Goal: Task Accomplishment & Management: Manage account settings

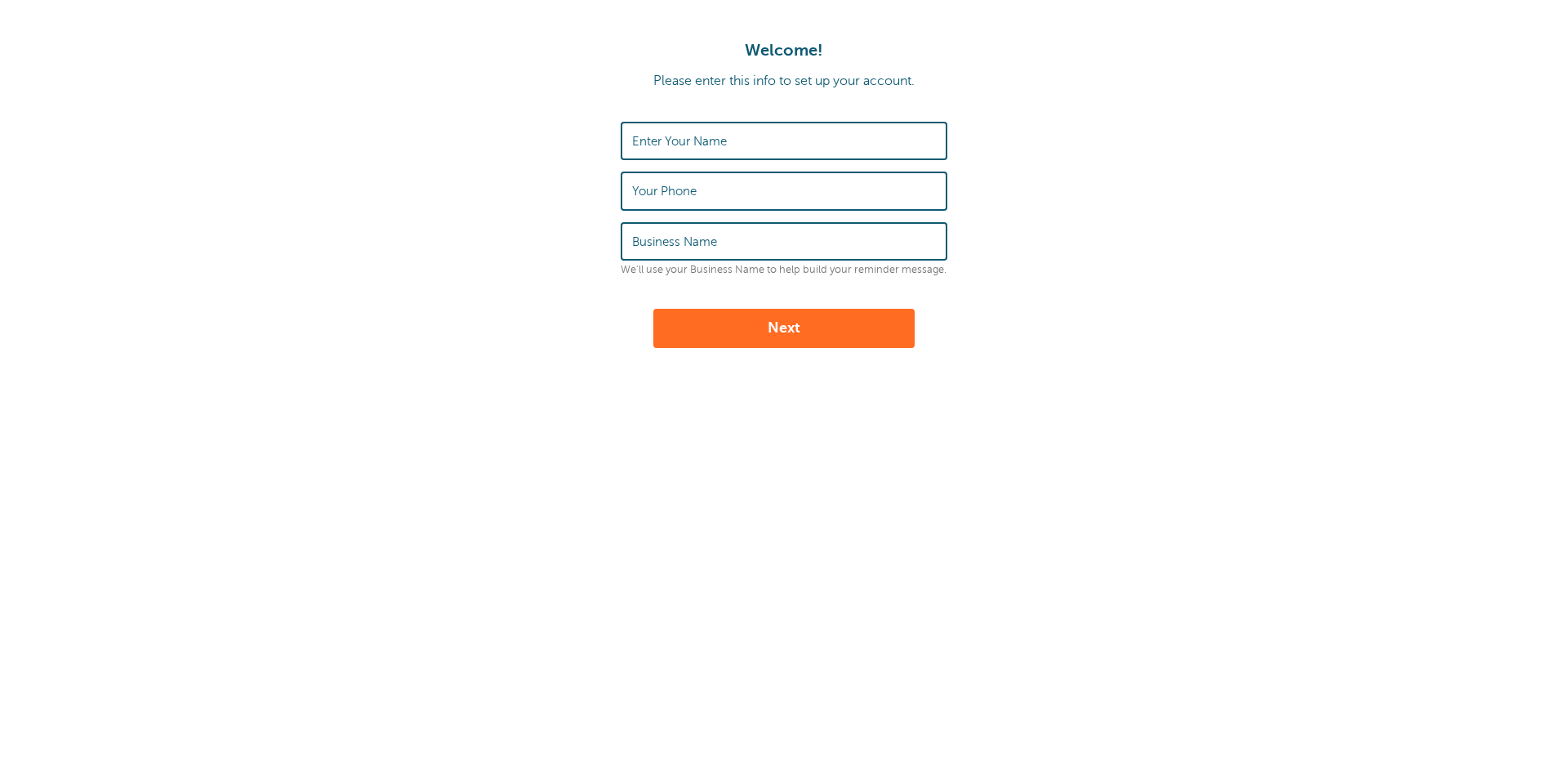
click at [733, 142] on input "Enter Your Name" at bounding box center [784, 141] width 304 height 35
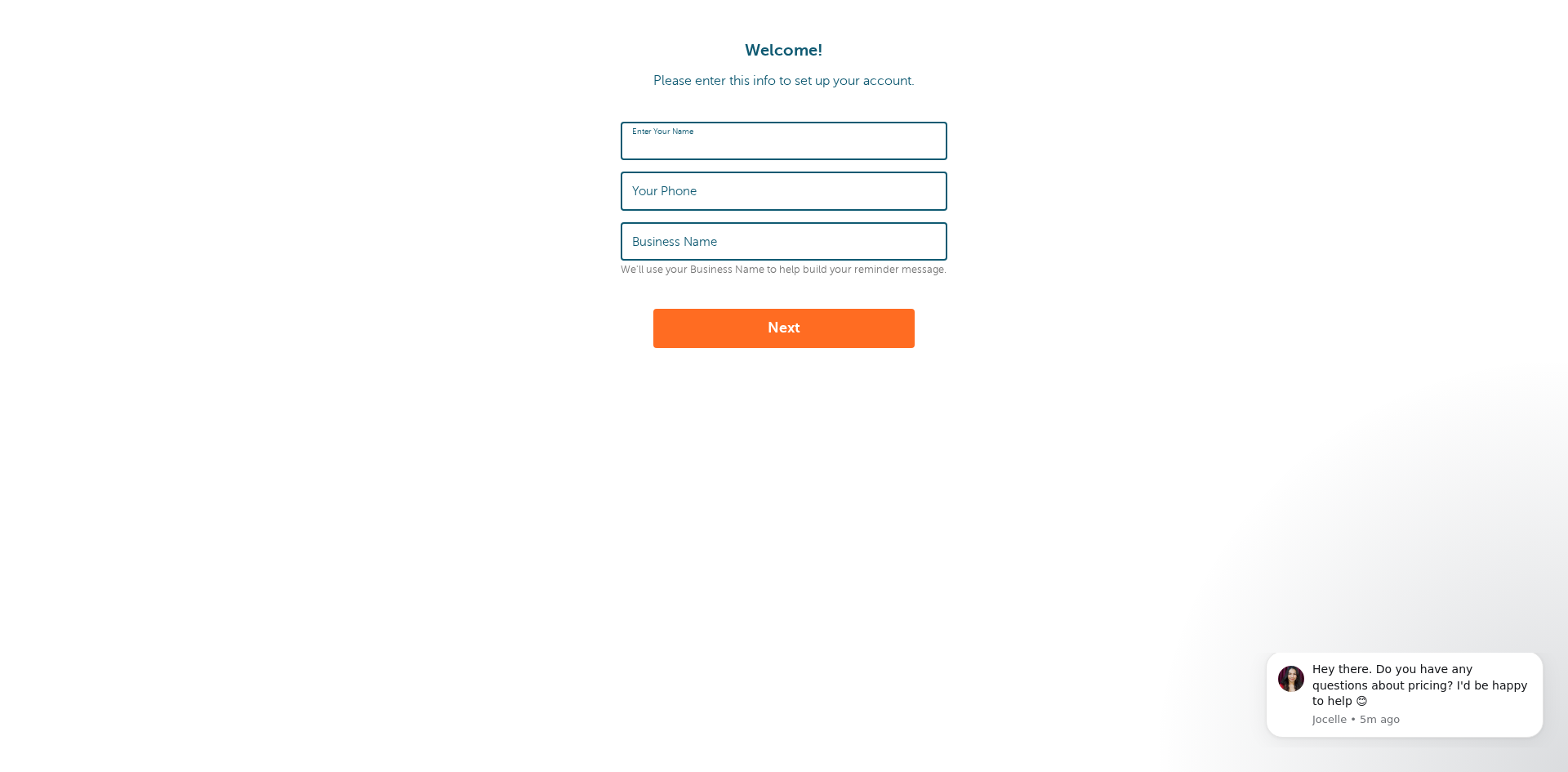
click at [807, 146] on input "Enter Your Name" at bounding box center [784, 141] width 304 height 35
type input "[PERSON_NAME]"
type input "716-870-9026"
click at [767, 234] on input "Business Name" at bounding box center [784, 241] width 304 height 35
type input "WNY Auto Sales & Service"
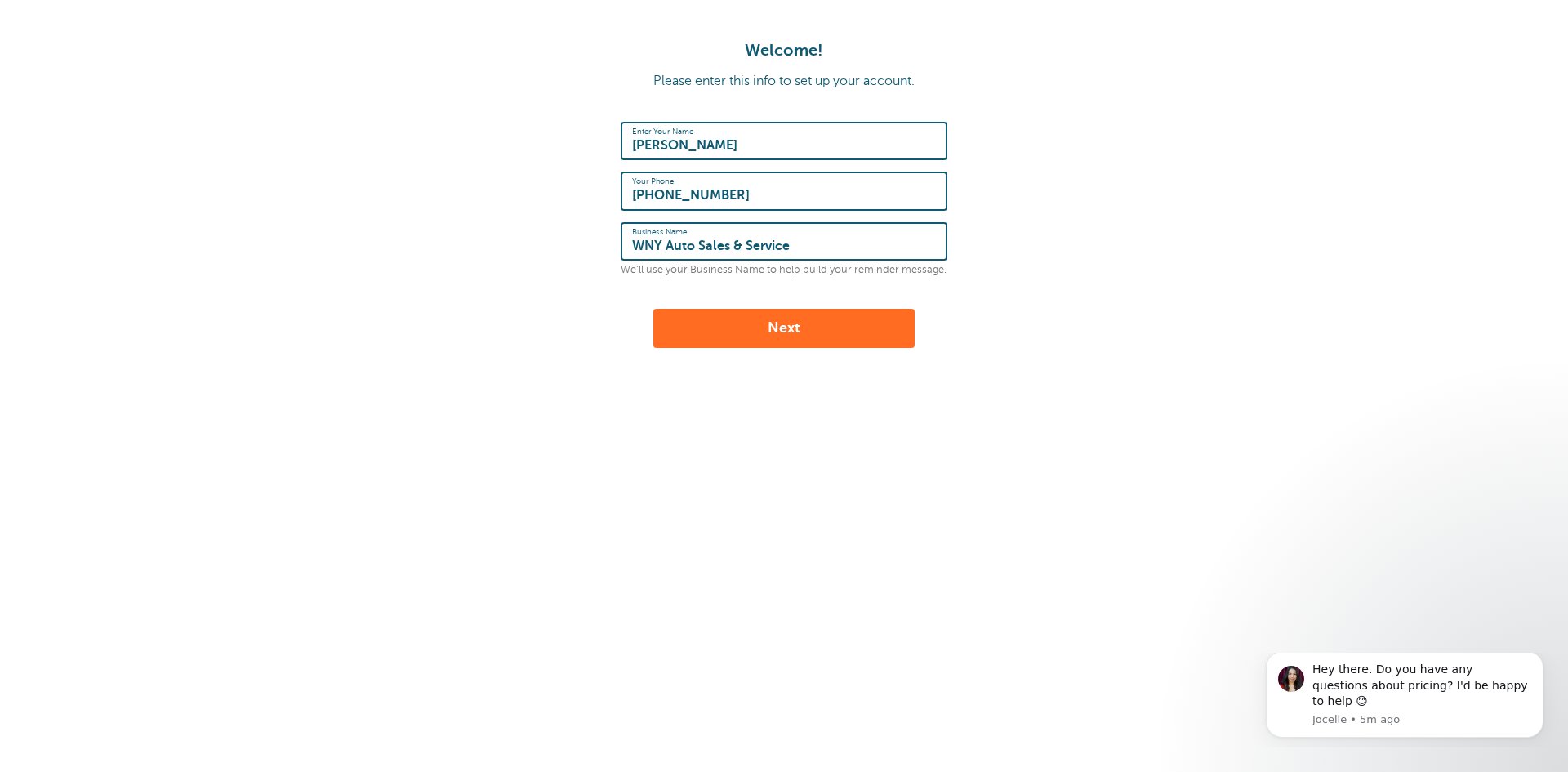
click at [802, 327] on button "Next" at bounding box center [784, 328] width 262 height 39
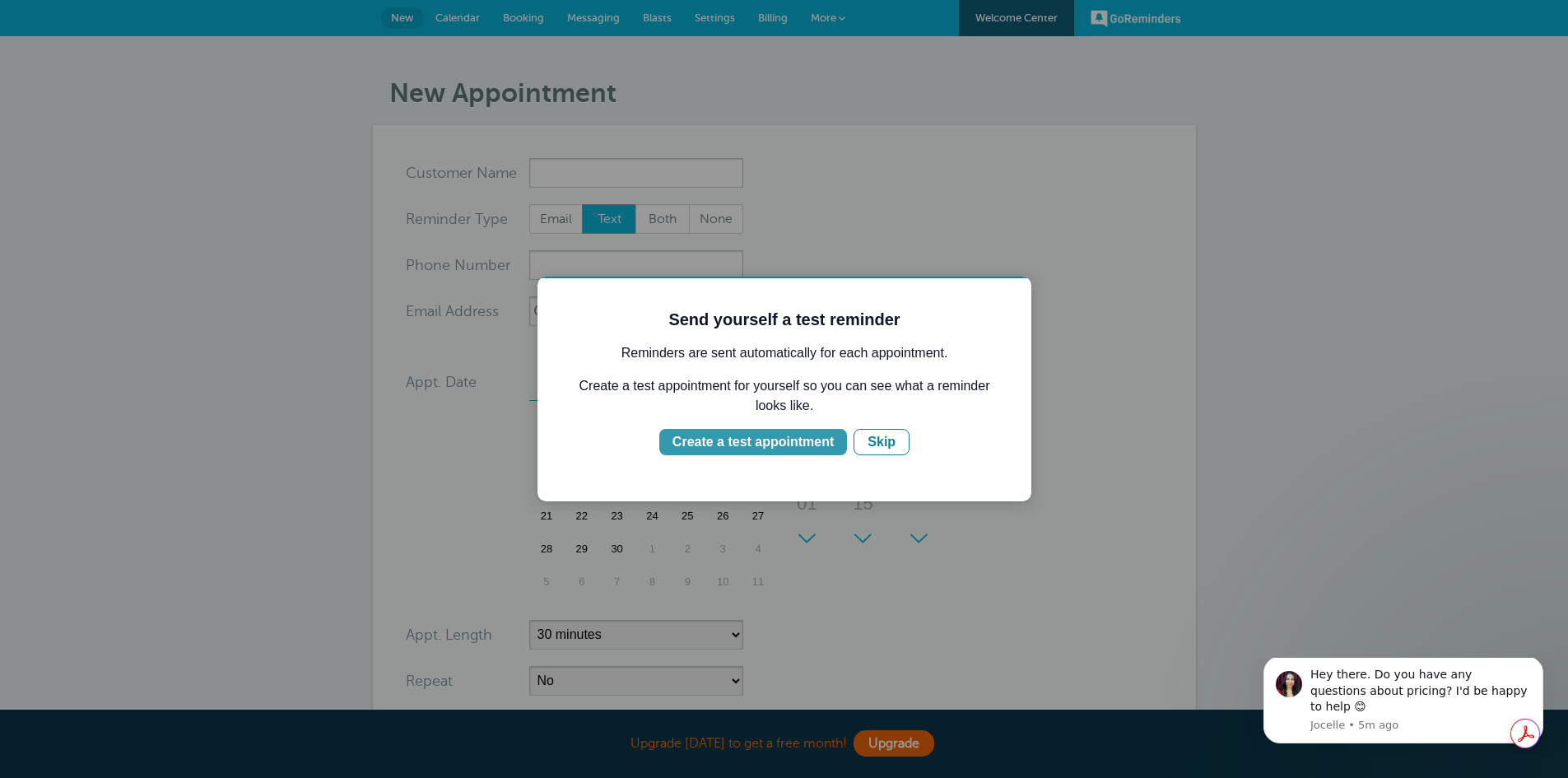
click at [791, 441] on div "Create a test appointment" at bounding box center [753, 442] width 161 height 19
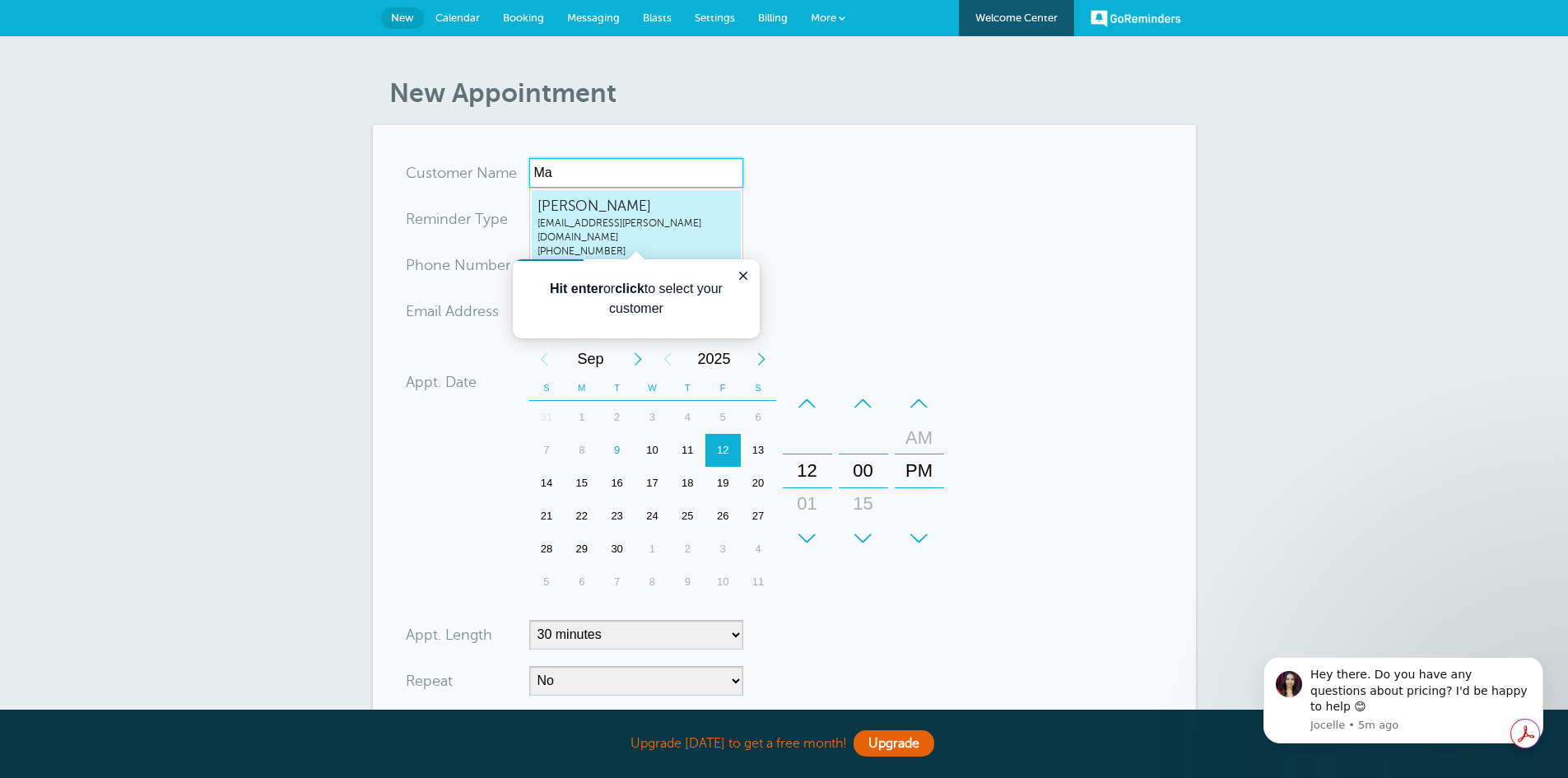
click at [621, 198] on span "Mark Venditti" at bounding box center [636, 206] width 197 height 20
type input "MarkVendittimark.venditti@thewnygroup.com7168709026"
type input "[PERSON_NAME]"
type input "716-870-9026"
type input "mark.venditti@thewnygroup.com"
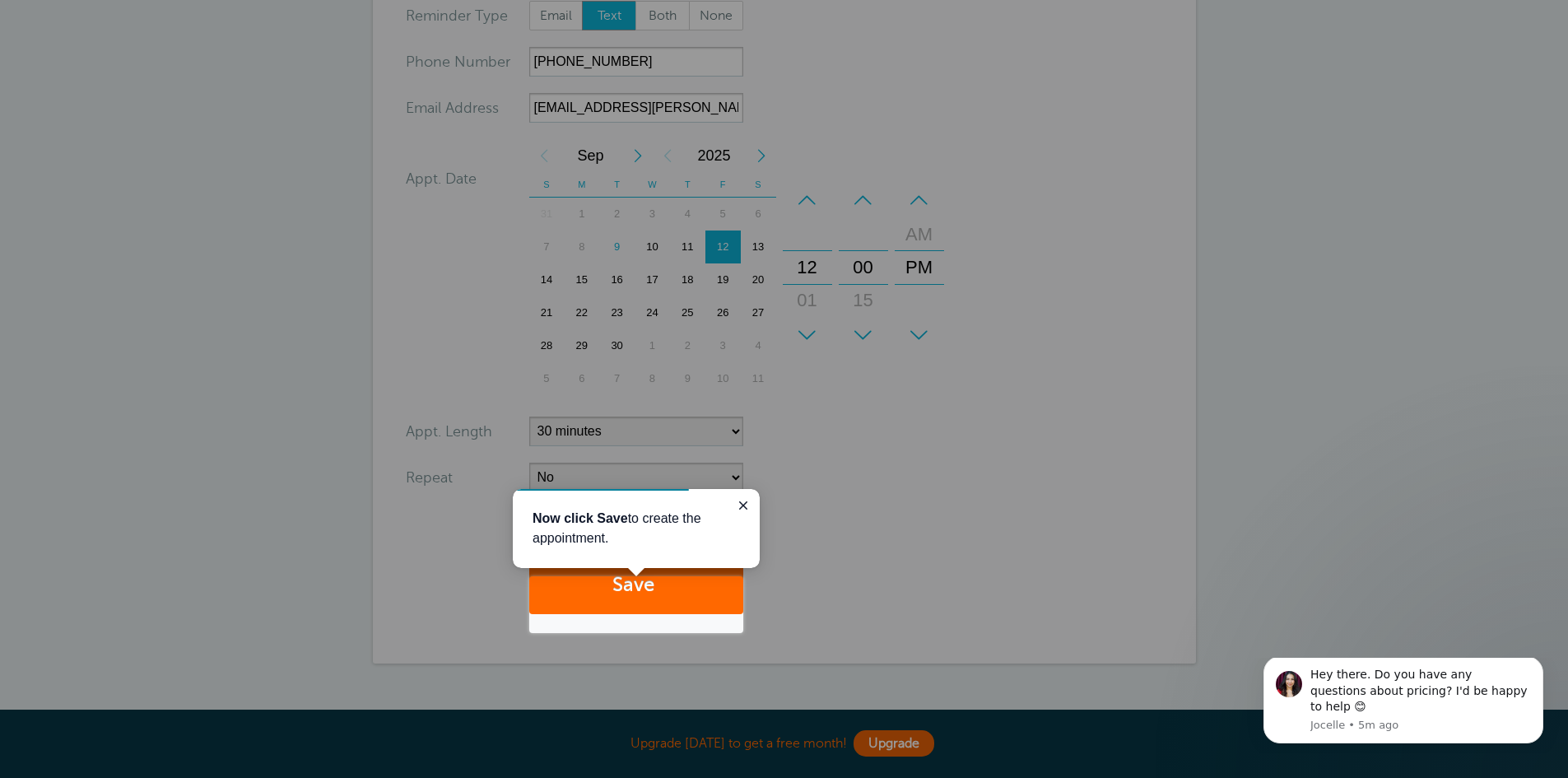
scroll to position [180, 0]
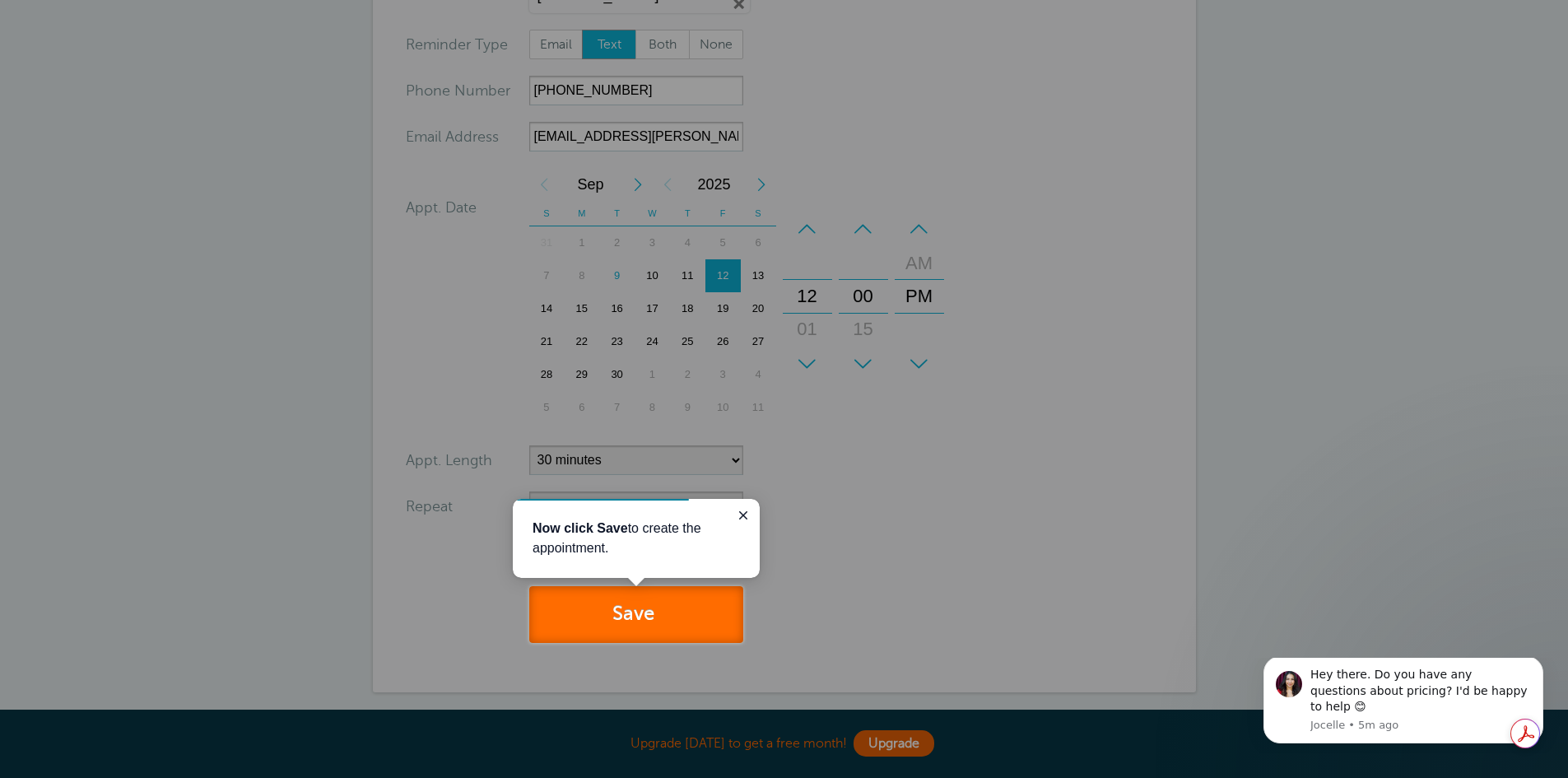
click at [646, 612] on button "Save" at bounding box center [636, 614] width 214 height 57
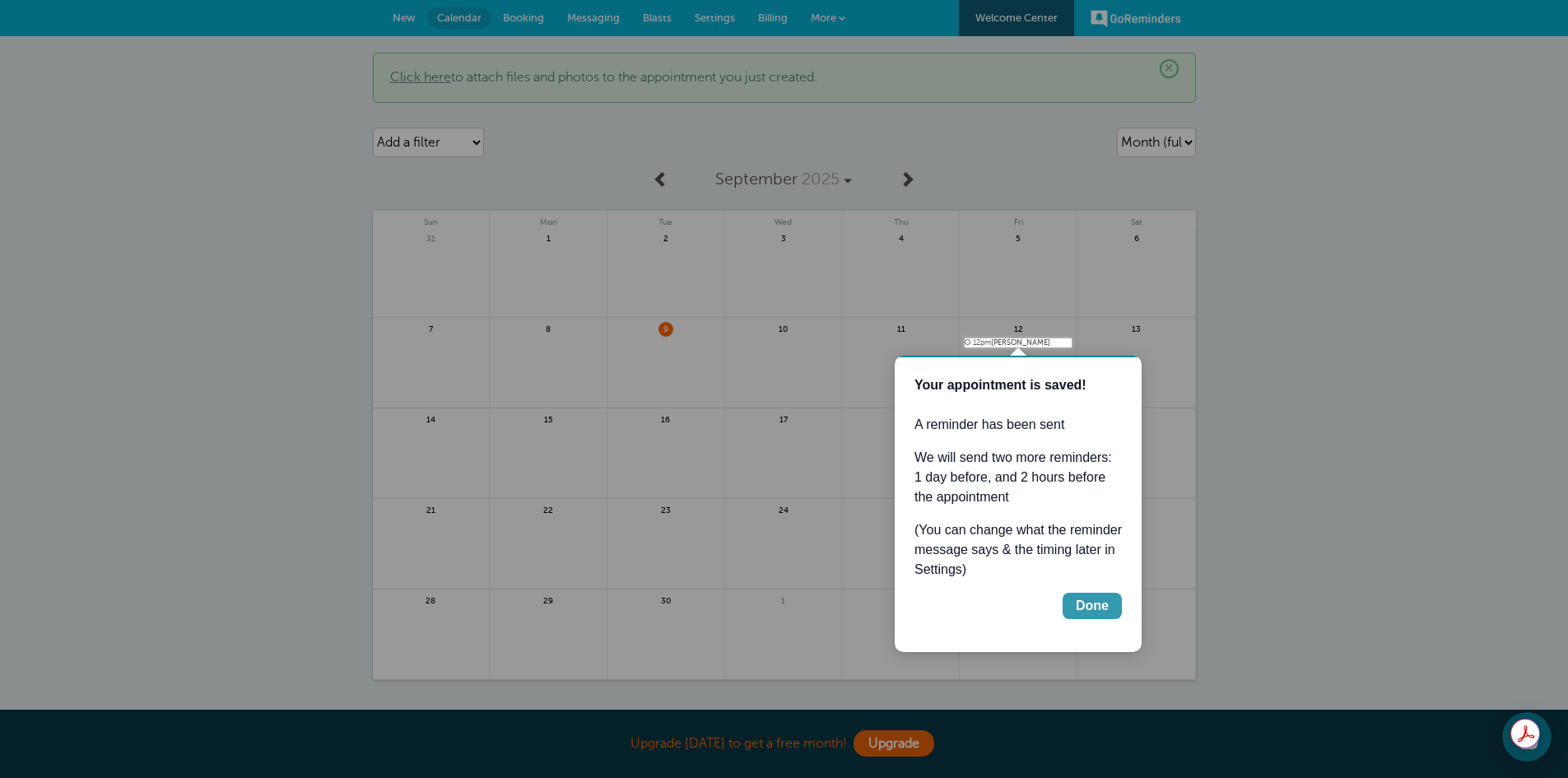
click at [1097, 606] on div "Done" at bounding box center [1092, 606] width 33 height 19
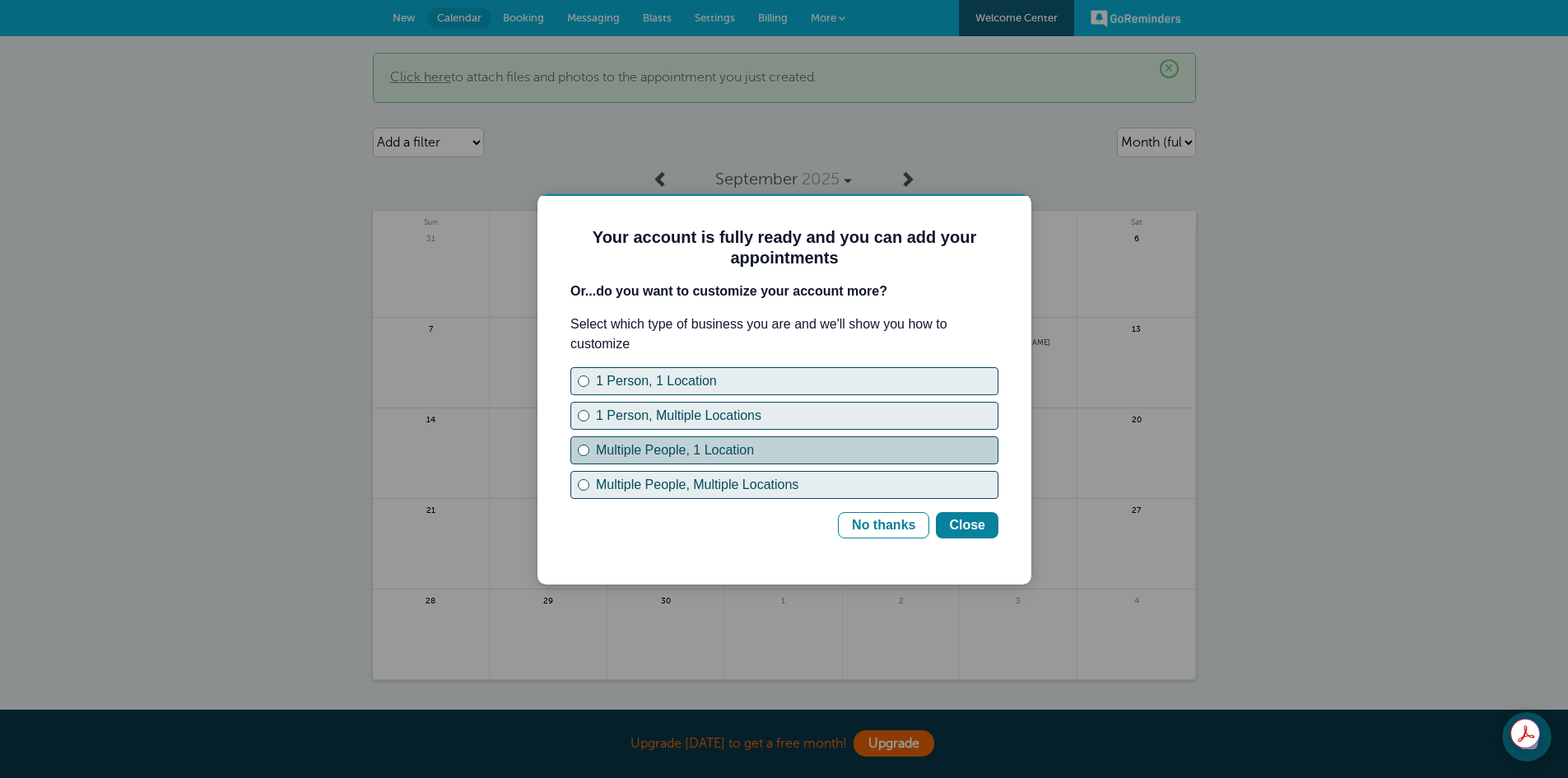
click at [581, 448] on div "Multiple People, 1 Location" at bounding box center [583, 449] width 7 height 7
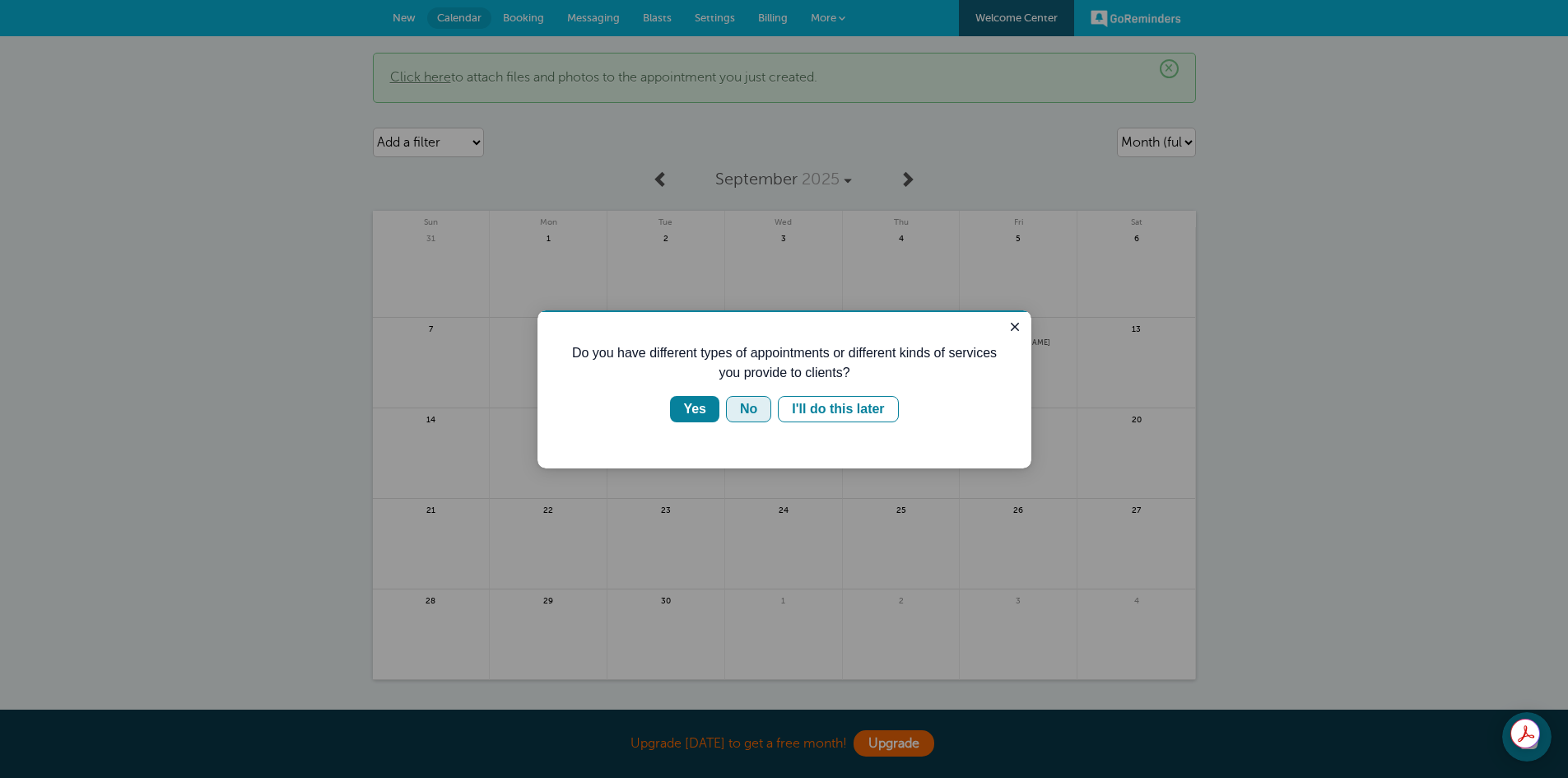
click at [750, 410] on div "No" at bounding box center [749, 409] width 17 height 19
click at [697, 411] on div "Yes" at bounding box center [695, 409] width 23 height 19
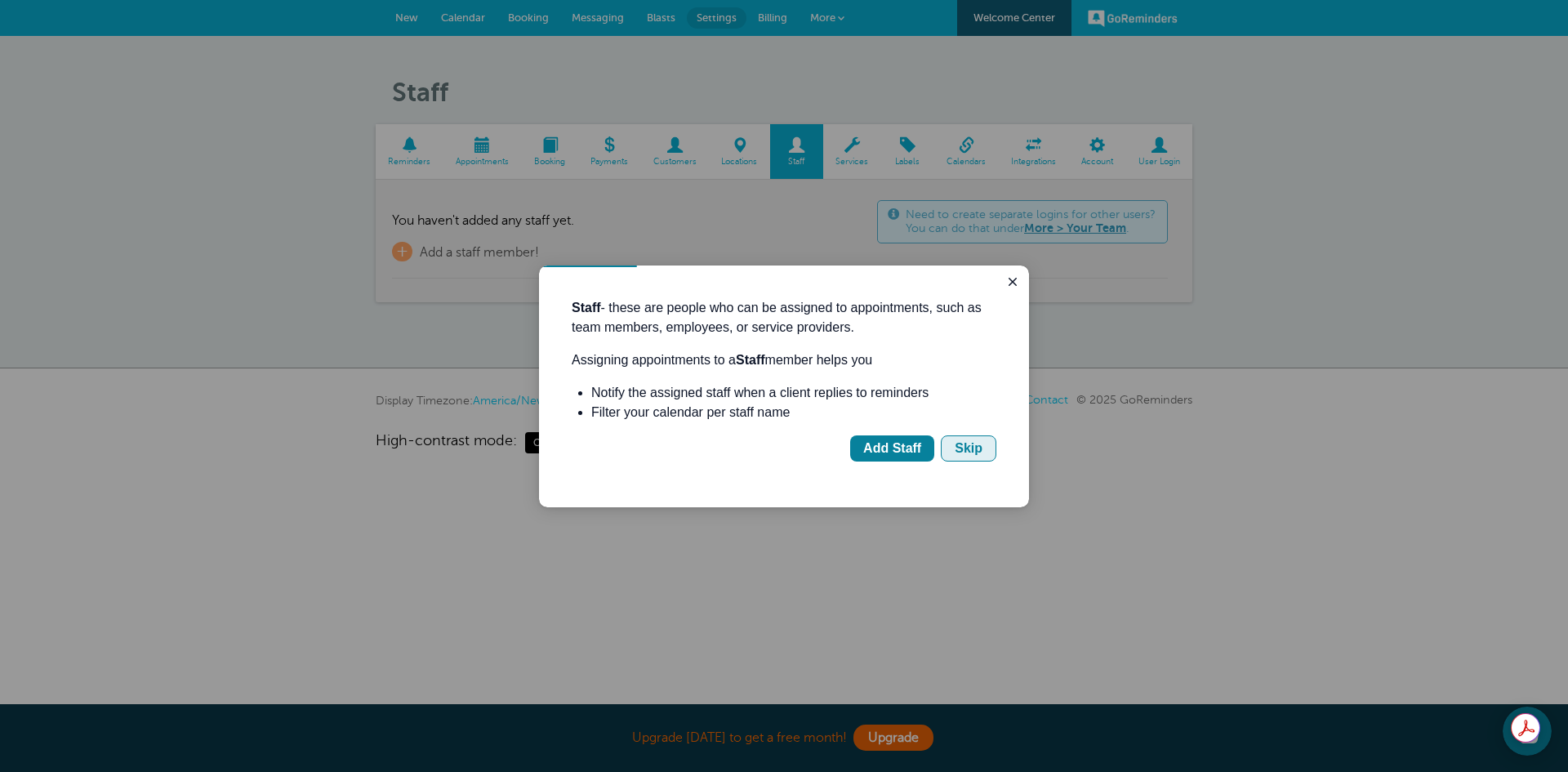
click at [975, 452] on div "Skip" at bounding box center [969, 448] width 28 height 19
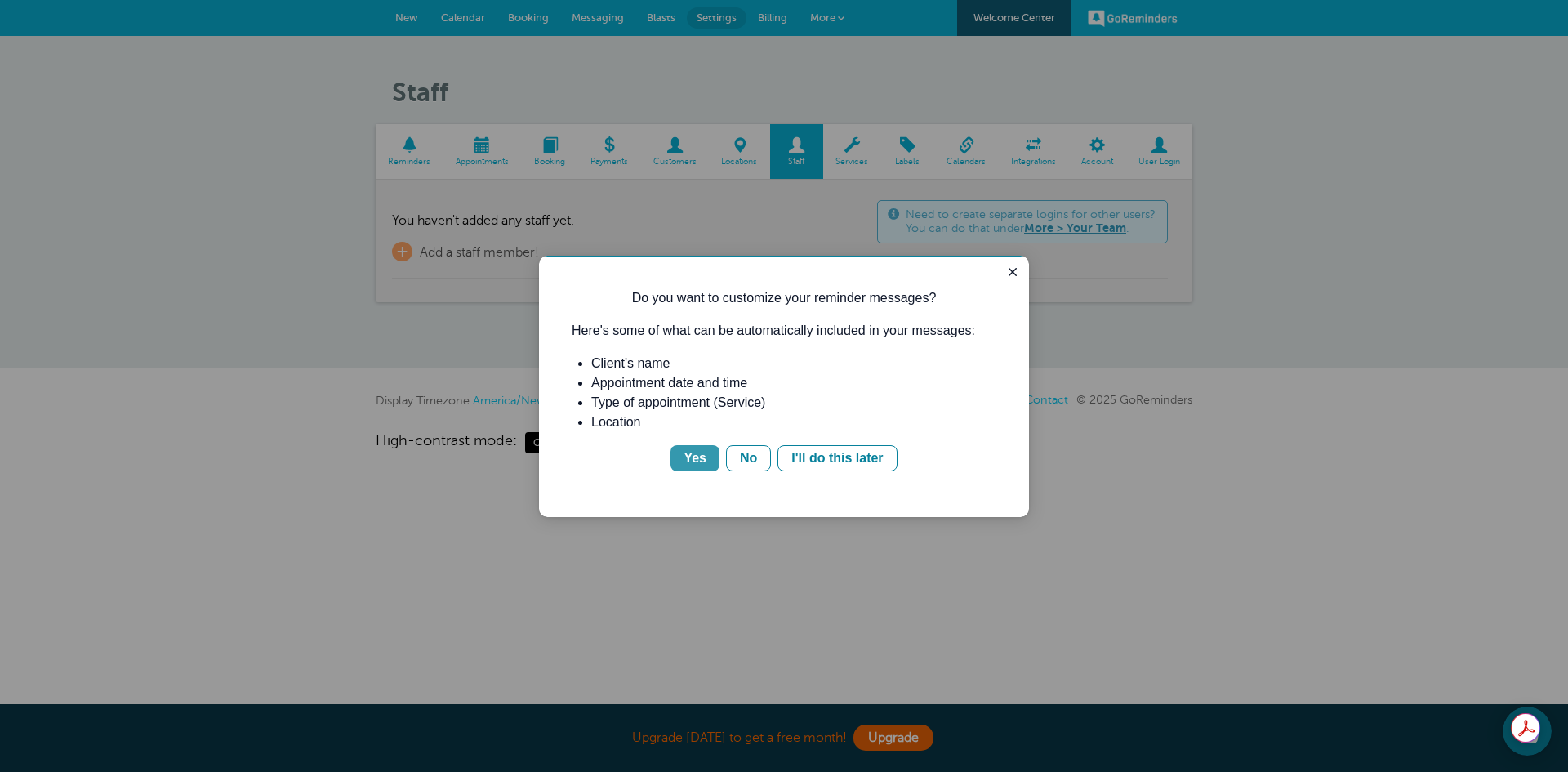
click at [696, 460] on div "Yes" at bounding box center [695, 458] width 23 height 19
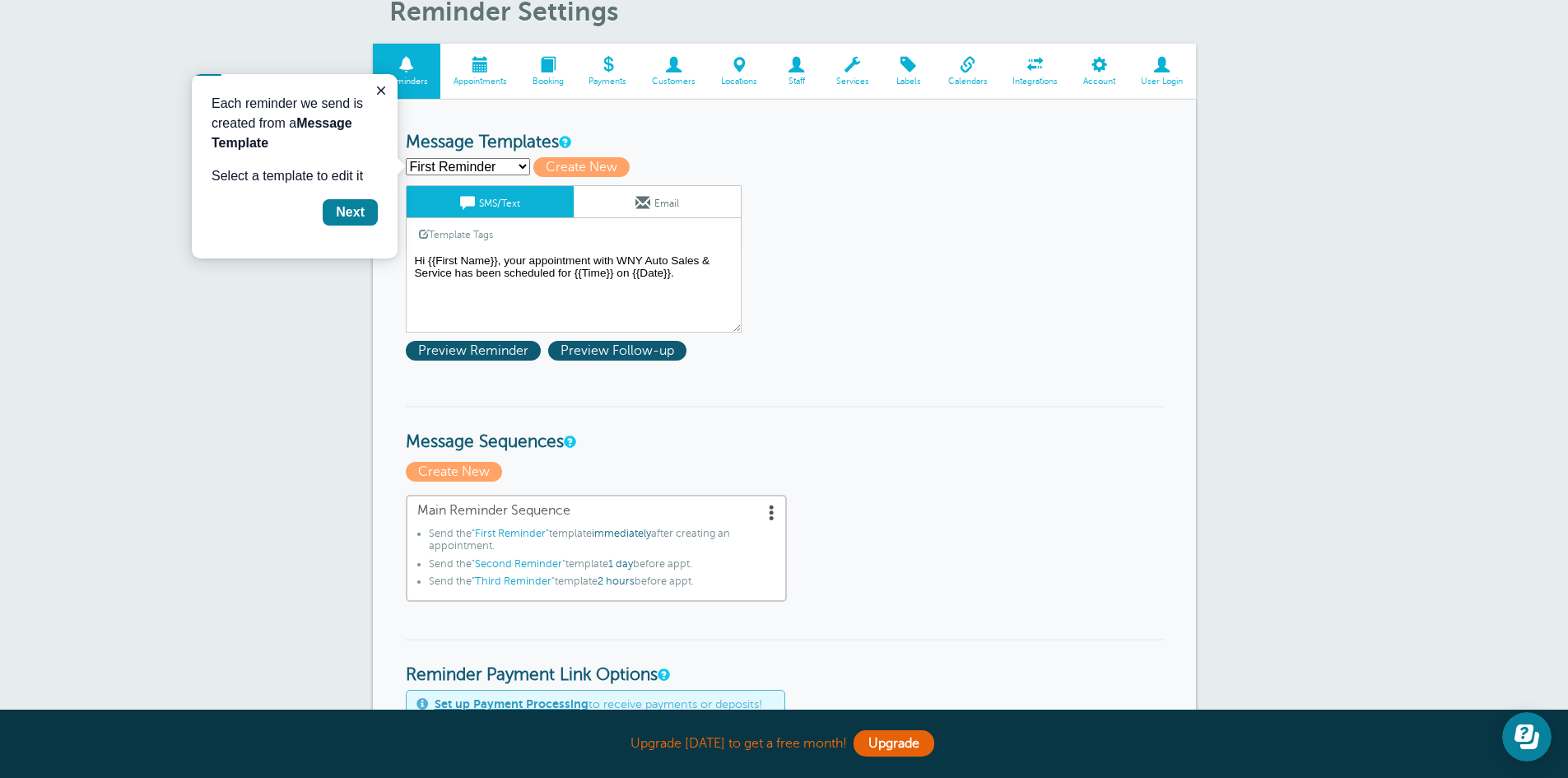
scroll to position [82, 0]
click at [520, 163] on select "First Reminder Second Reminder Third Reminder Create new..." at bounding box center [468, 166] width 125 height 17
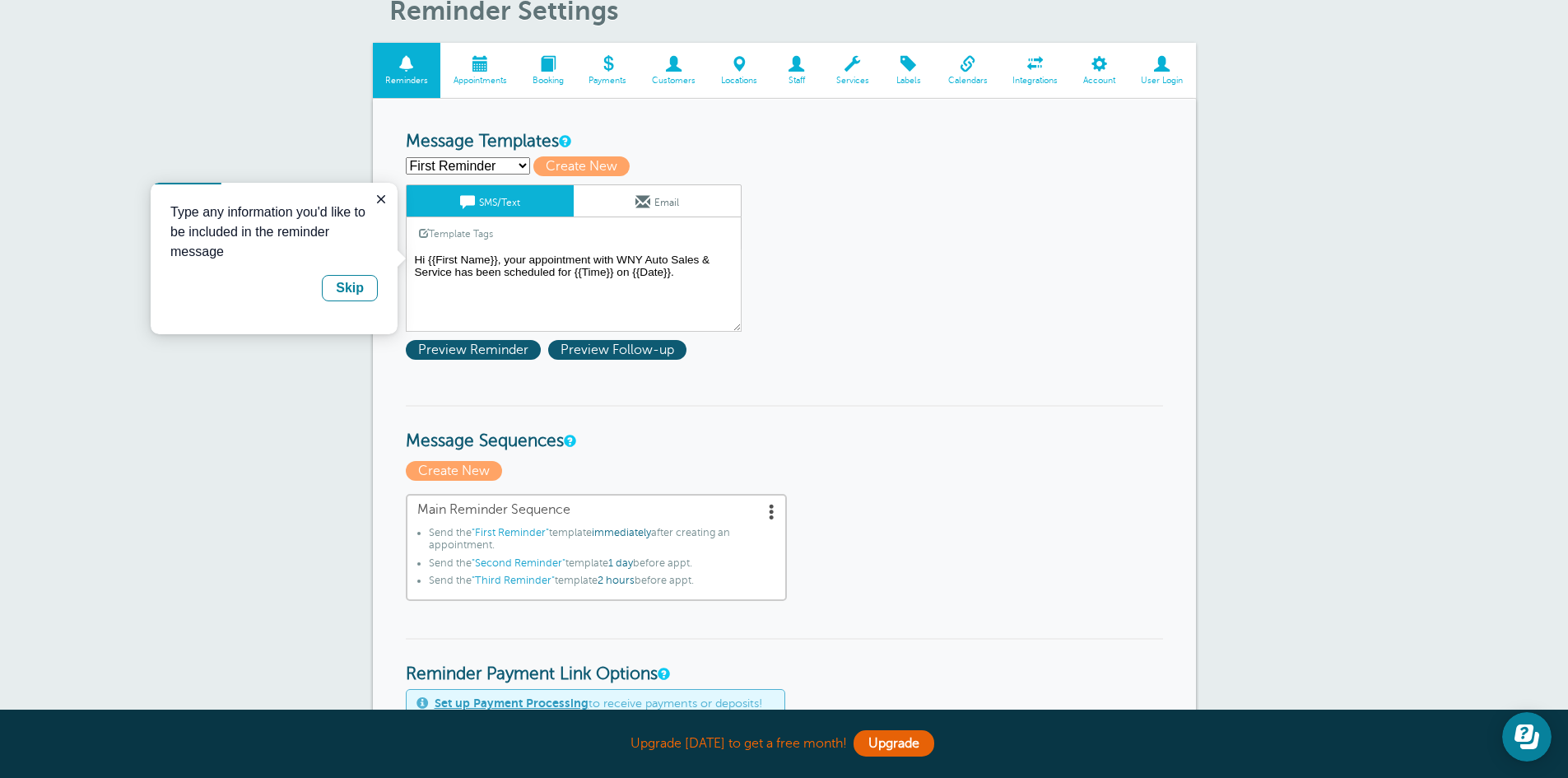
click at [406, 158] on select "First Reminder Second Reminder Third Reminder Create new..." at bounding box center [468, 166] width 125 height 17
click at [485, 352] on span "Preview Reminder" at bounding box center [473, 350] width 135 height 19
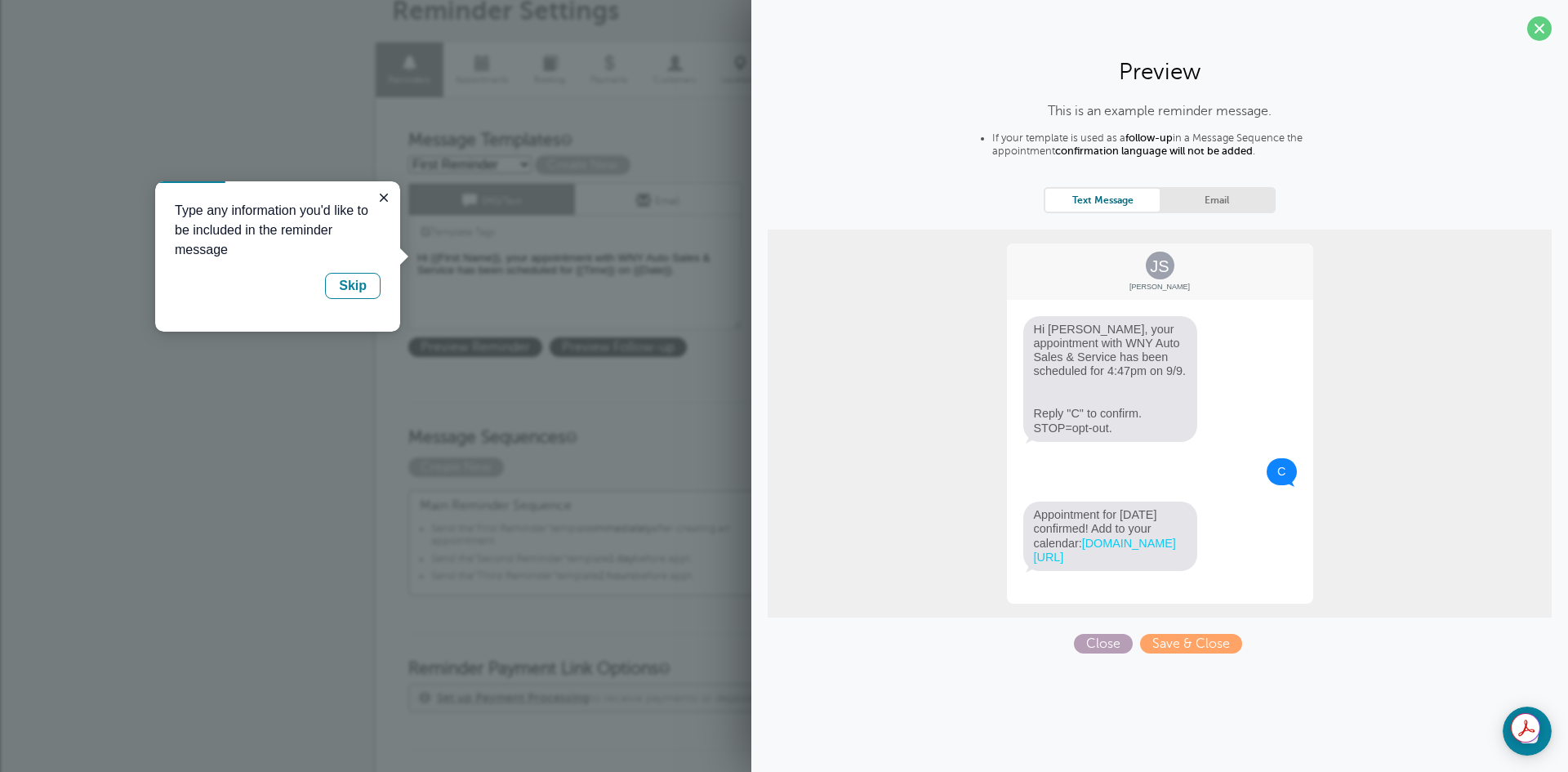
click at [1097, 653] on span "Close" at bounding box center [1103, 643] width 59 height 19
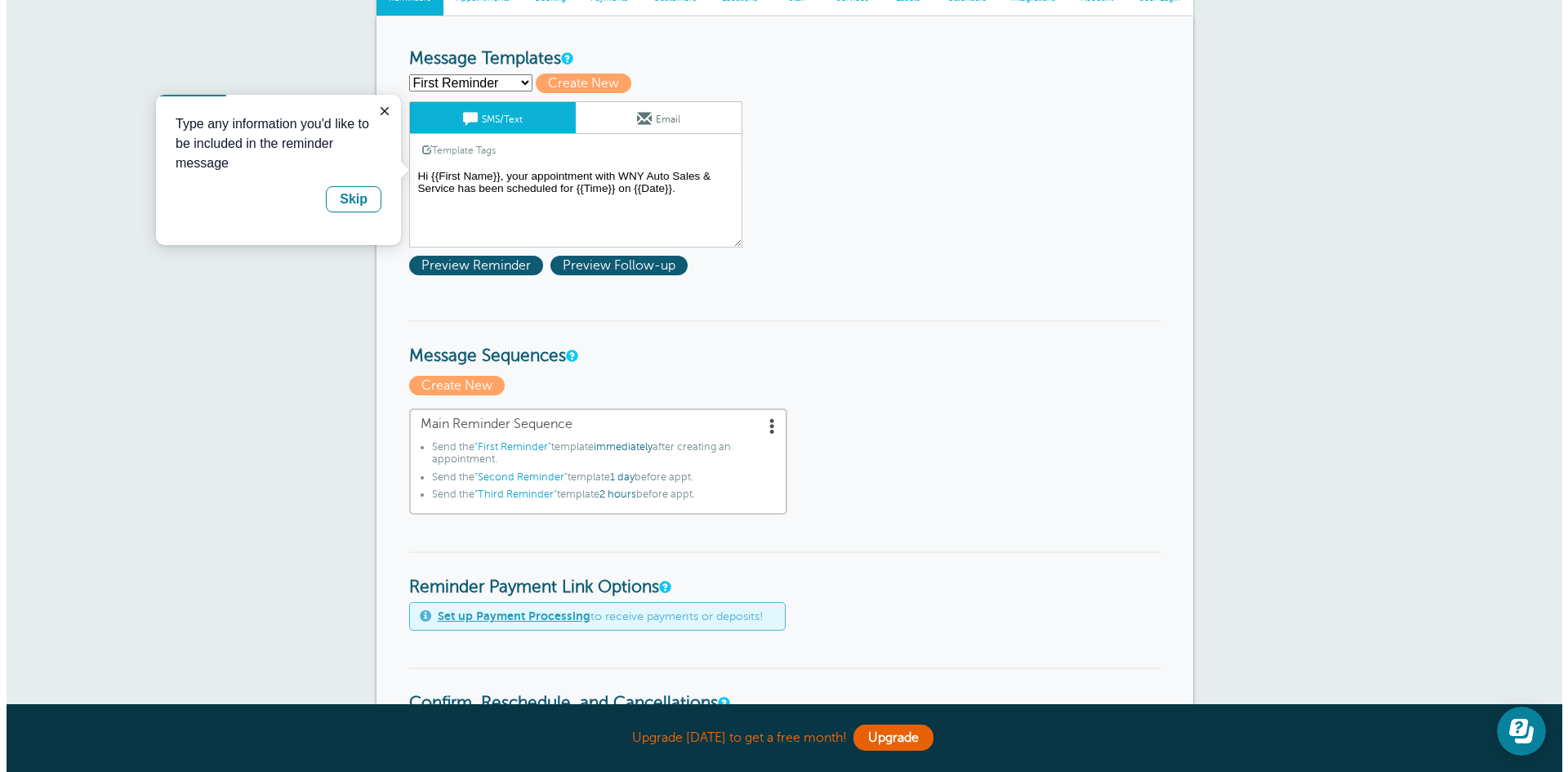
scroll to position [246, 0]
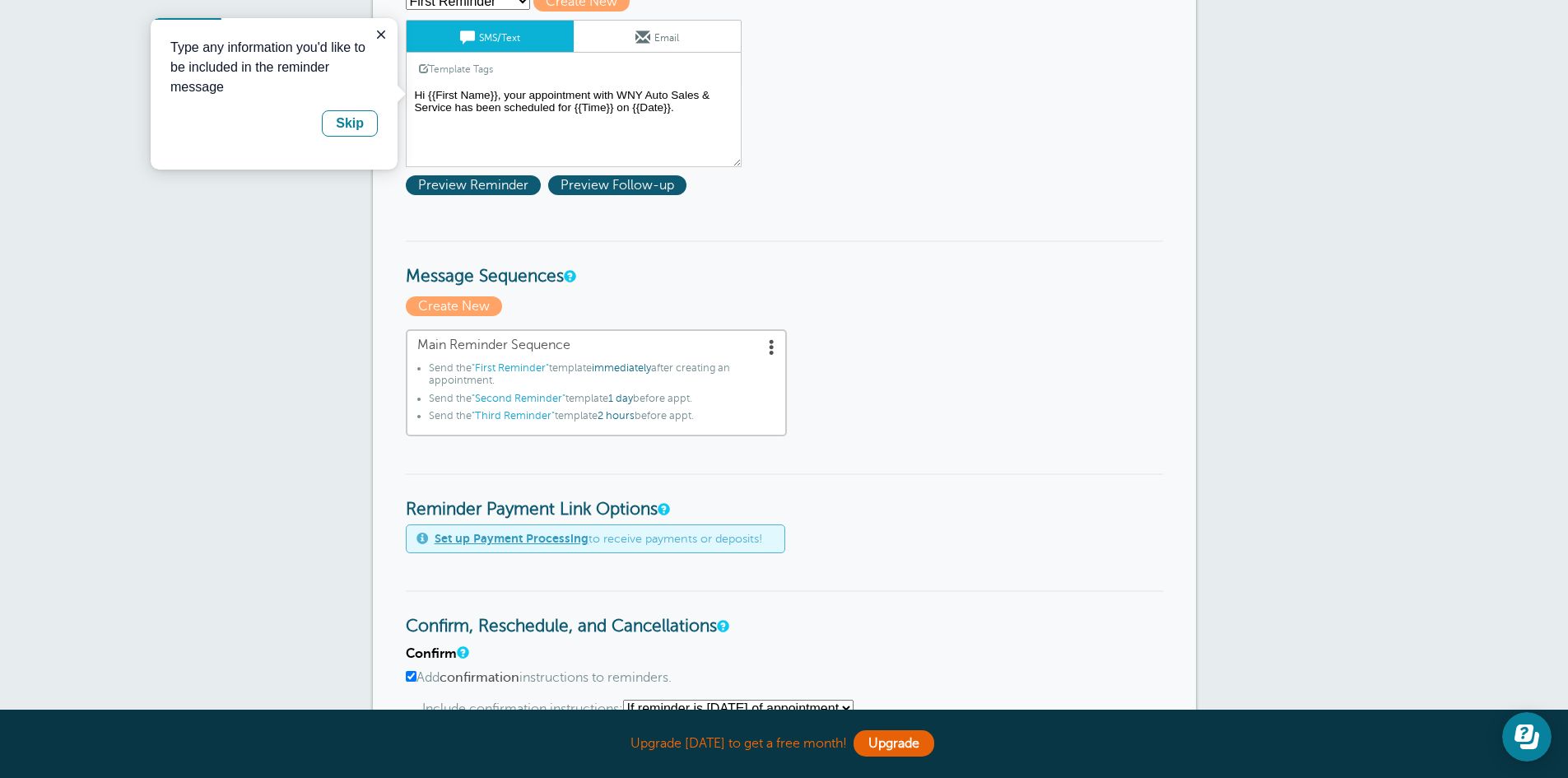
click at [619, 414] on span "2 hours" at bounding box center [615, 416] width 37 height 12
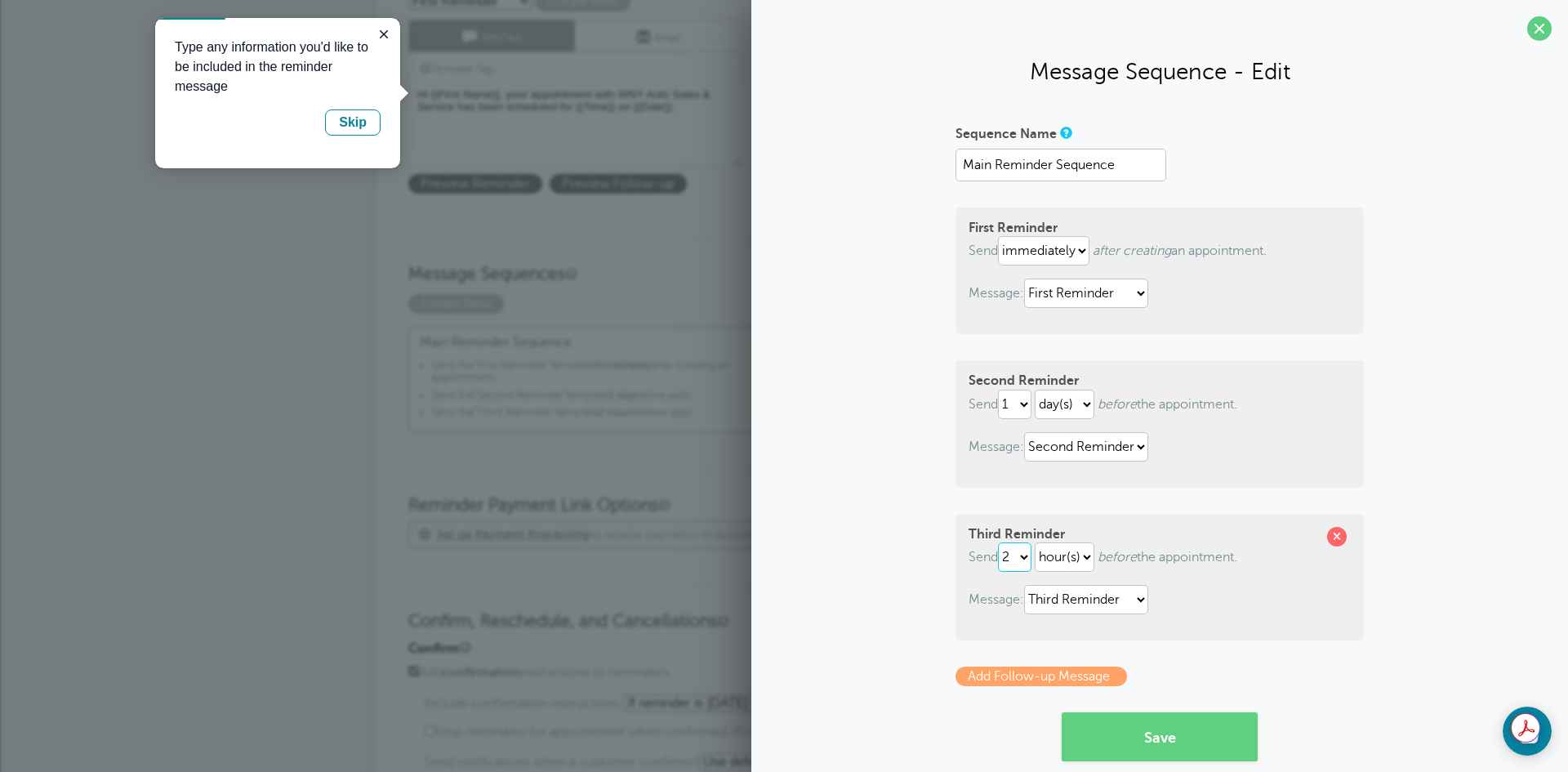
click at [1020, 553] on select "1 2 3 4 5 6 7 8 9 10 11 12 13 14 15 16 17 18 19 20 21 22 23 24 25 26 27 28 29 30" at bounding box center [1015, 557] width 34 height 30
select select "1"
click at [998, 543] on select "1 2 3 4 5 6 7 8 9 10 11 12 13 14 15 16 17 18 19 20 21 22 23 24 25 26 27 28 29 30" at bounding box center [1015, 557] width 34 height 30
click at [1182, 746] on button "Save" at bounding box center [1159, 737] width 196 height 49
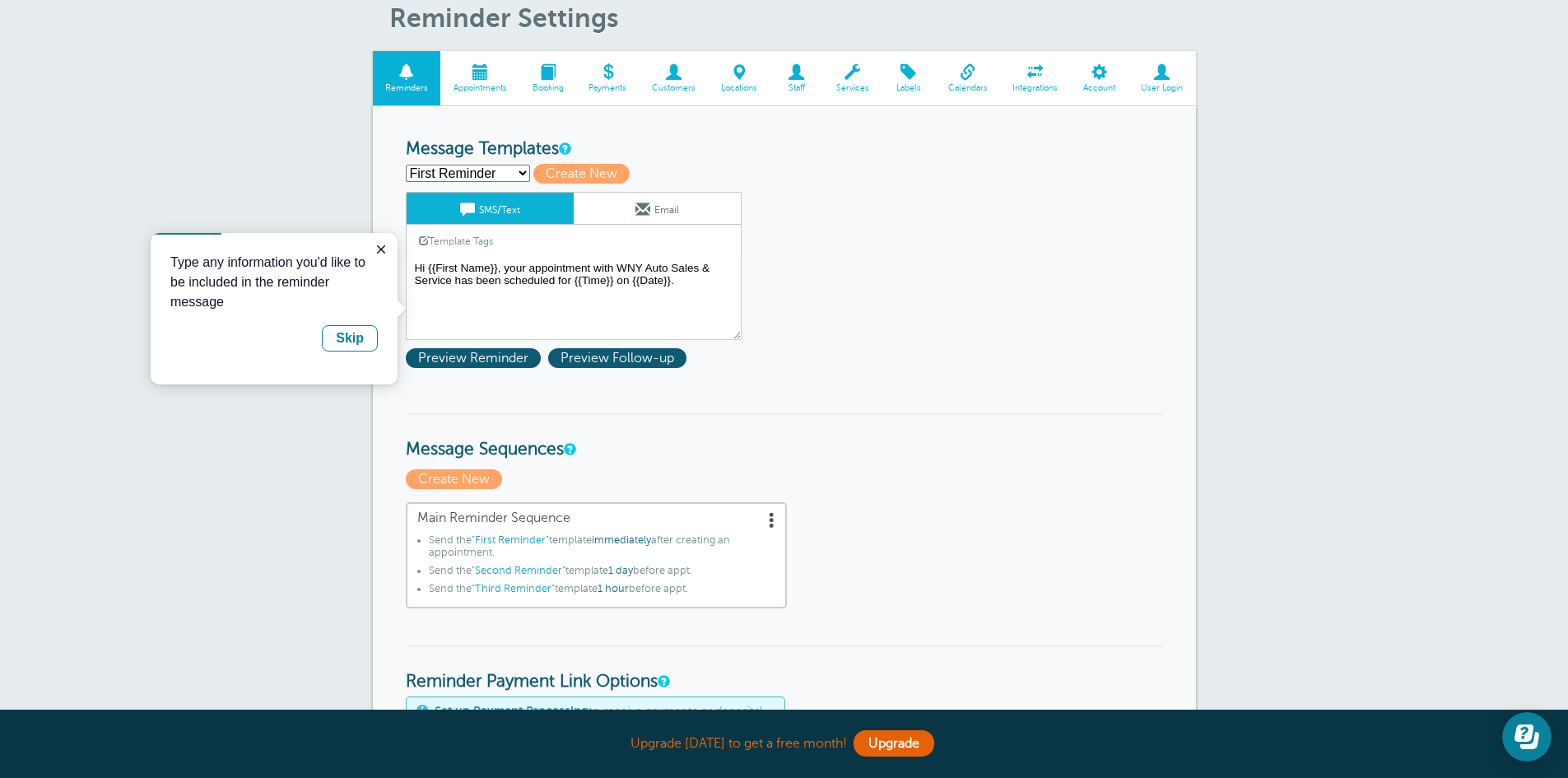
scroll to position [164, 0]
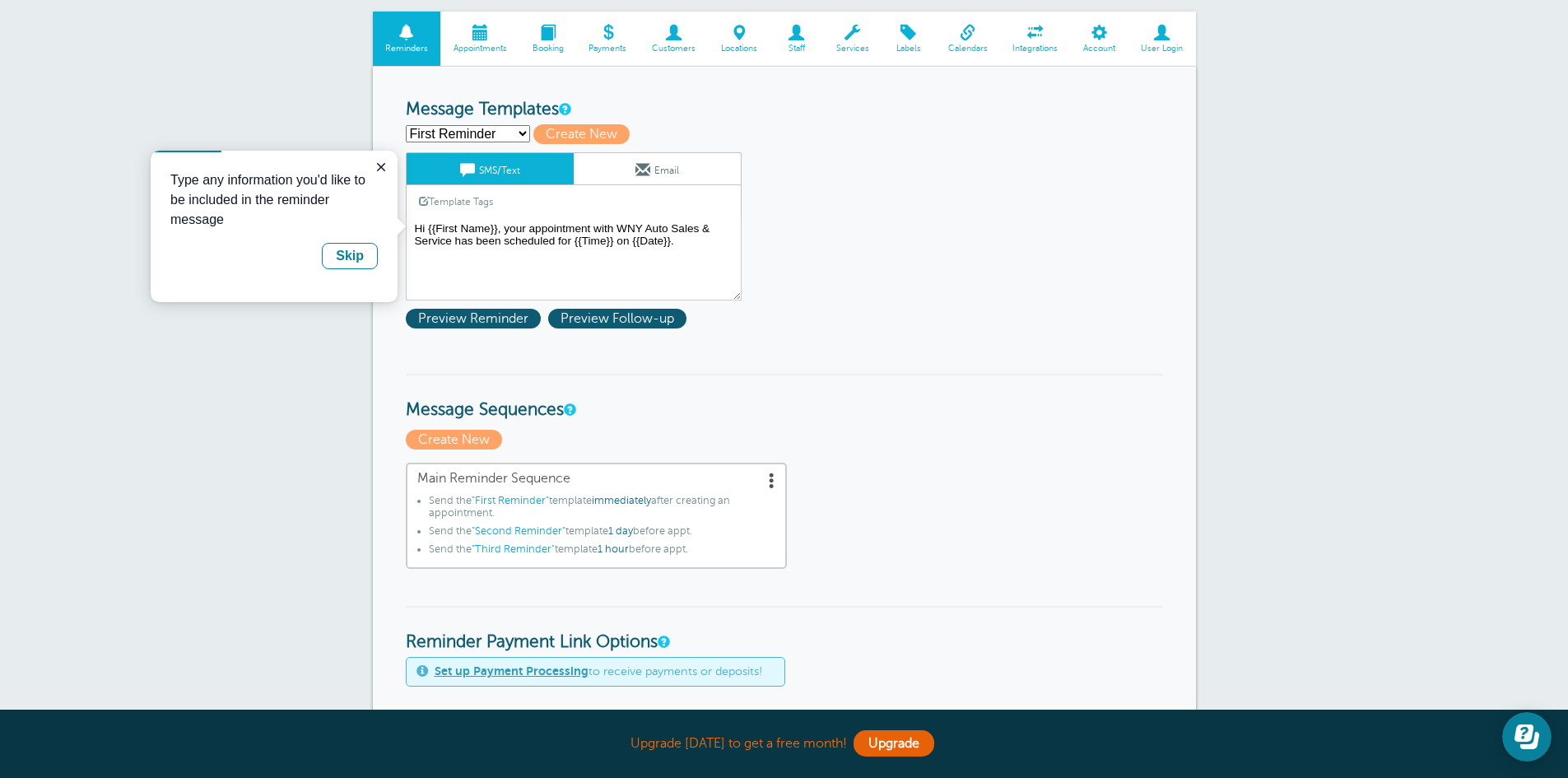
click at [525, 130] on select "First Reminder Second Reminder Third Reminder Create new..." at bounding box center [468, 133] width 125 height 17
select select "161312"
click at [406, 125] on select "First Reminder Second Reminder Third Reminder Create new..." at bounding box center [468, 133] width 125 height 17
type input "Second Reminder"
type textarea "Hi {{First Name}}, you have an appointment with WNY Auto Sales & Service at {{T…"
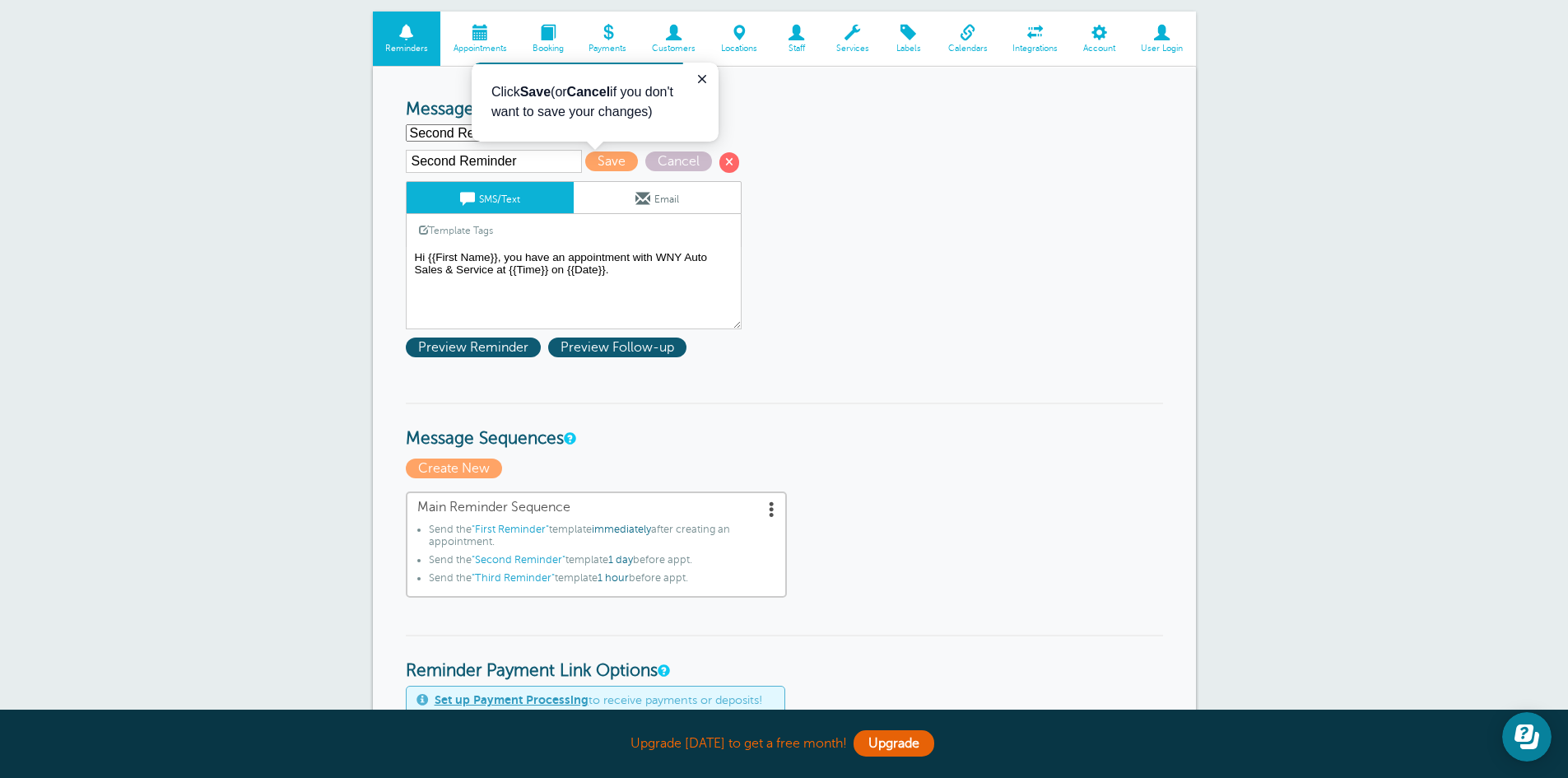
click at [440, 130] on select "First Reminder Second Reminder Third Reminder Create new..." at bounding box center [468, 133] width 125 height 17
select select "161310"
click at [406, 125] on select "First Reminder Second Reminder Third Reminder Create new..." at bounding box center [468, 133] width 125 height 17
type input "First Reminder"
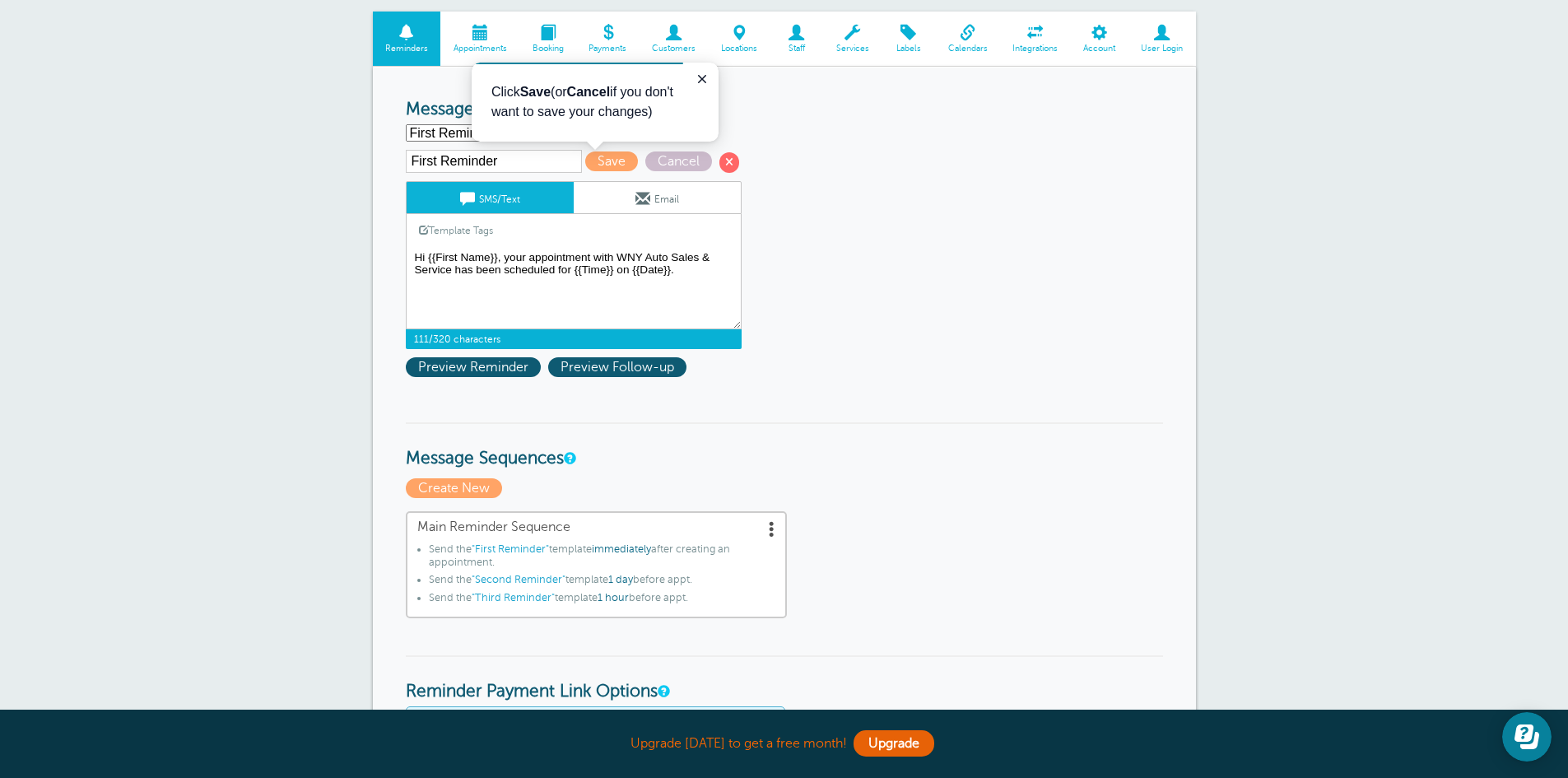
click at [413, 258] on textarea "Hi {{First Name}}, your appointment with WNY Auto Sales & Service has been sche…" at bounding box center [574, 288] width 336 height 82
type textarea "Your appointment with WNY Auto Sales & Service has been scheduled for {{Time}} …"
click at [614, 161] on span "Save" at bounding box center [612, 161] width 53 height 19
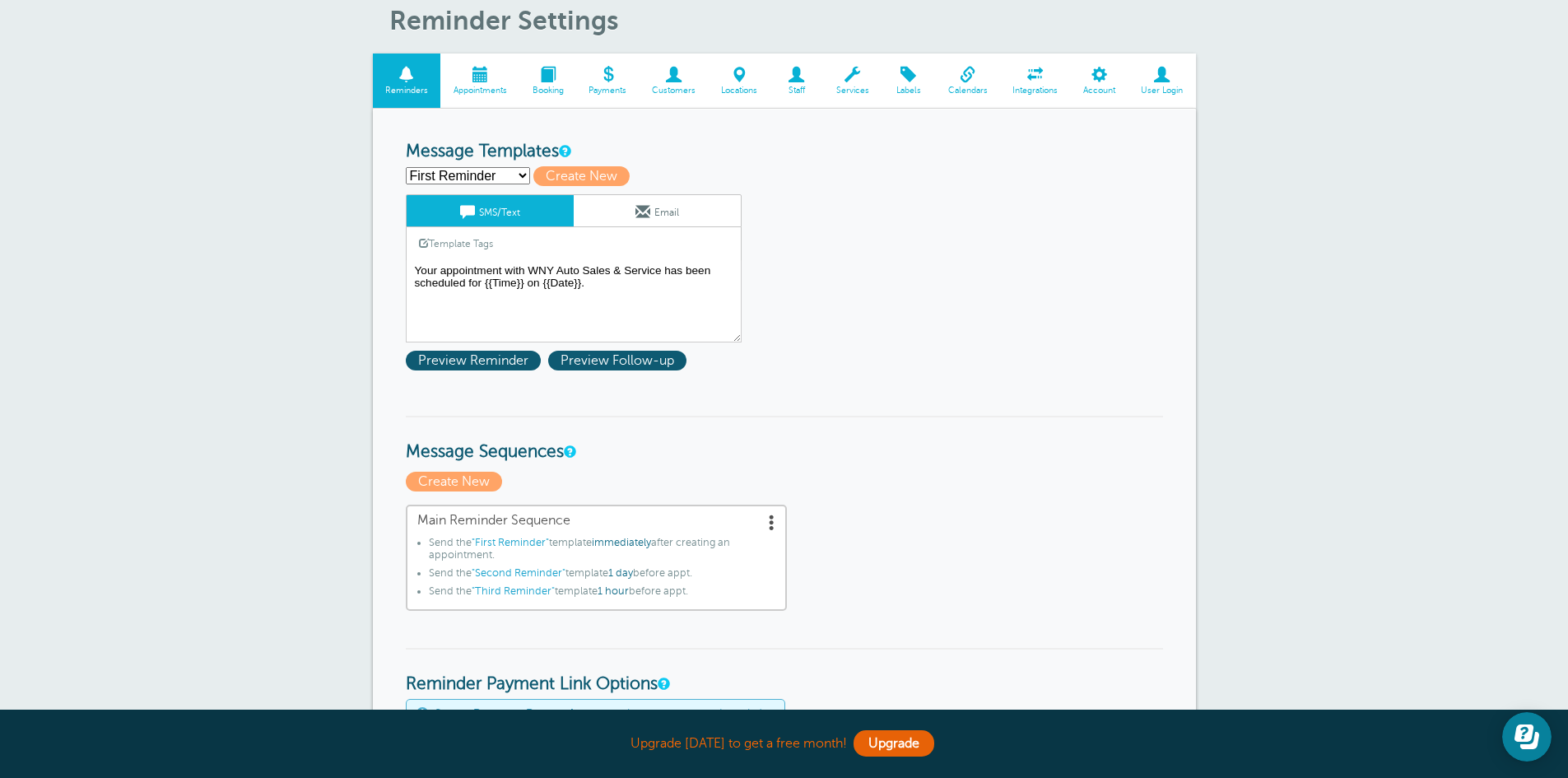
scroll to position [164, 0]
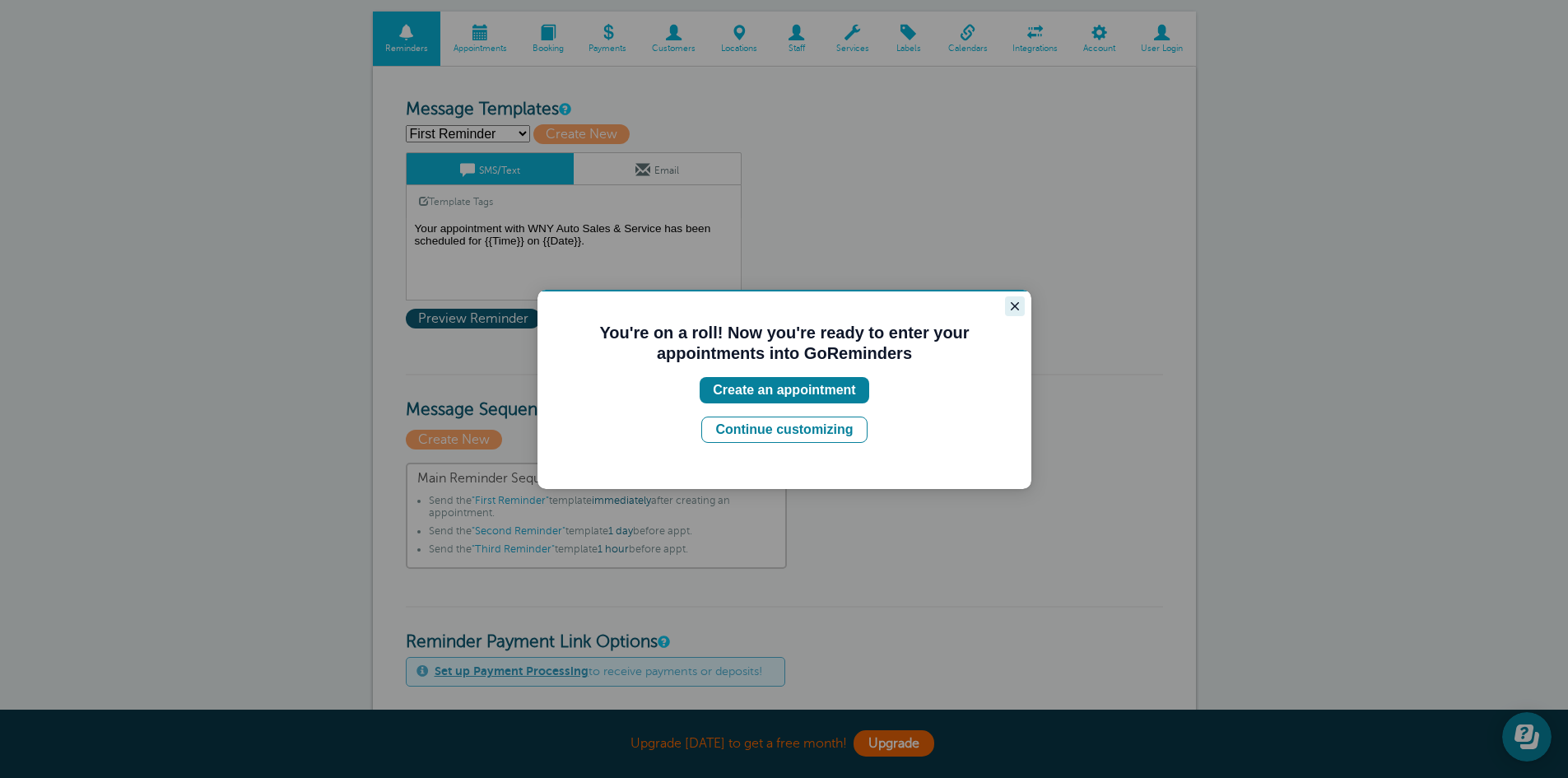
click at [1014, 310] on icon "Close guide" at bounding box center [1014, 306] width 14 height 14
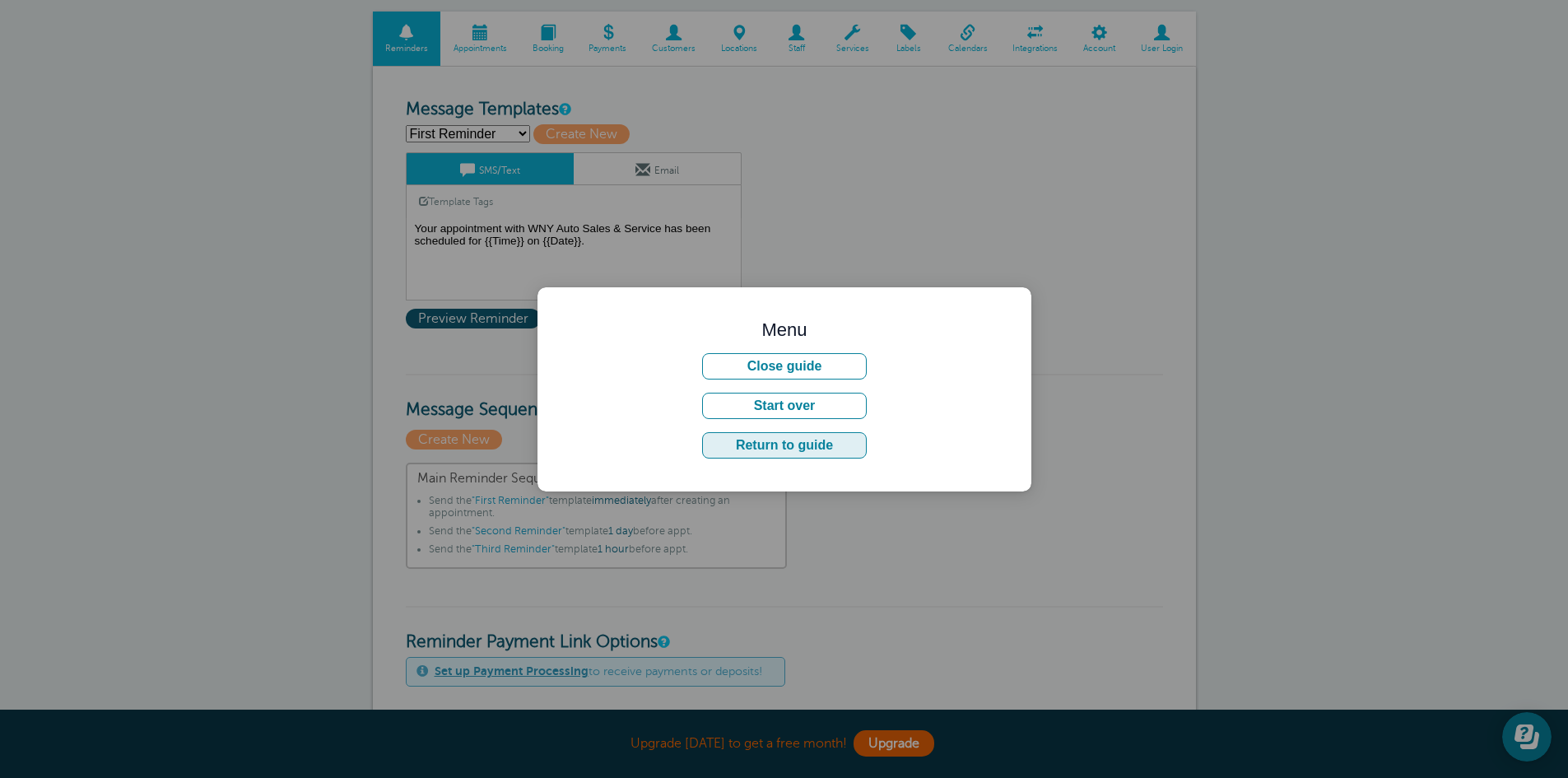
click at [806, 447] on button "Return to guide" at bounding box center [784, 445] width 164 height 26
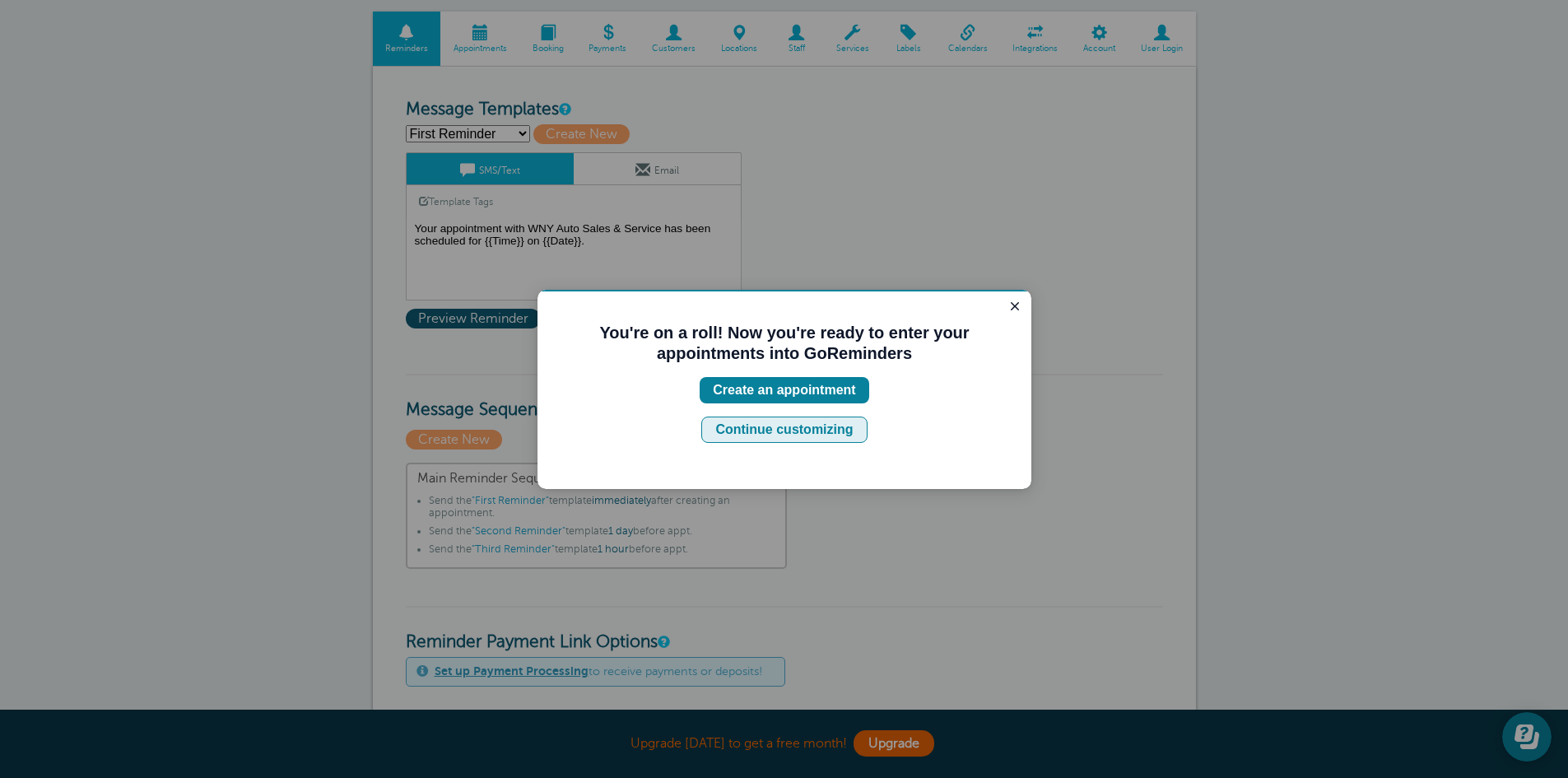
click at [790, 434] on div "Continue customizing" at bounding box center [784, 429] width 137 height 19
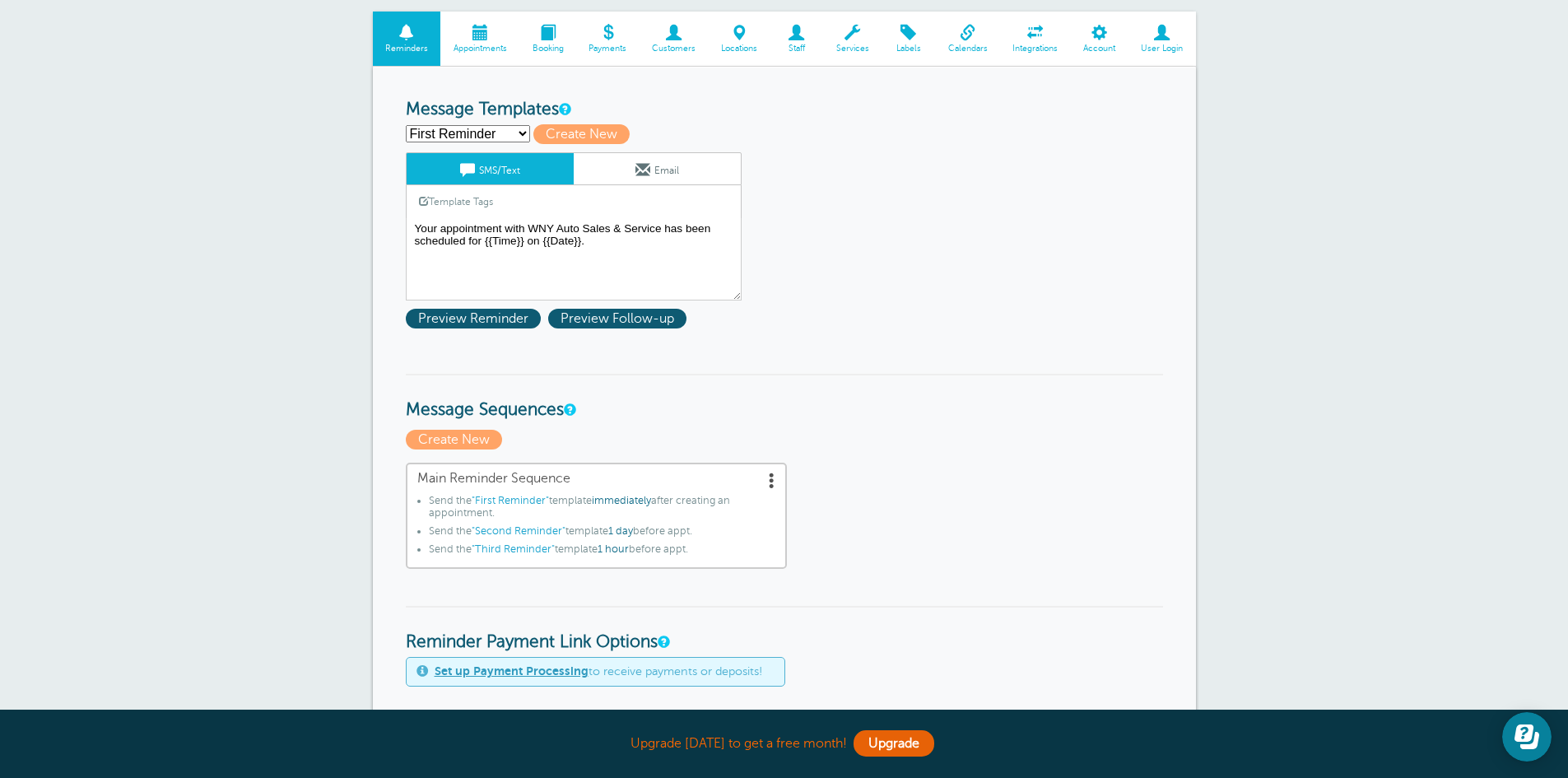
click at [521, 131] on select "First Reminder Second Reminder Third Reminder Create new..." at bounding box center [468, 133] width 125 height 17
select select "161312"
click at [406, 125] on select "First Reminder Second Reminder Third Reminder Create new..." at bounding box center [468, 133] width 125 height 17
type input "Second Reminder"
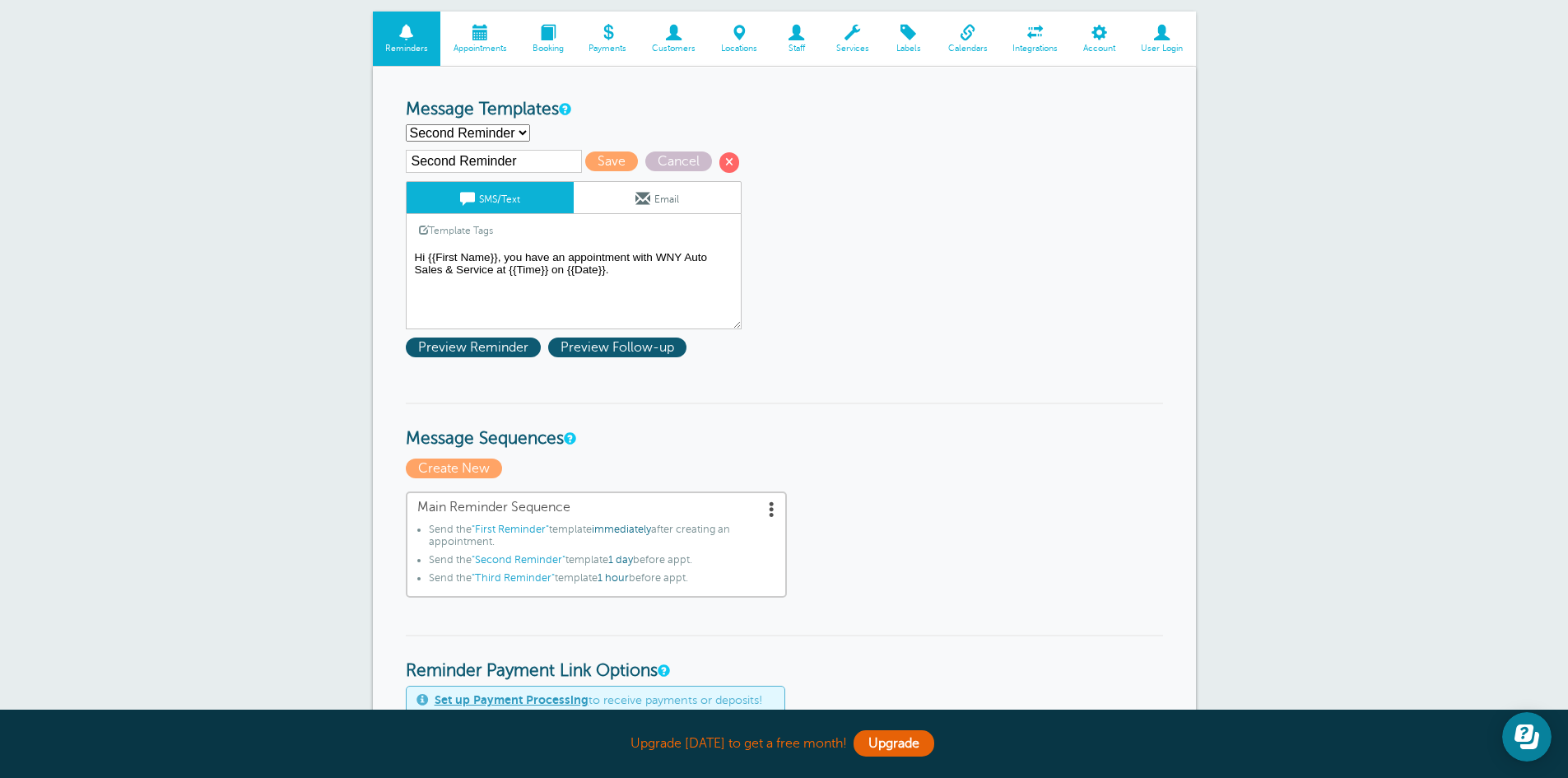
click at [413, 256] on textarea "Your appointment with WNY Auto Sales & Service has been scheduled for {{Time}} …" at bounding box center [574, 288] width 336 height 82
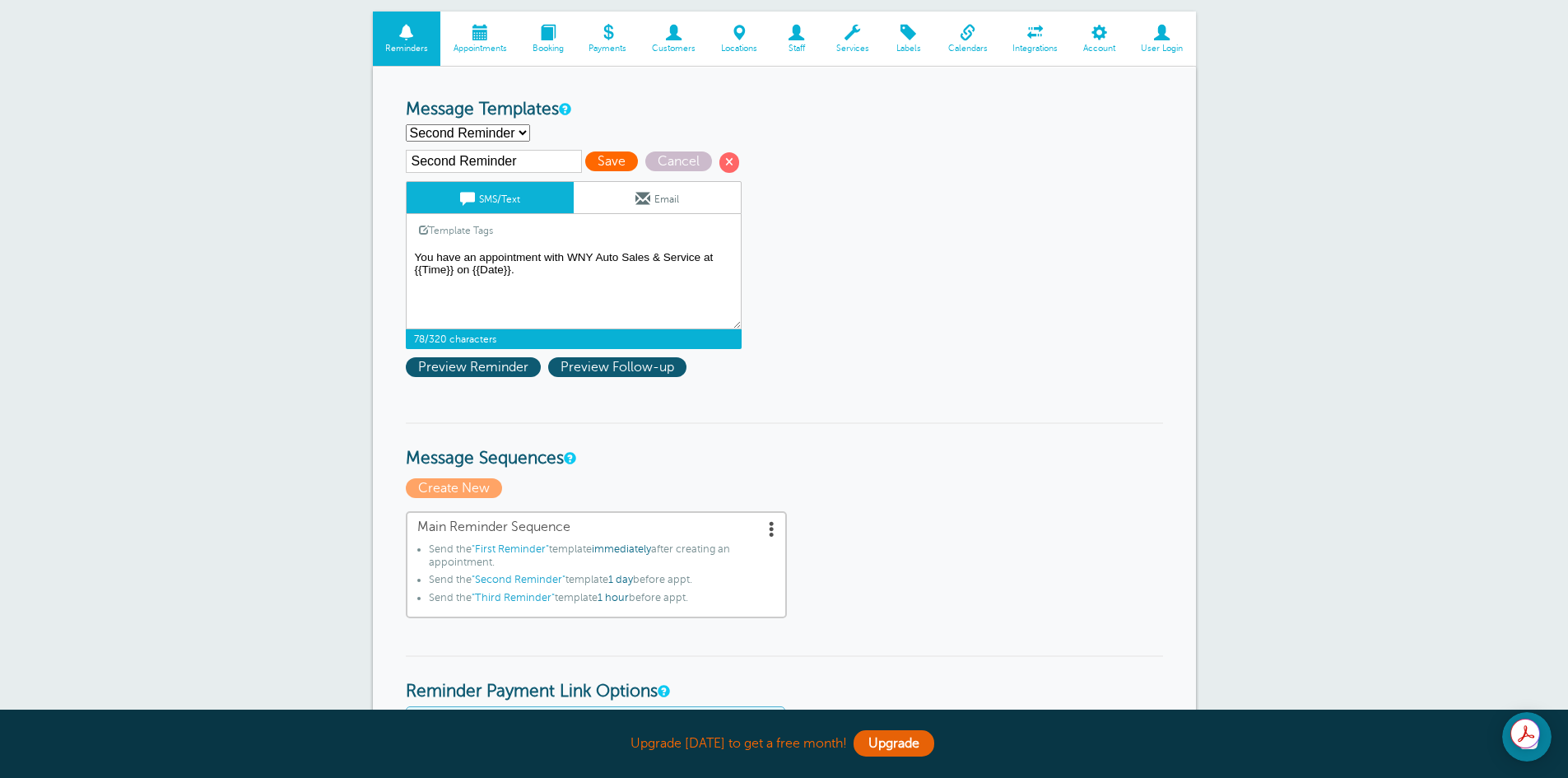
type textarea "You have an appointment with WNY Auto Sales & Service at {{Time}} on {{Date}}."
click at [608, 158] on span "Save" at bounding box center [612, 161] width 53 height 19
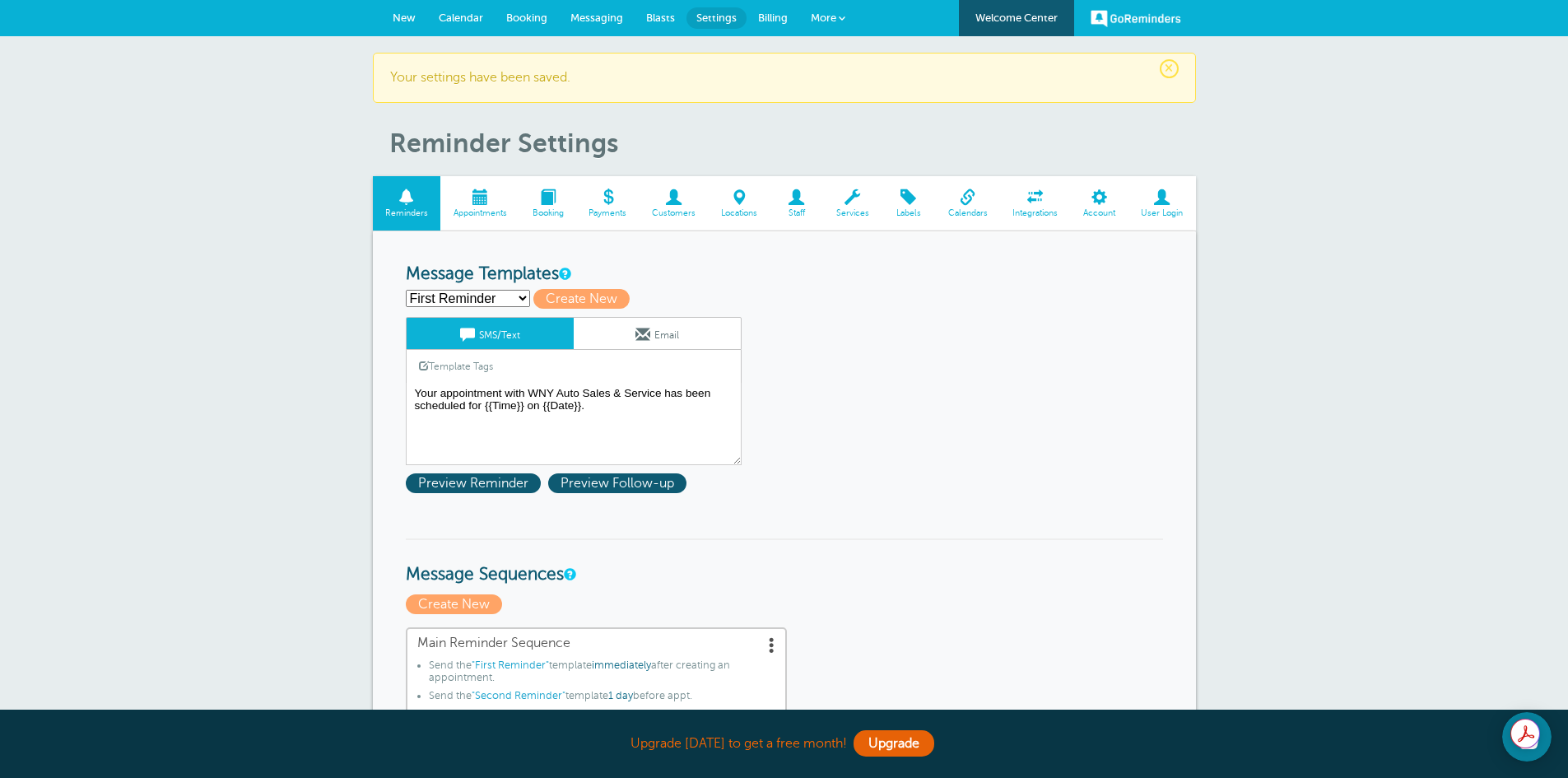
click at [508, 296] on select "First Reminder Second Reminder Third Reminder Create new..." at bounding box center [468, 299] width 125 height 17
click at [406, 290] on select "First Reminder Second Reminder Third Reminder Create new..." at bounding box center [468, 299] width 125 height 17
click at [504, 297] on select "First Reminder Second Reminder Third Reminder Create new..." at bounding box center [468, 299] width 125 height 17
select select "161312"
click at [406, 290] on select "First Reminder Second Reminder Third Reminder Create new..." at bounding box center [468, 299] width 125 height 17
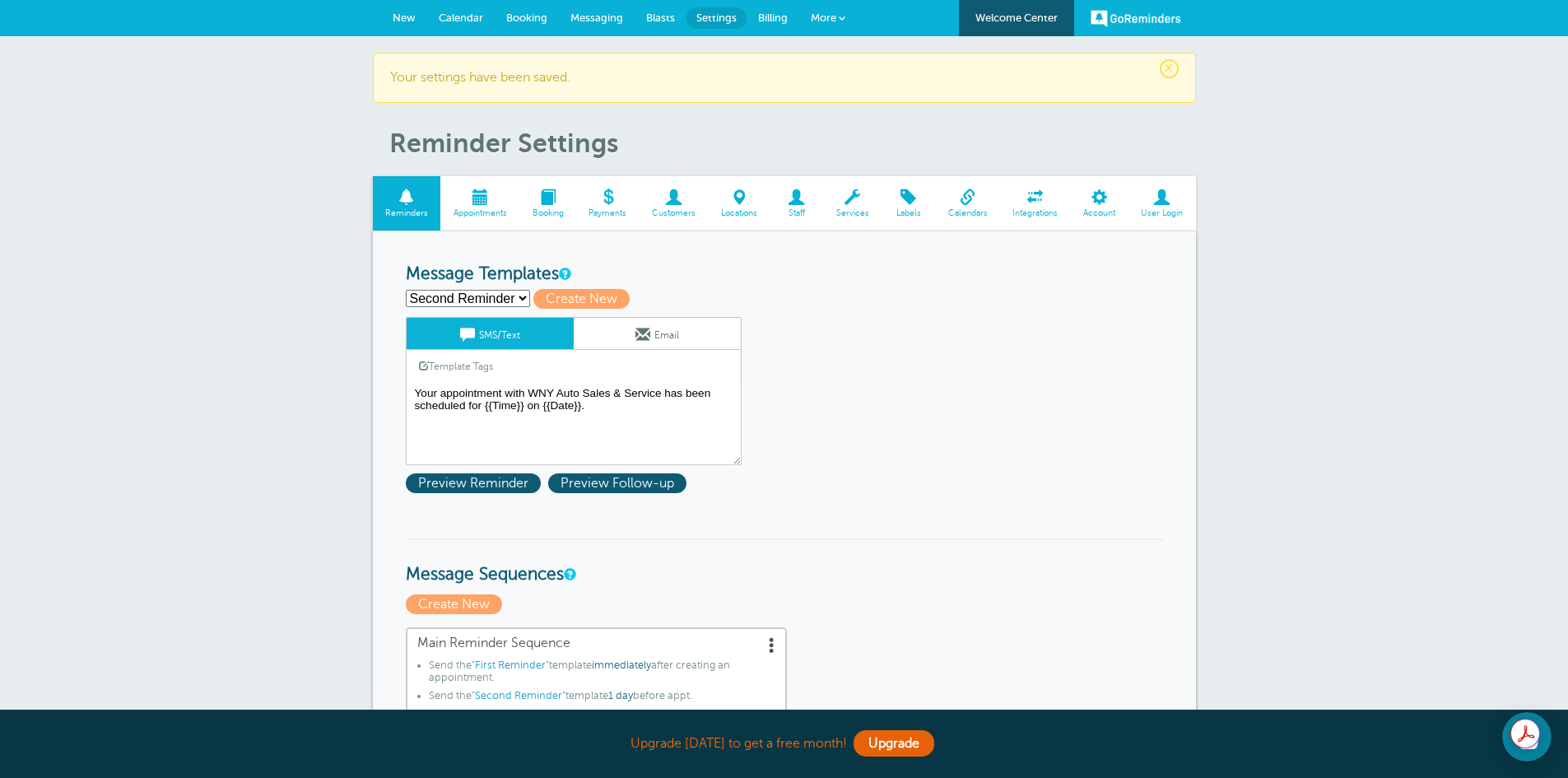
type input "Second Reminder"
type textarea "You have an appointment with WNY Auto Sales & Service at {{Time}} on {{Date}}."
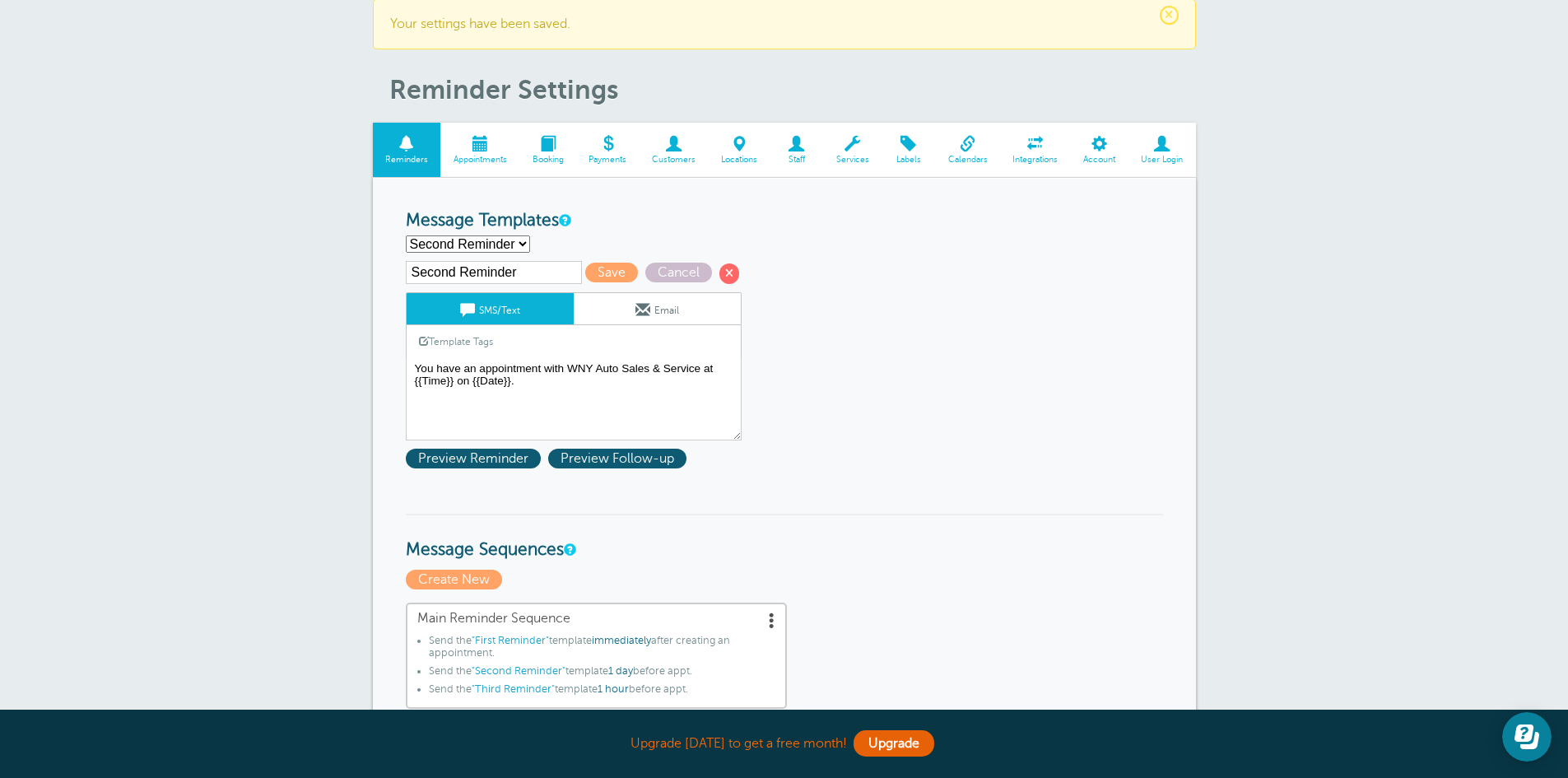
scroll to position [82, 0]
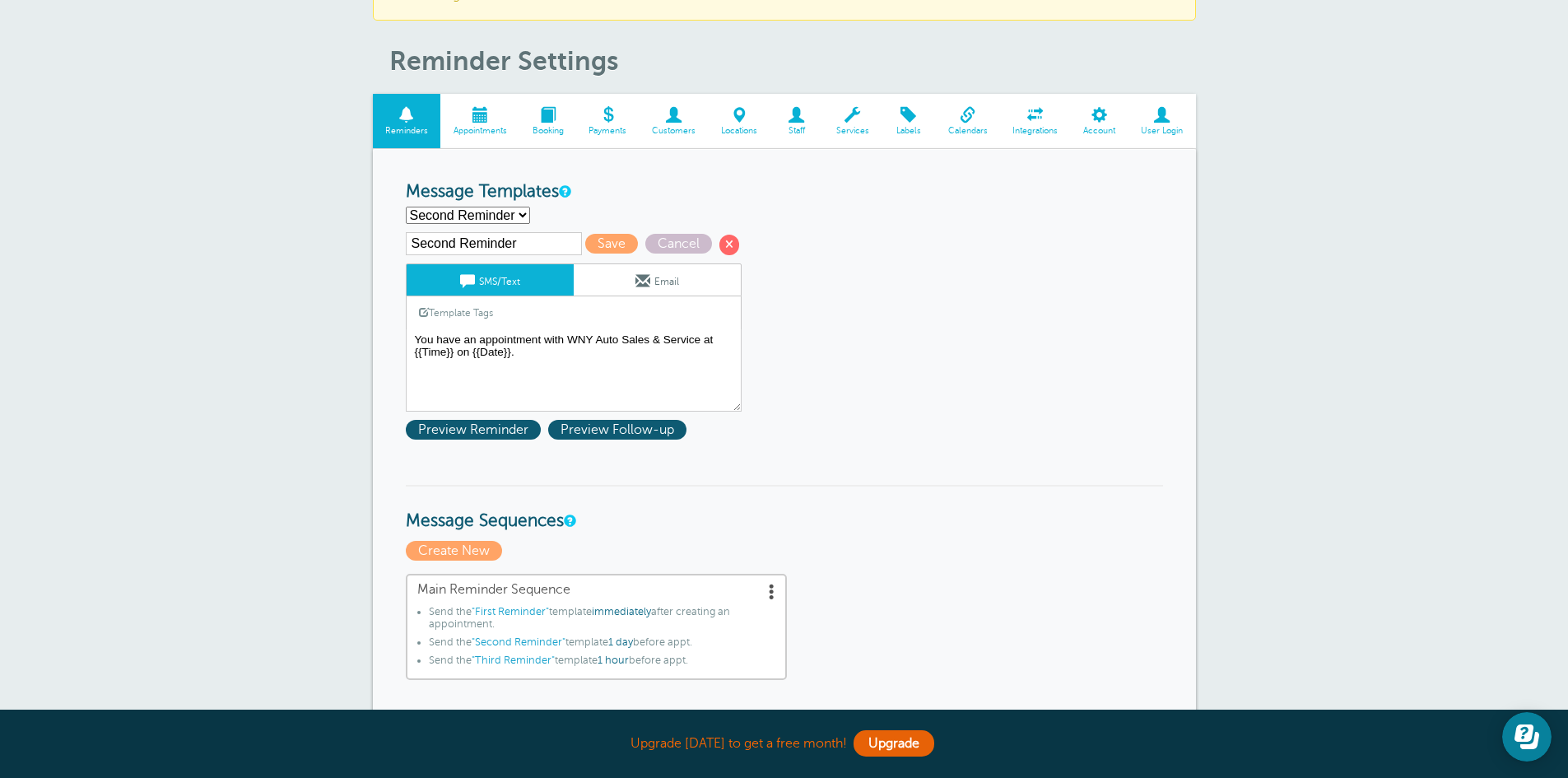
click at [505, 216] on select "First Reminder Second Reminder Third Reminder Create new..." at bounding box center [468, 216] width 125 height 17
select select "161313"
click at [406, 207] on select "First Reminder Second Reminder Third Reminder Create new..." at bounding box center [468, 216] width 125 height 17
type input "Third Reminder"
click at [413, 340] on textarea "Your appointment with WNY Auto Sales & Service has been scheduled for {{Time}} …" at bounding box center [574, 370] width 336 height 82
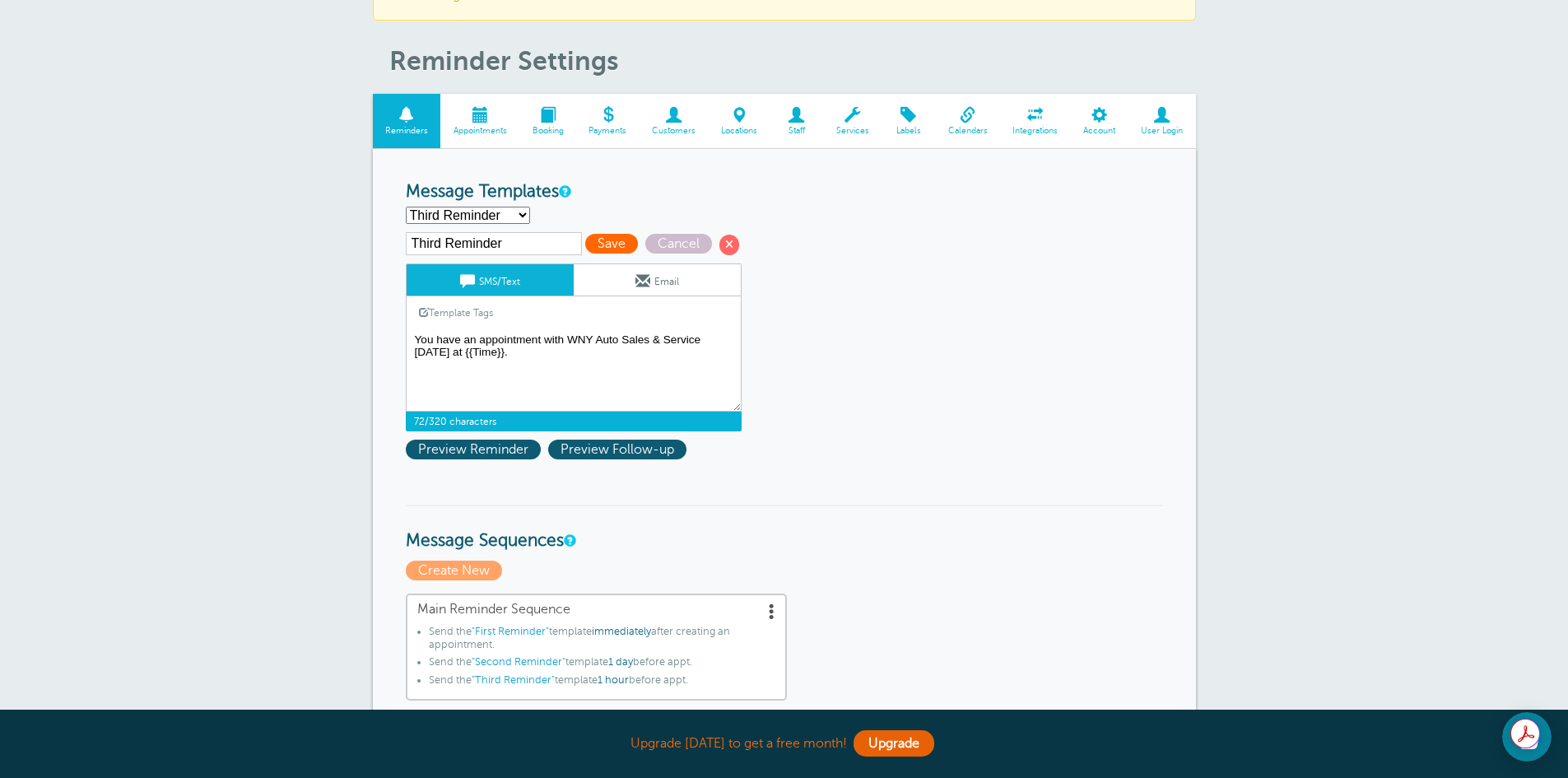
type textarea "You have an appointment with WNY Auto Sales & Service today at {{Time}}."
click at [614, 239] on span "Save" at bounding box center [612, 244] width 53 height 19
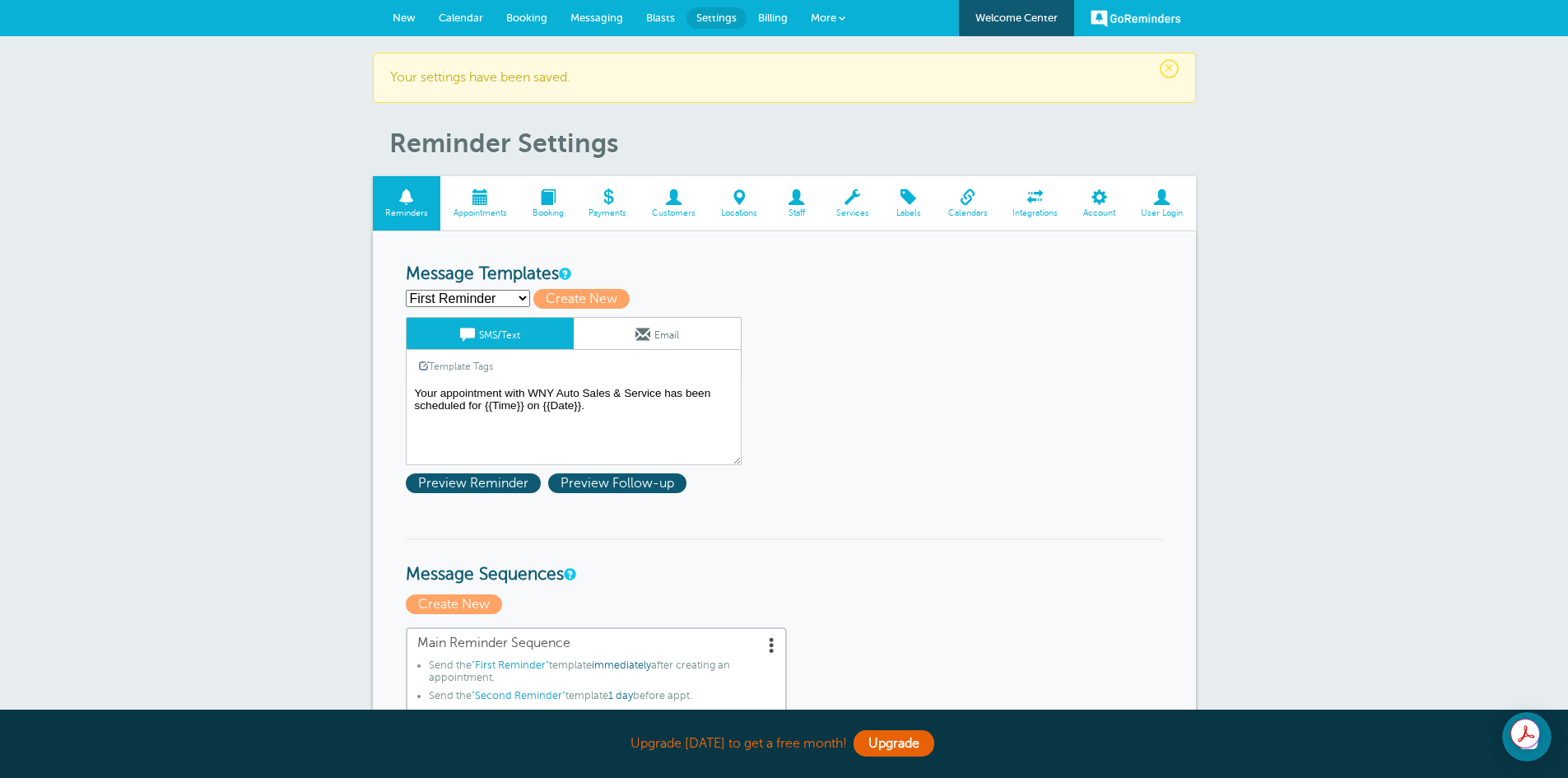
click at [457, 292] on select "First Reminder Second Reminder Third Reminder Create new..." at bounding box center [468, 299] width 125 height 17
select select "161313"
click at [406, 290] on select "First Reminder Second Reminder Third Reminder Create new..." at bounding box center [468, 299] width 125 height 17
type input "Third Reminder"
type textarea "You have an appointment with WNY Auto Sales & Service today at {{Time}}."
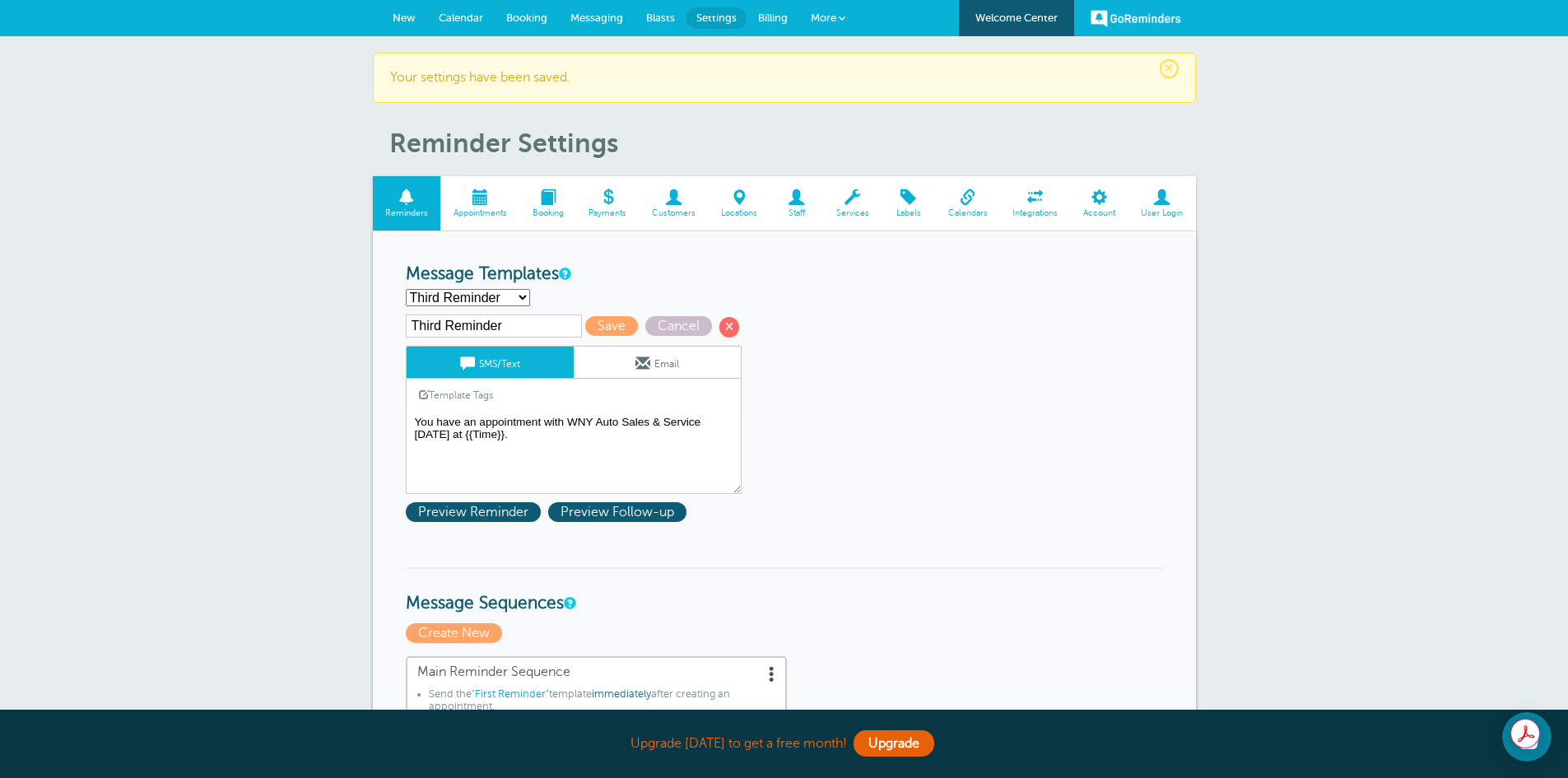
click at [497, 294] on select "First Reminder Second Reminder Third Reminder Create new..." at bounding box center [468, 298] width 125 height 17
select select "161310"
click at [406, 289] on select "First Reminder Second Reminder Third Reminder Create new..." at bounding box center [468, 298] width 125 height 17
type input "First Reminder"
type textarea "Your appointment with WNY Auto Sales & Service has been scheduled for {{Time}} …"
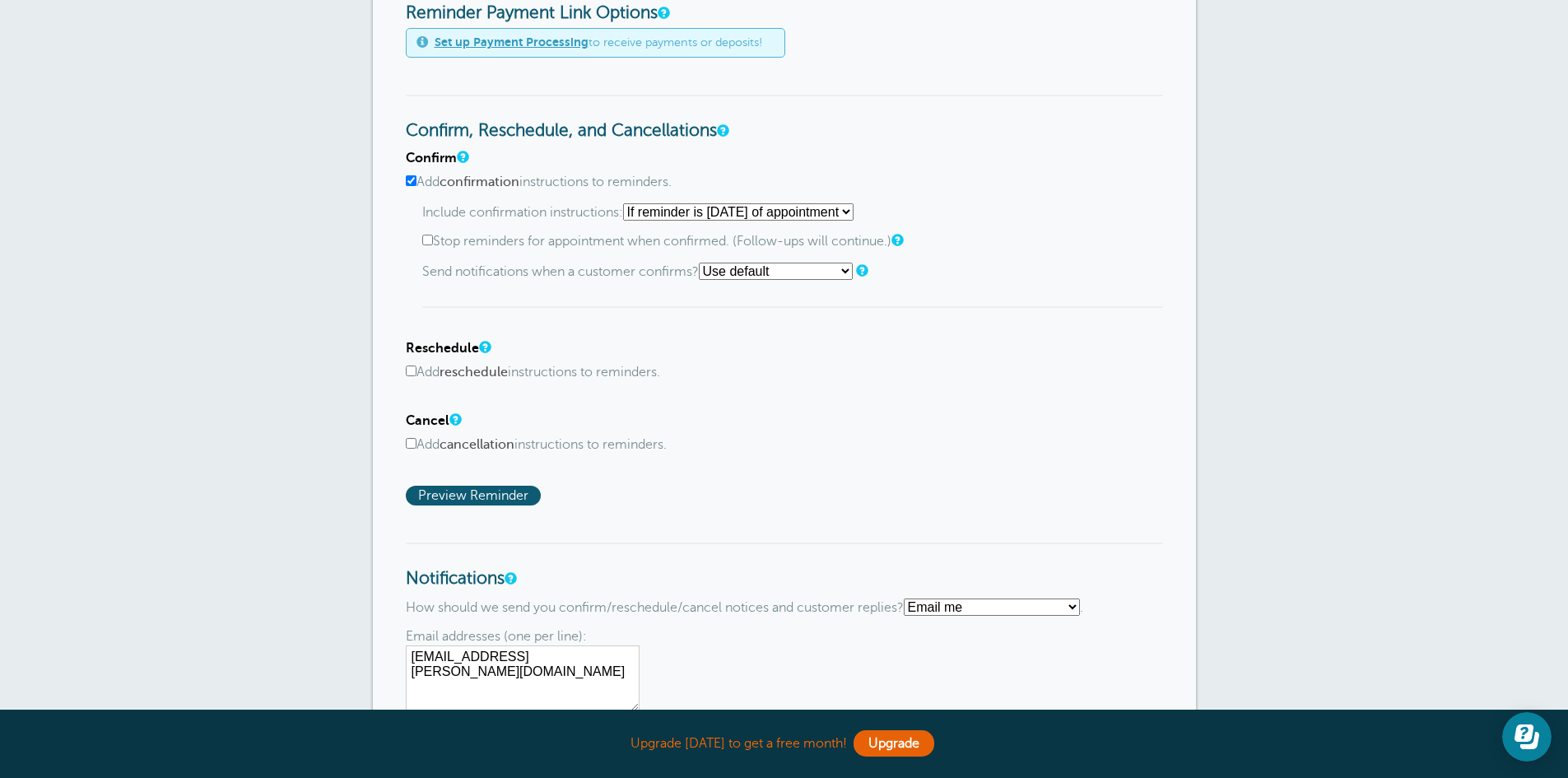
scroll to position [823, 0]
click at [853, 208] on select "Starting with first reminder If reminder is within 1 day of appointment If remi…" at bounding box center [738, 212] width 230 height 17
click at [927, 375] on label "Add reschedule instructions to reminders." at bounding box center [784, 371] width 757 height 15
click at [416, 375] on input "Add reschedule instructions to reminders." at bounding box center [411, 369] width 11 height 11
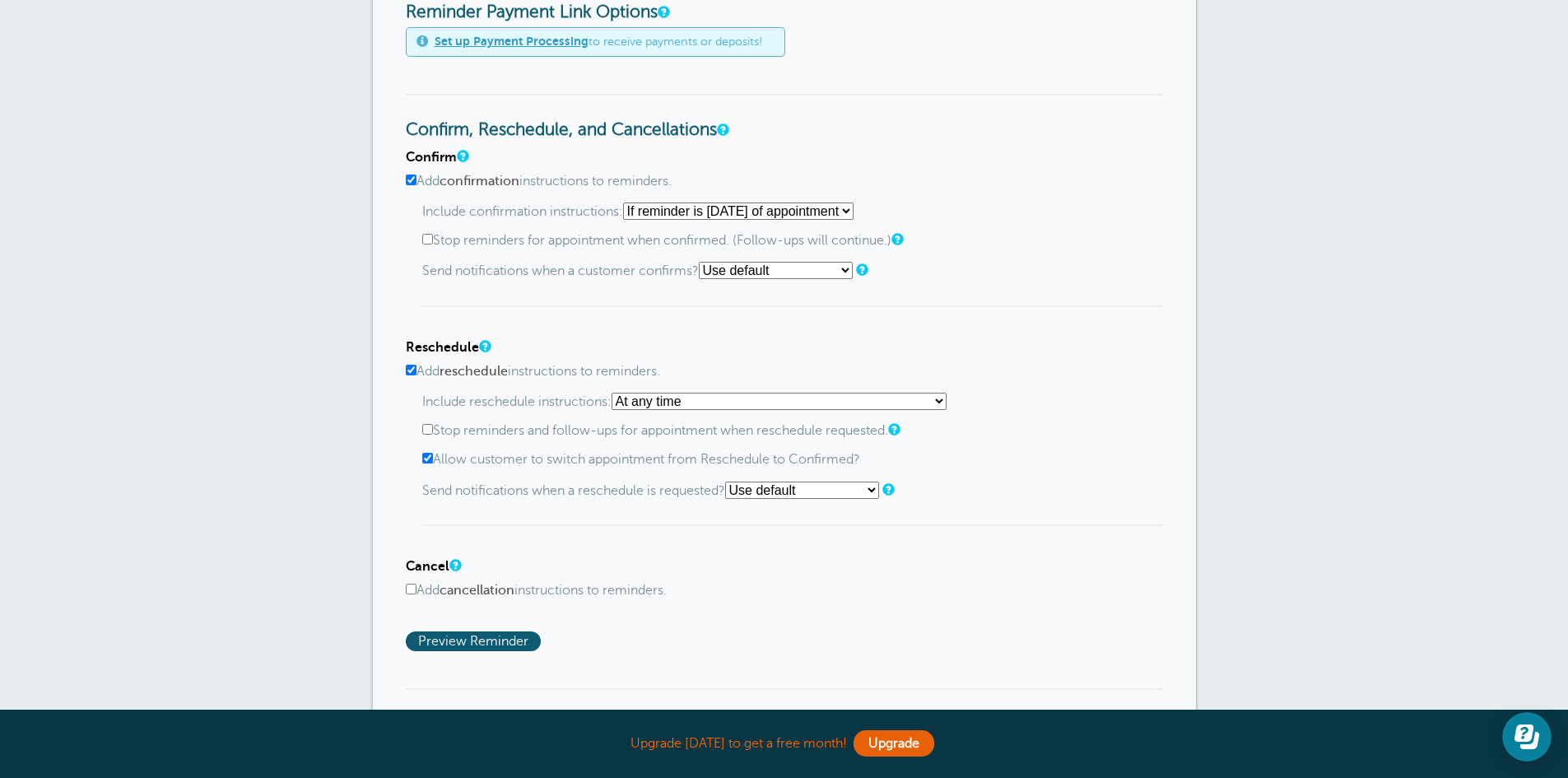
click at [927, 375] on label "Add reschedule instructions to reminders." at bounding box center [784, 371] width 757 height 15
click at [416, 375] on input "Add reschedule instructions to reminders." at bounding box center [411, 369] width 11 height 11
checkbox input "false"
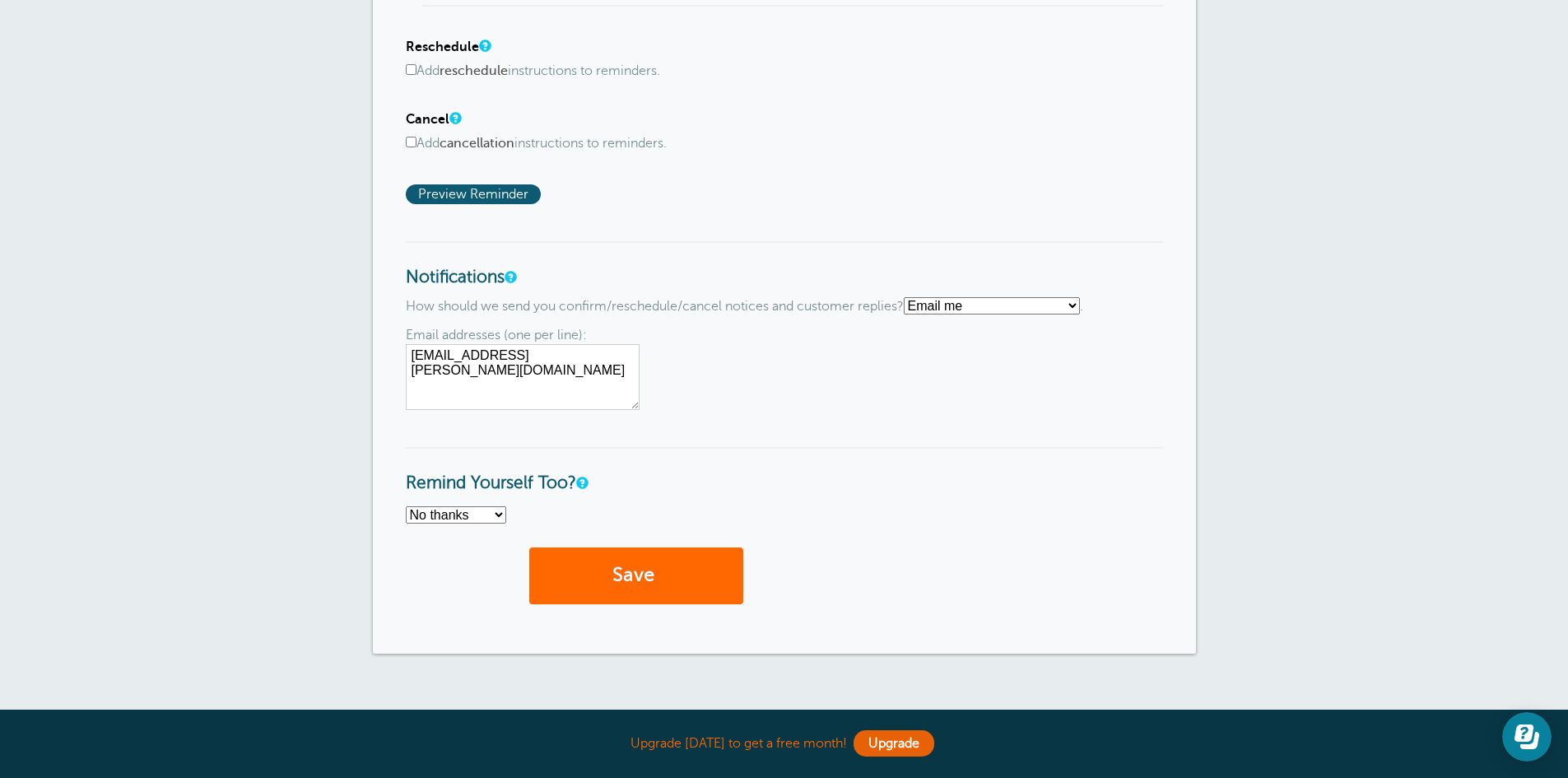
scroll to position [1152, 0]
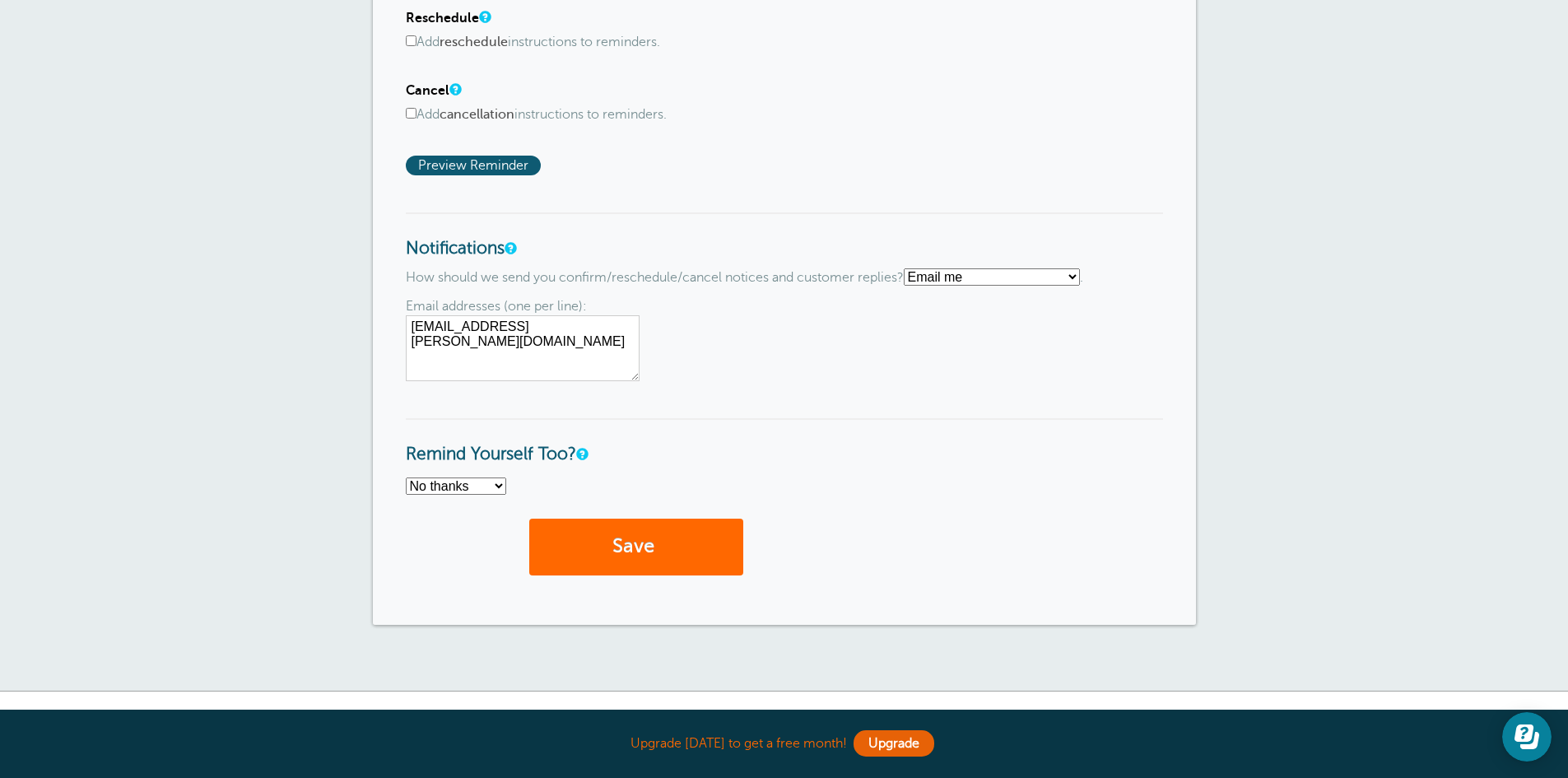
click at [1079, 278] on select "Text me Email me Don't send me notifications" at bounding box center [991, 277] width 176 height 17
click at [910, 269] on select "Text me Email me Don't send me notifications" at bounding box center [991, 277] width 176 height 17
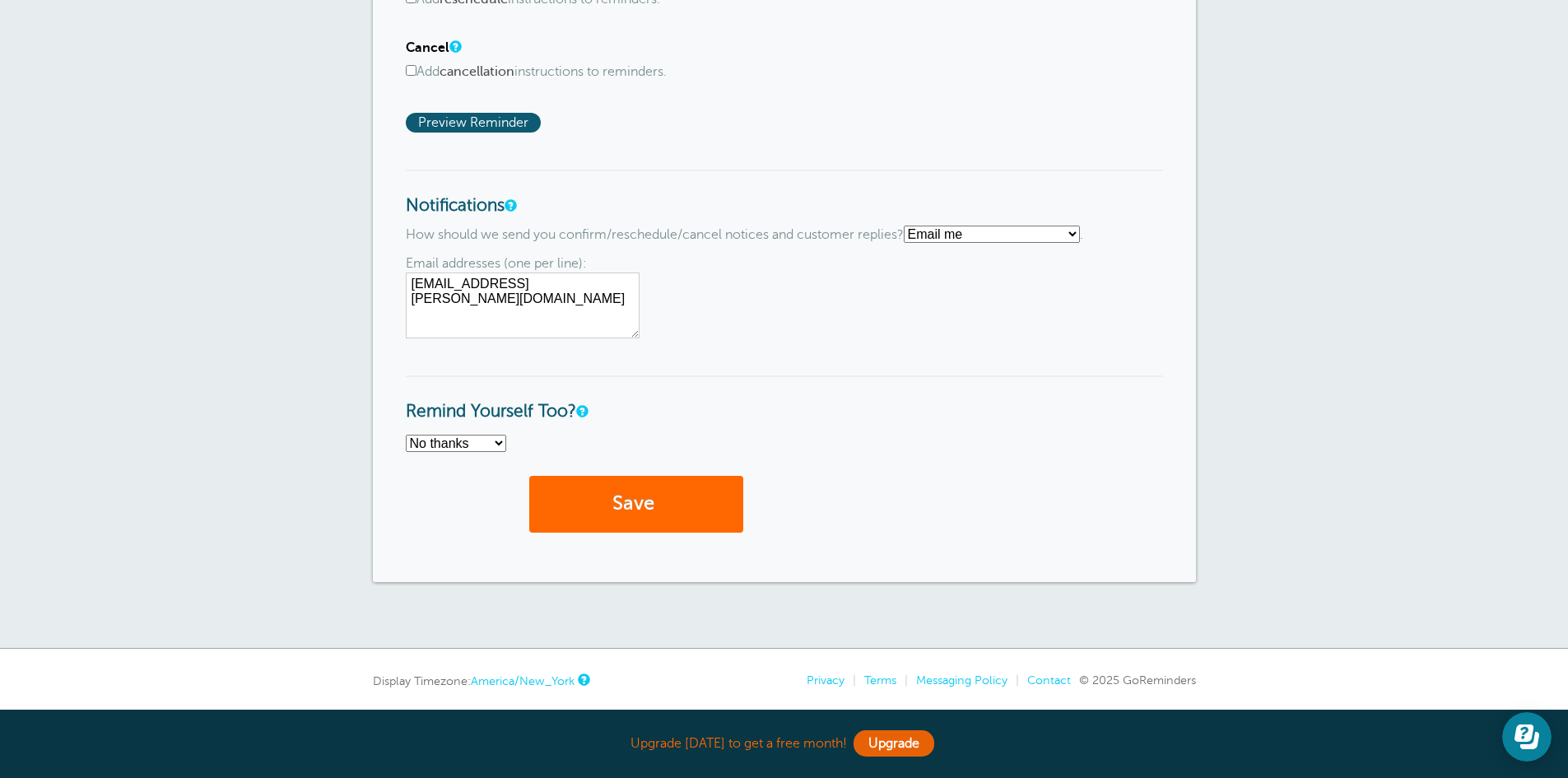
scroll to position [1235, 0]
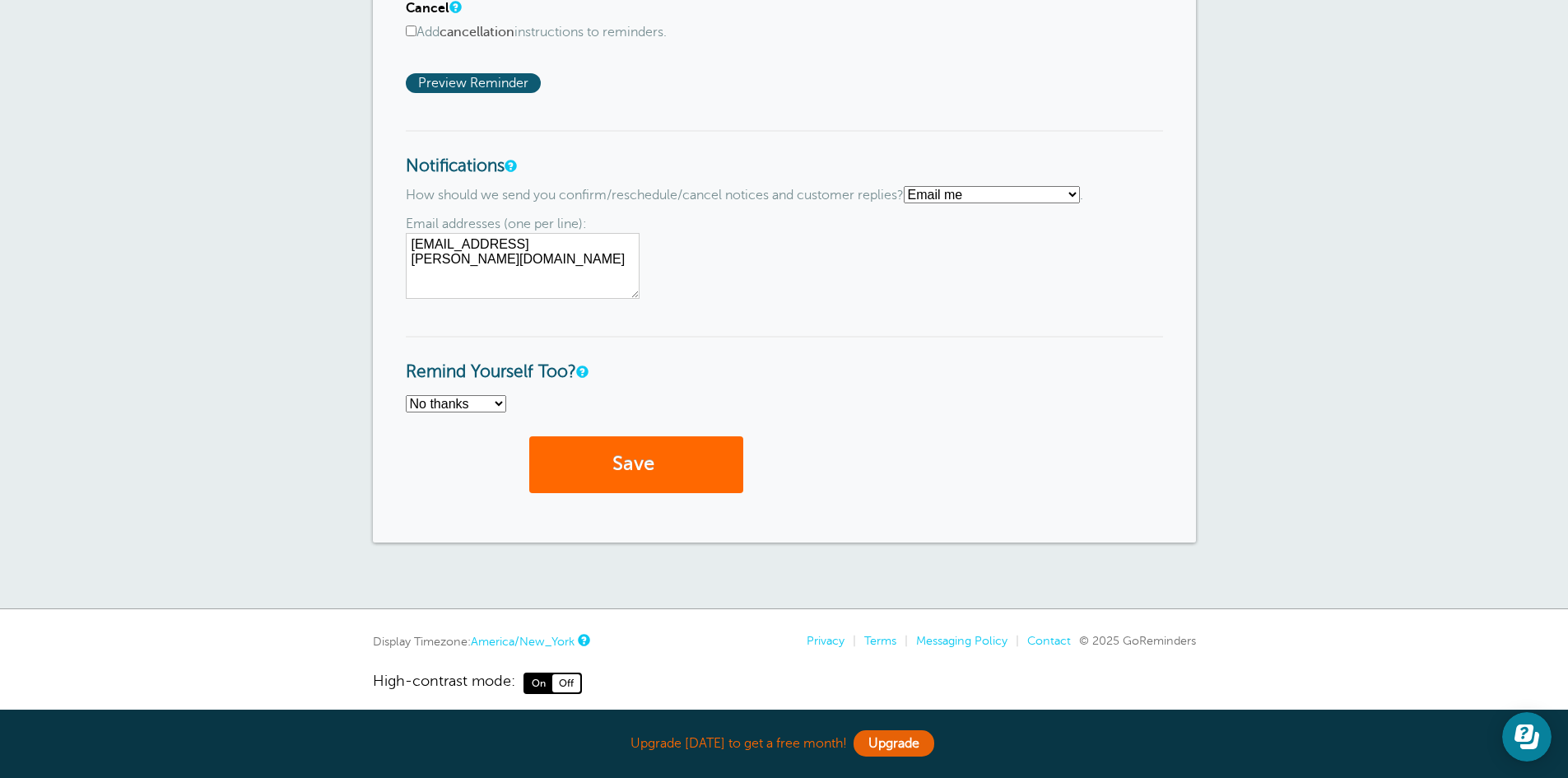
drag, startPoint x: 609, startPoint y: 244, endPoint x: 372, endPoint y: 252, distance: 237.1
type textarea "[EMAIL_ADDRESS][DOMAIN_NAME]"
click at [649, 468] on button "Save" at bounding box center [636, 464] width 214 height 57
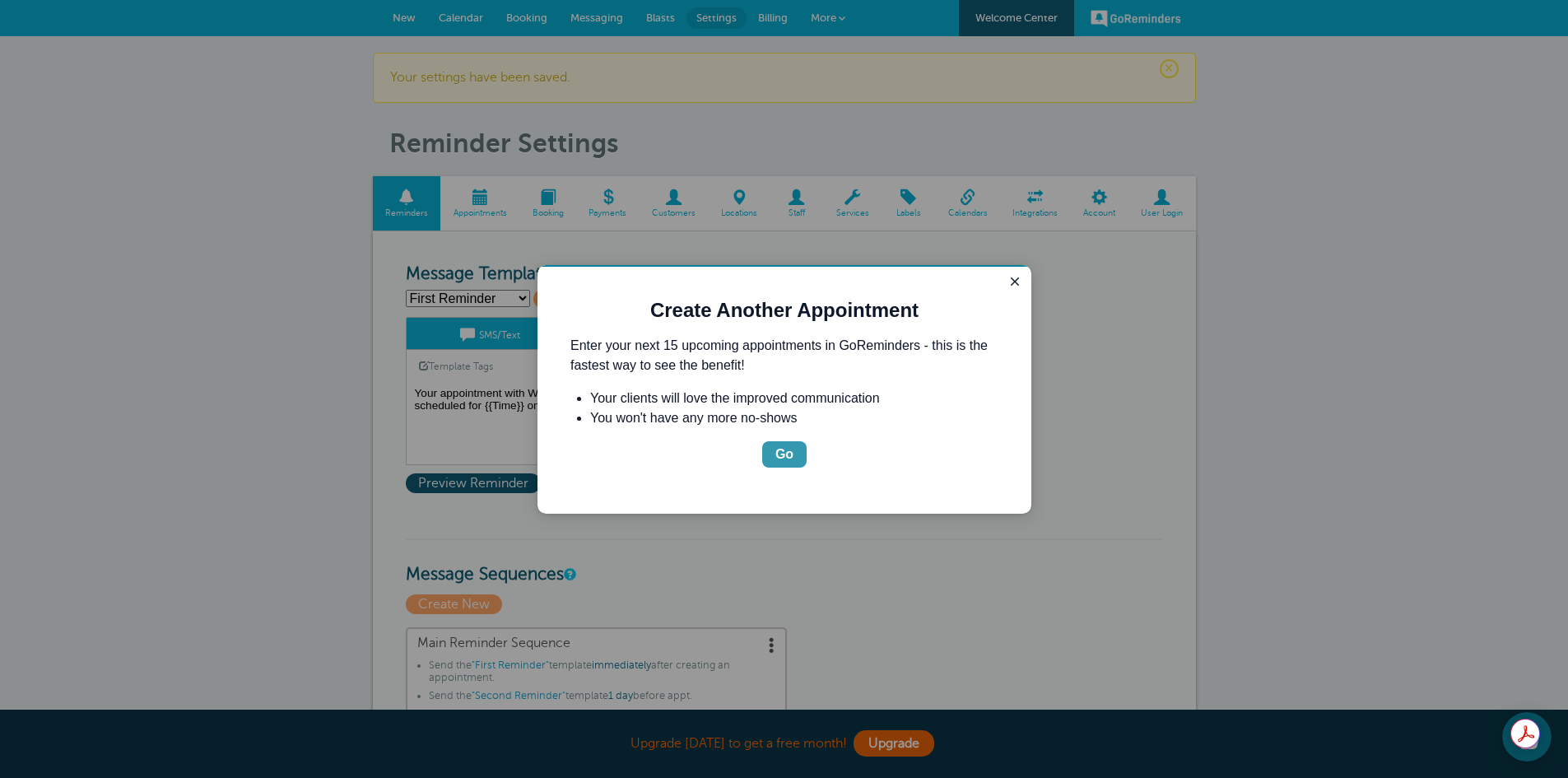
click at [790, 458] on div "Go" at bounding box center [784, 454] width 18 height 19
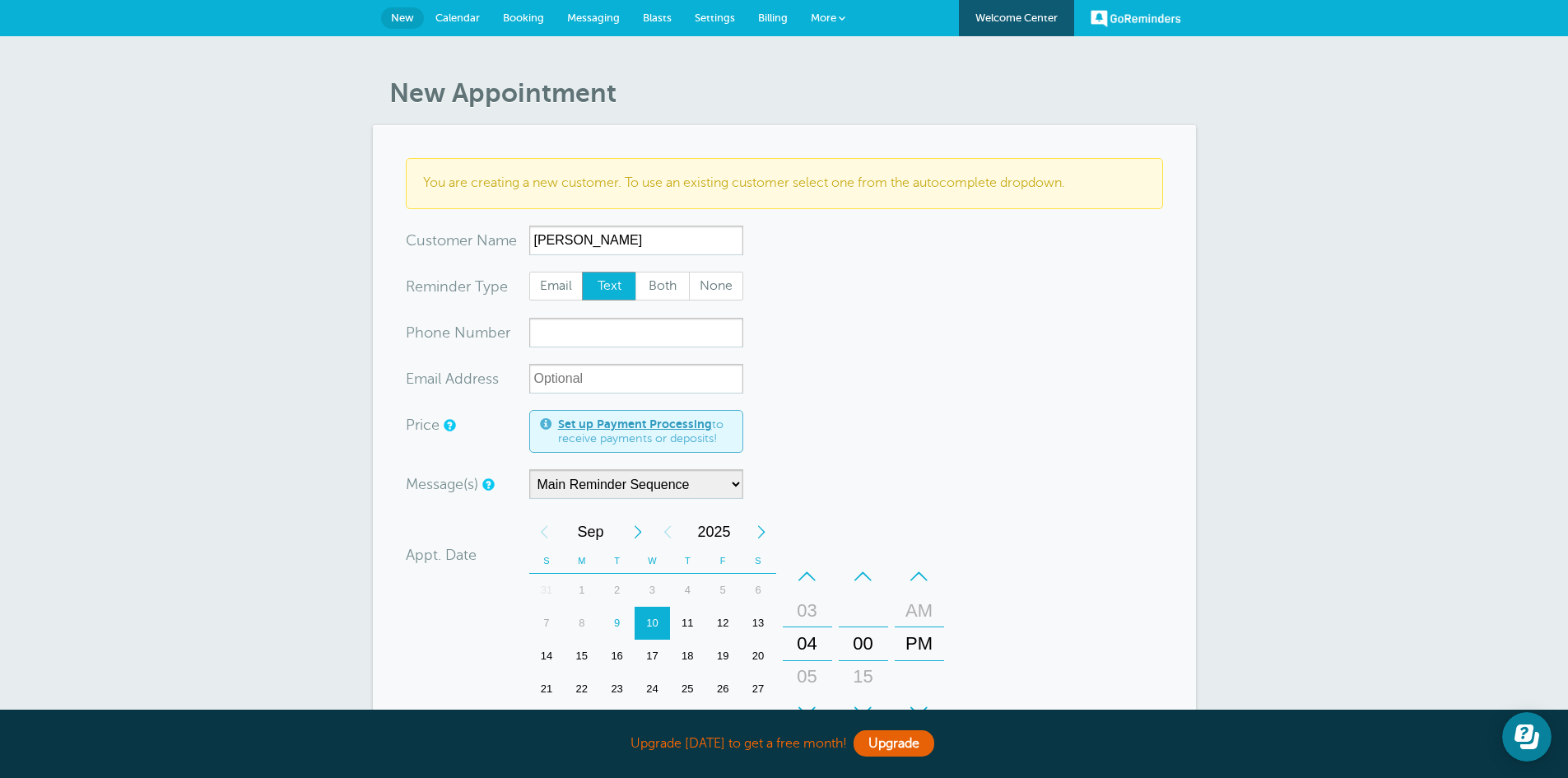
type input "Mark Todd"
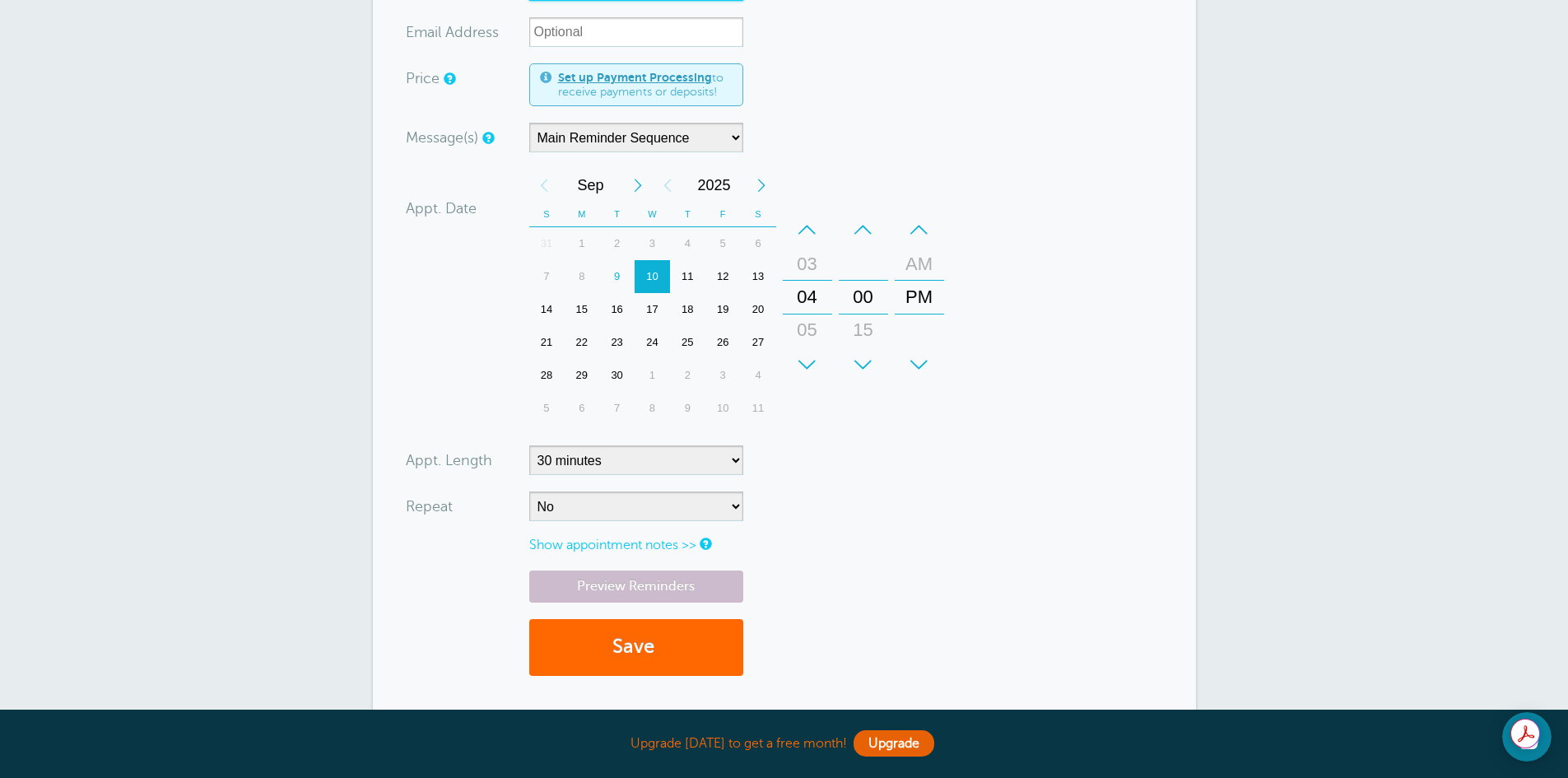
scroll to position [412, 0]
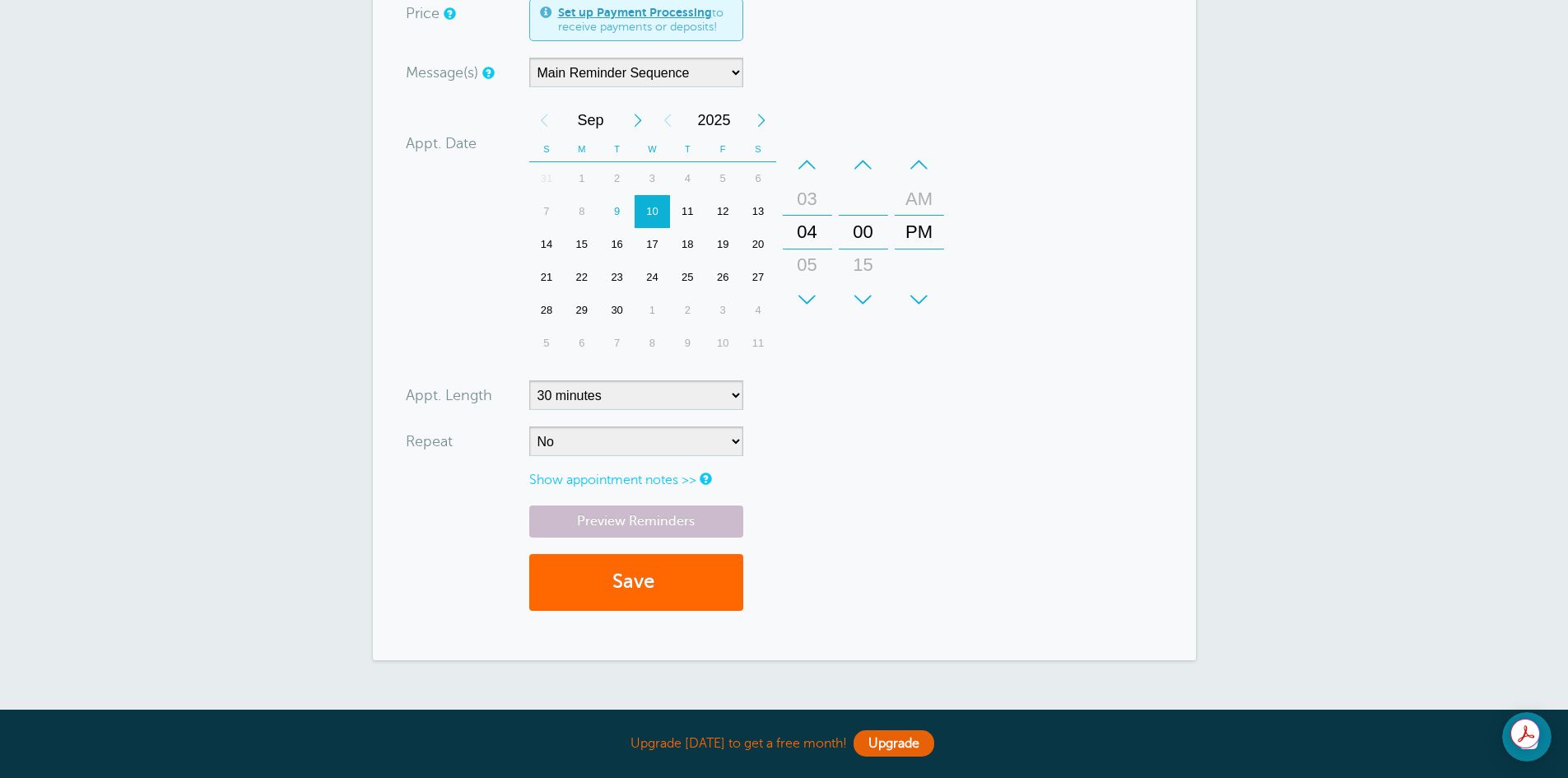
type input "716-857-0145"
click at [652, 480] on link "Show appointment notes >>" at bounding box center [613, 479] width 167 height 14
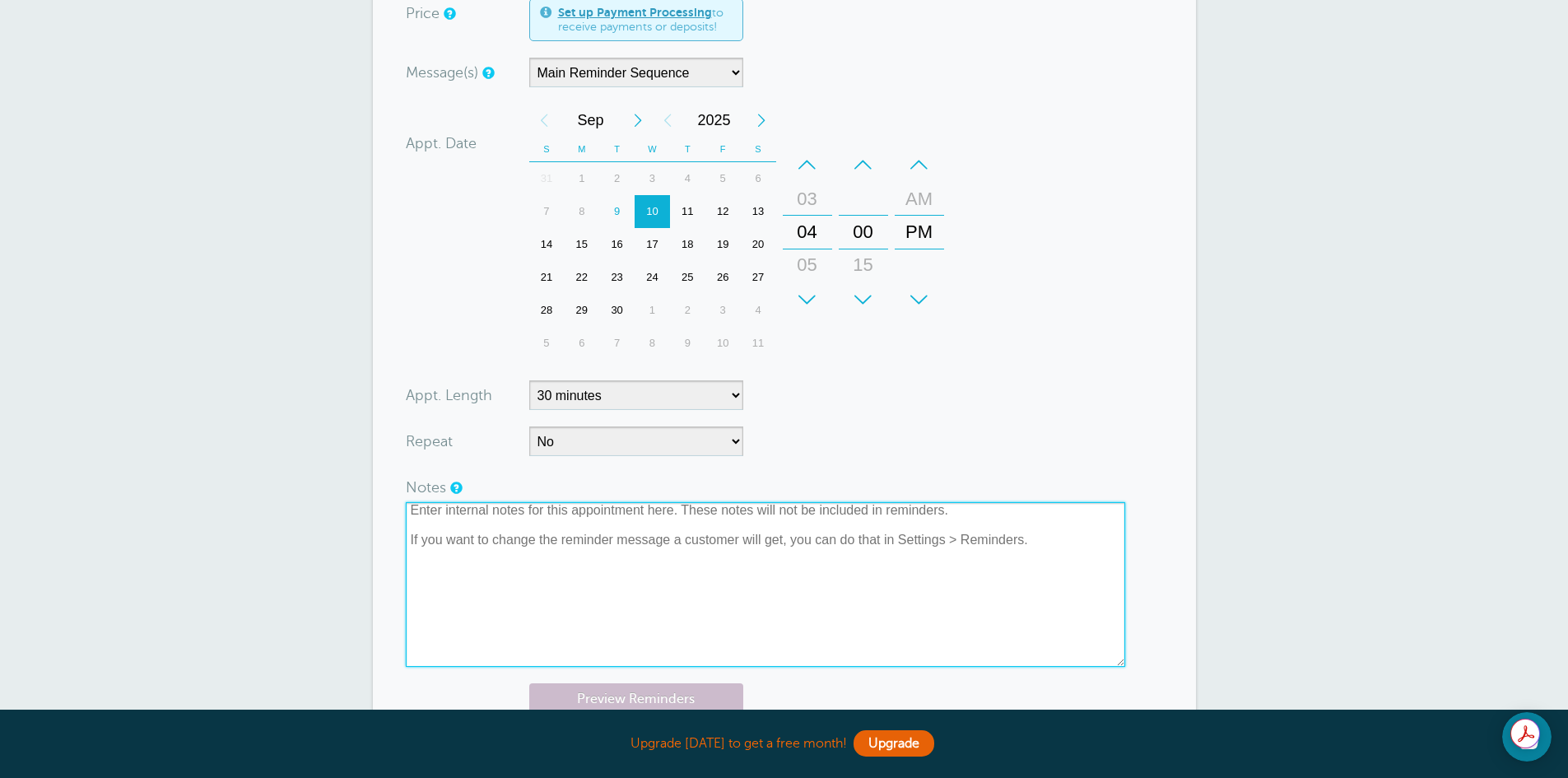
click at [489, 542] on textarea at bounding box center [765, 585] width 719 height 164
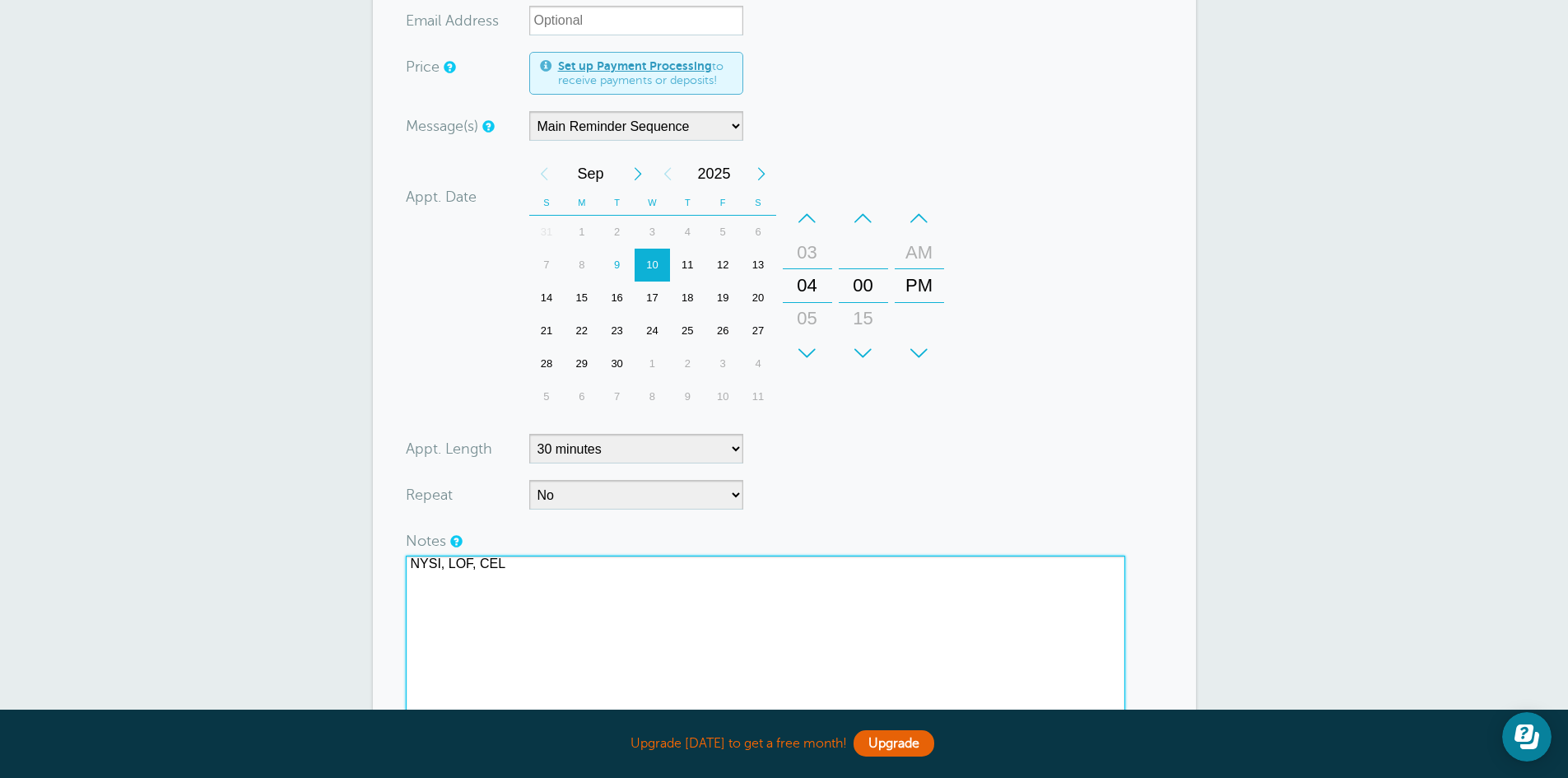
scroll to position [330, 0]
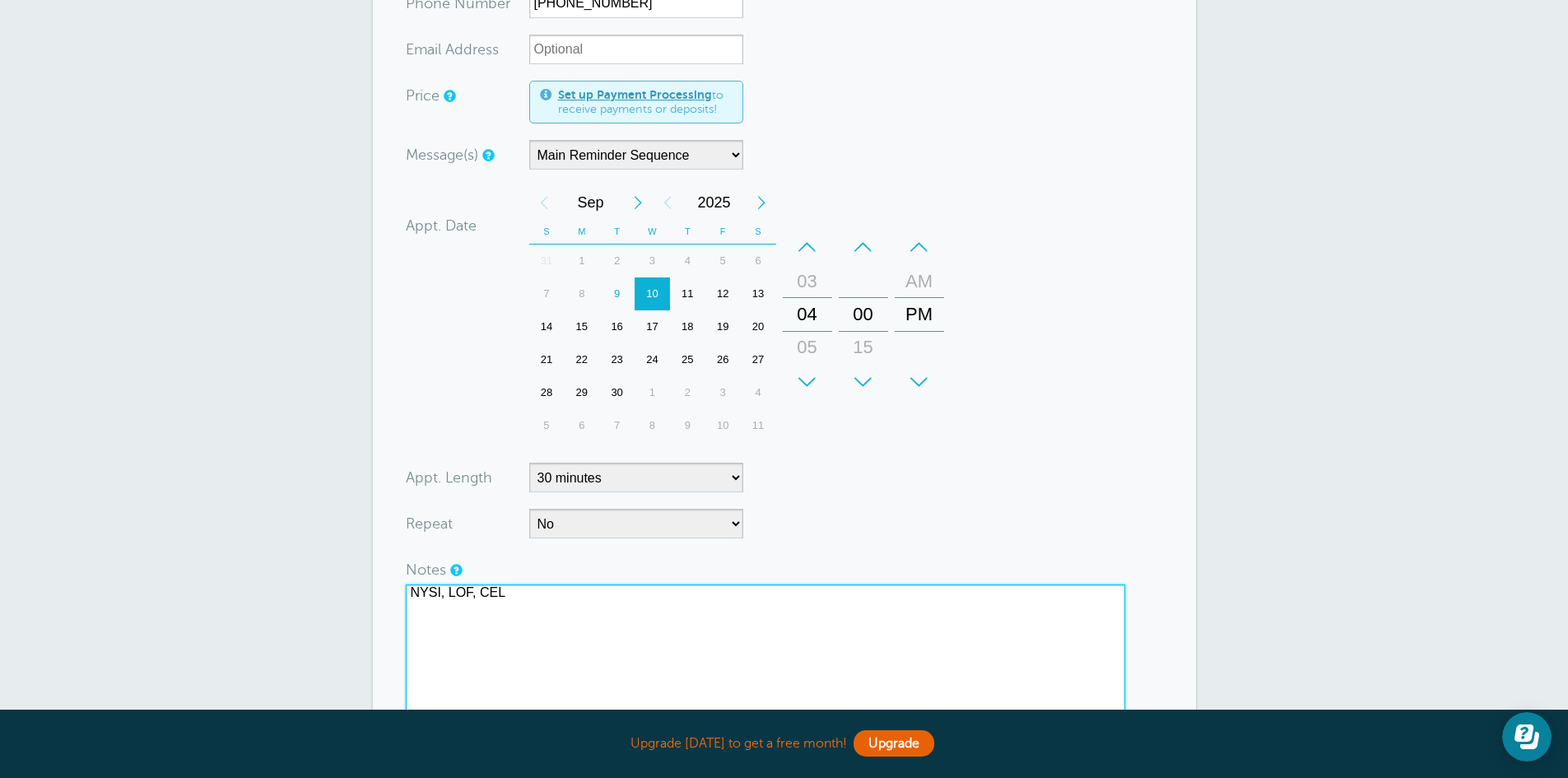
click at [804, 281] on div "03" at bounding box center [807, 281] width 40 height 33
click at [804, 281] on div "02" at bounding box center [807, 281] width 40 height 33
click at [804, 281] on div "01" at bounding box center [807, 281] width 40 height 33
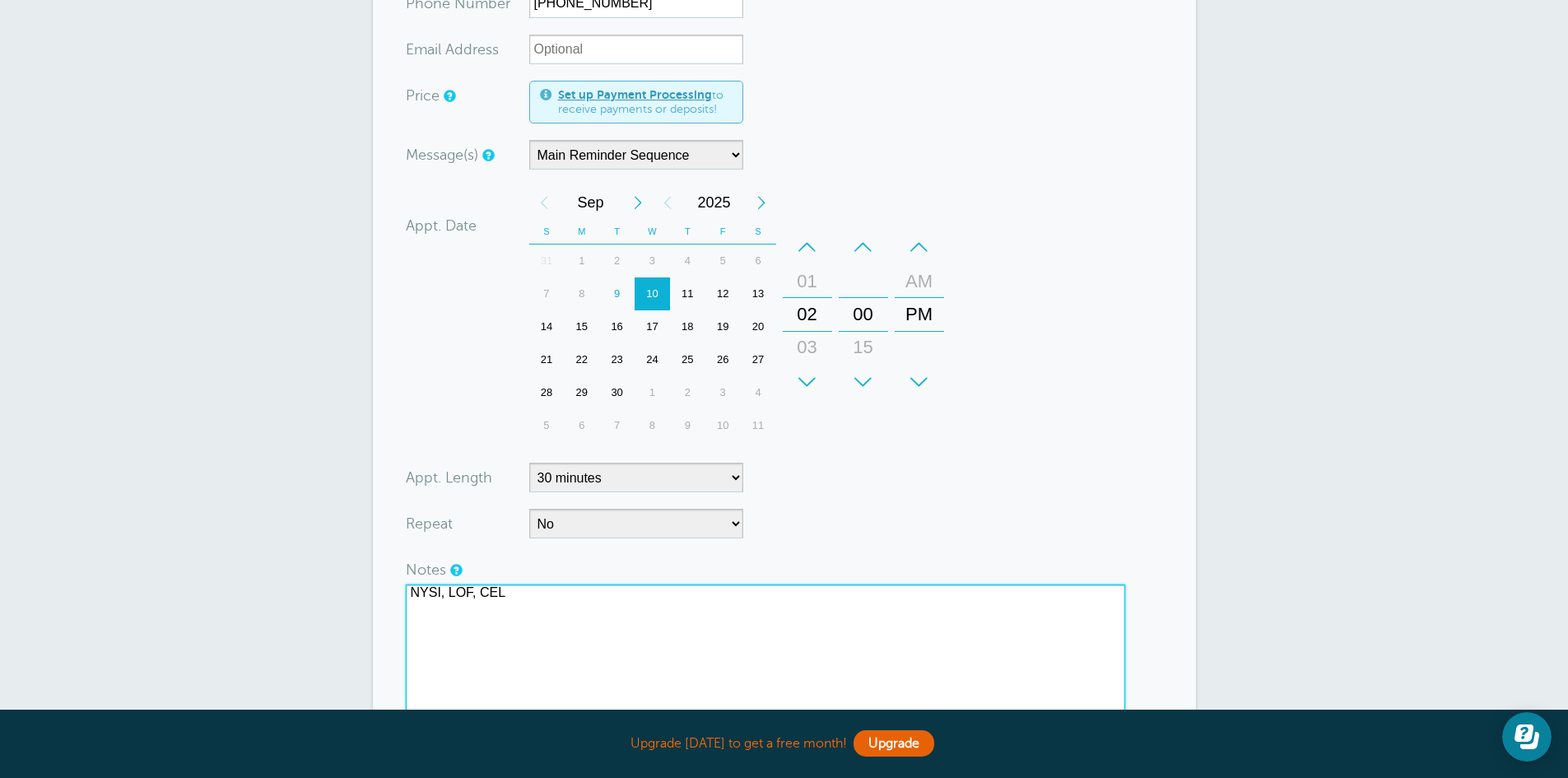
click at [804, 281] on div "01" at bounding box center [807, 281] width 40 height 33
click at [806, 381] on div "+" at bounding box center [807, 382] width 49 height 33
click at [804, 245] on div "–" at bounding box center [807, 246] width 49 height 33
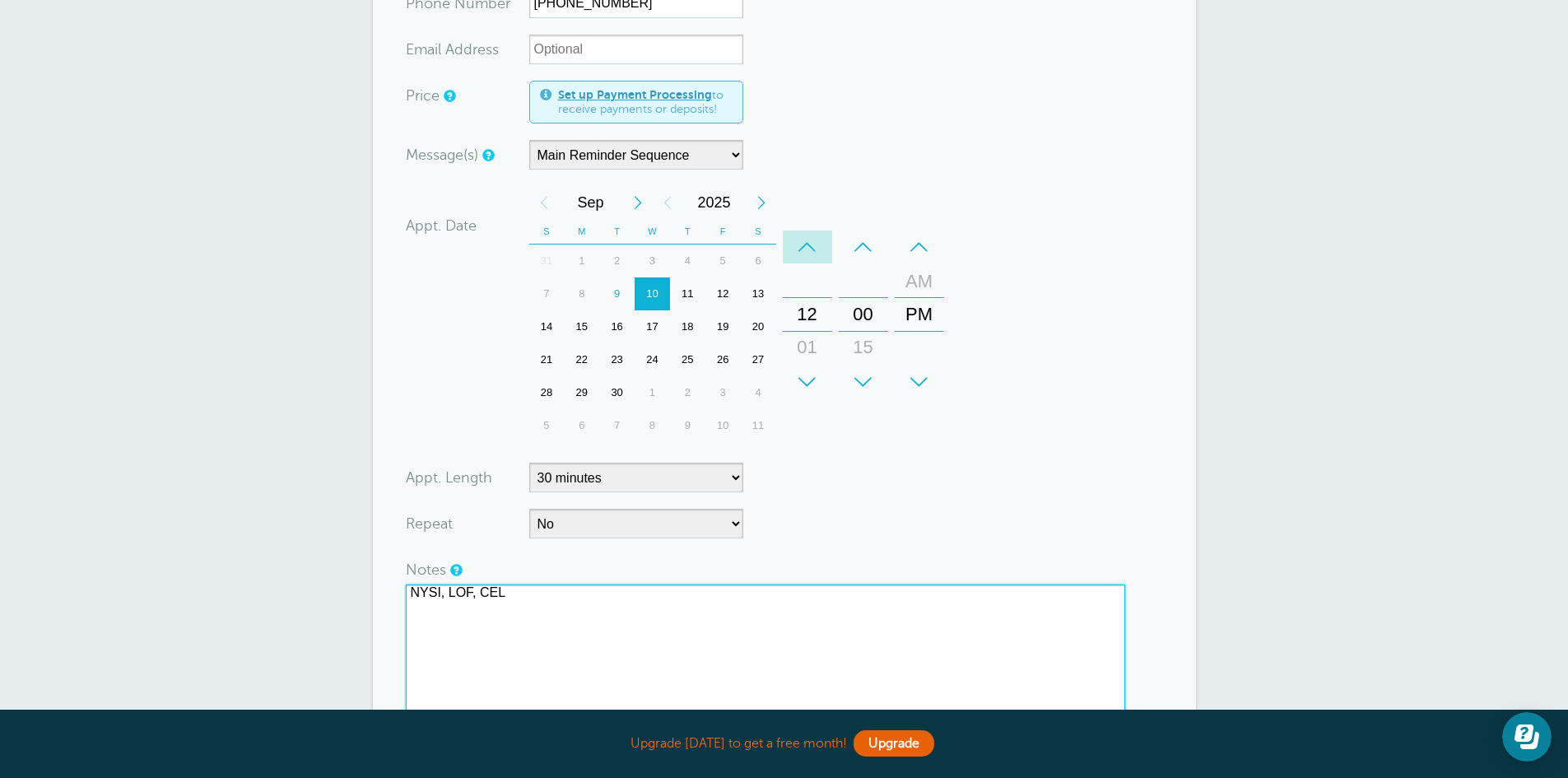
click at [804, 245] on div "–" at bounding box center [807, 246] width 49 height 33
click at [863, 381] on div "+" at bounding box center [863, 382] width 49 height 33
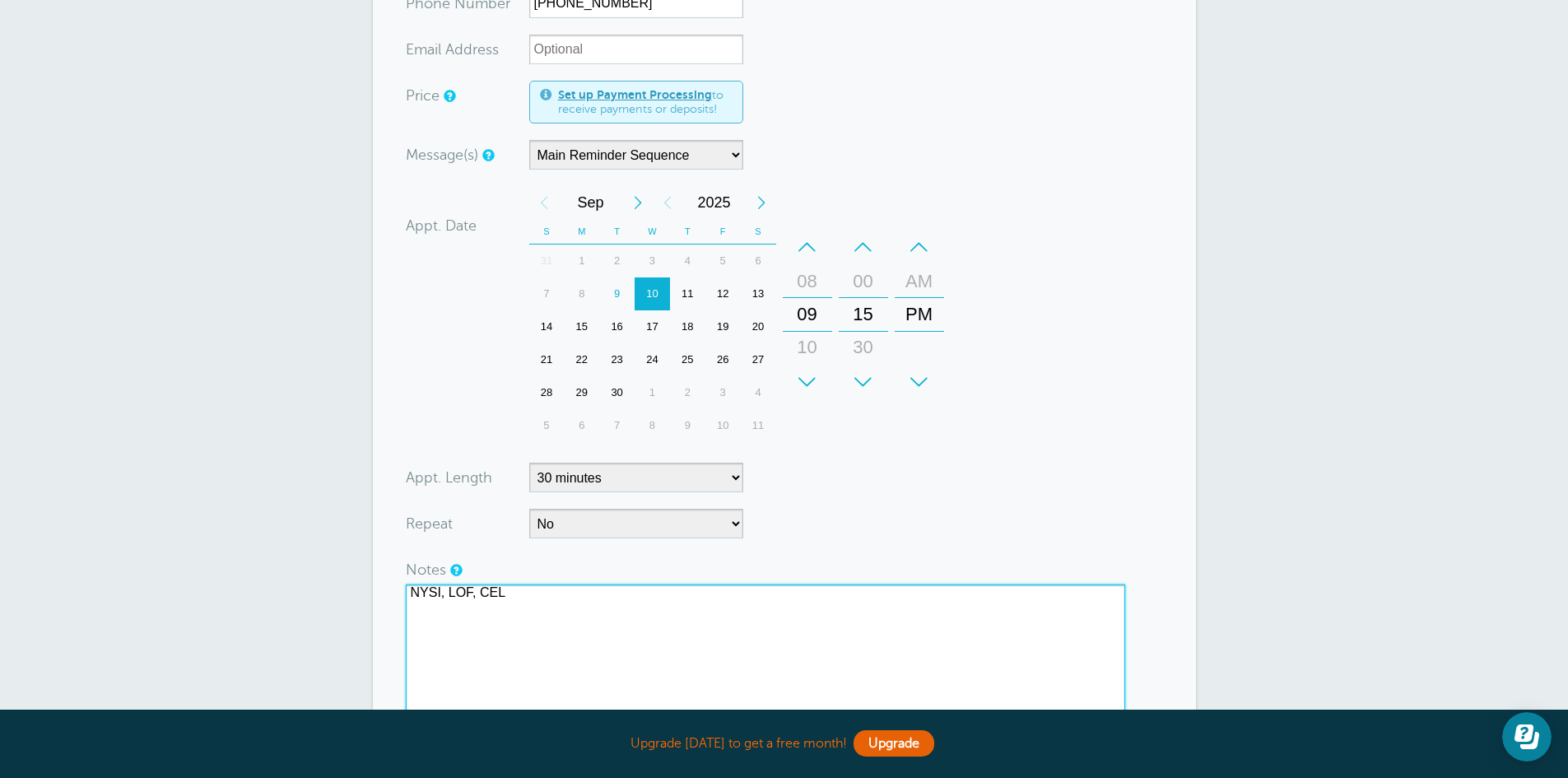
click at [922, 243] on div "–" at bounding box center [919, 246] width 49 height 33
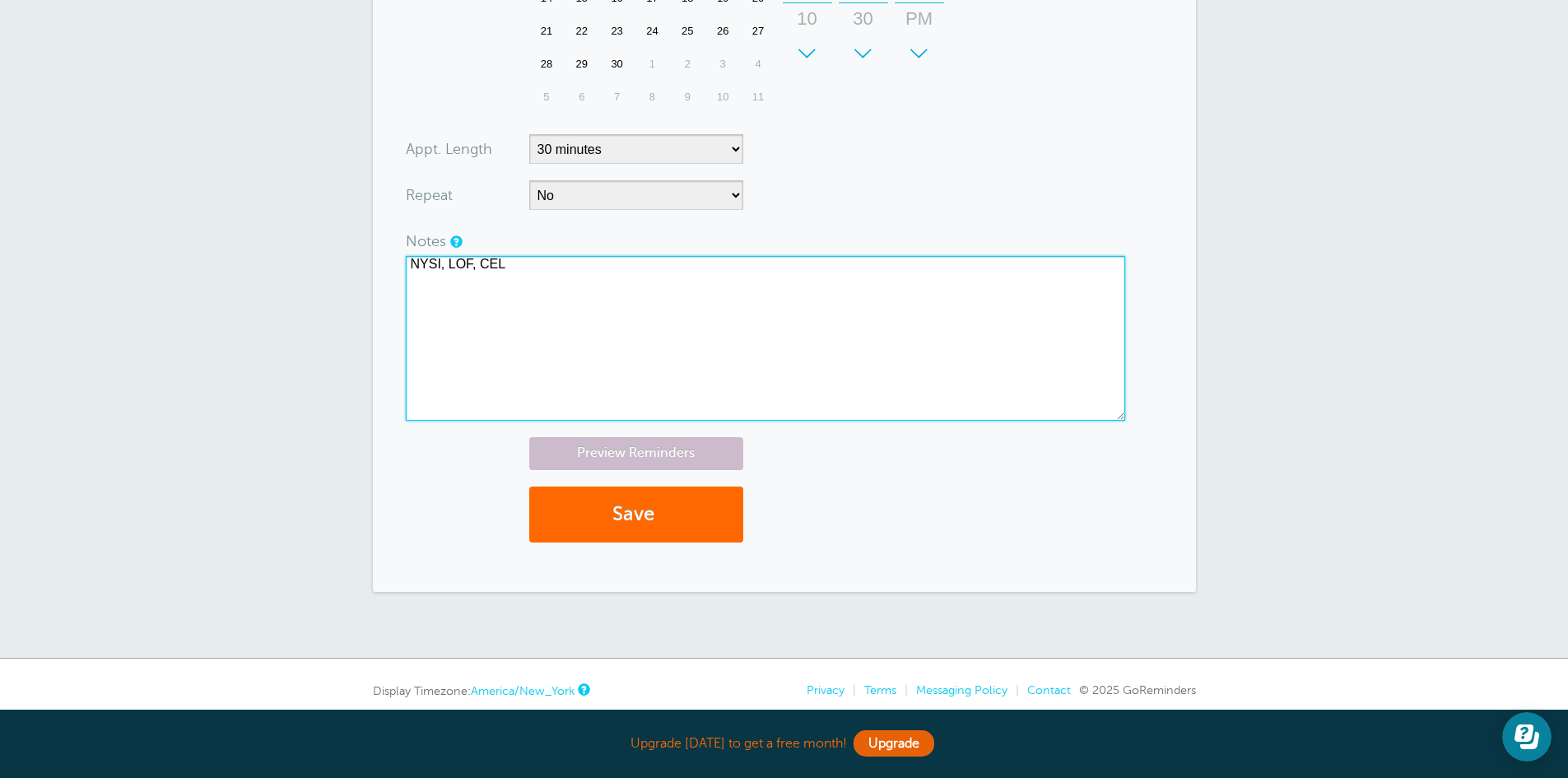
scroll to position [658, 0]
type textarea "NYSI, LOF, CEL"
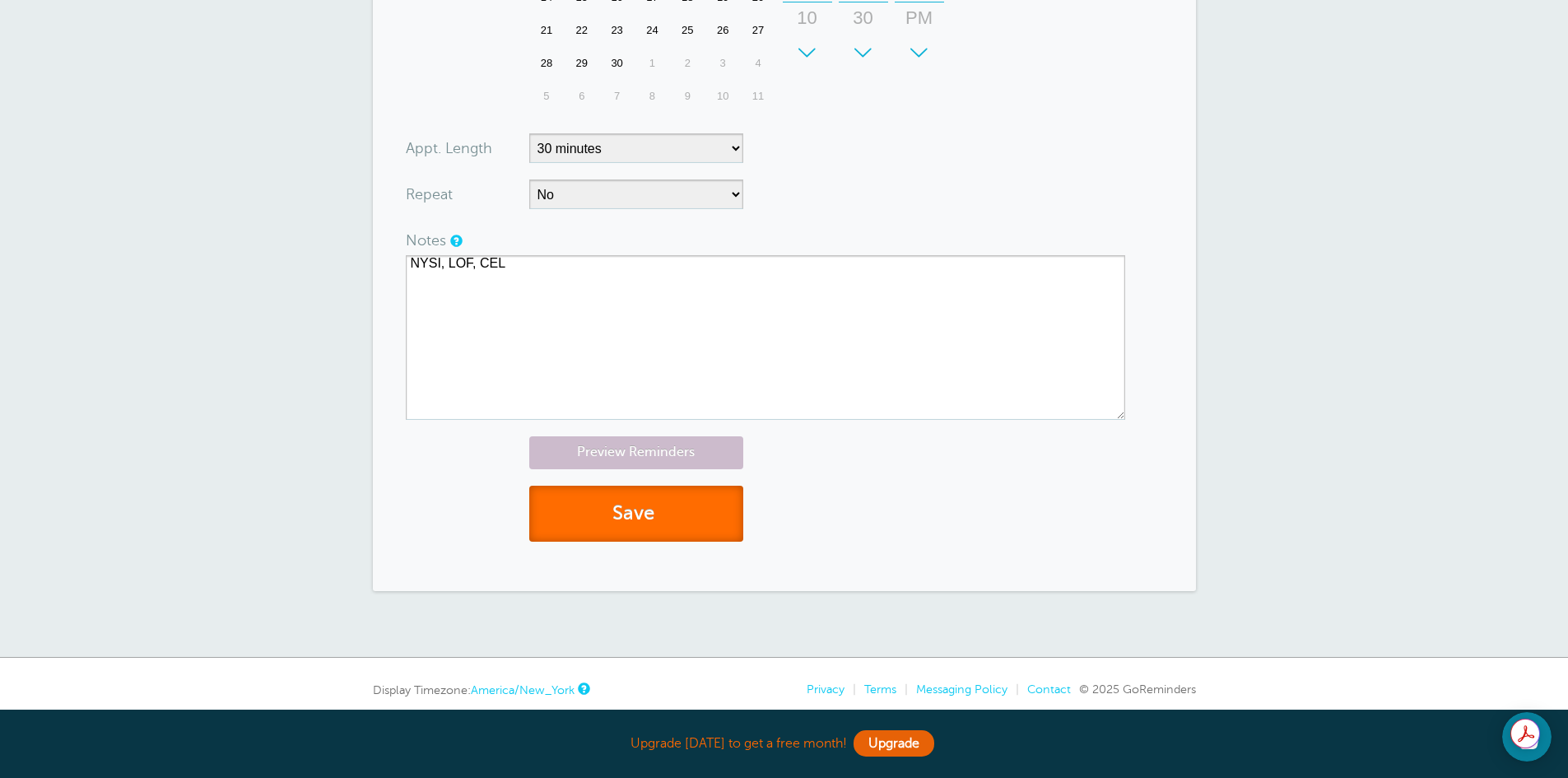
click at [681, 513] on button "Save" at bounding box center [636, 514] width 214 height 57
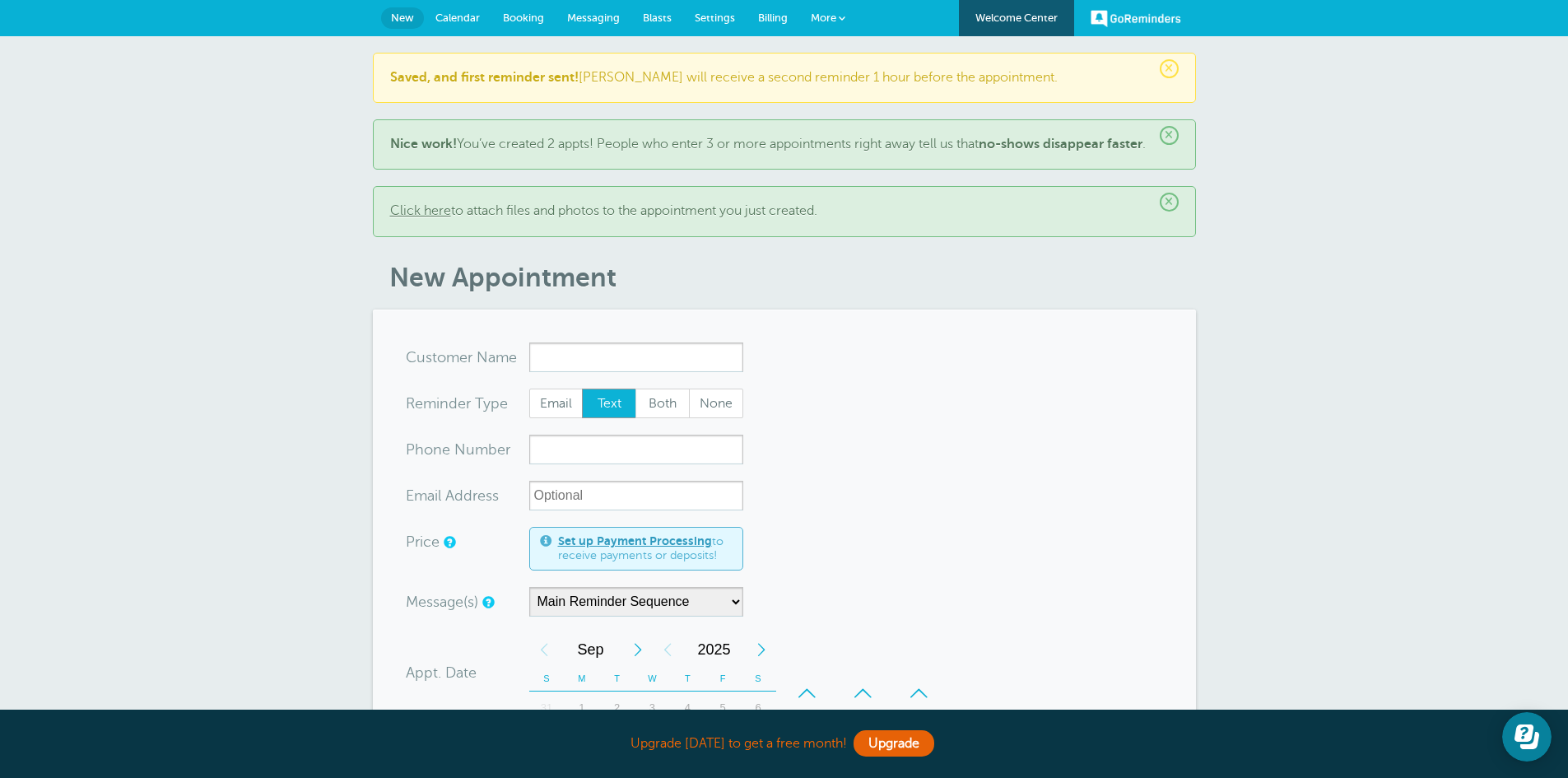
click at [457, 17] on span "Calendar" at bounding box center [458, 17] width 44 height 13
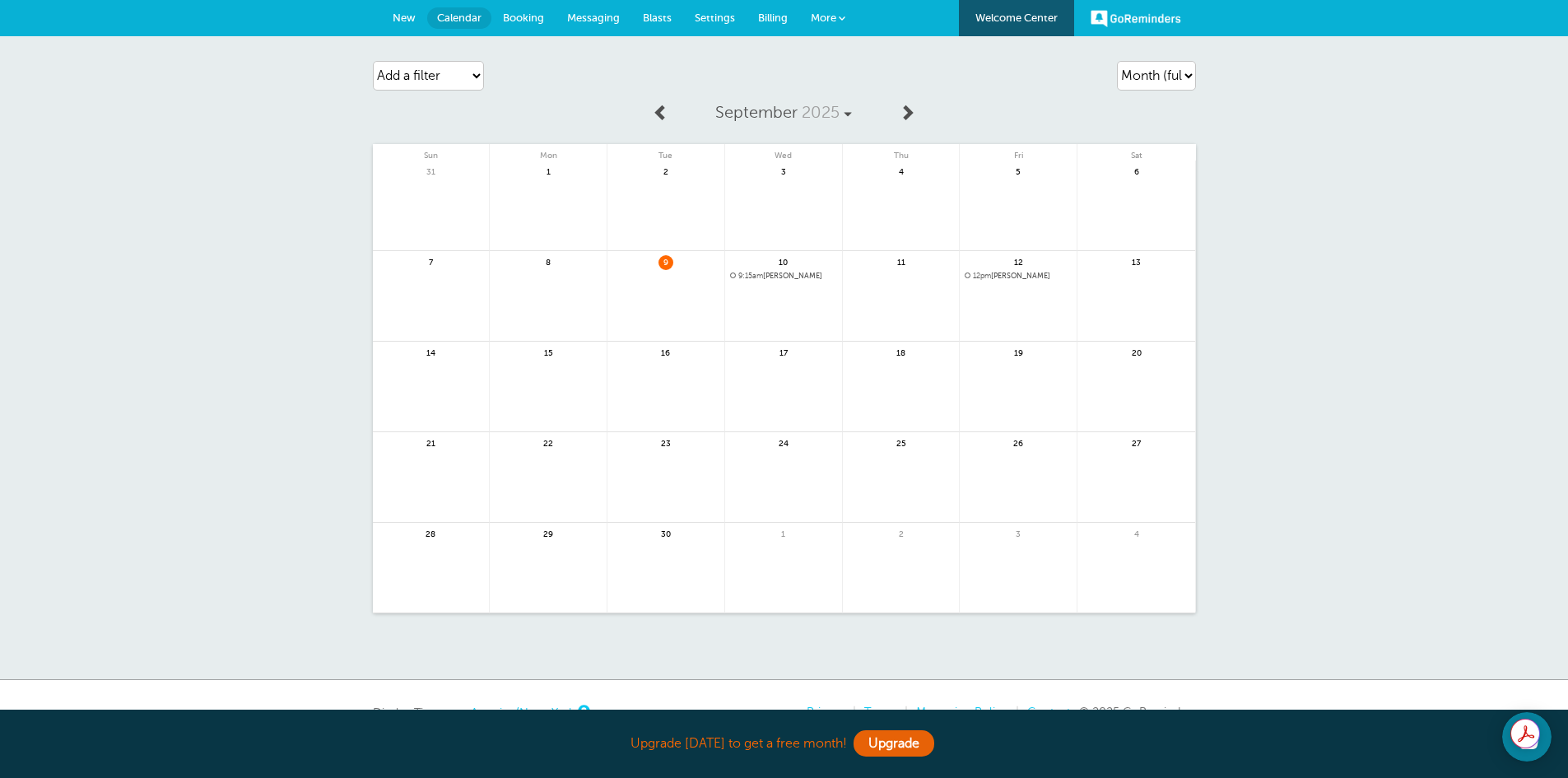
click at [783, 276] on span "9:15am [PERSON_NAME]" at bounding box center [783, 275] width 107 height 9
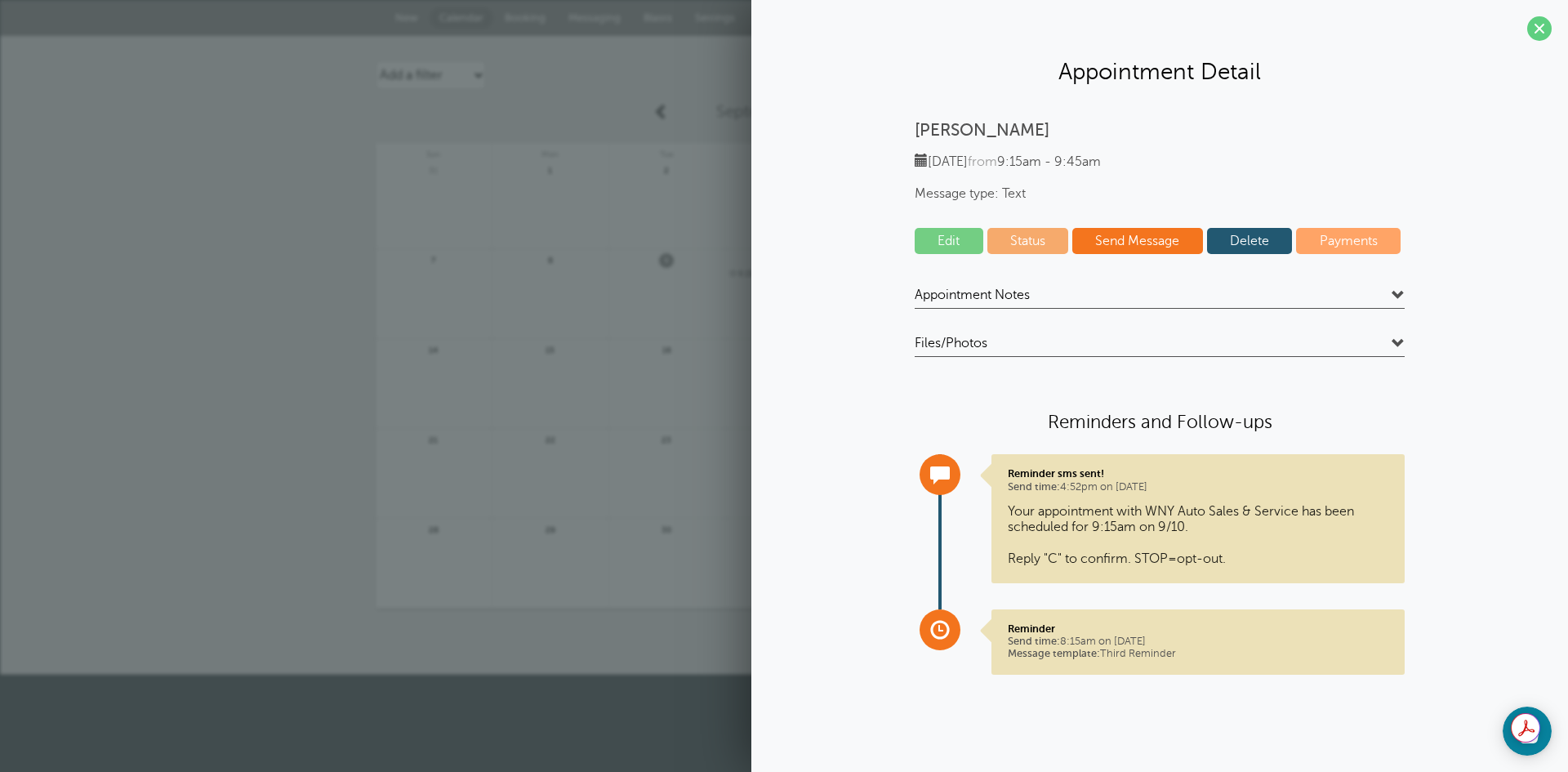
click at [1020, 294] on span "Appointment Notes" at bounding box center [972, 294] width 115 height 16
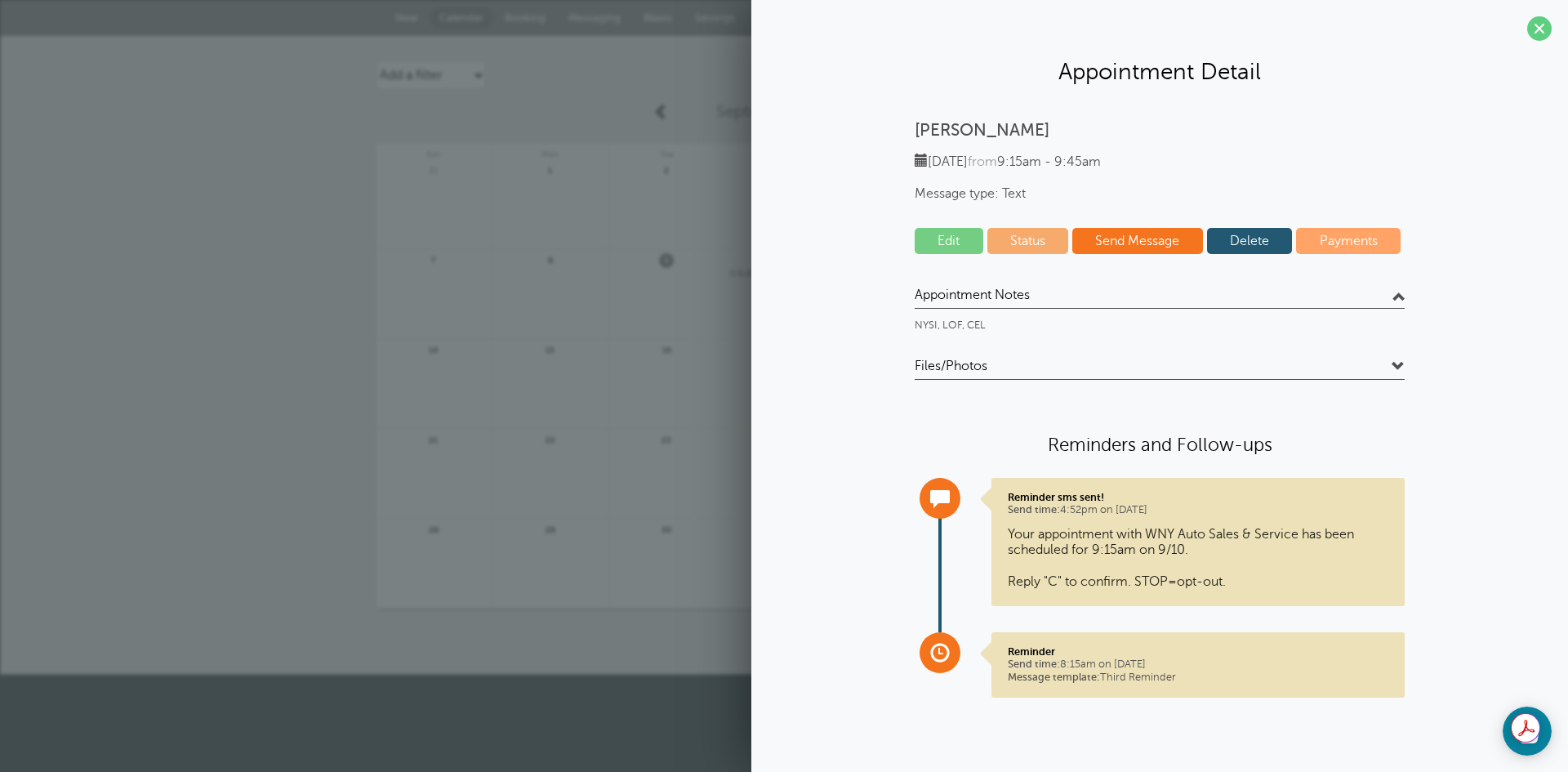
click at [1020, 294] on span "Appointment Notes" at bounding box center [972, 294] width 115 height 16
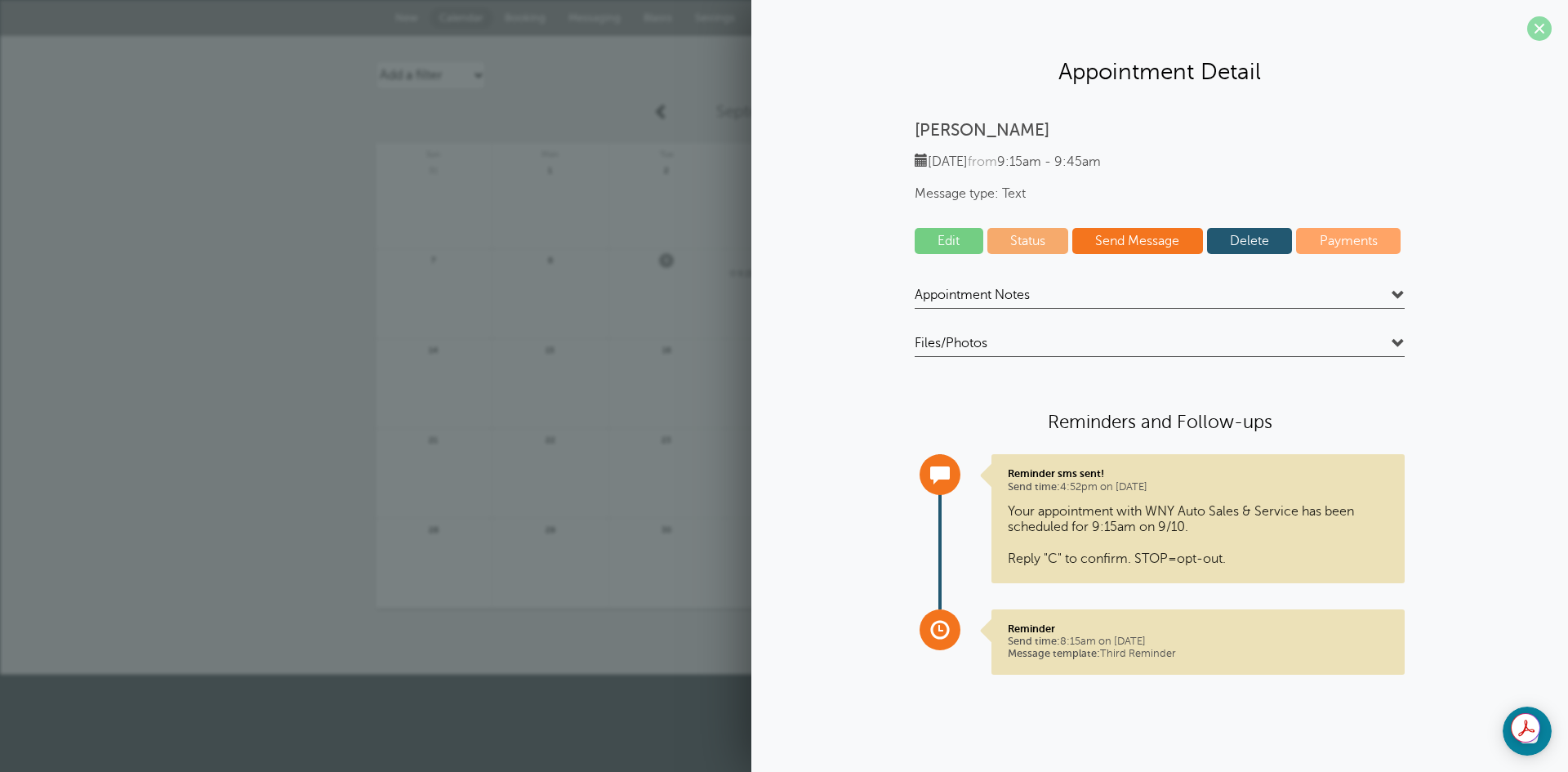
click at [1536, 26] on span at bounding box center [1540, 29] width 25 height 25
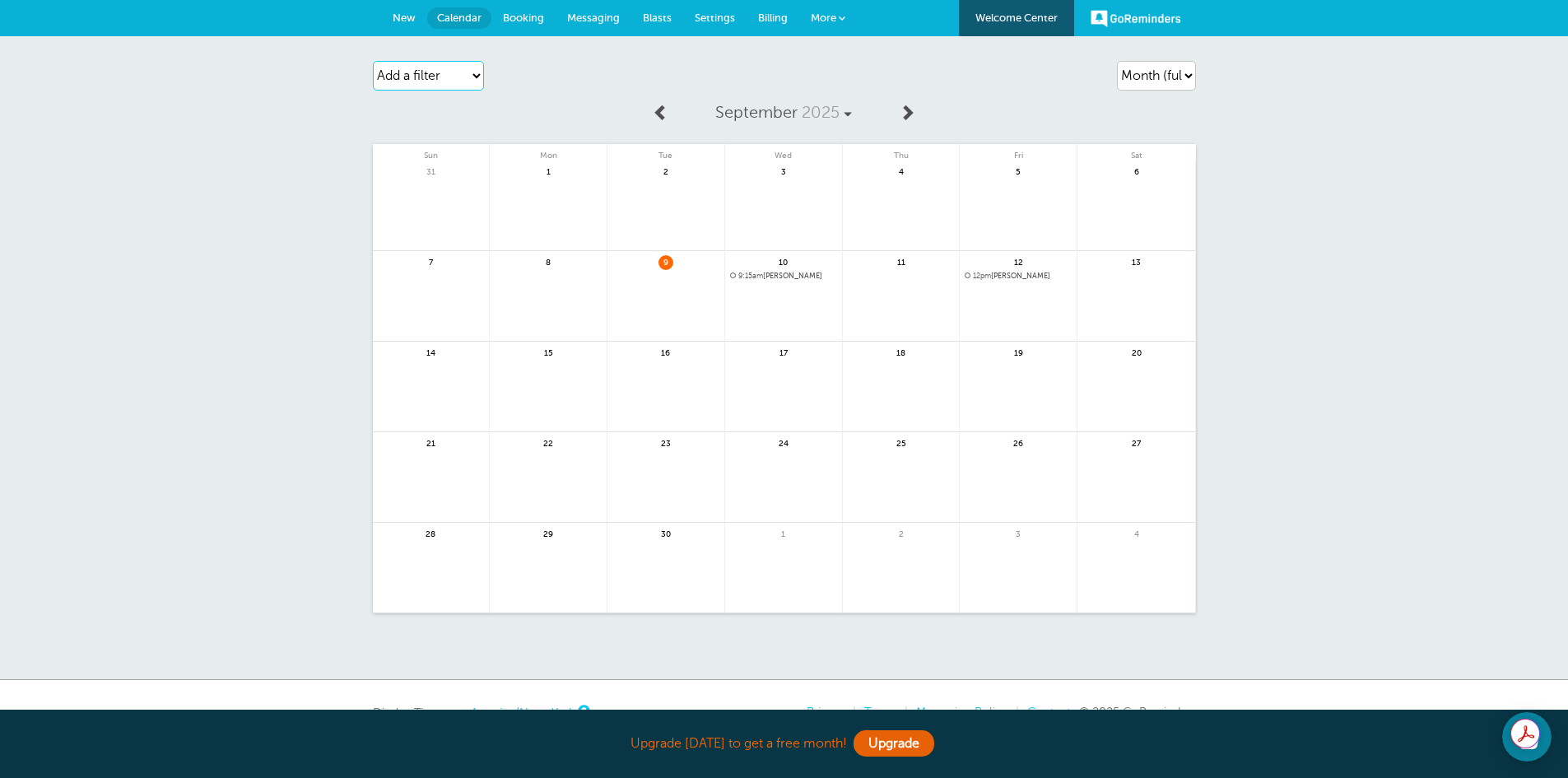
click at [468, 74] on select "Add a filter Customer Search Appointment Status Payment Status" at bounding box center [428, 75] width 111 height 30
click at [474, 75] on select "Add a filter Customer Search Appointment Status Payment Status" at bounding box center [428, 75] width 111 height 30
click at [1187, 71] on select "Agenda Day Week Month (full view) Month (condensed)" at bounding box center [1156, 75] width 79 height 30
click at [902, 287] on link at bounding box center [900, 305] width 117 height 72
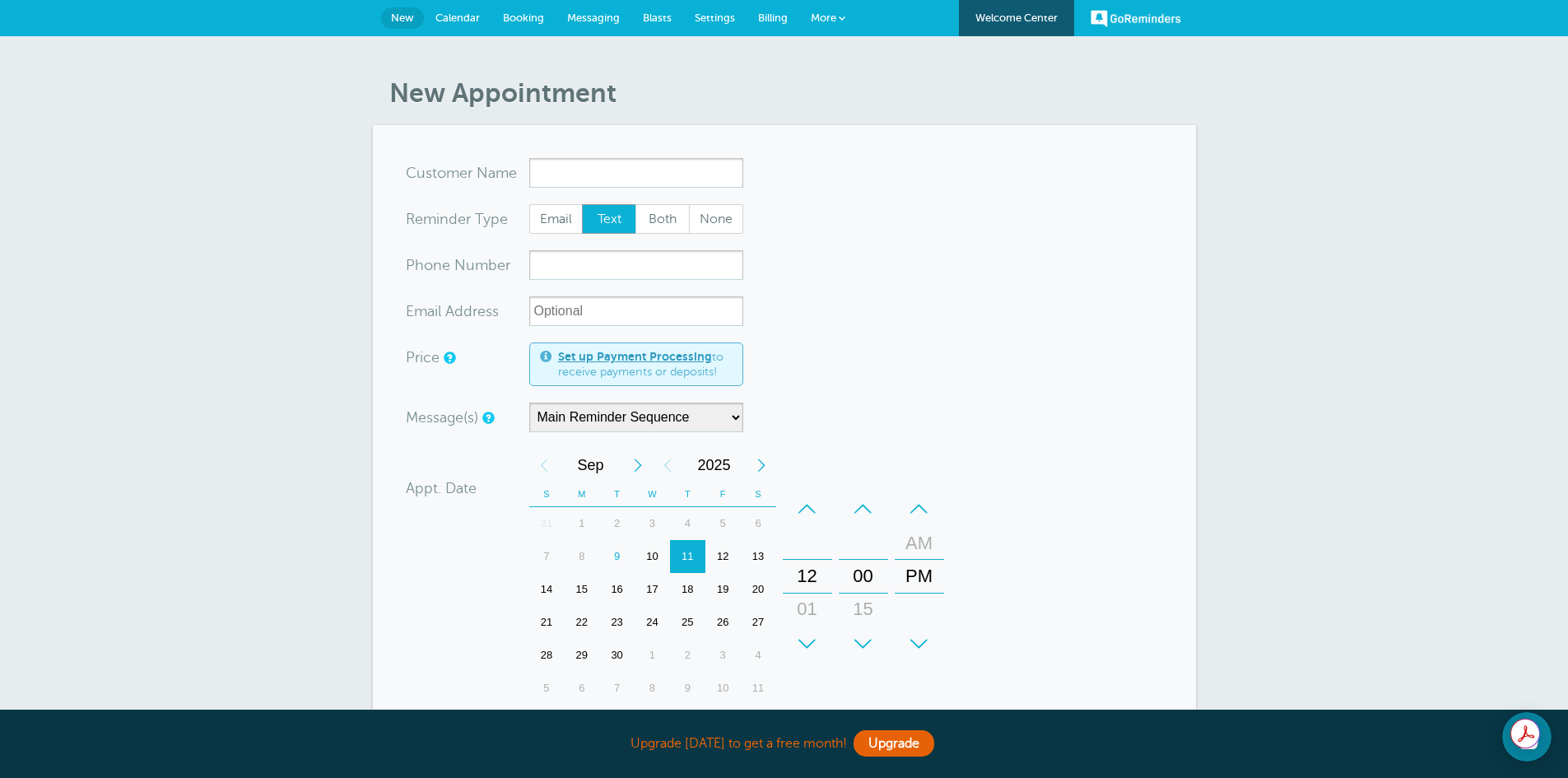
click at [448, 7] on link "Calendar" at bounding box center [458, 17] width 68 height 36
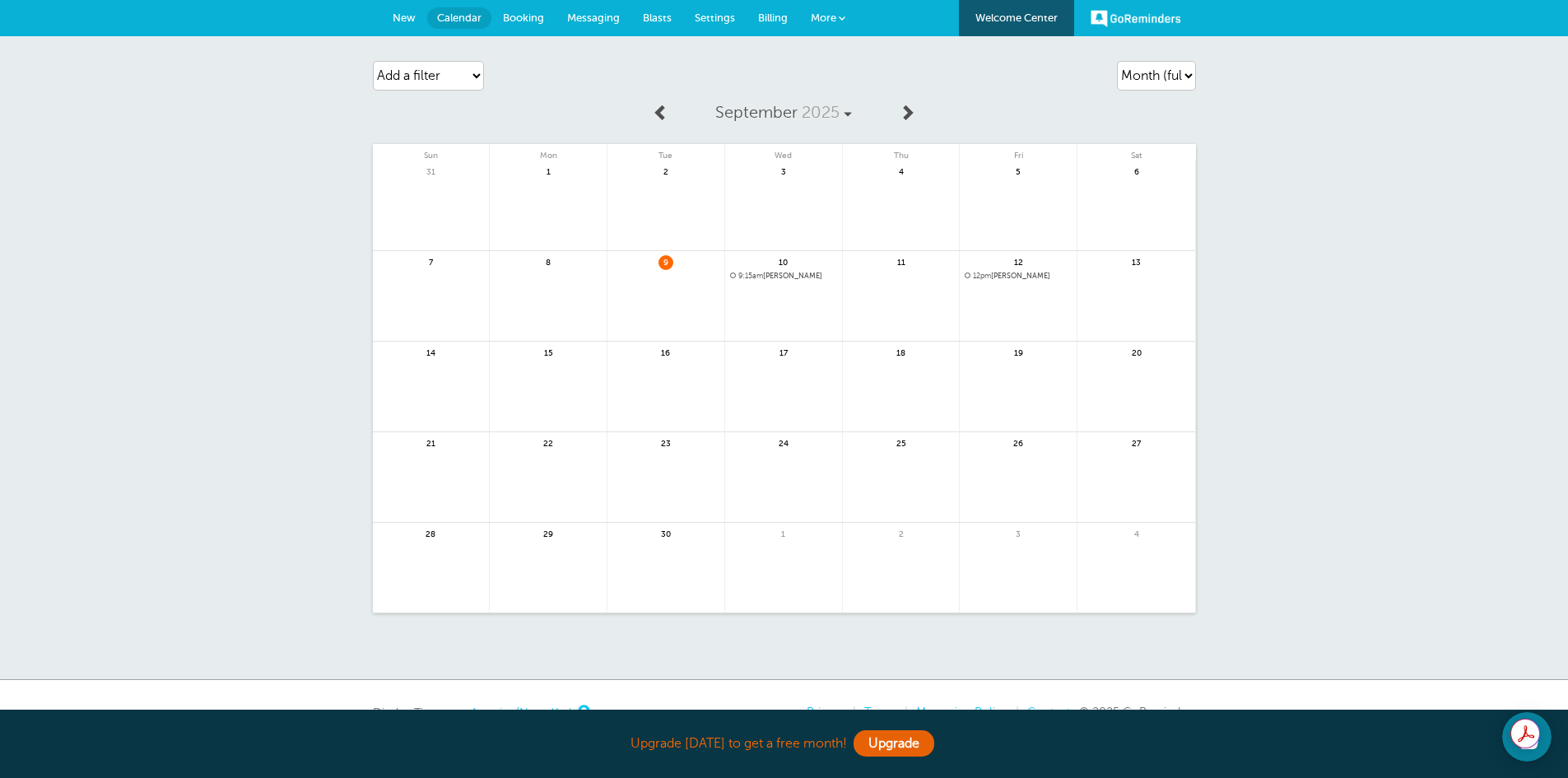
click at [690, 283] on link at bounding box center [666, 305] width 117 height 72
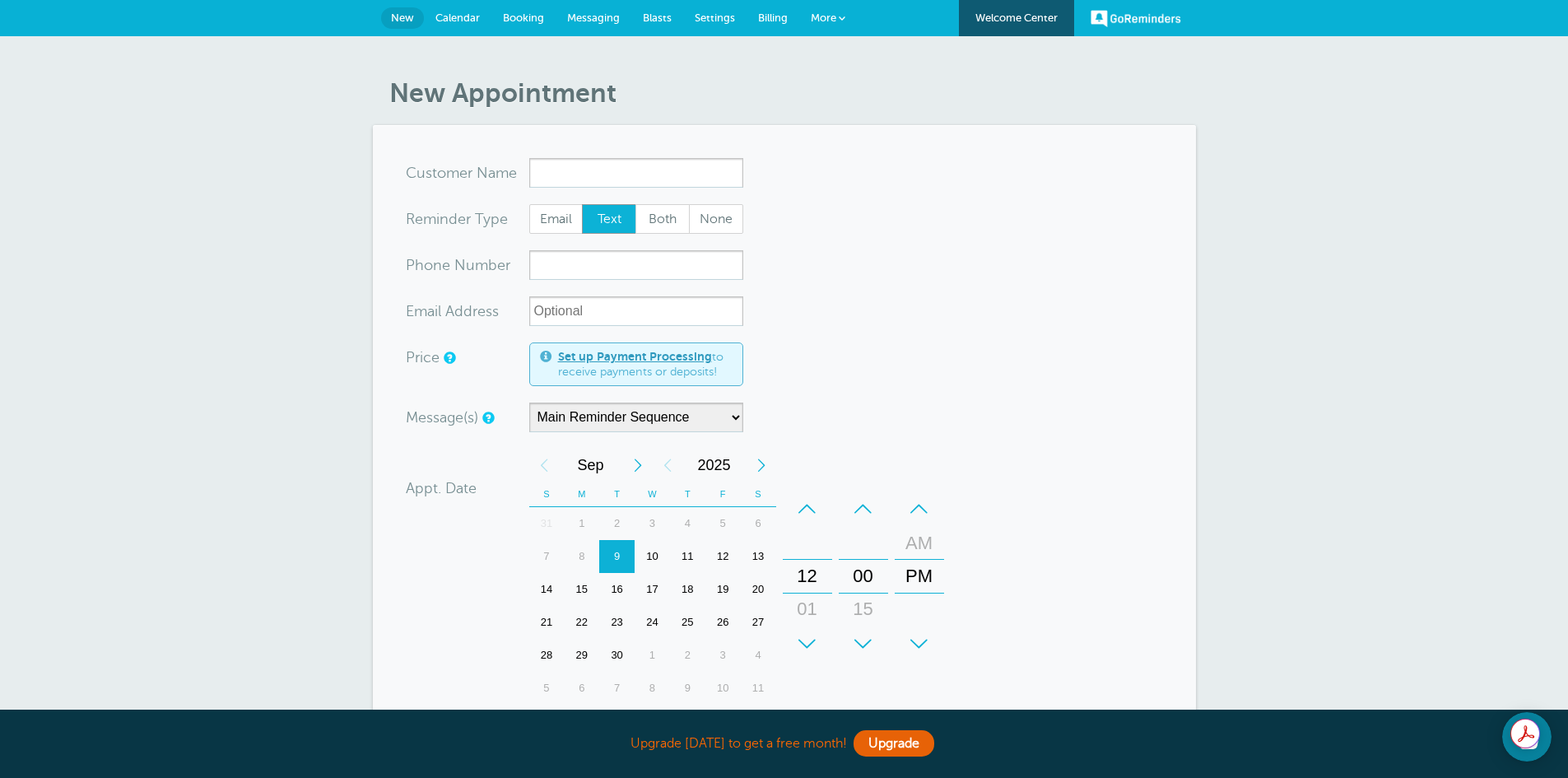
click at [458, 14] on span "Calendar" at bounding box center [458, 17] width 44 height 13
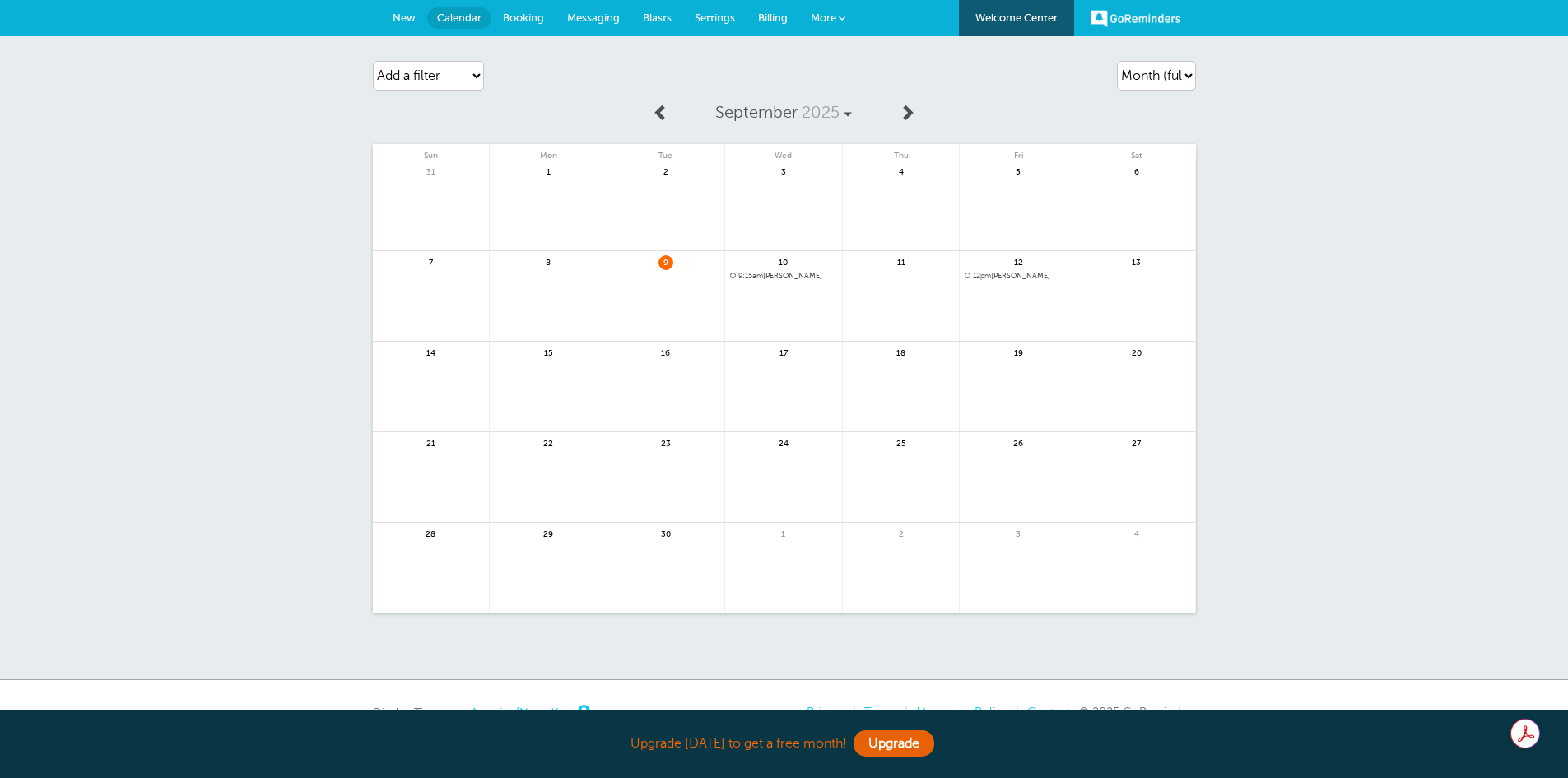
click at [521, 15] on span "Booking" at bounding box center [523, 17] width 42 height 13
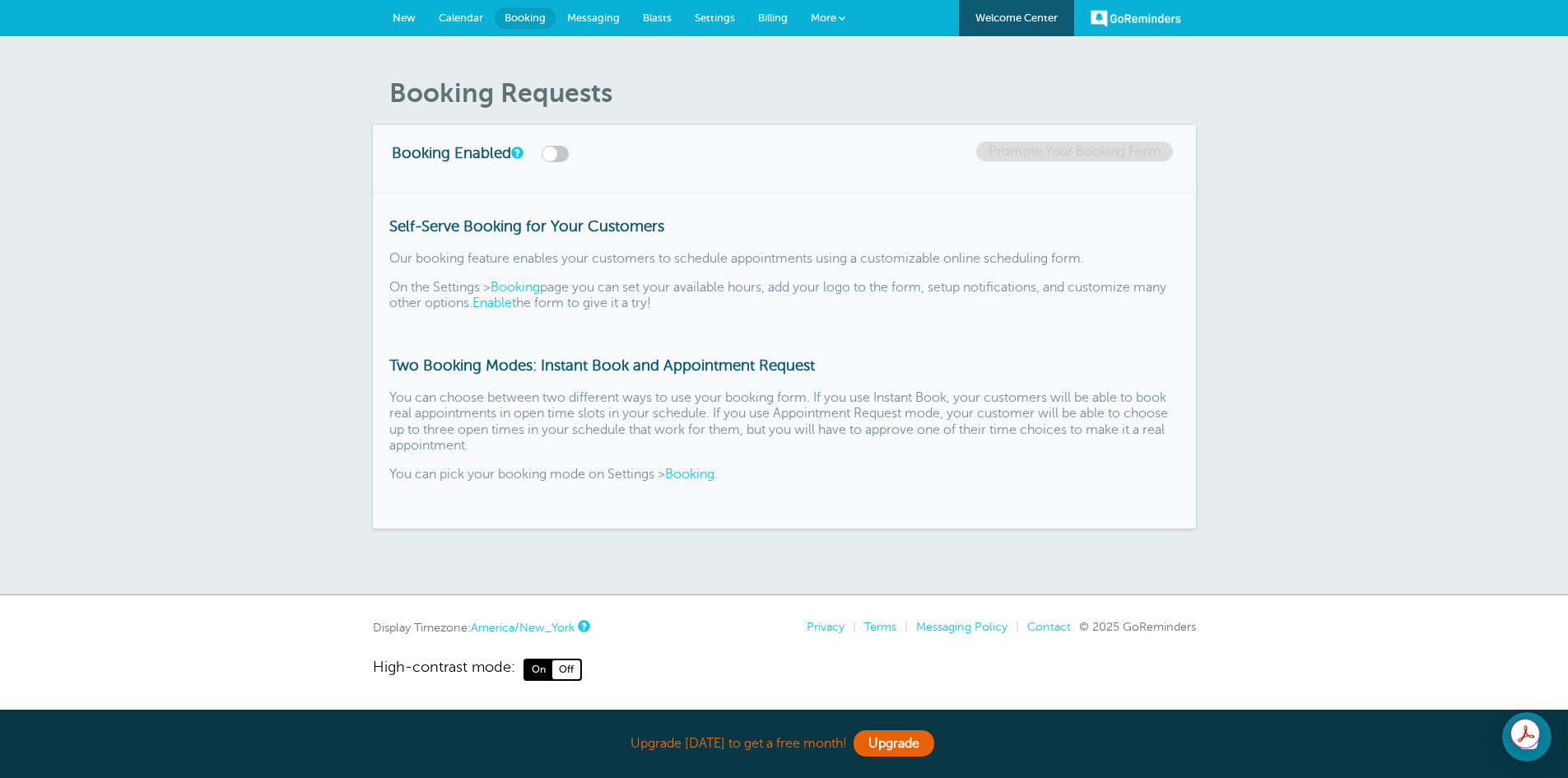
click at [602, 14] on span "Messaging" at bounding box center [593, 17] width 53 height 13
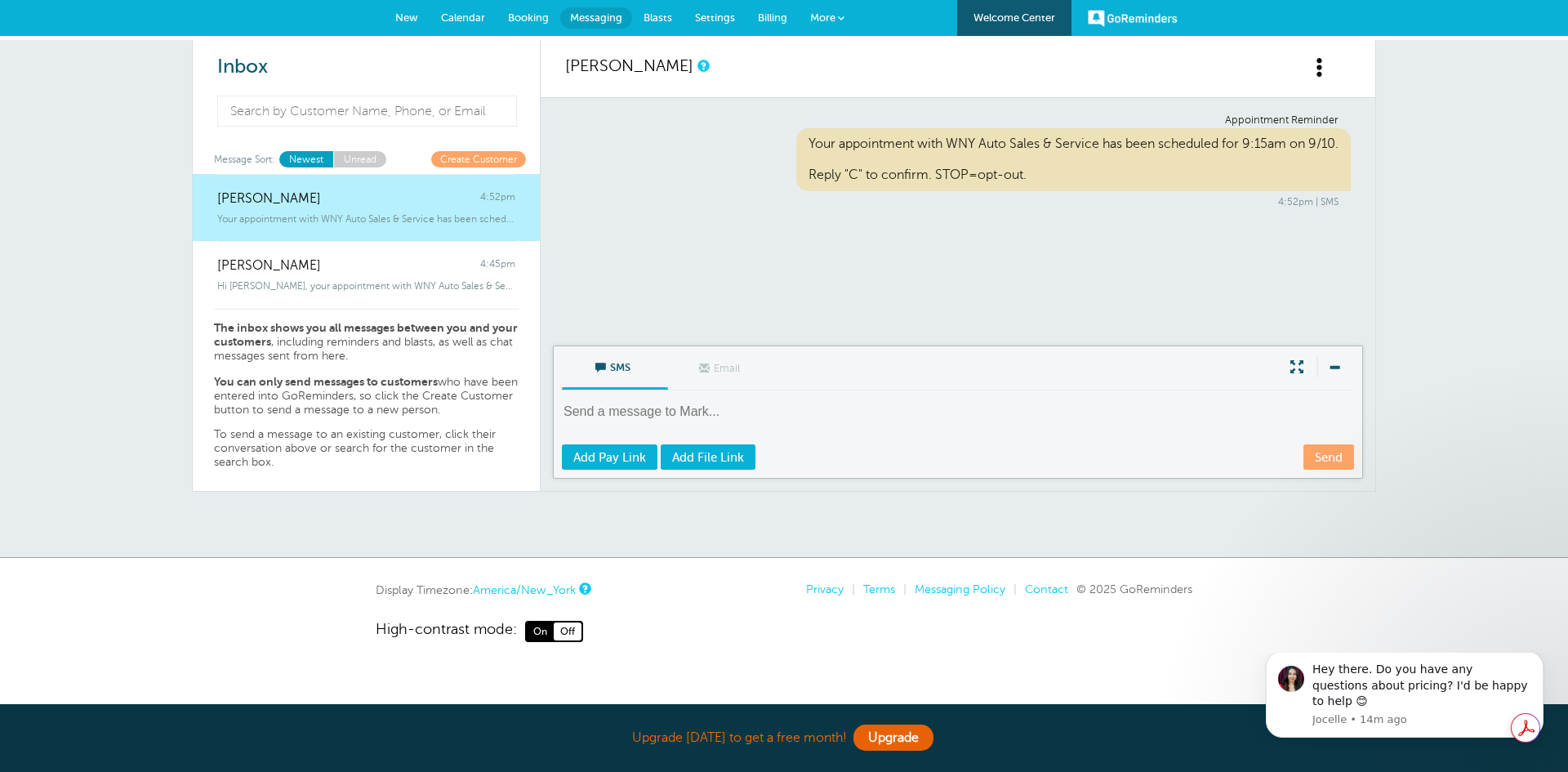
click at [653, 12] on span "Blasts" at bounding box center [658, 17] width 29 height 12
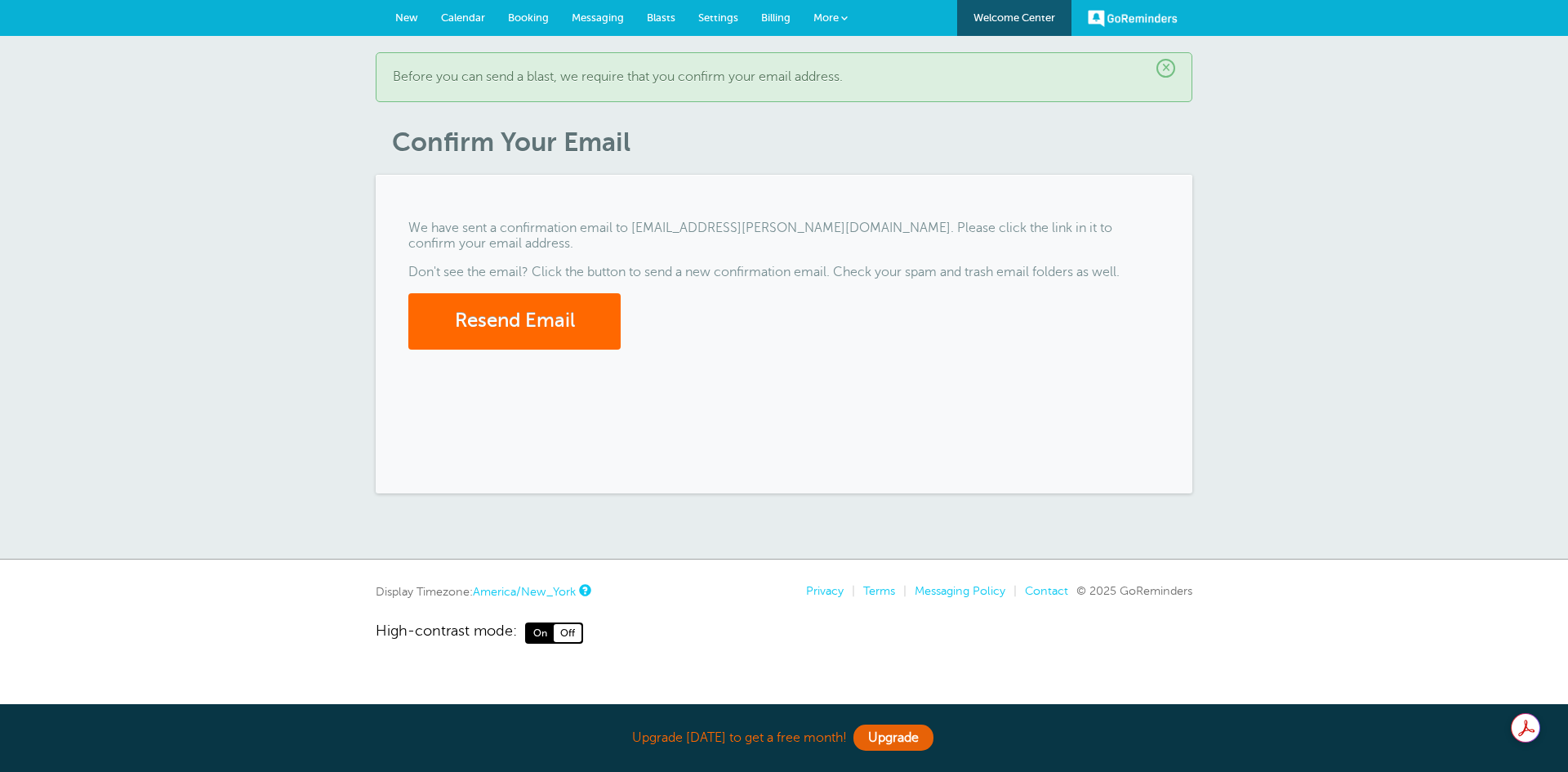
click at [715, 18] on span "Settings" at bounding box center [718, 17] width 40 height 12
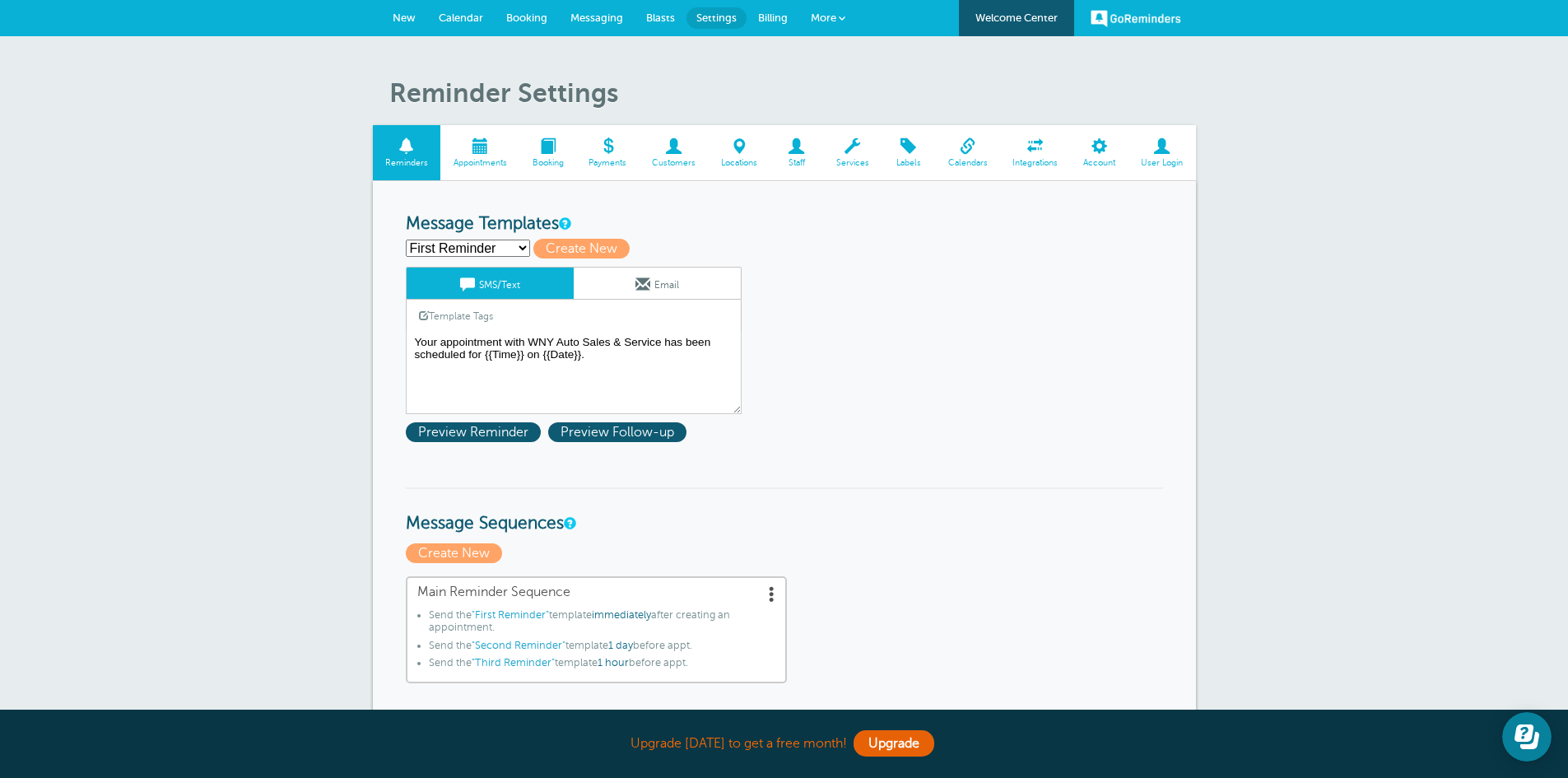
click at [486, 153] on span at bounding box center [480, 146] width 79 height 15
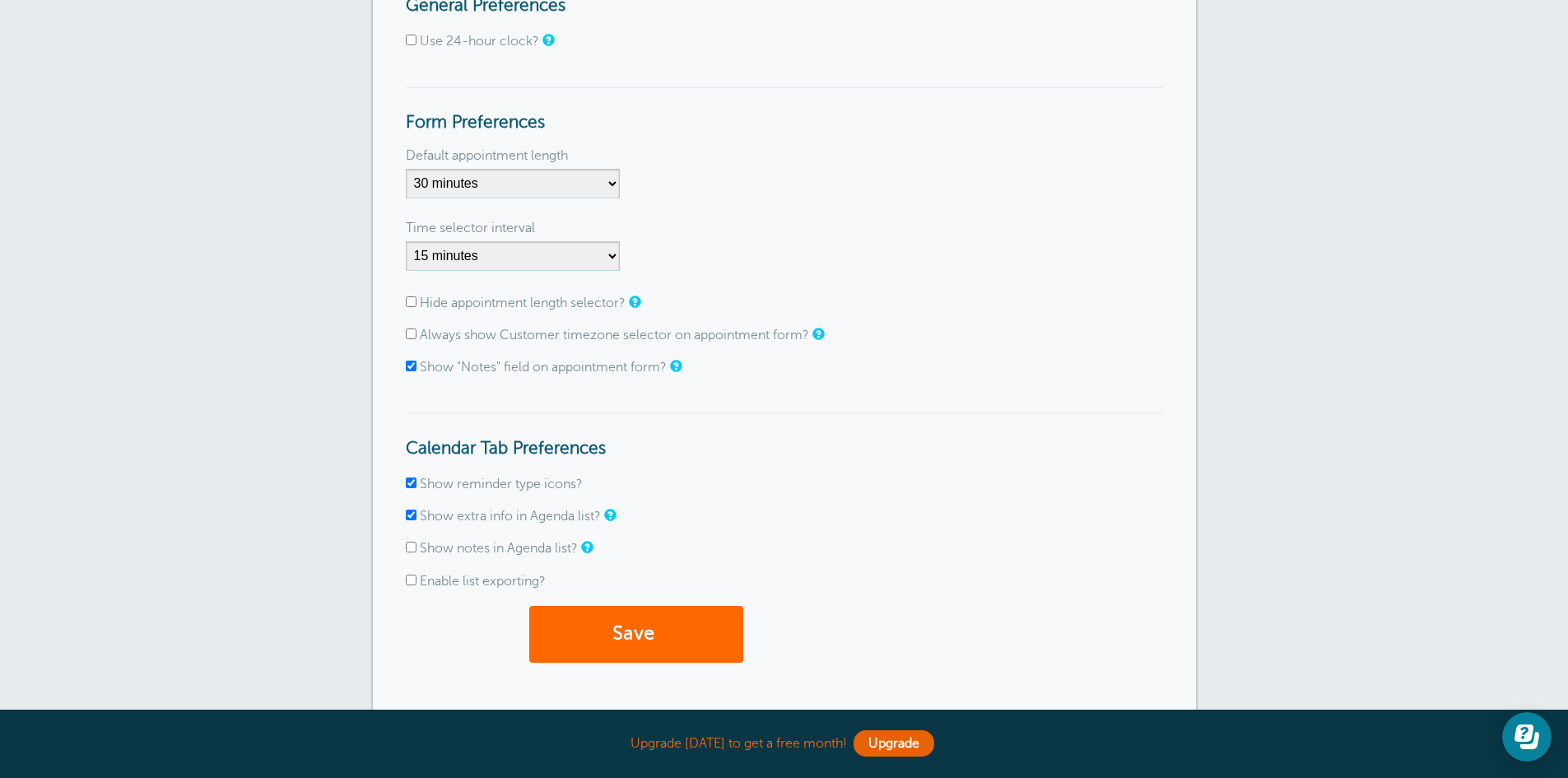
scroll to position [247, 0]
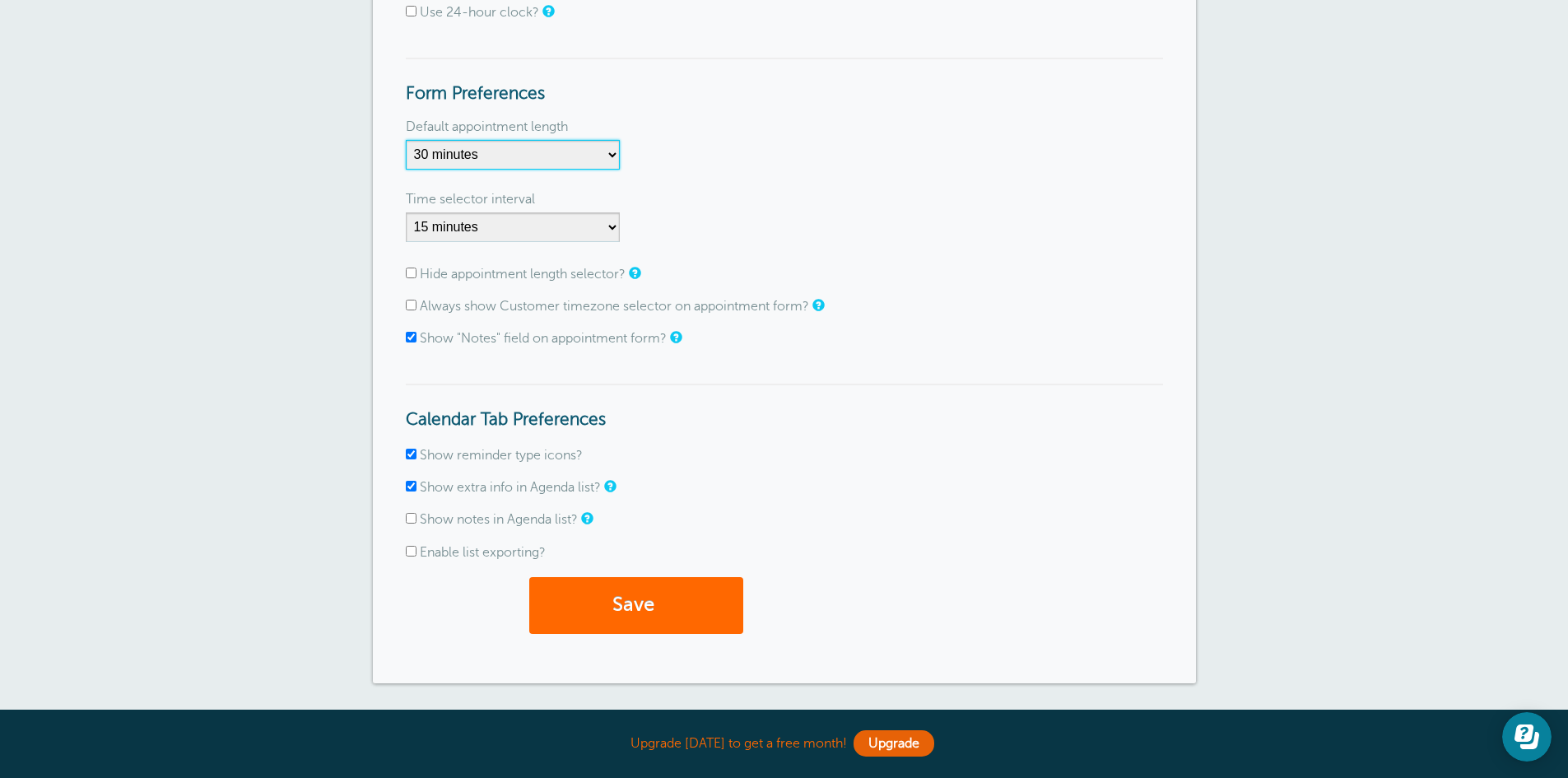
click at [610, 156] on select "5 minutes 10 minutes 15 minutes 20 minutes 25 minutes 30 minutes 35 minutes 40 …" at bounding box center [512, 155] width 214 height 30
click at [614, 154] on select "5 minutes 10 minutes 15 minutes 20 minutes 25 minutes 30 minutes 35 minutes 40 …" at bounding box center [512, 155] width 214 height 30
select select "60"
click at [406, 140] on select "5 minutes 10 minutes 15 minutes 20 minutes 25 minutes 30 minutes 35 minutes 40 …" at bounding box center [512, 155] width 214 height 30
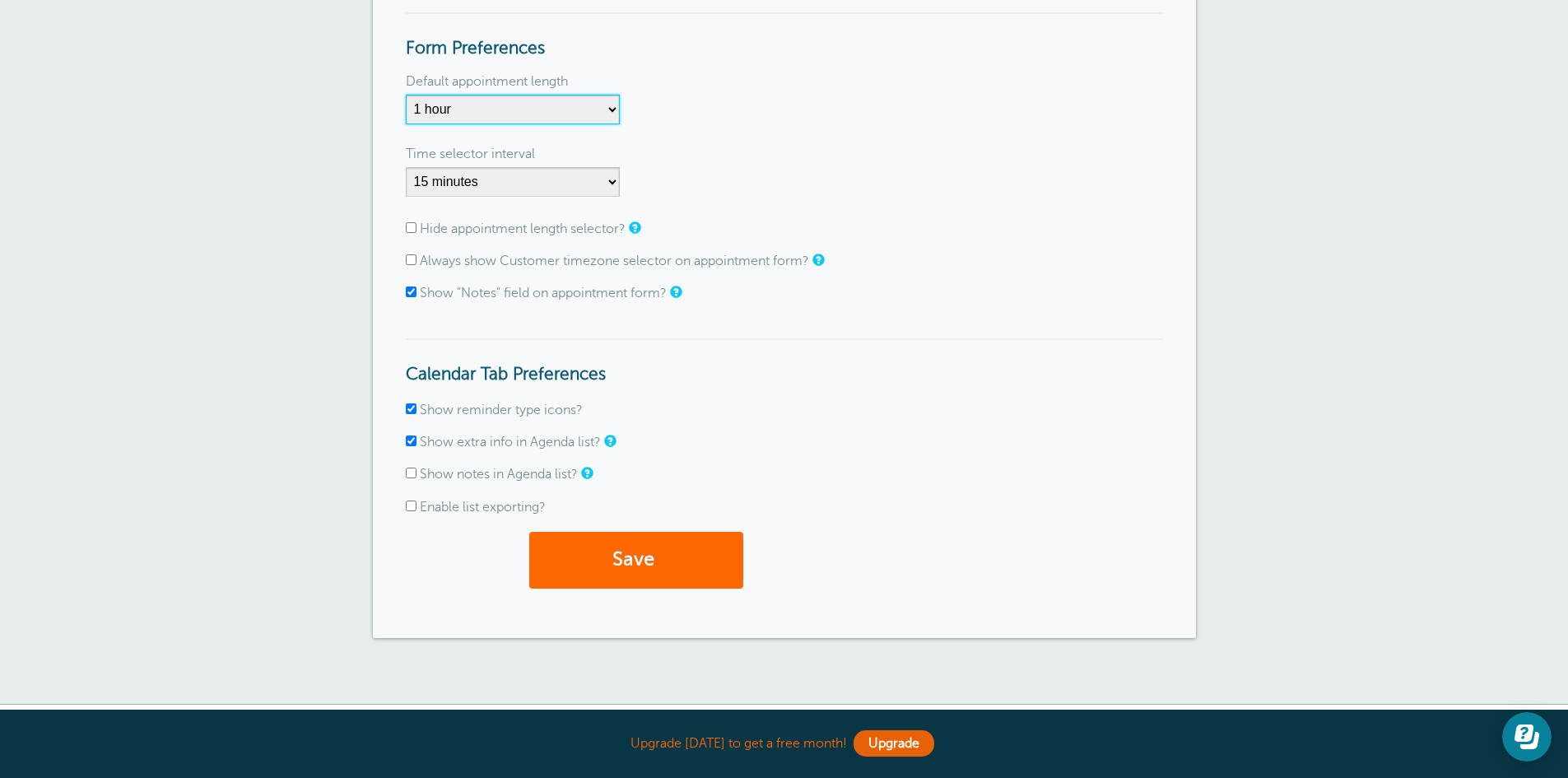
scroll to position [330, 0]
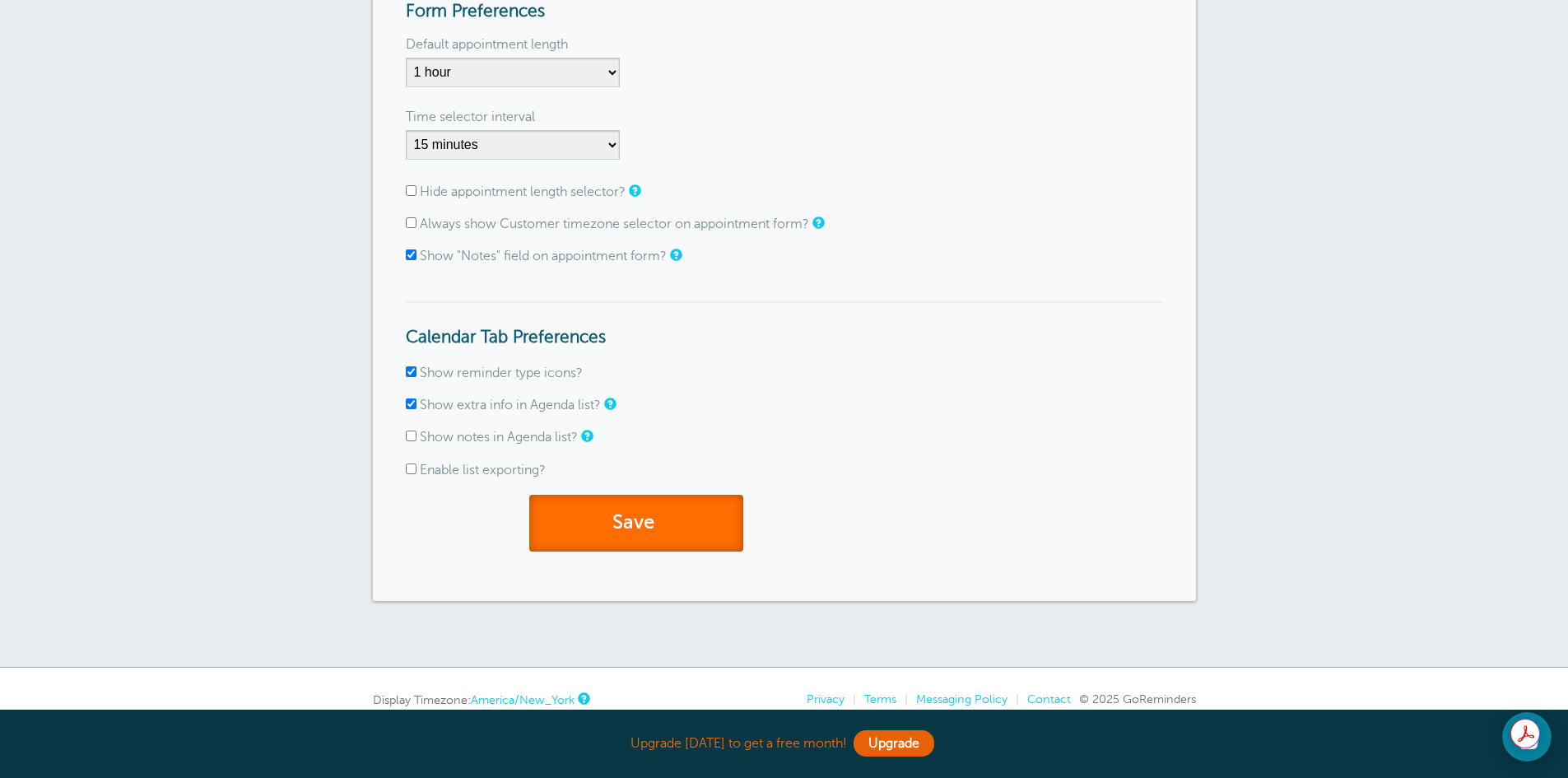
click at [710, 516] on button "Save" at bounding box center [636, 523] width 214 height 57
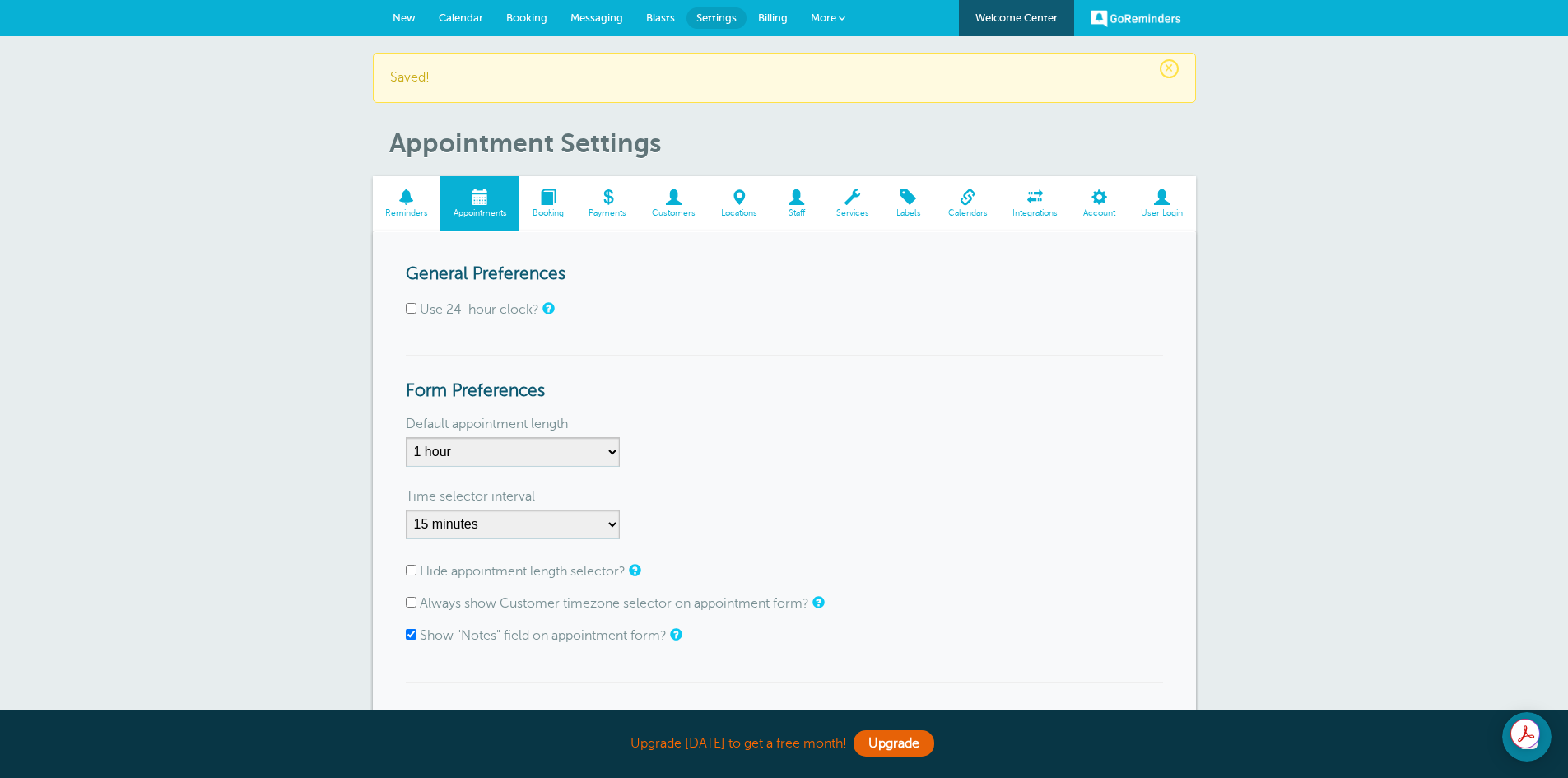
click at [550, 197] on span at bounding box center [547, 197] width 57 height 15
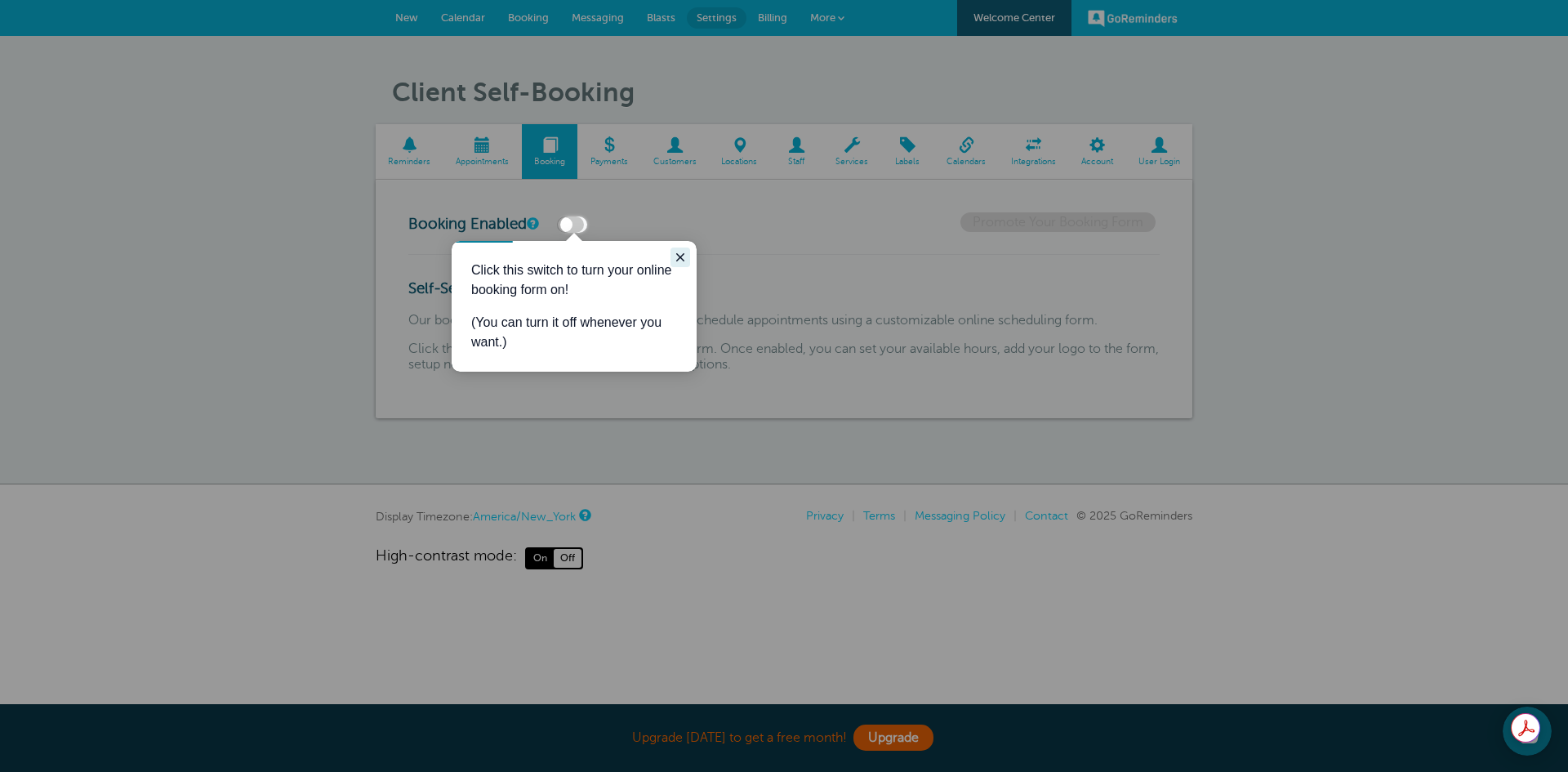
click at [685, 251] on icon "Close guide" at bounding box center [681, 257] width 13 height 13
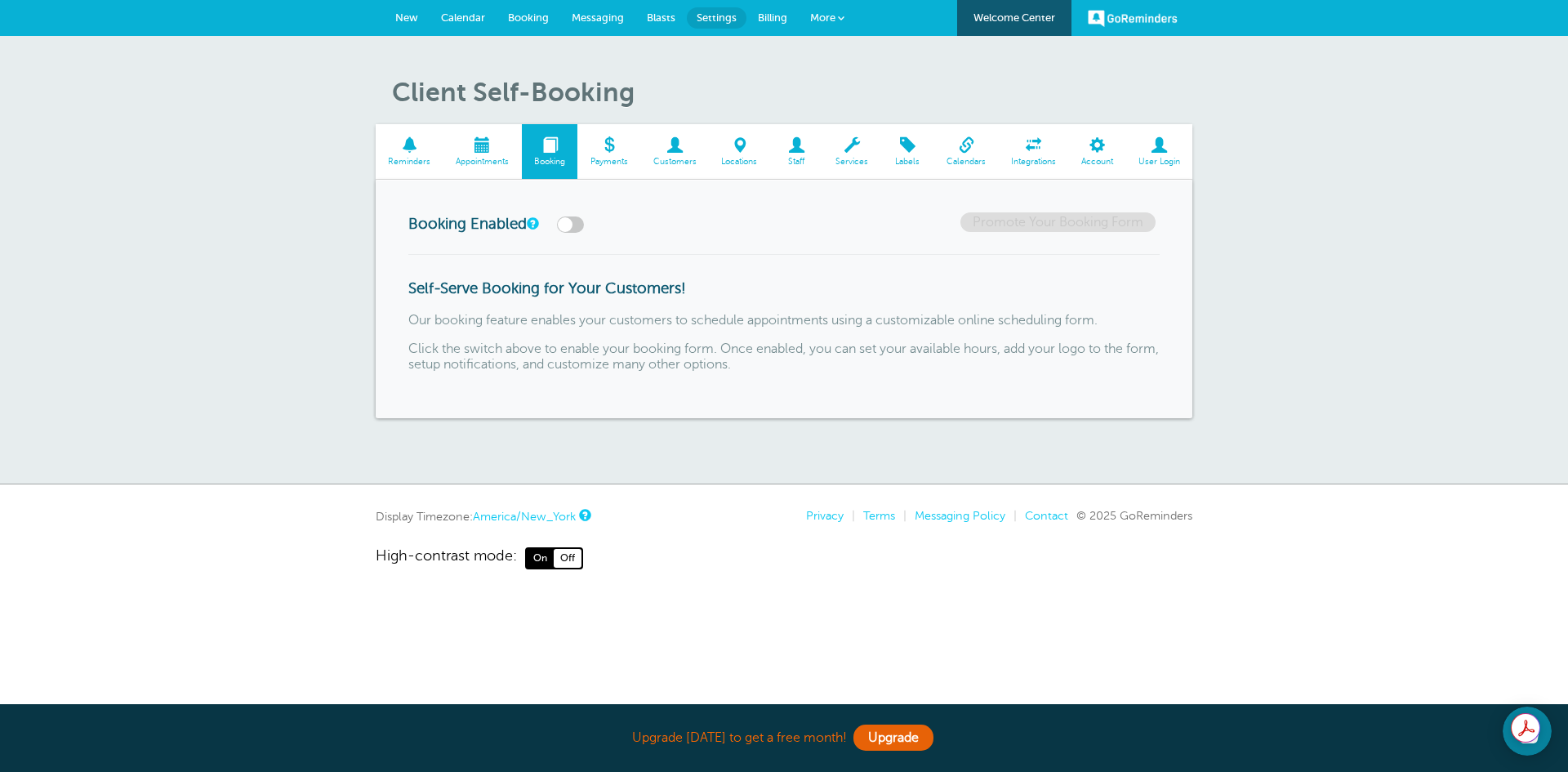
click at [674, 152] on span at bounding box center [675, 145] width 69 height 15
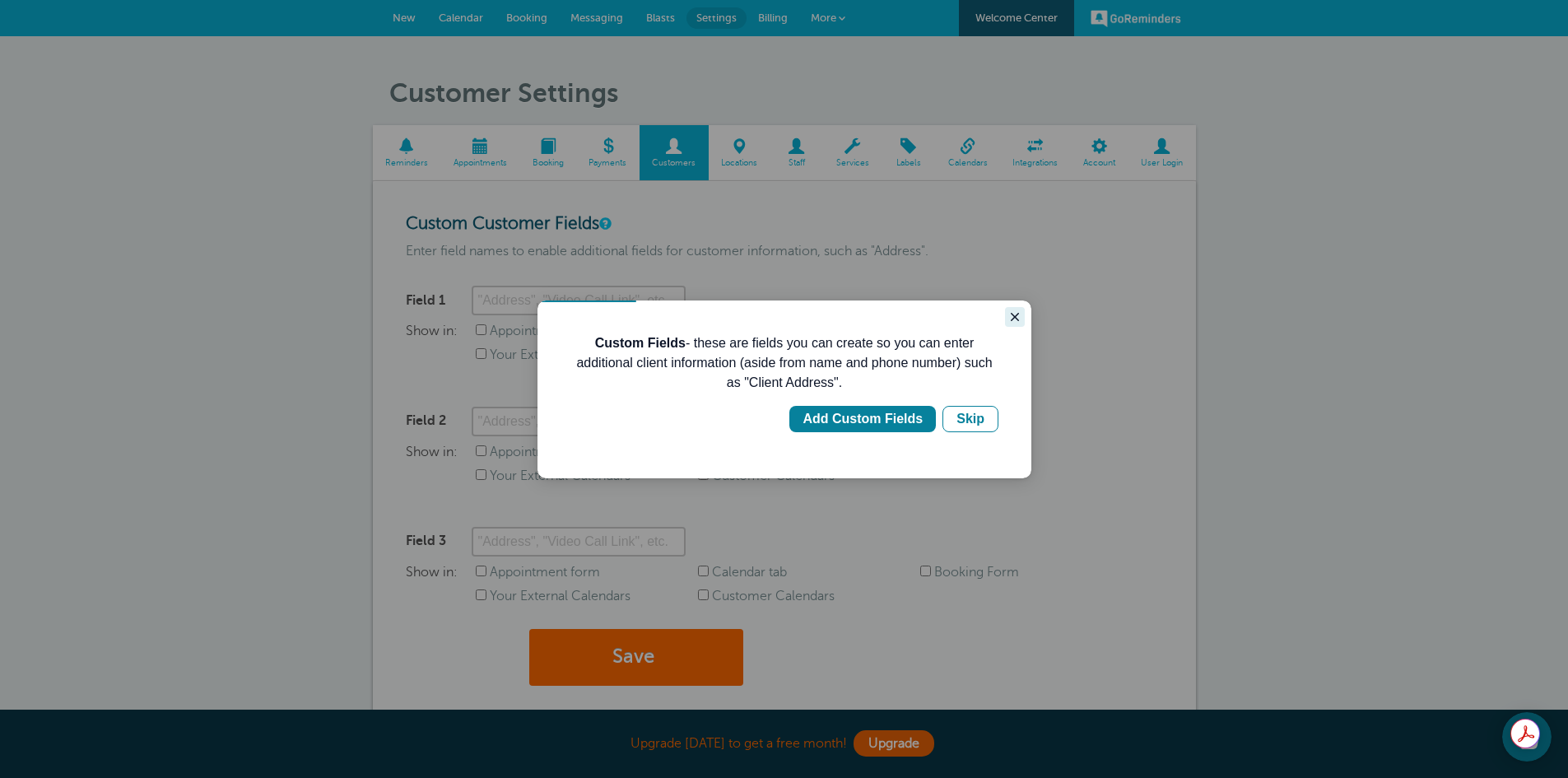
click at [1014, 316] on icon "Close guide" at bounding box center [1014, 317] width 9 height 9
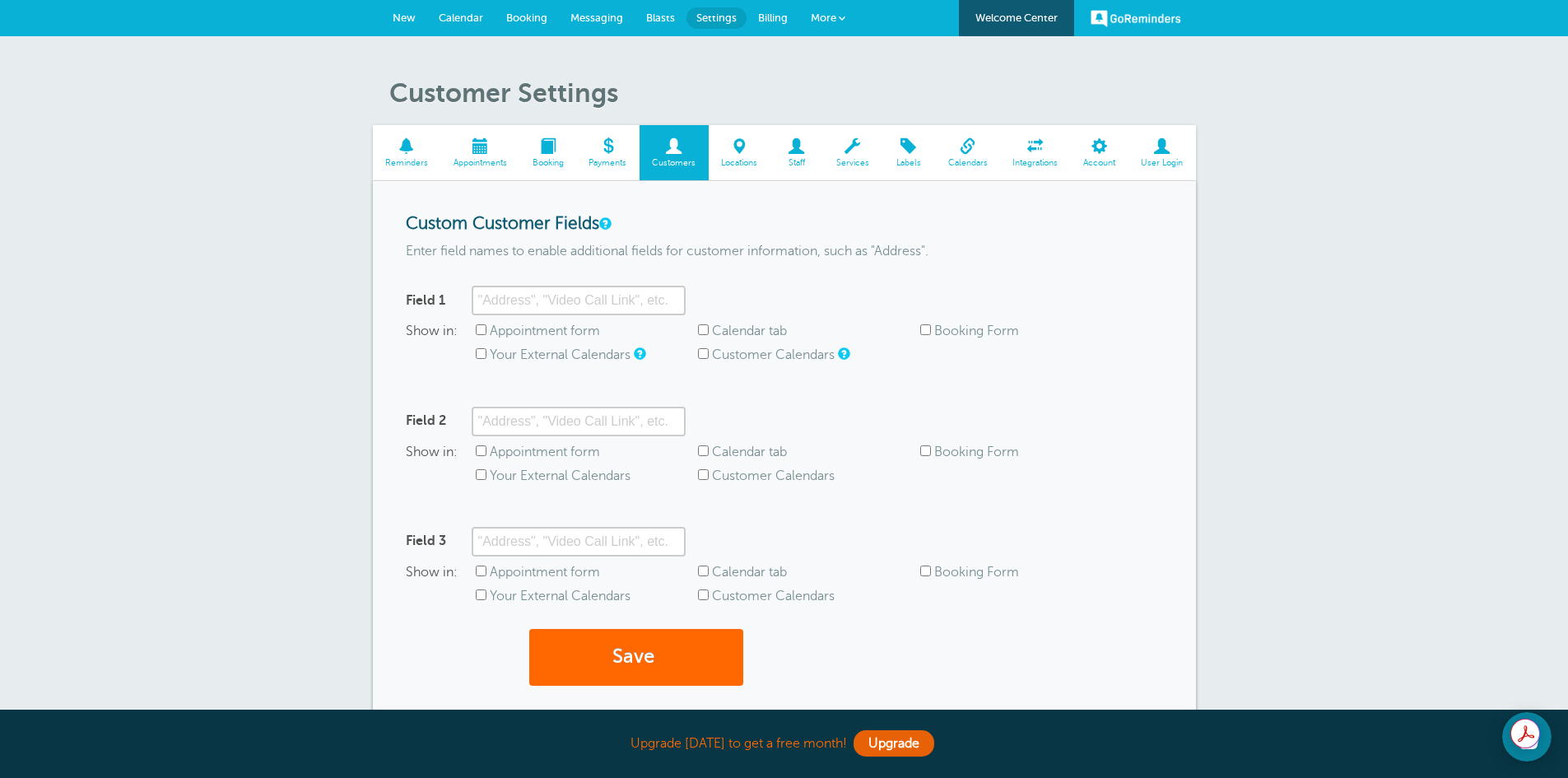
click at [735, 150] on span at bounding box center [739, 146] width 62 height 15
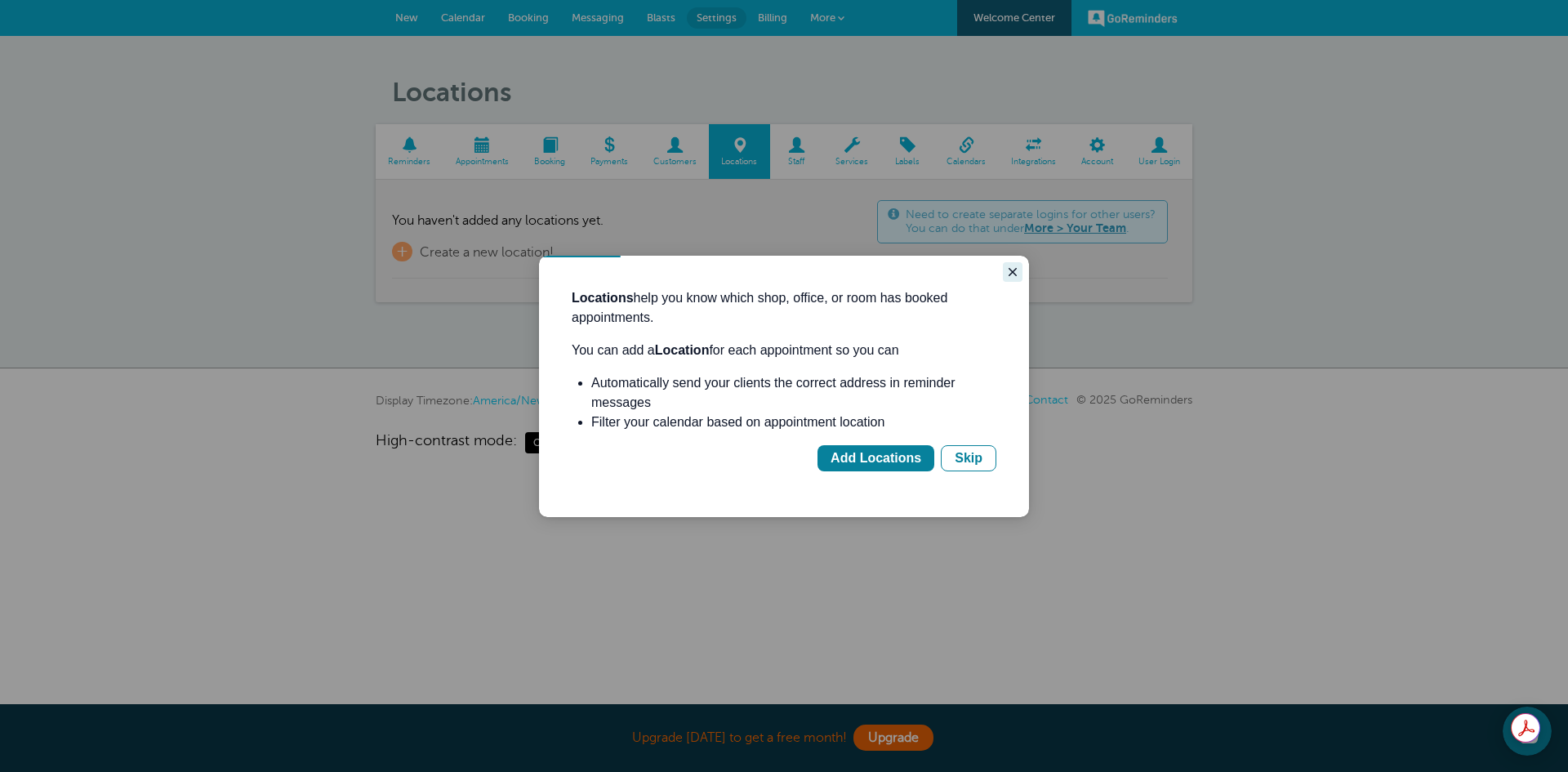
click at [1011, 263] on button "Close guide" at bounding box center [1013, 271] width 19 height 19
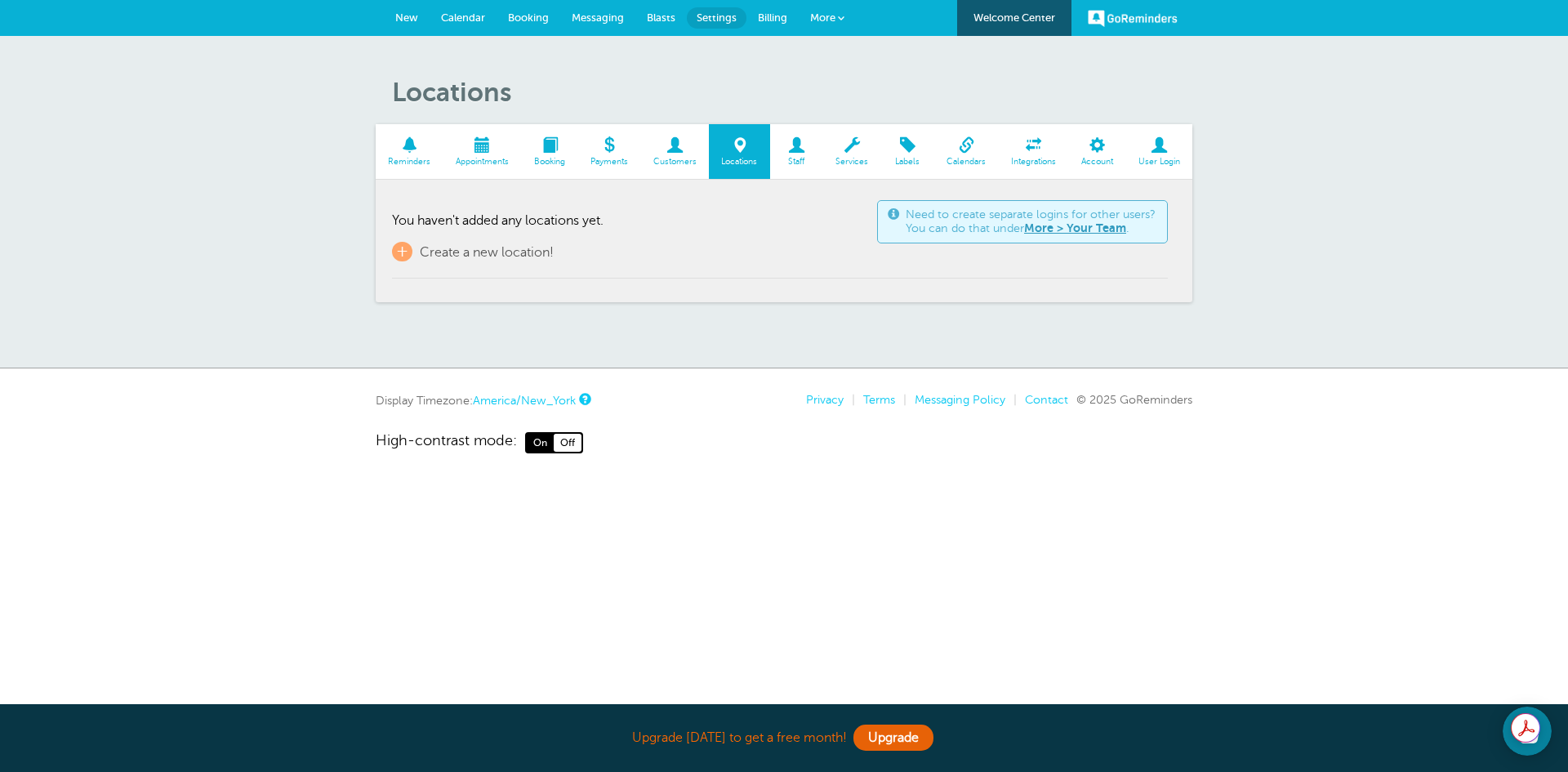
click at [800, 158] on span "Staff" at bounding box center [797, 162] width 36 height 10
click at [847, 152] on span at bounding box center [853, 145] width 58 height 15
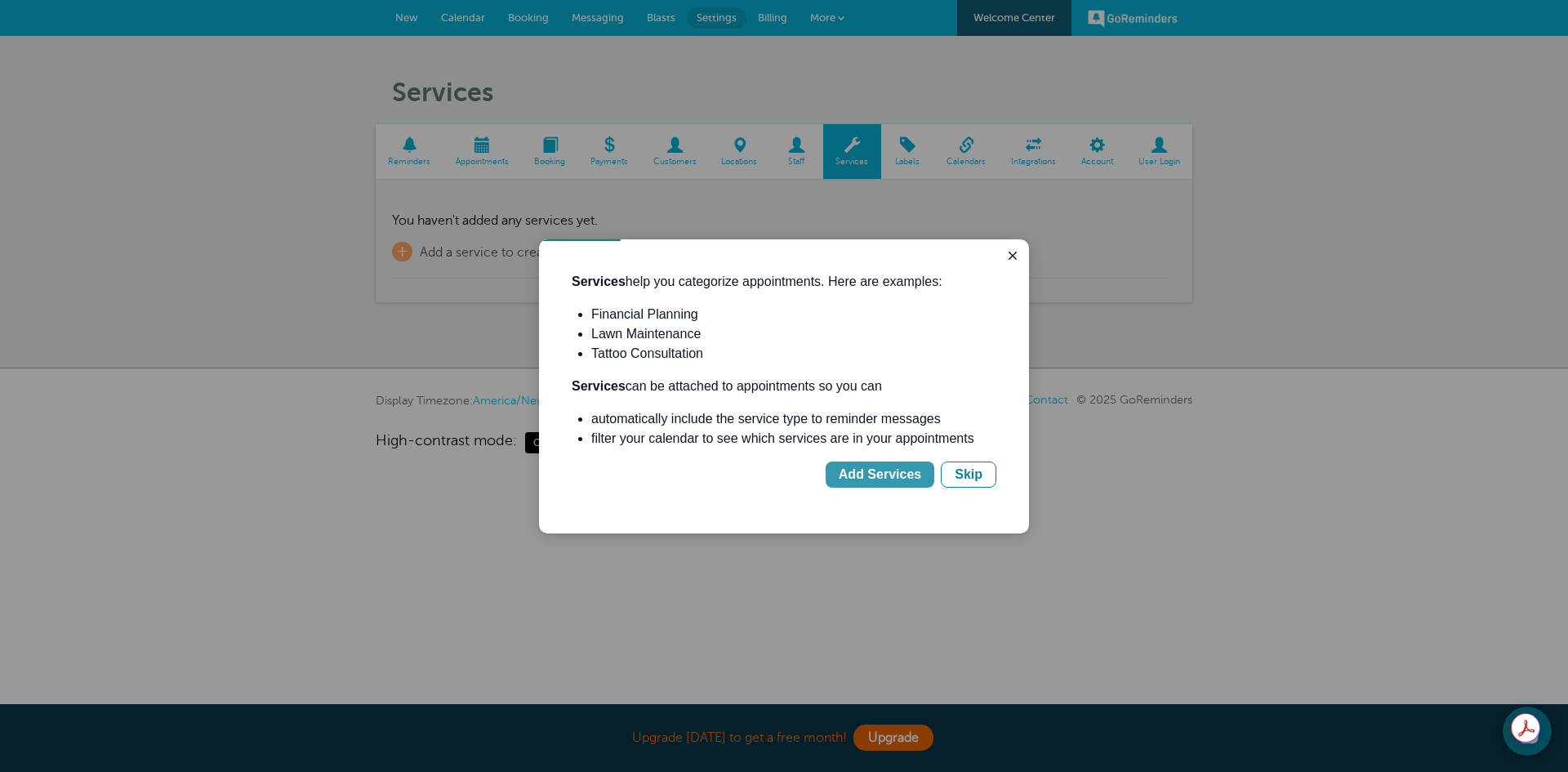
click at [878, 475] on div "Add Services" at bounding box center [880, 475] width 82 height 19
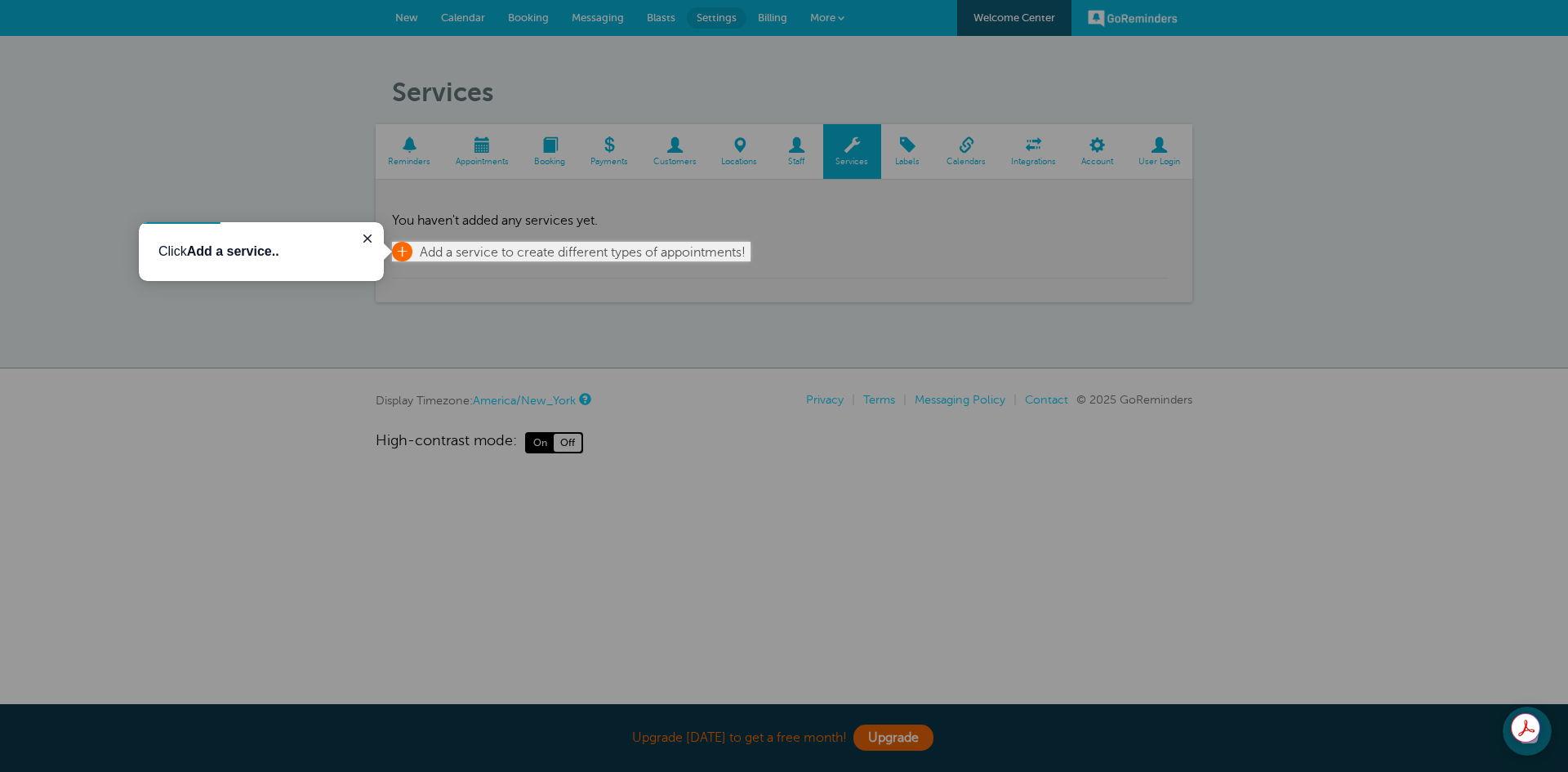
click at [405, 249] on span "+" at bounding box center [402, 251] width 20 height 19
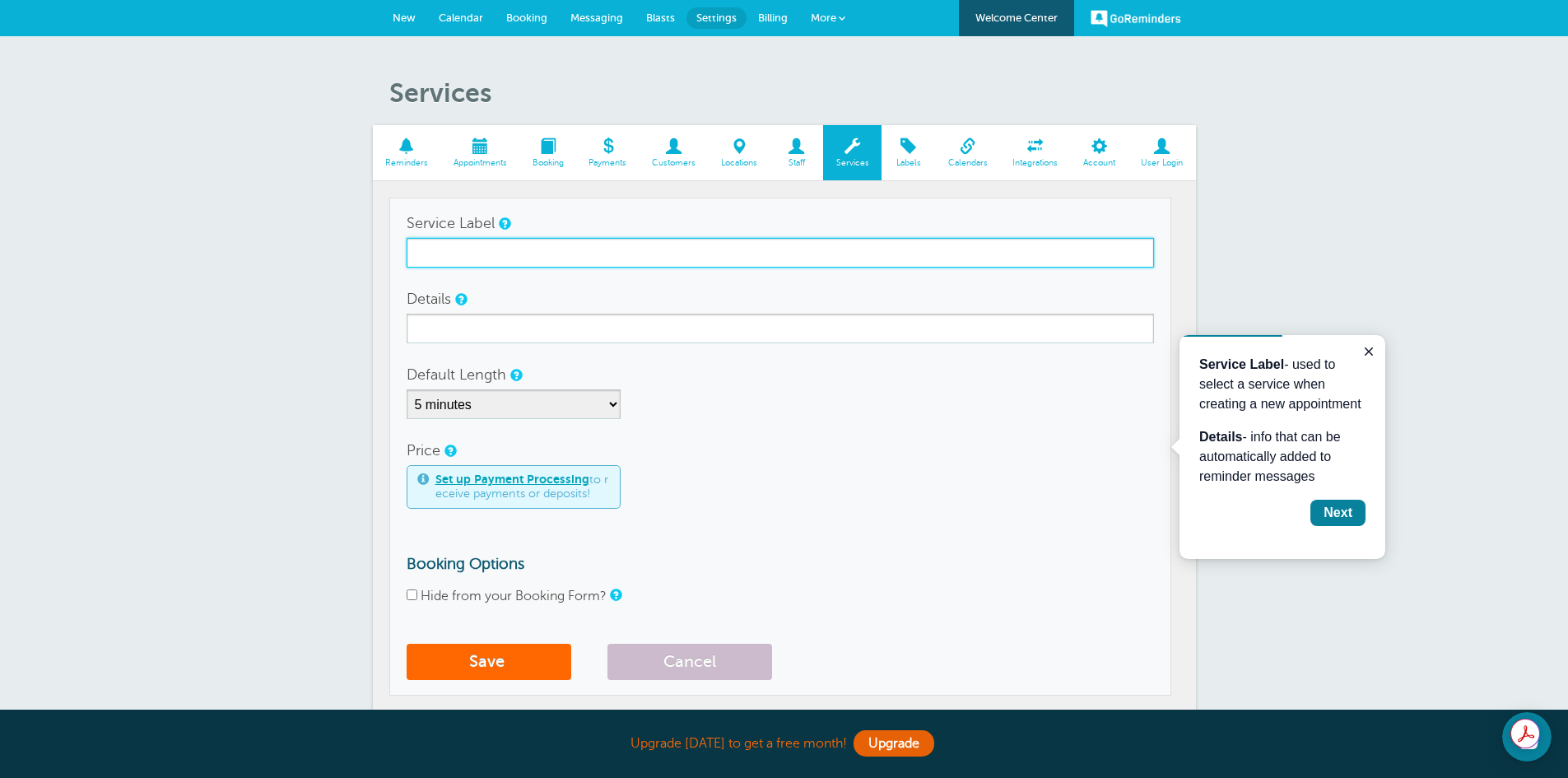
click at [536, 257] on input "Service Label" at bounding box center [780, 252] width 747 height 30
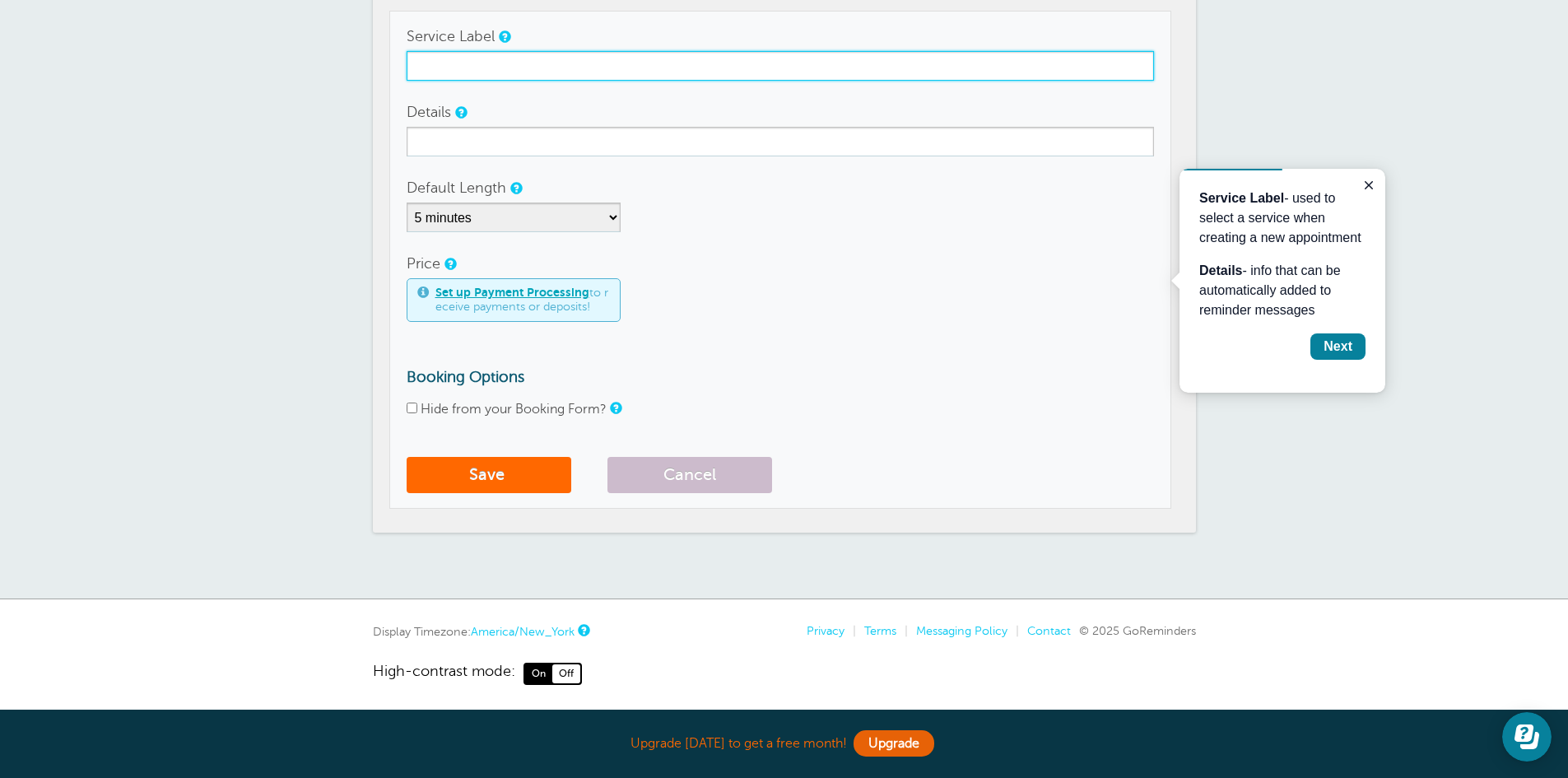
scroll to position [192, 0]
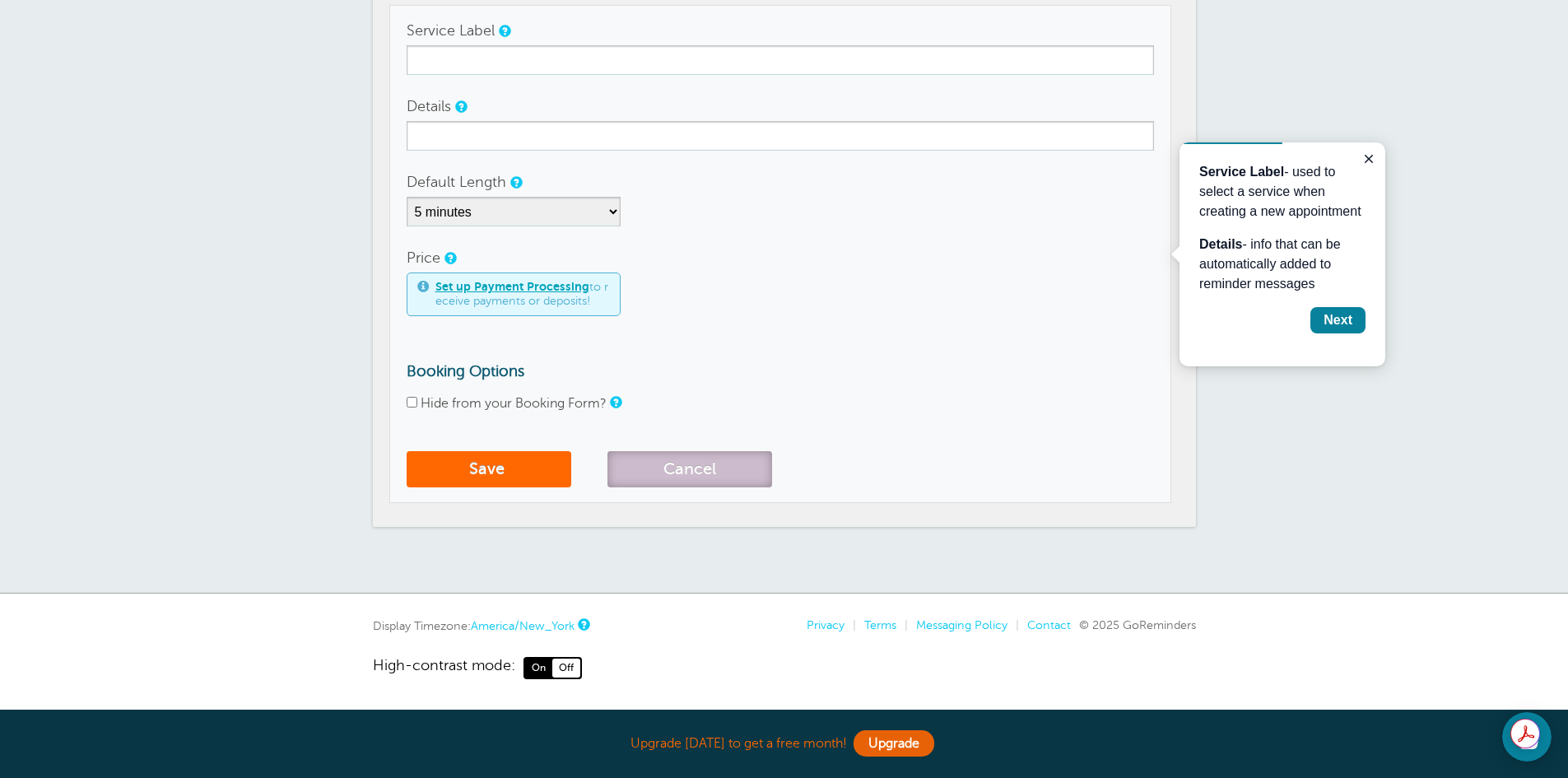
click at [739, 461] on button "Cancel" at bounding box center [690, 469] width 164 height 36
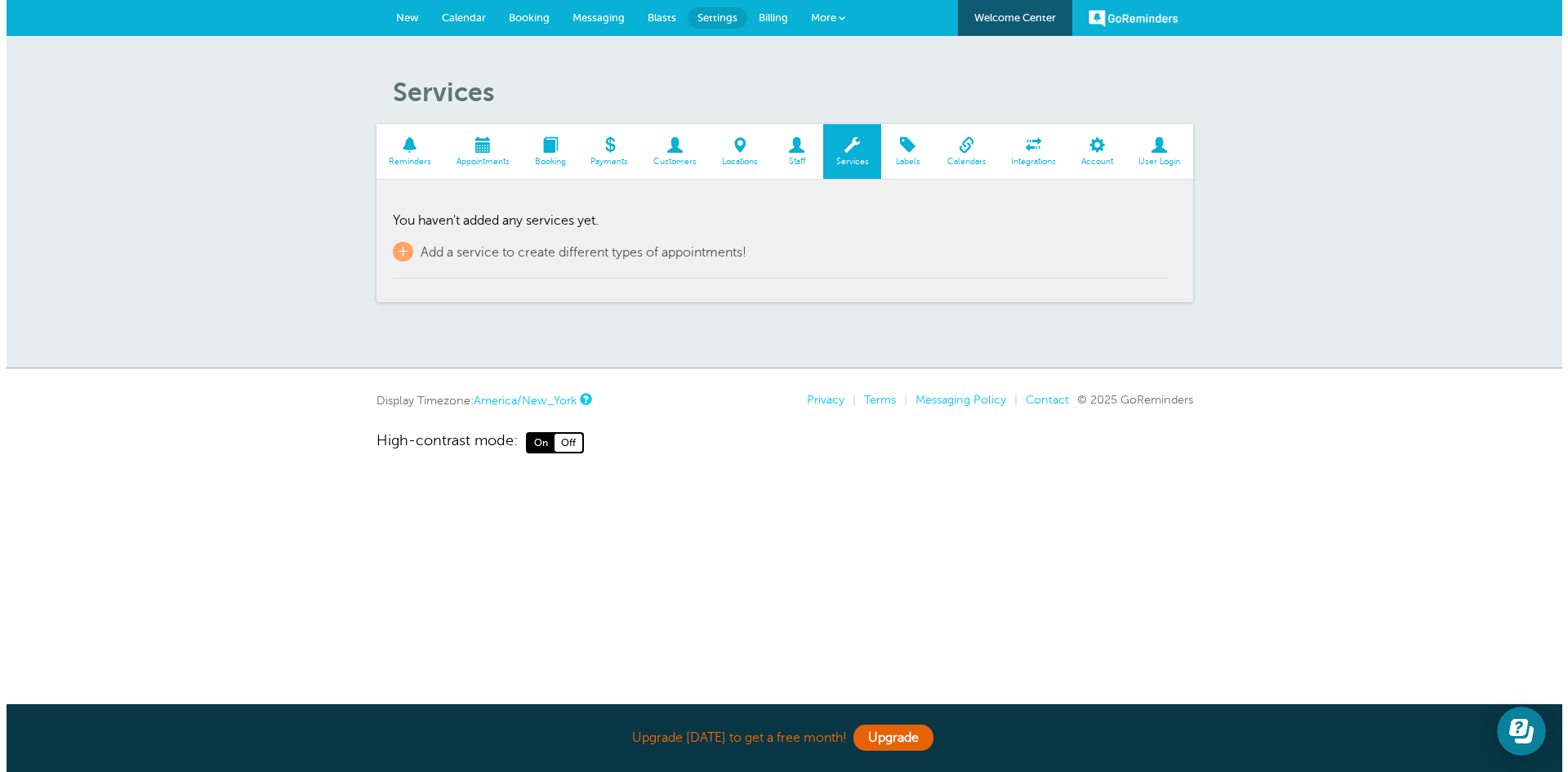
scroll to position [0, 0]
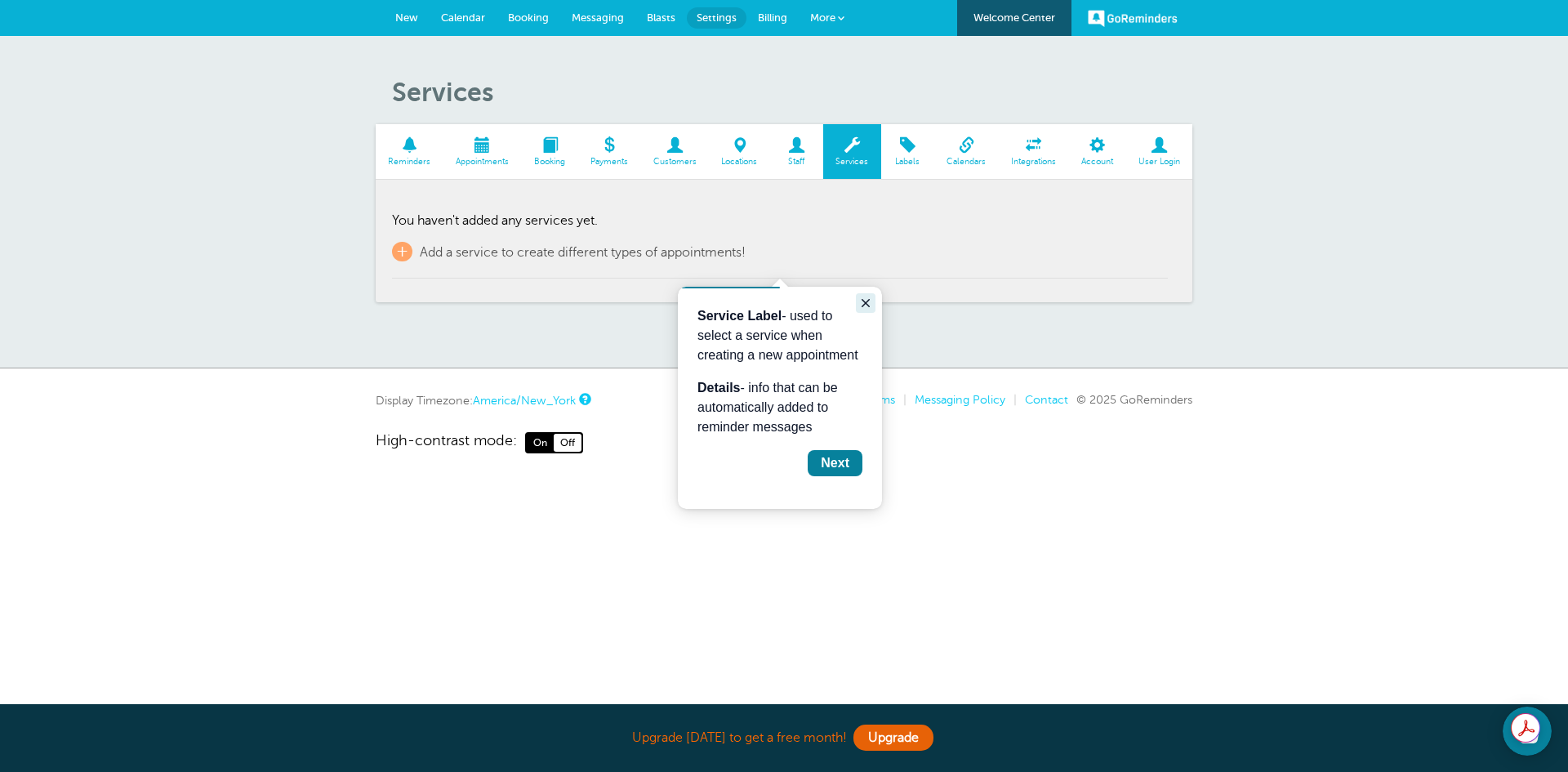
click at [869, 302] on icon "Close guide" at bounding box center [866, 303] width 13 height 13
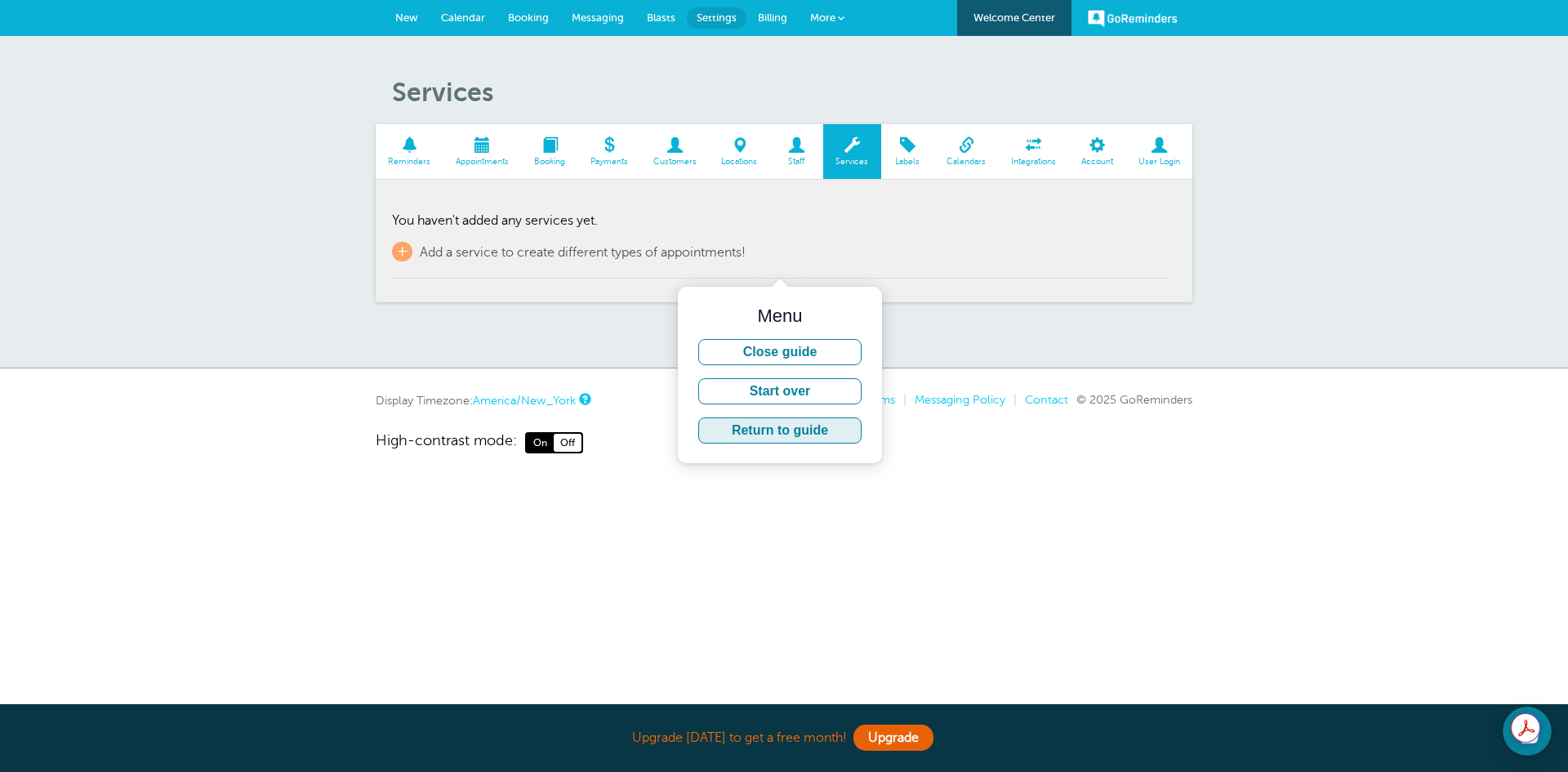
click at [834, 425] on button "Return to guide" at bounding box center [780, 430] width 163 height 26
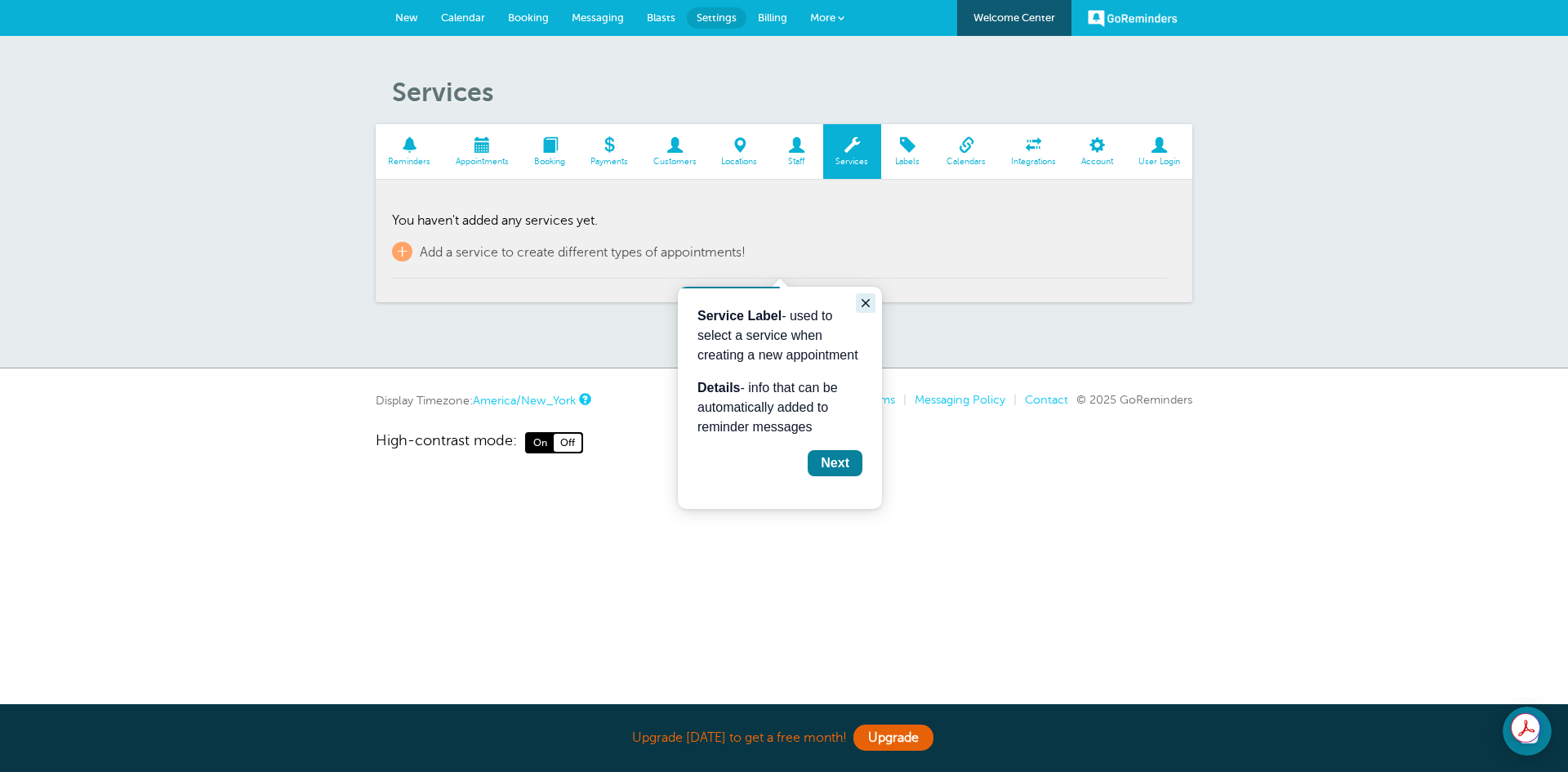
click at [866, 298] on icon "Close guide" at bounding box center [866, 303] width 13 height 13
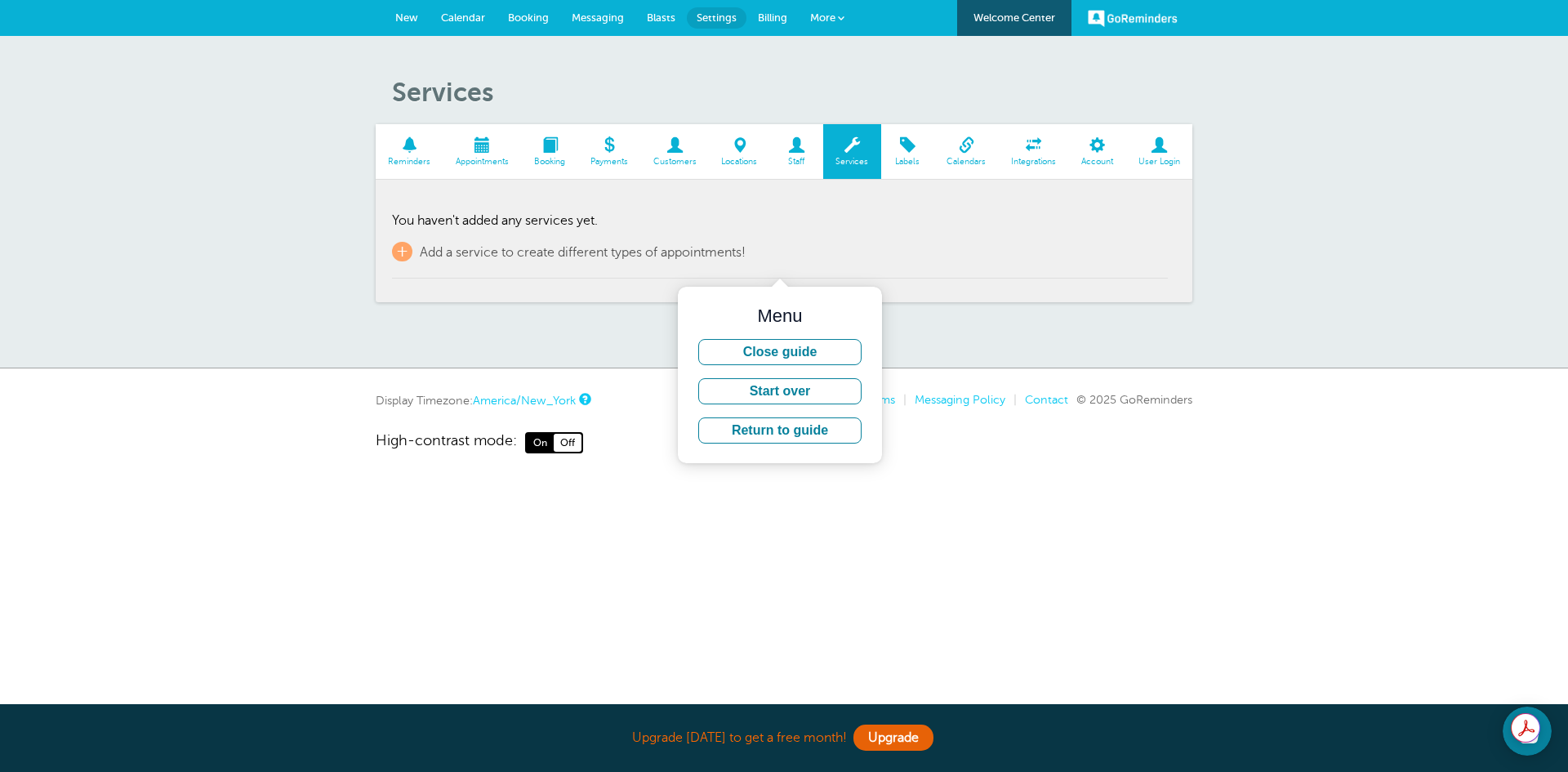
click at [906, 150] on span at bounding box center [907, 145] width 53 height 15
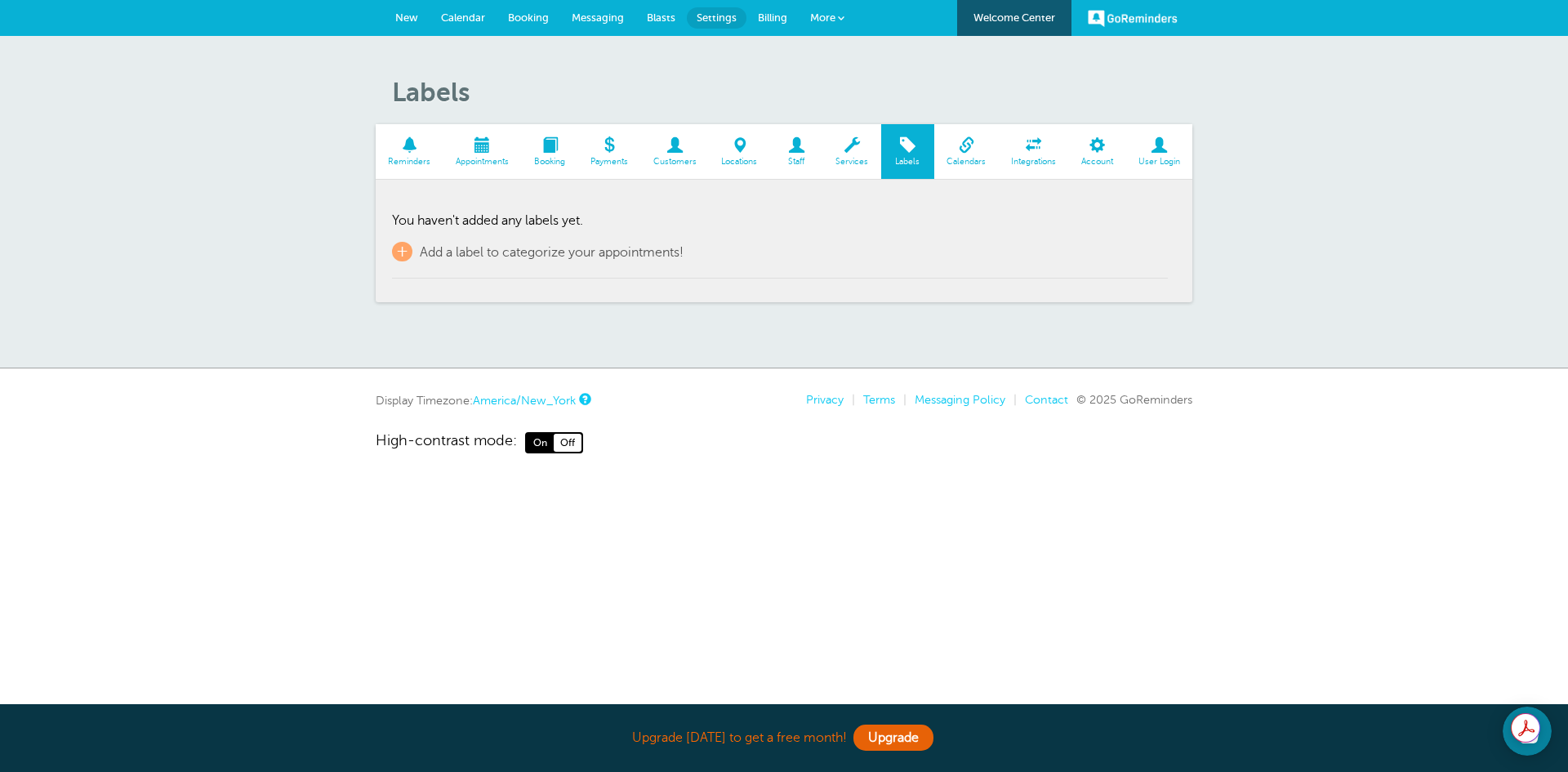
click at [969, 146] on span at bounding box center [966, 145] width 64 height 15
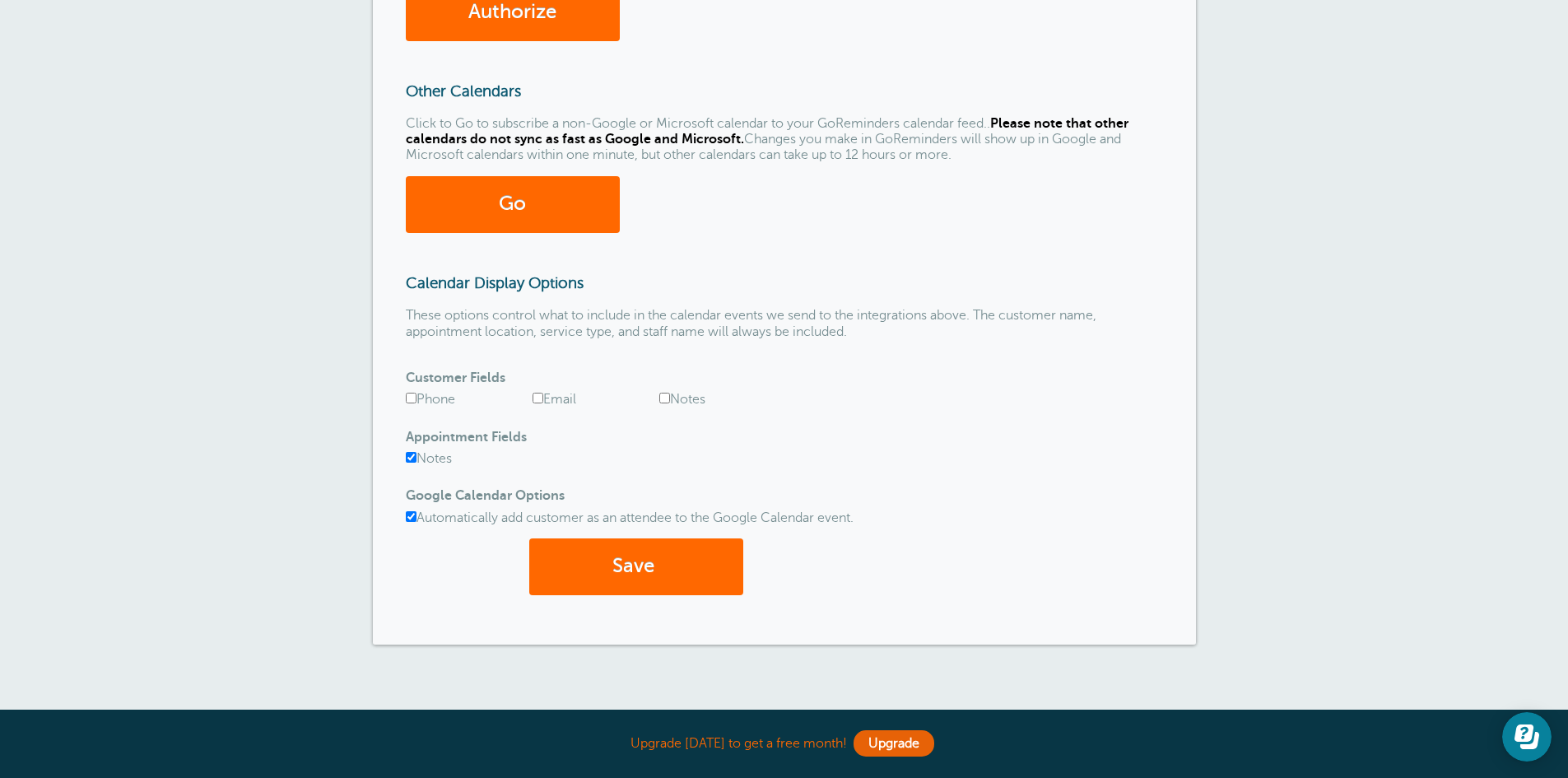
scroll to position [494, 0]
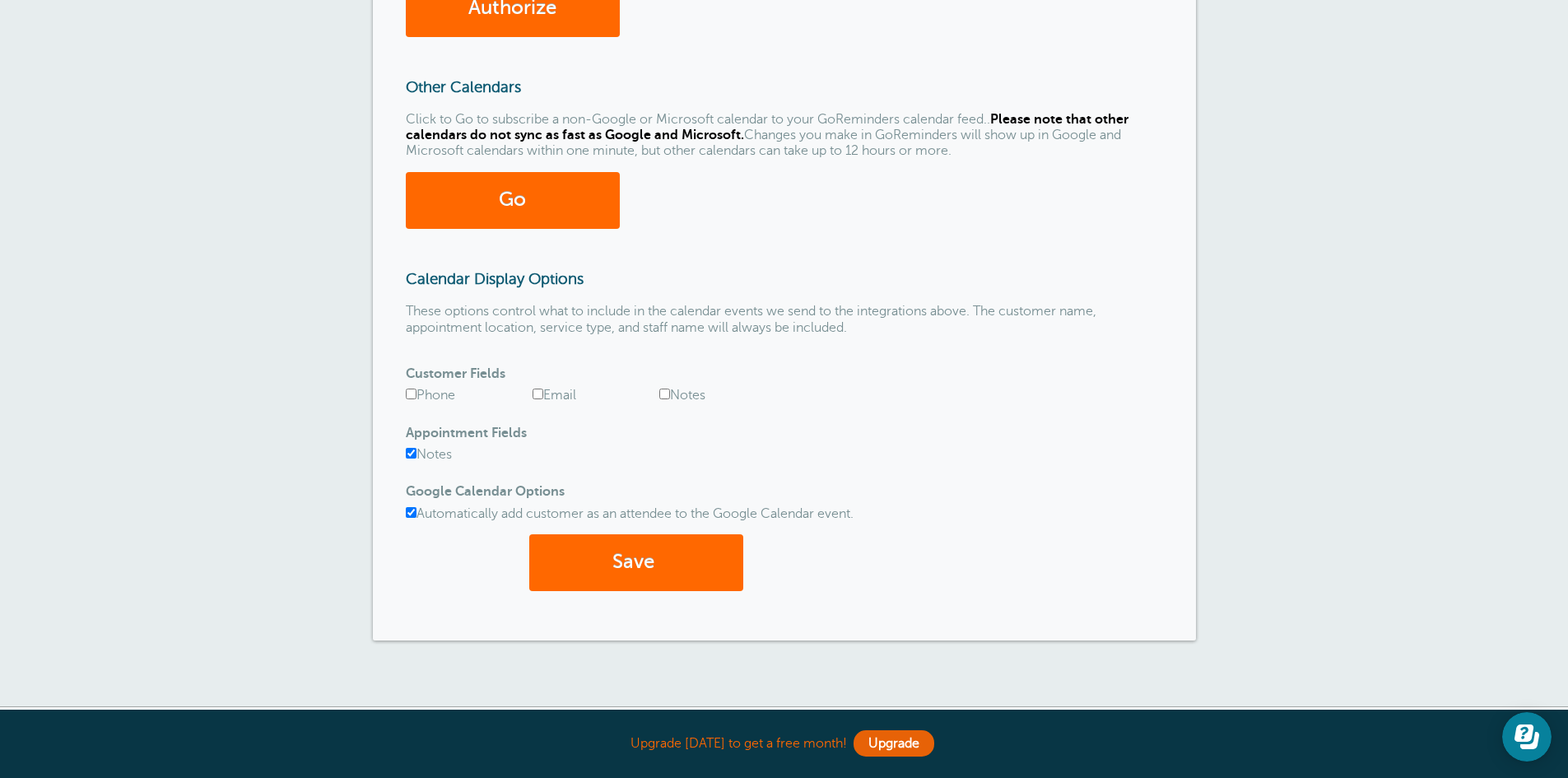
click at [409, 393] on input "Phone" at bounding box center [411, 393] width 11 height 11
checkbox input "true"
click at [662, 393] on input "Notes" at bounding box center [664, 393] width 11 height 11
checkbox input "true"
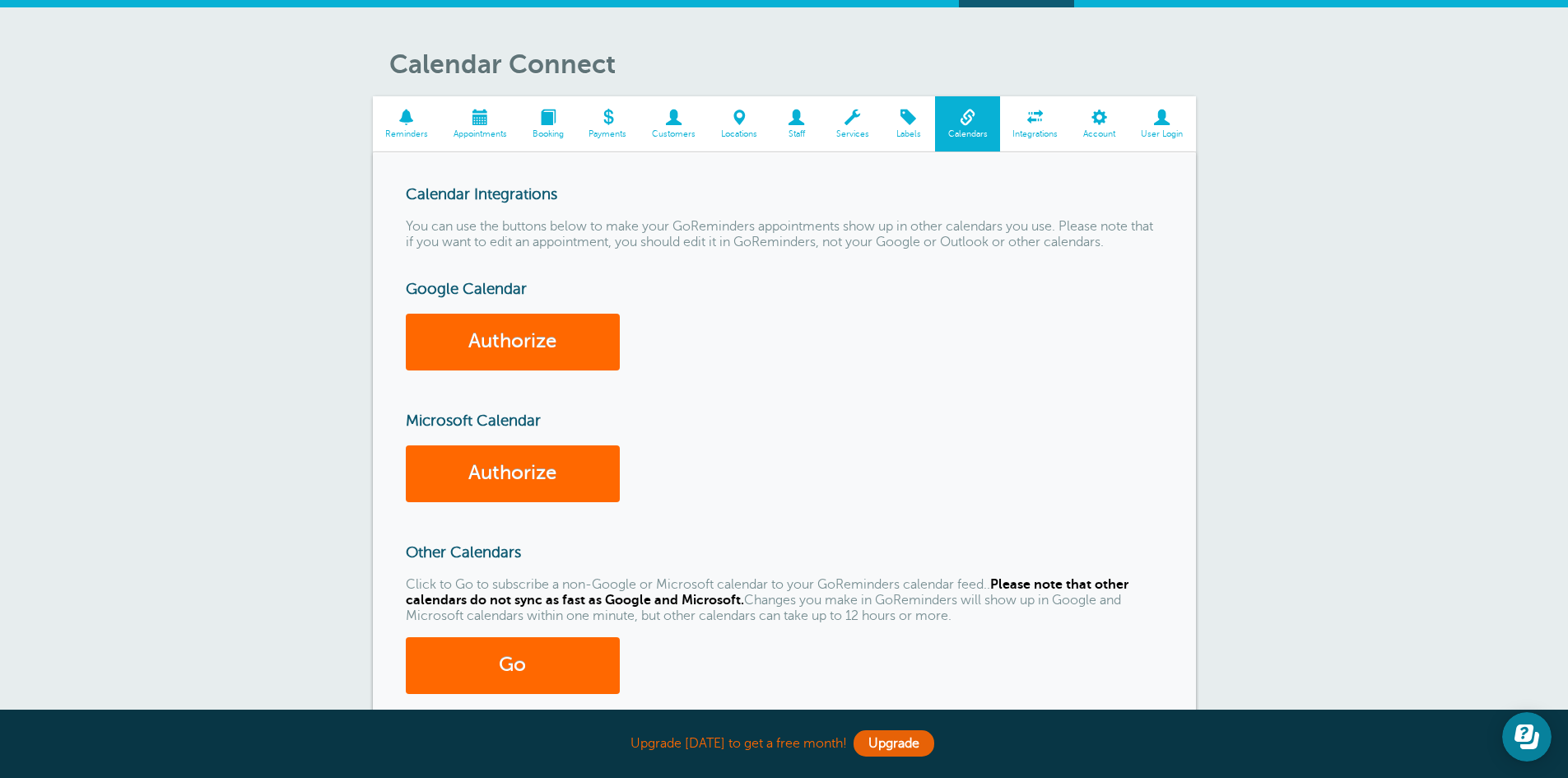
scroll to position [0, 0]
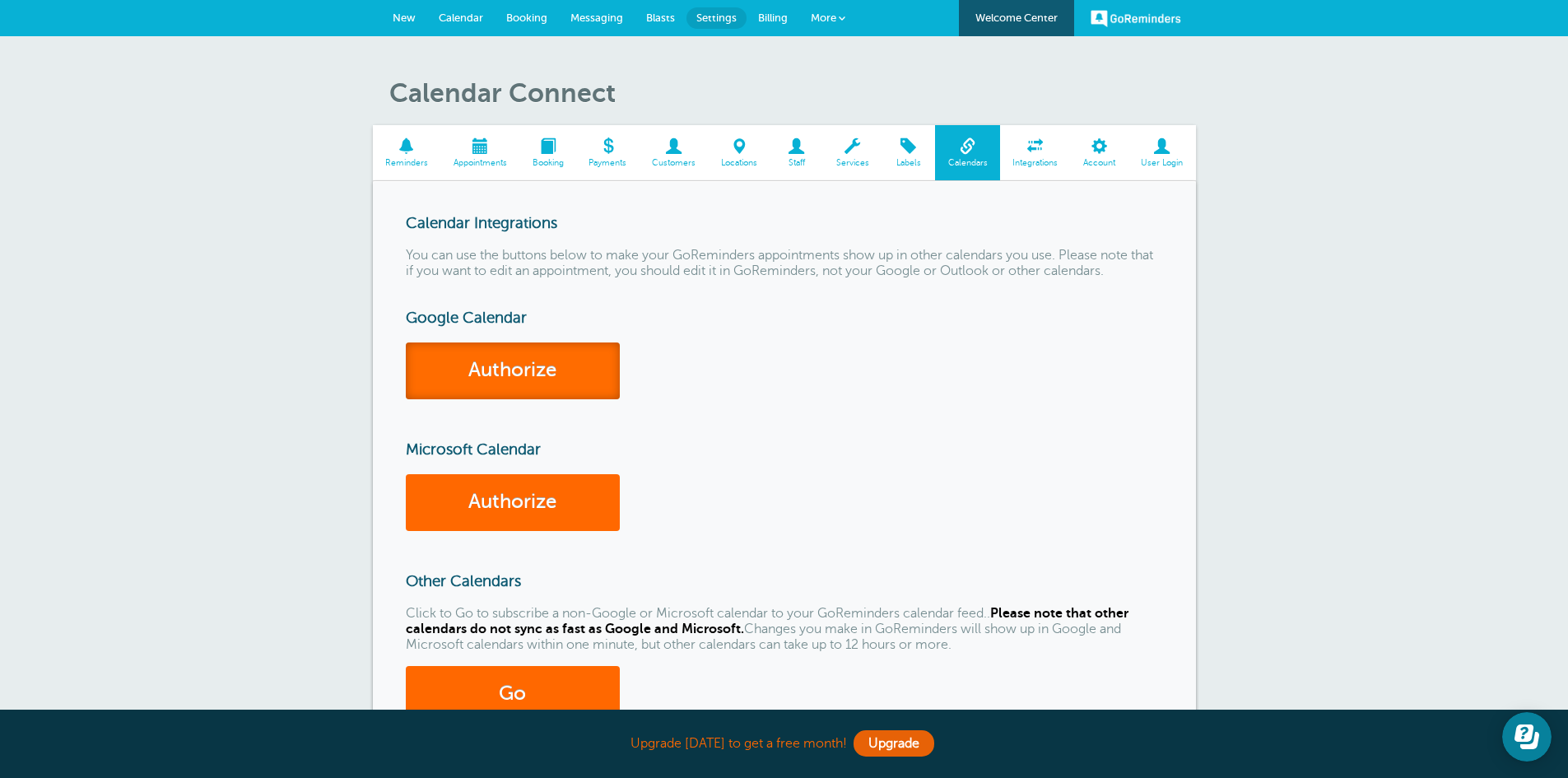
click at [555, 368] on link "Authorize" at bounding box center [512, 370] width 214 height 57
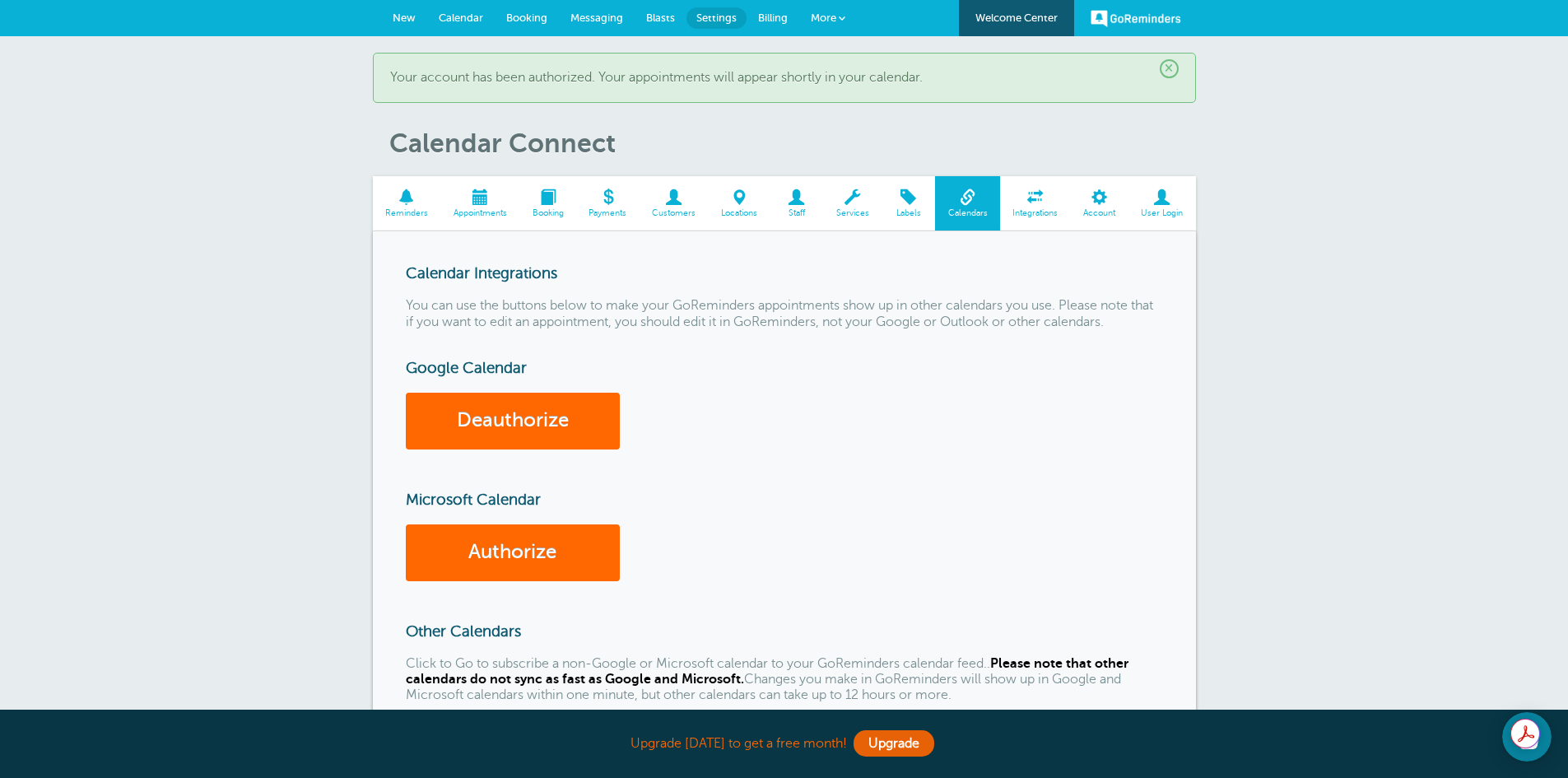
click at [1041, 209] on span "Integrations" at bounding box center [1035, 213] width 54 height 10
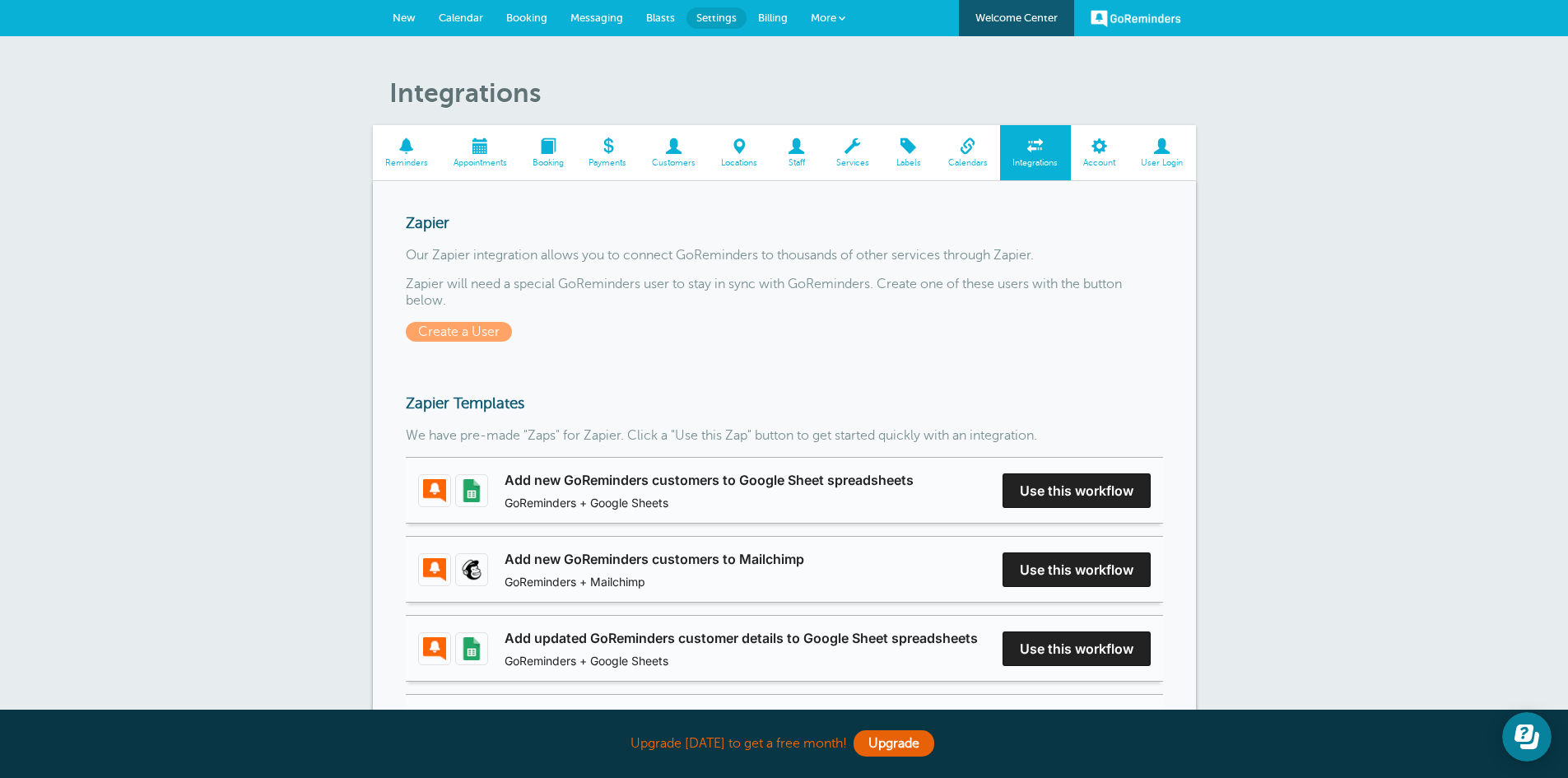
click at [1089, 147] on span at bounding box center [1099, 146] width 58 height 15
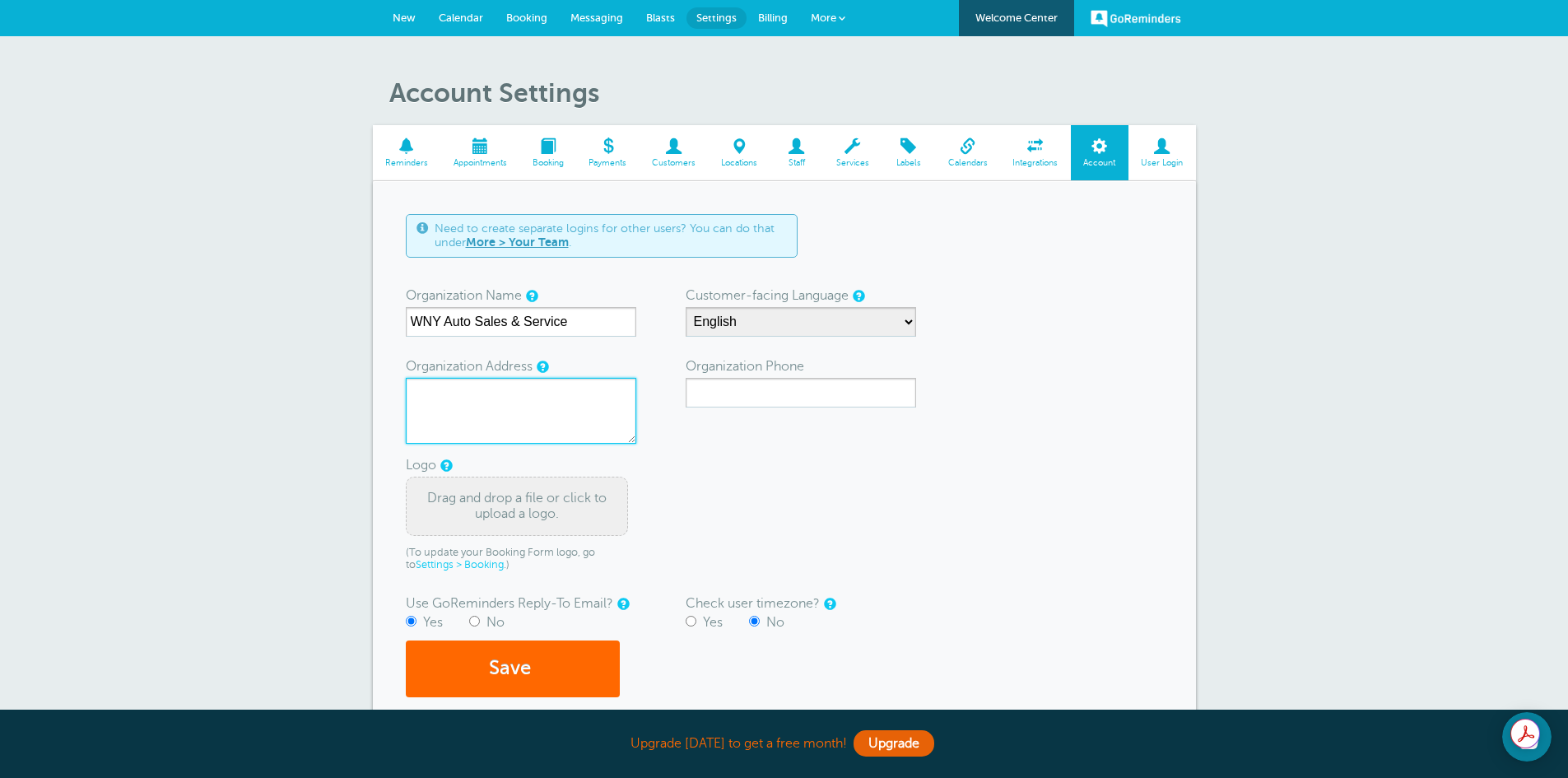
click at [492, 408] on textarea "Organization Address" at bounding box center [521, 411] width 230 height 66
type textarea "3875 Delaware Avenue Tonawanda, NY 14217"
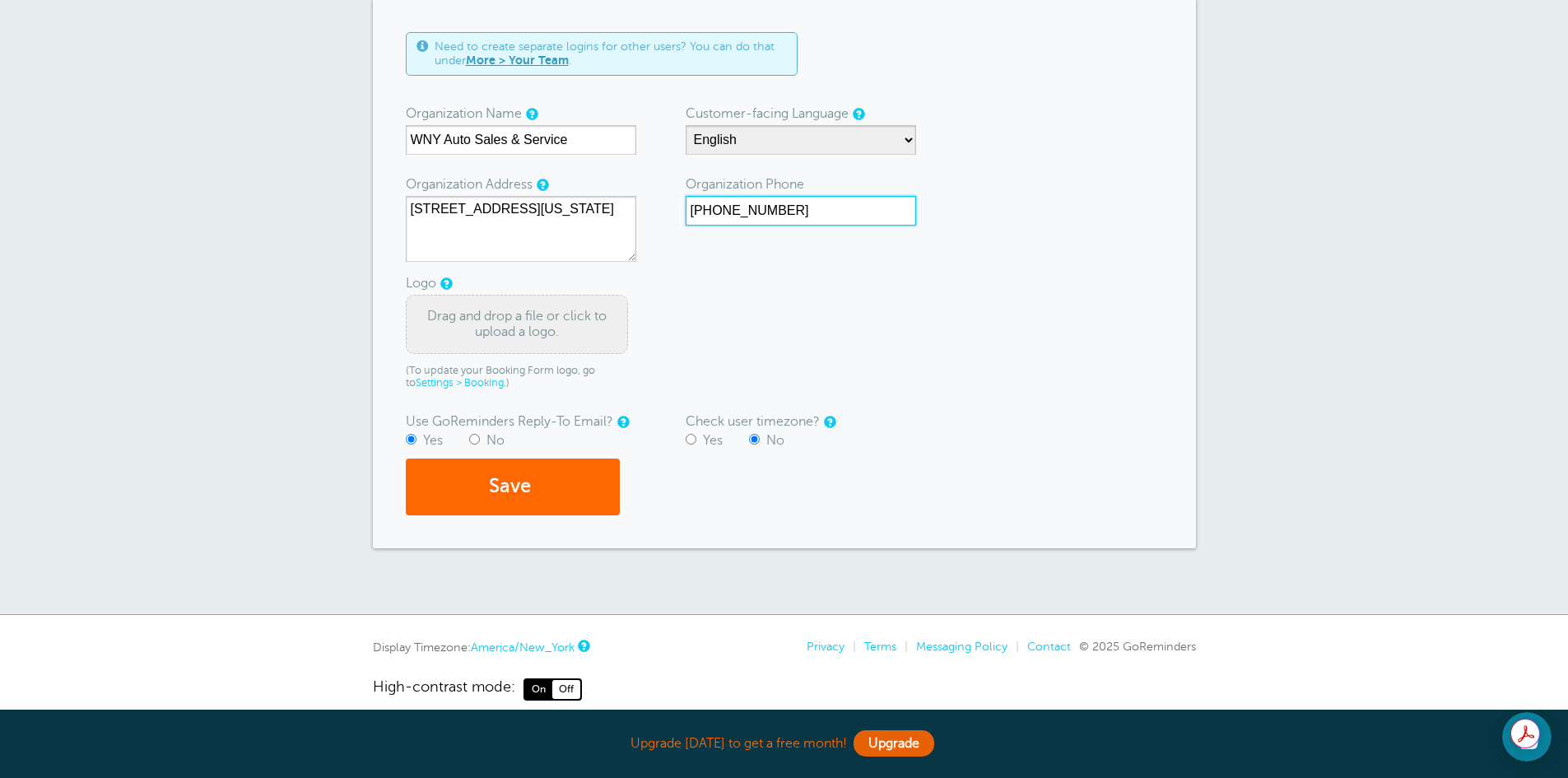
scroll to position [203, 0]
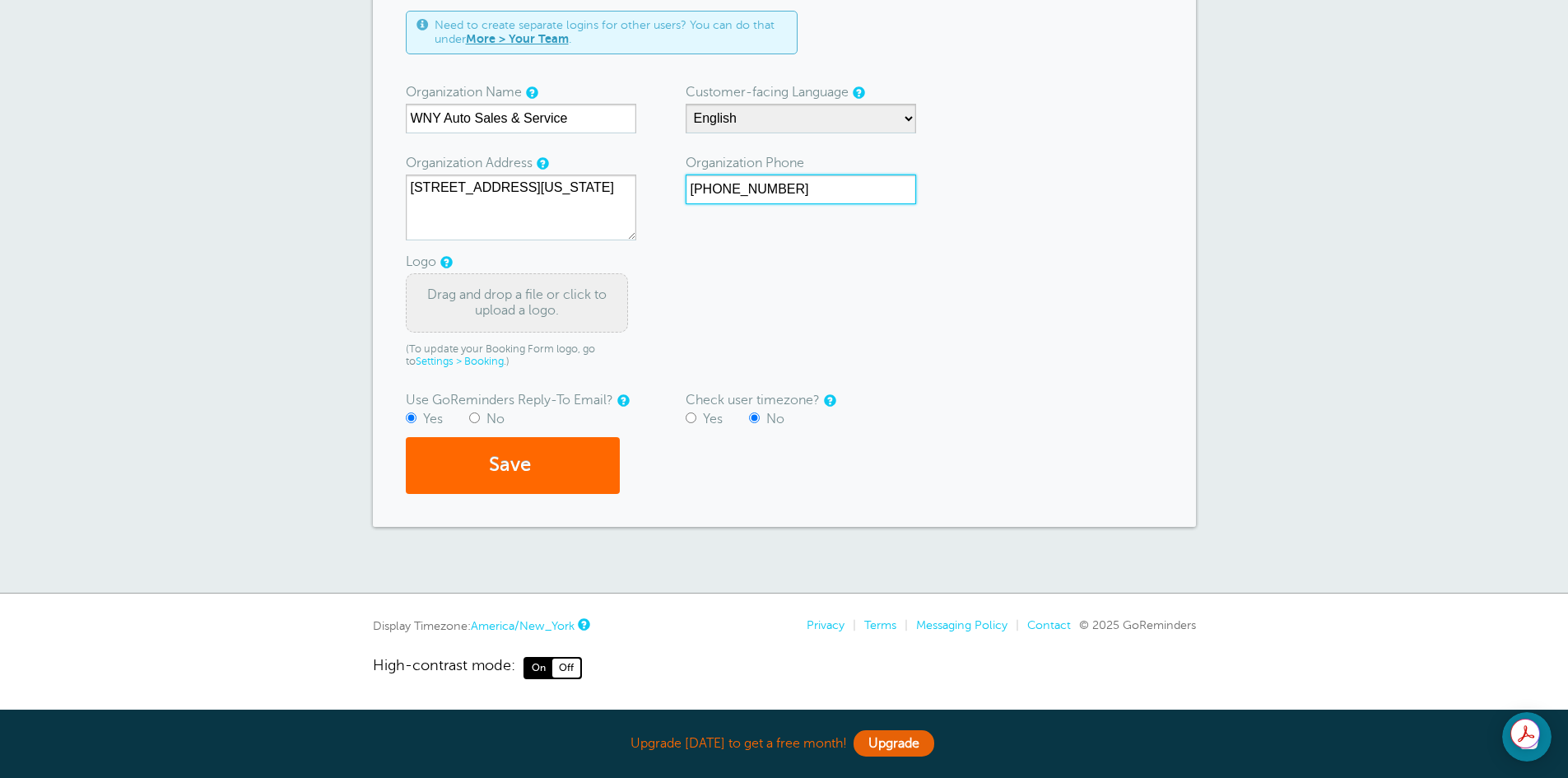
type input "716-551-1972"
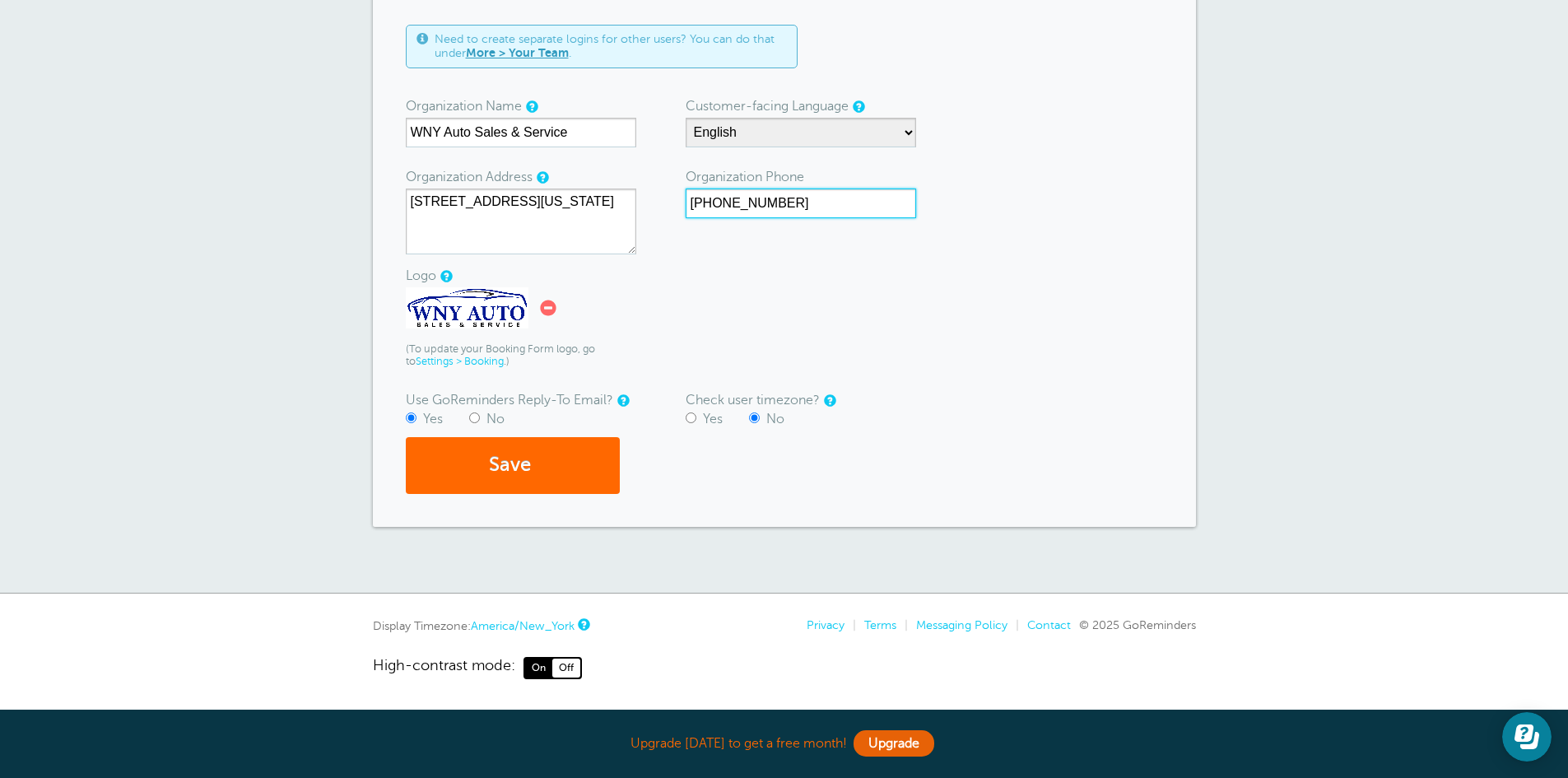
scroll to position [189, 0]
click at [473, 416] on input "No" at bounding box center [473, 418] width 11 height 11
radio input "true"
click at [527, 465] on button "Save" at bounding box center [512, 465] width 214 height 57
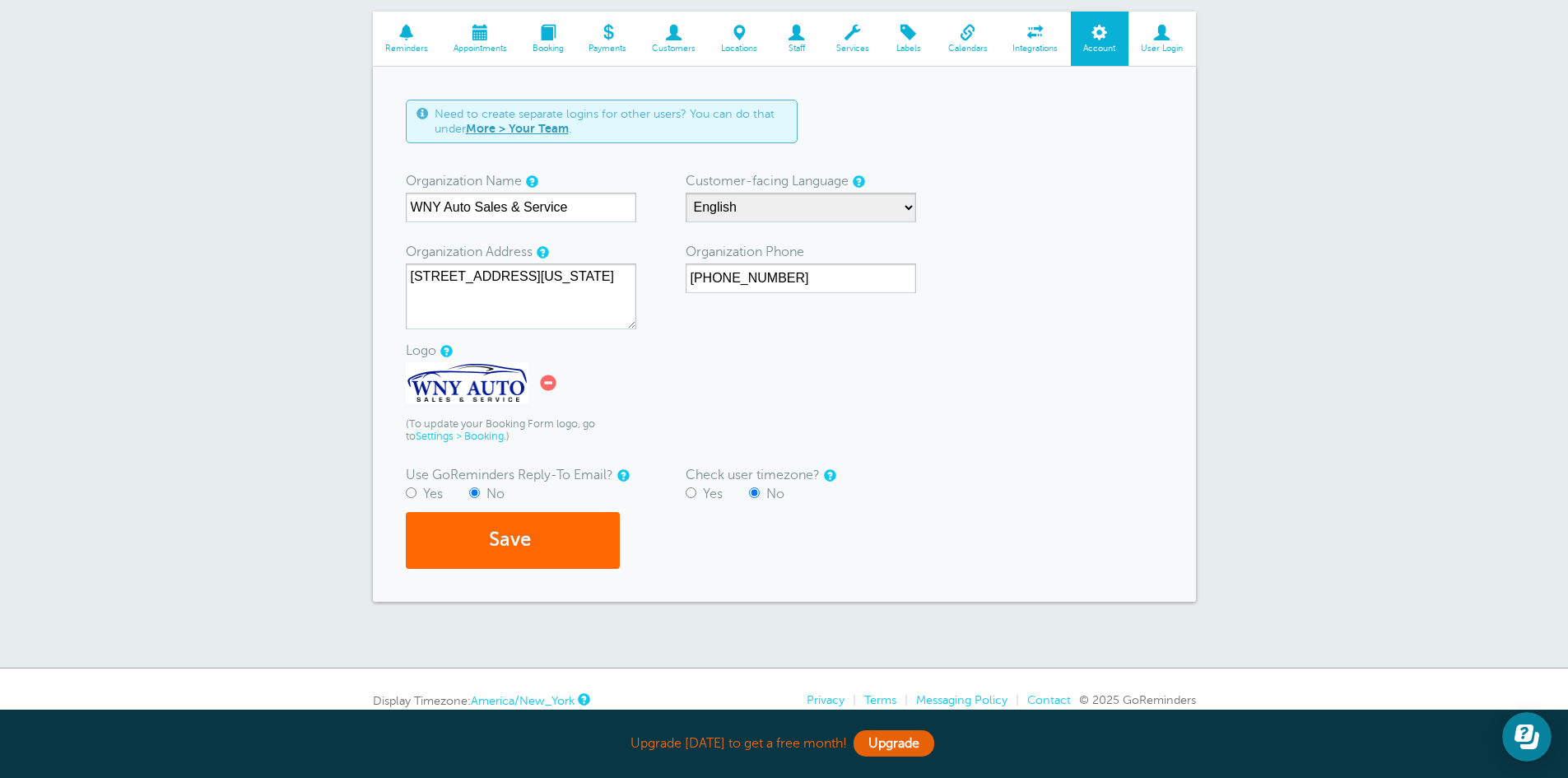
scroll to position [82, 0]
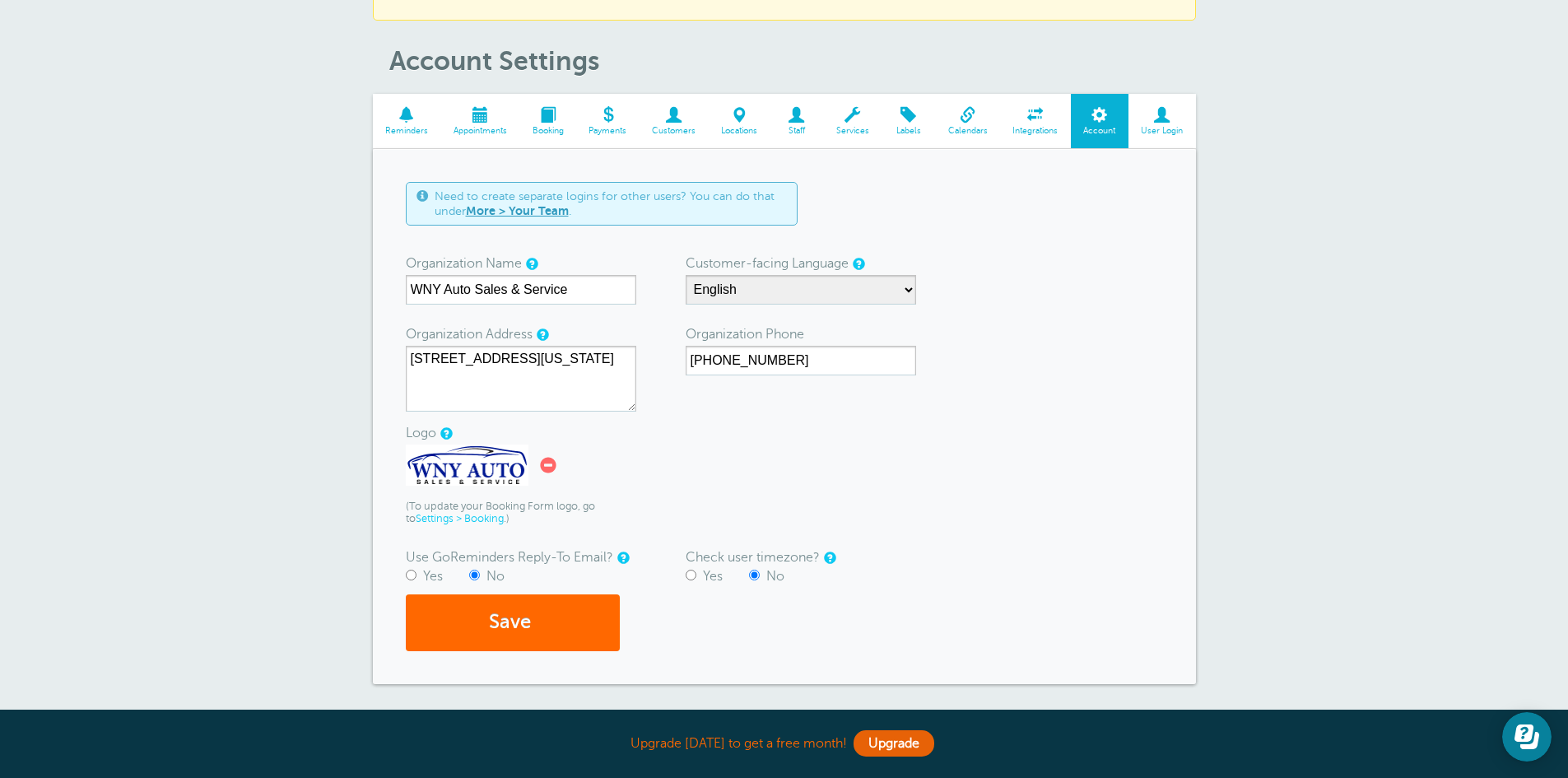
click at [972, 114] on span at bounding box center [967, 115] width 65 height 15
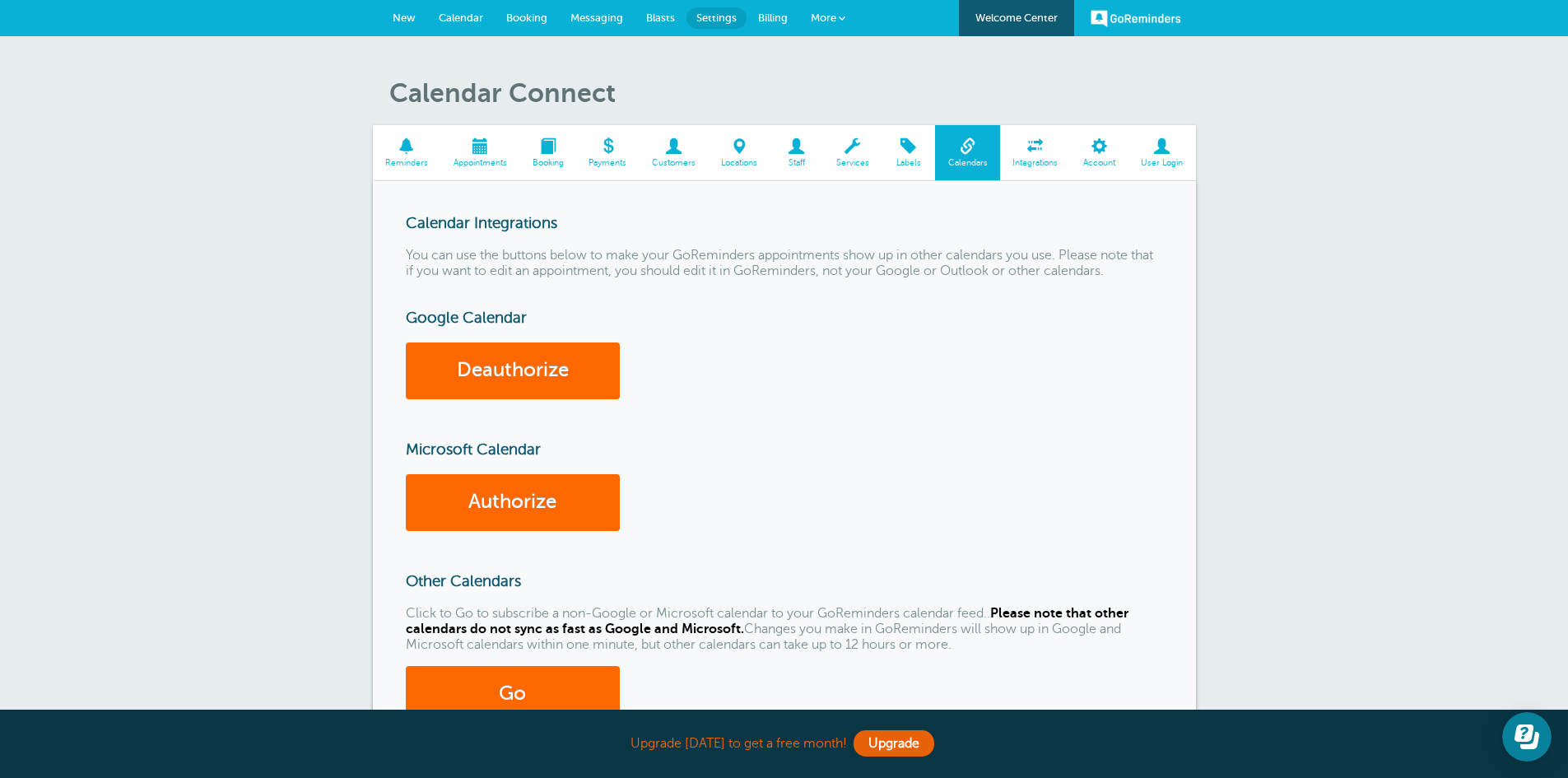
click at [480, 152] on span at bounding box center [480, 146] width 79 height 15
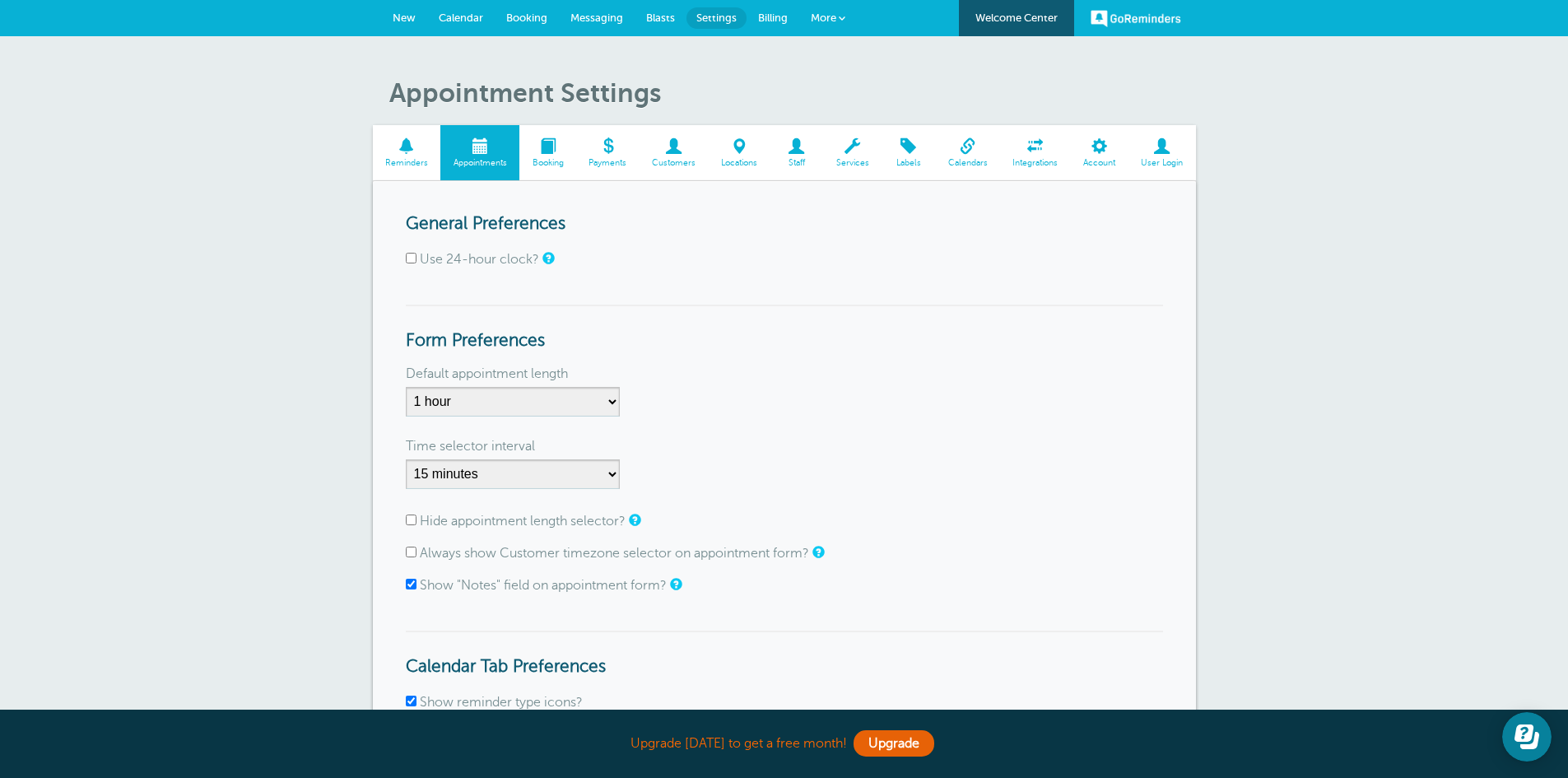
click at [550, 144] on span at bounding box center [547, 146] width 57 height 15
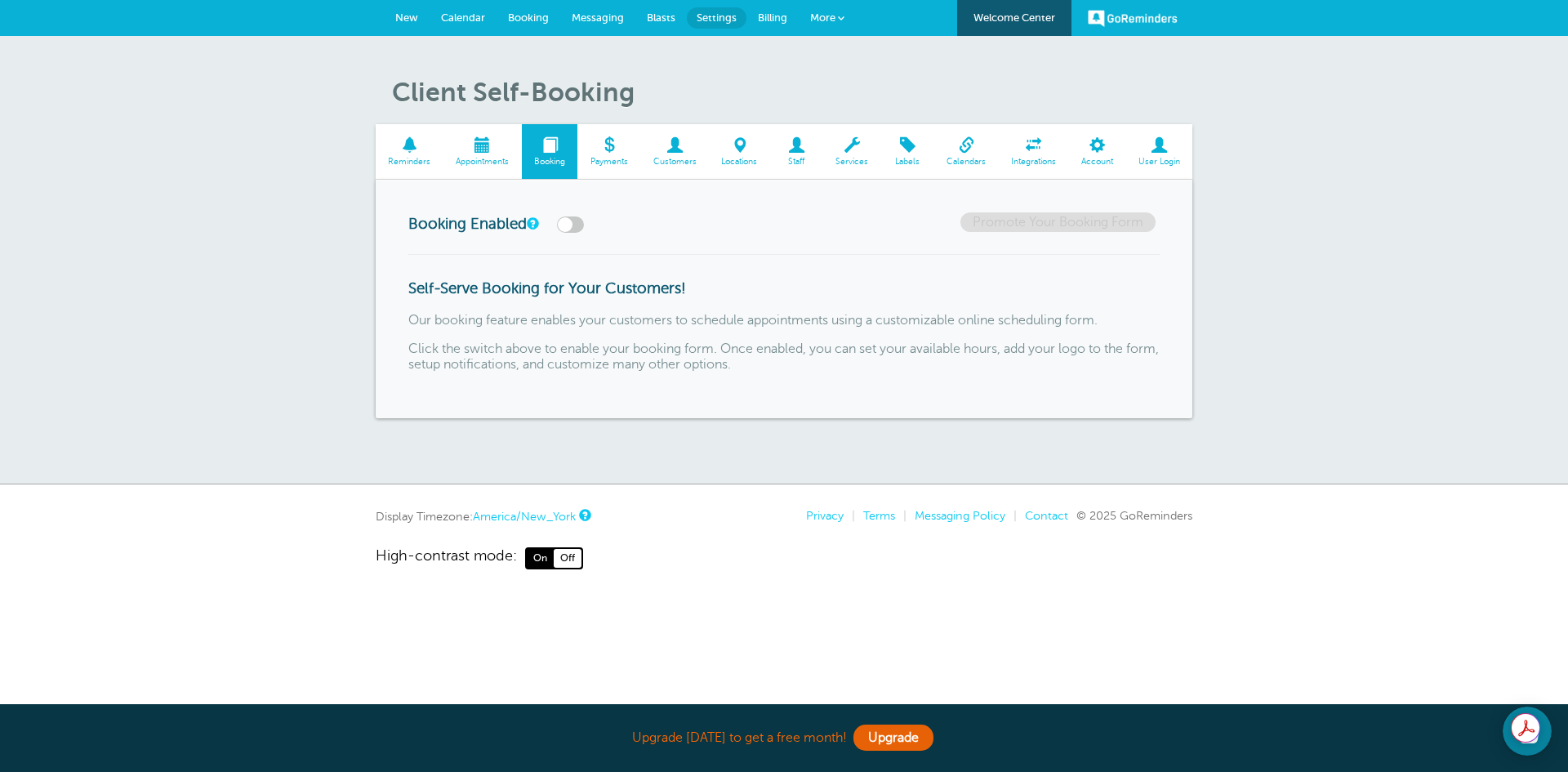
click at [479, 141] on span at bounding box center [482, 145] width 79 height 15
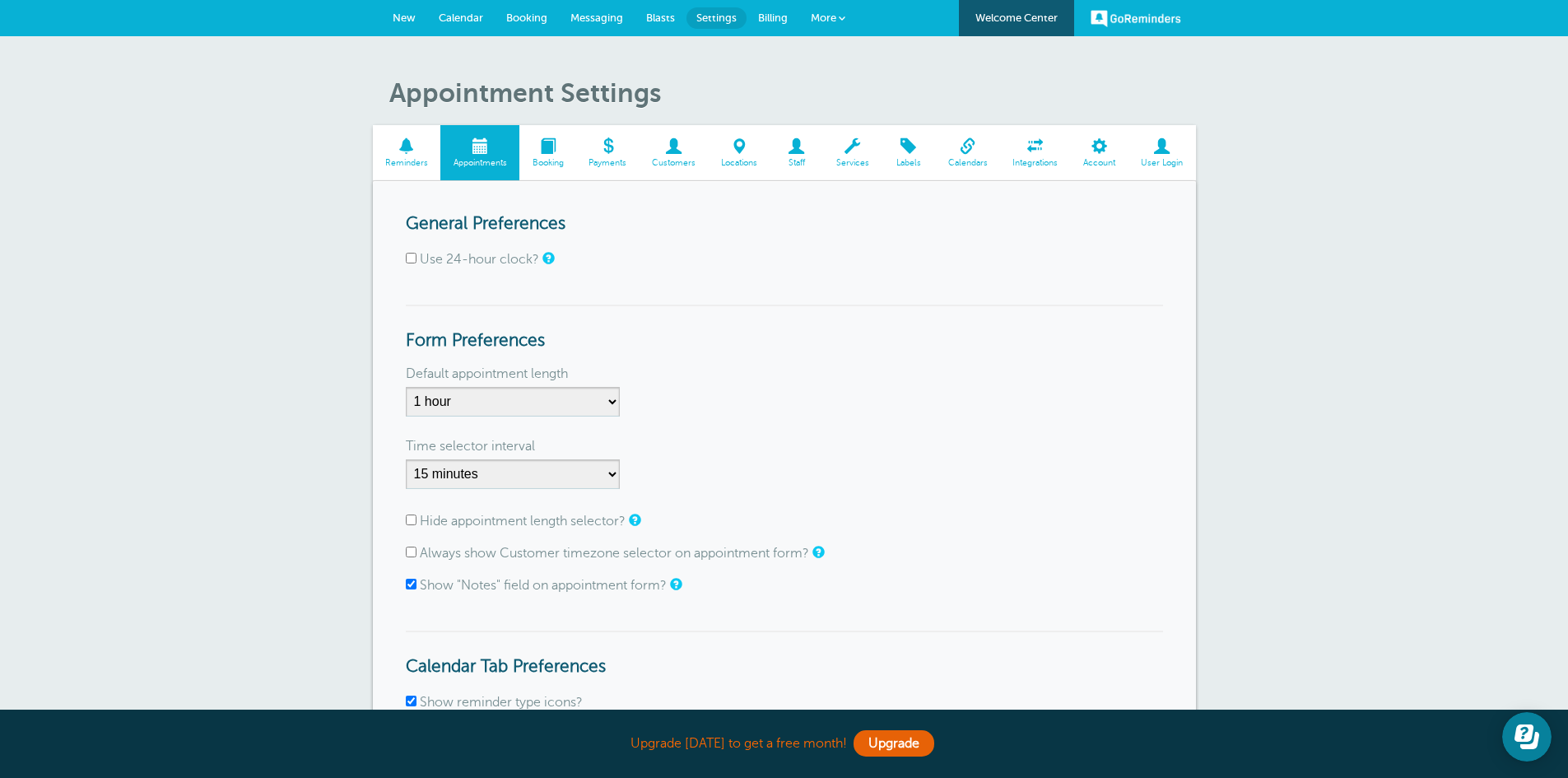
click at [464, 23] on span "Calendar" at bounding box center [461, 17] width 44 height 13
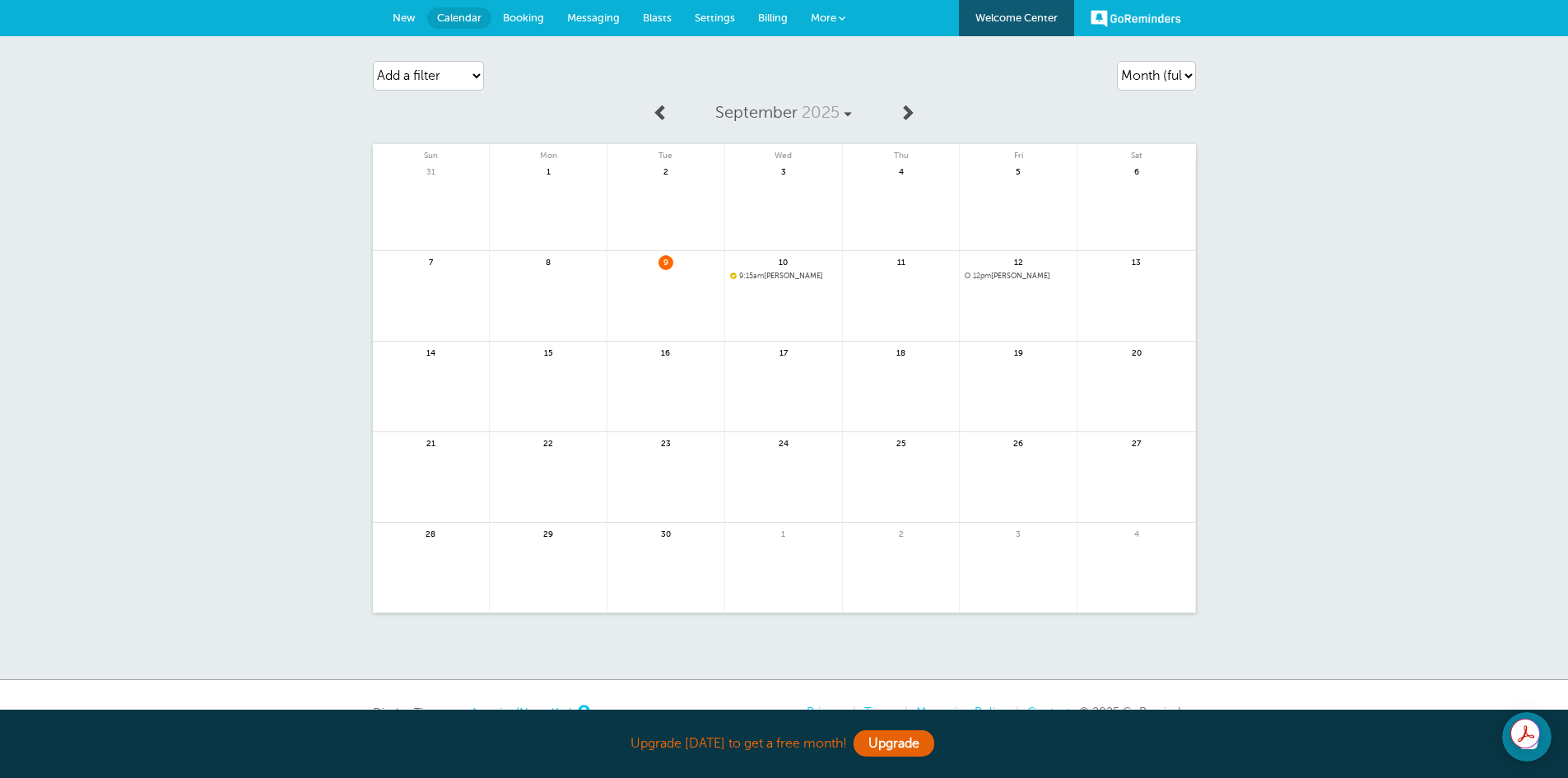
click at [529, 16] on span "Booking" at bounding box center [523, 17] width 42 height 13
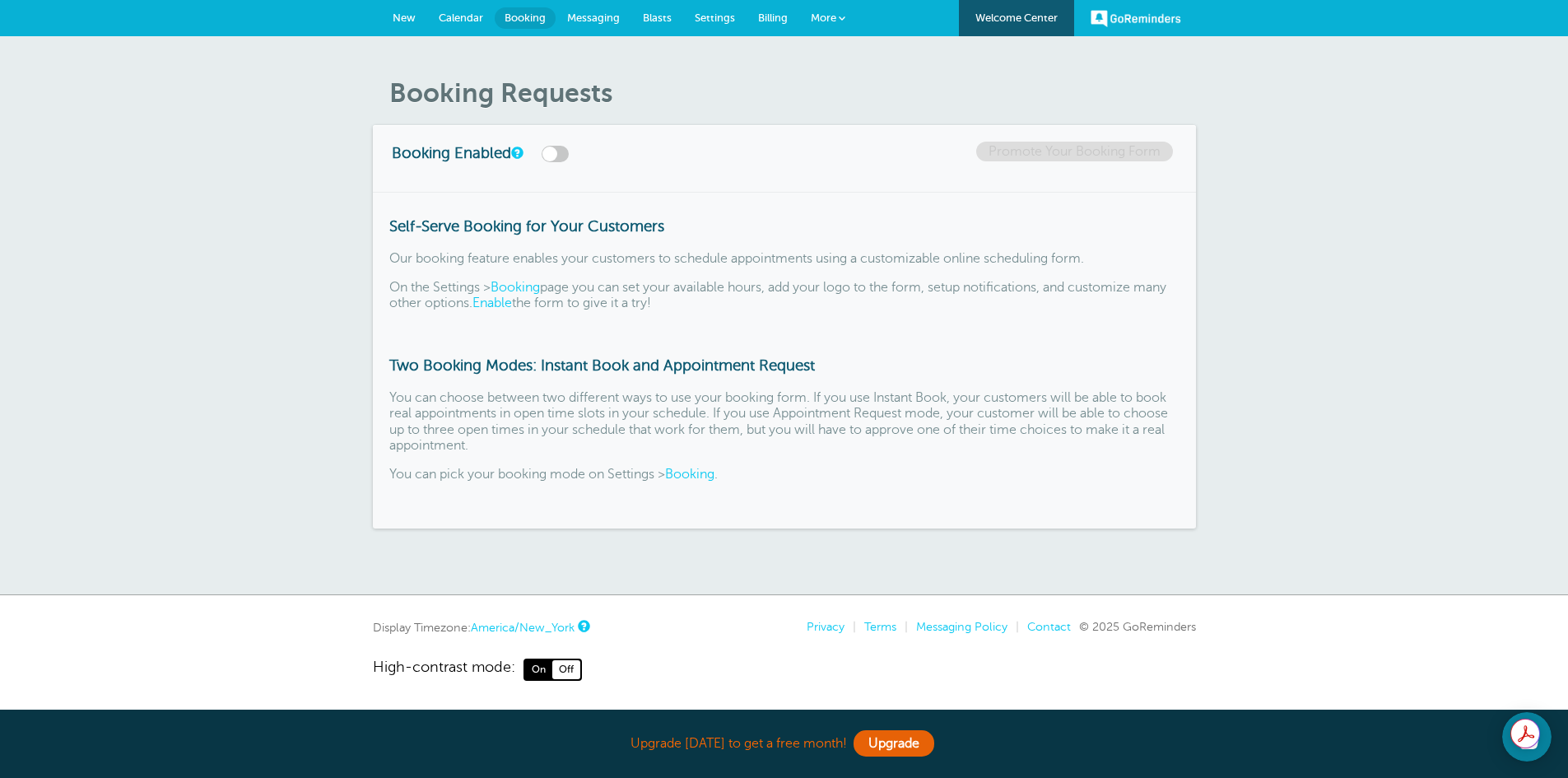
click at [463, 15] on span "Calendar" at bounding box center [461, 17] width 44 height 13
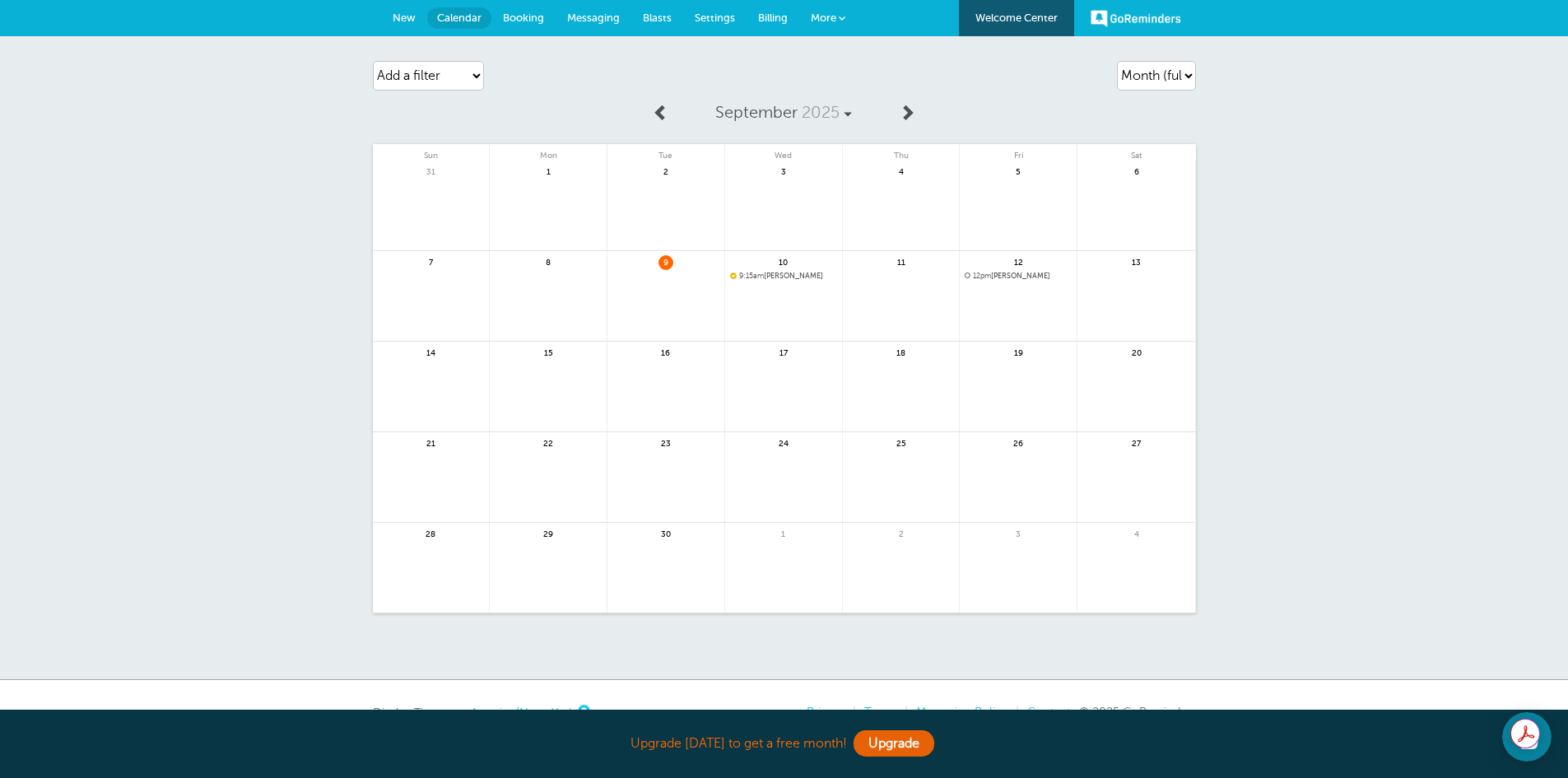
click at [774, 287] on link at bounding box center [783, 319] width 117 height 72
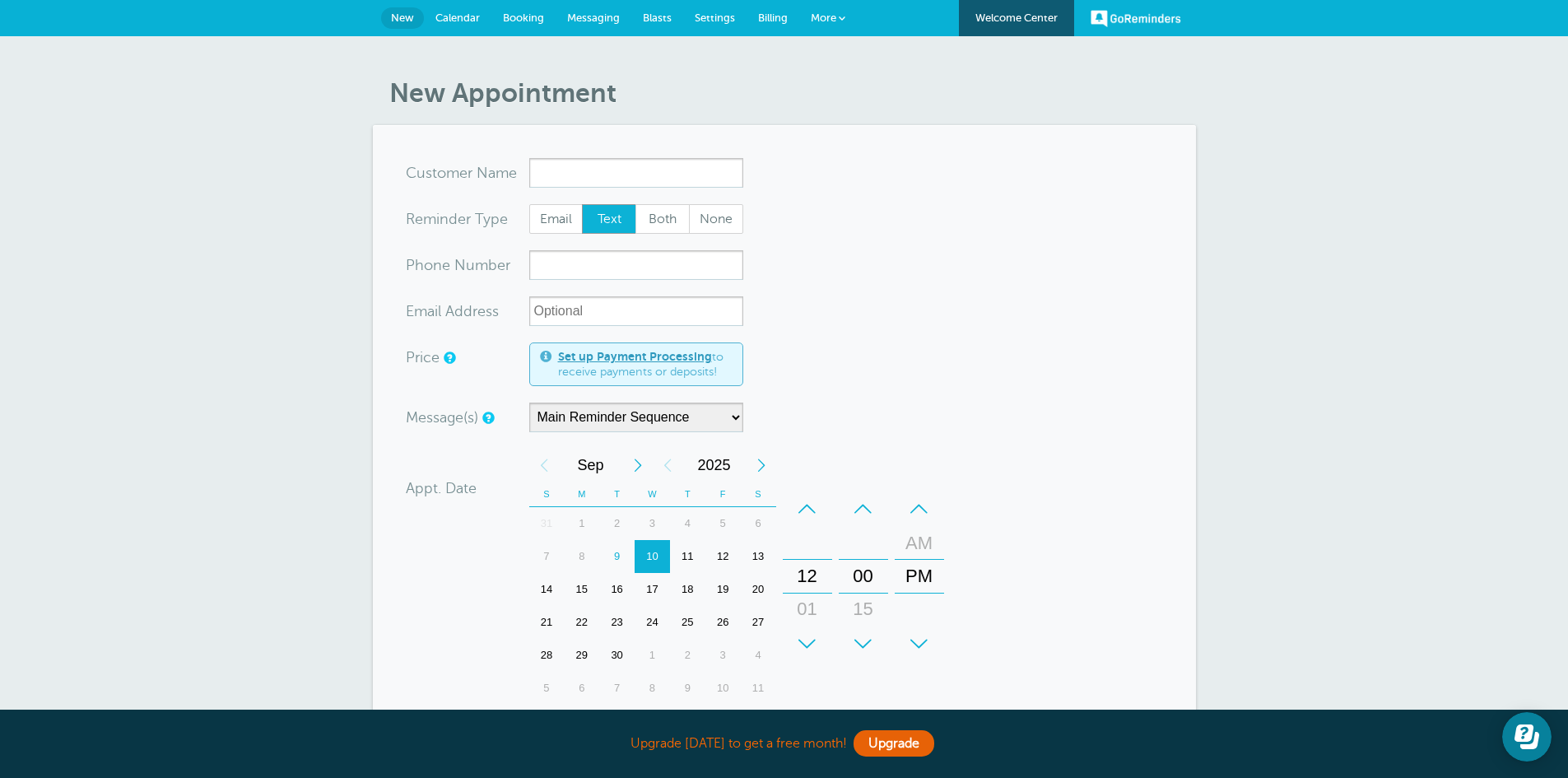
click at [394, 14] on span "New" at bounding box center [403, 17] width 23 height 13
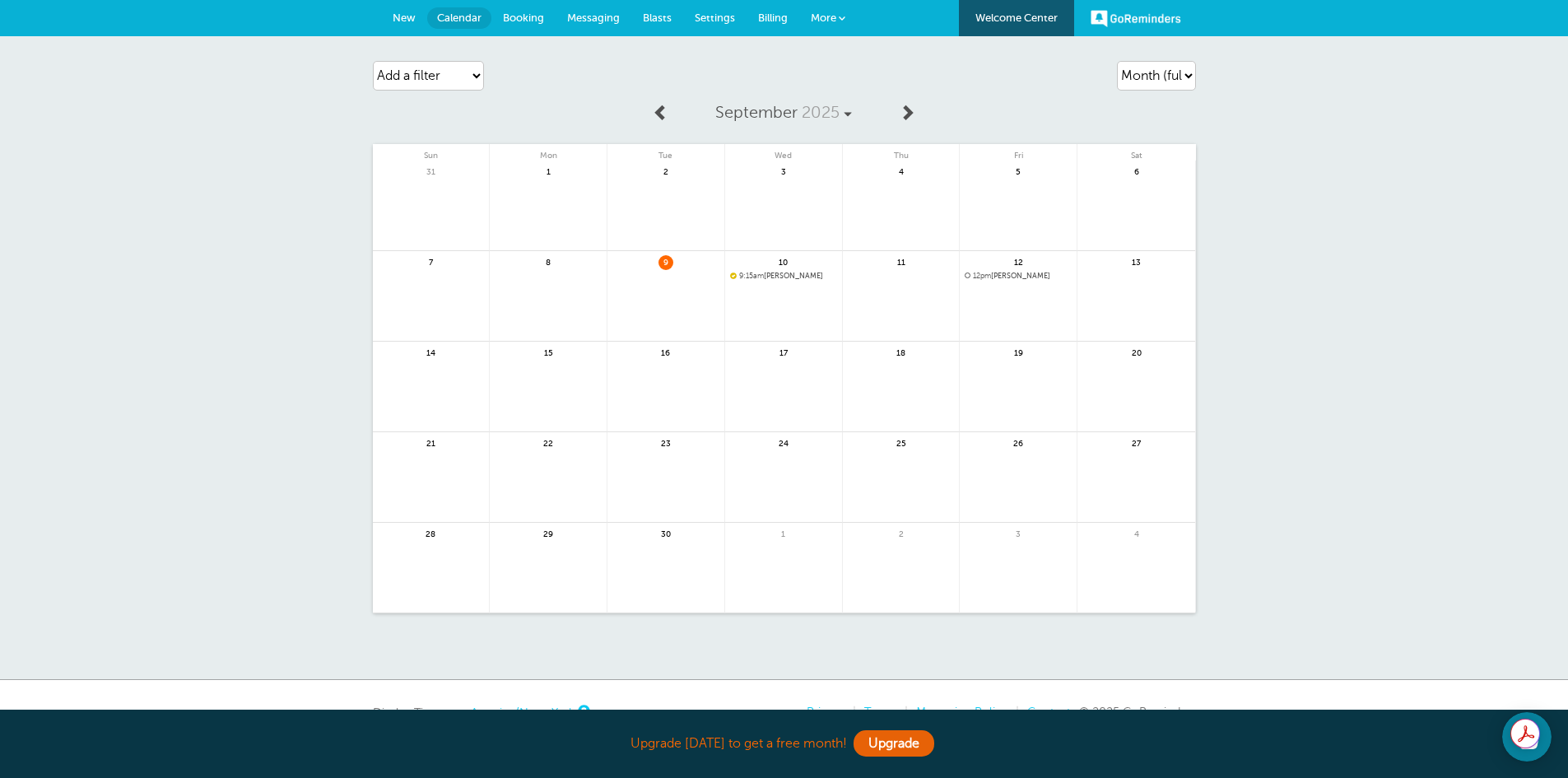
click at [599, 15] on span "Messaging" at bounding box center [593, 17] width 53 height 13
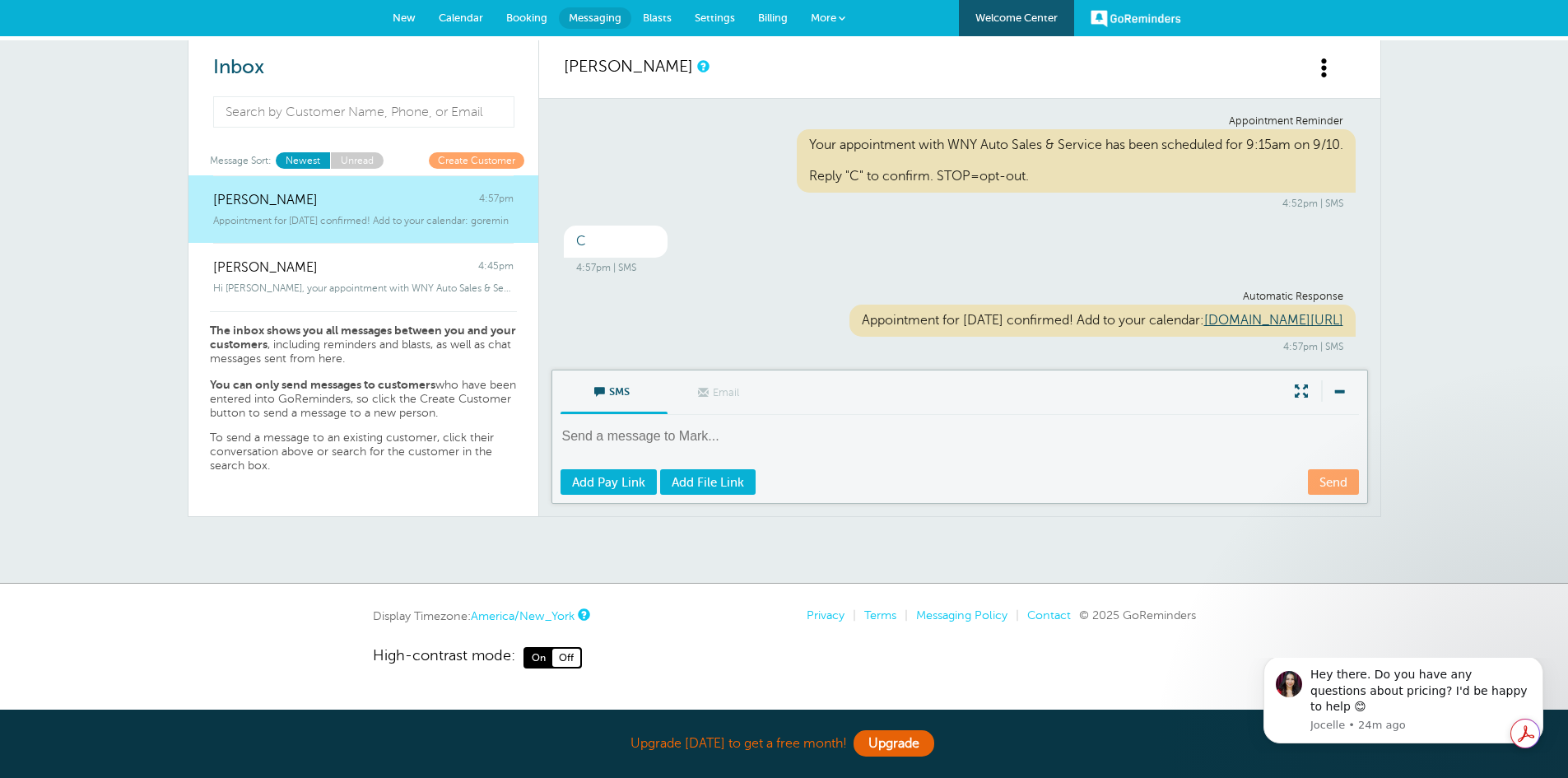
click at [401, 15] on span "New" at bounding box center [404, 17] width 23 height 13
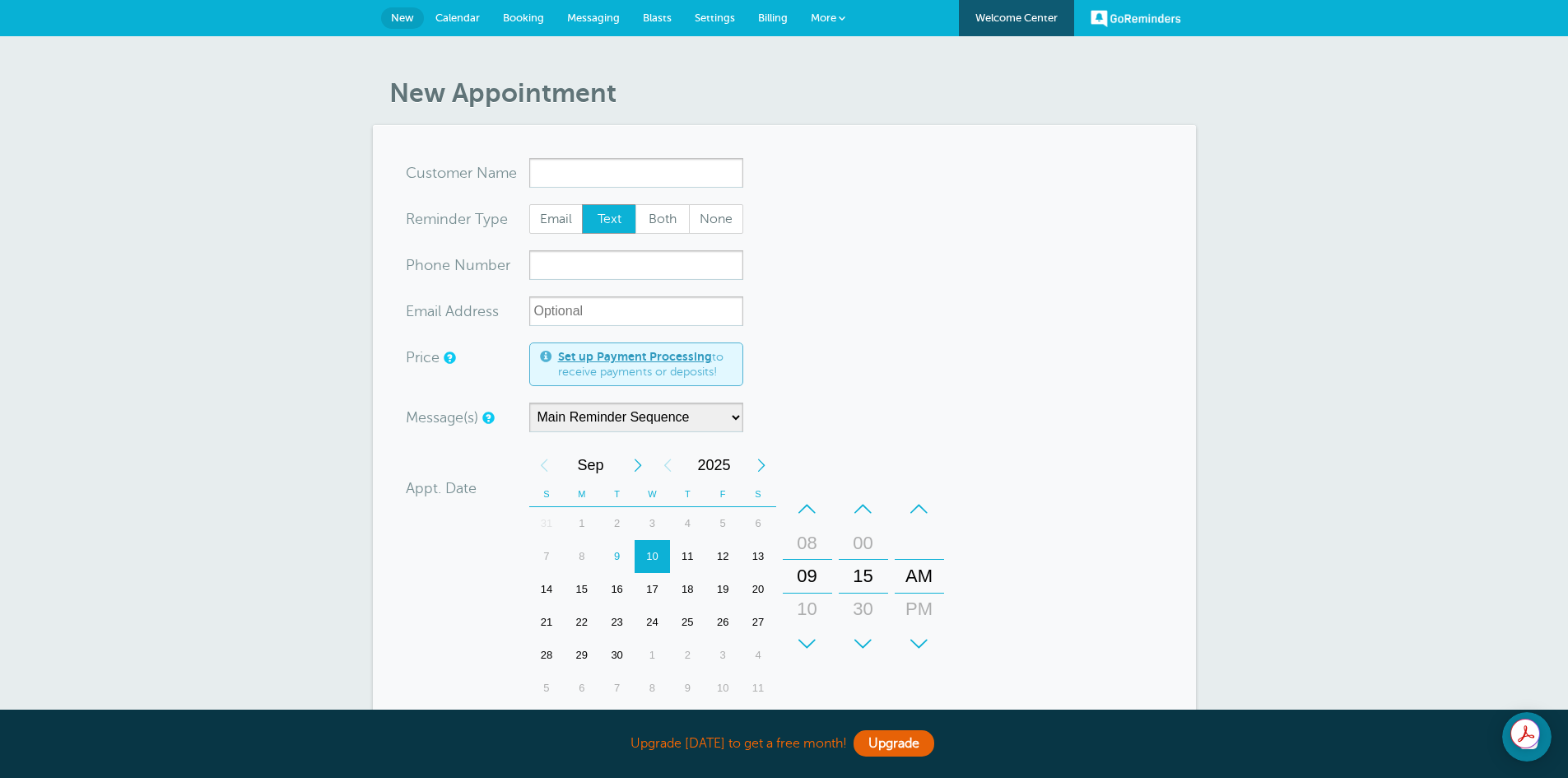
click at [458, 14] on span "Calendar" at bounding box center [458, 17] width 44 height 13
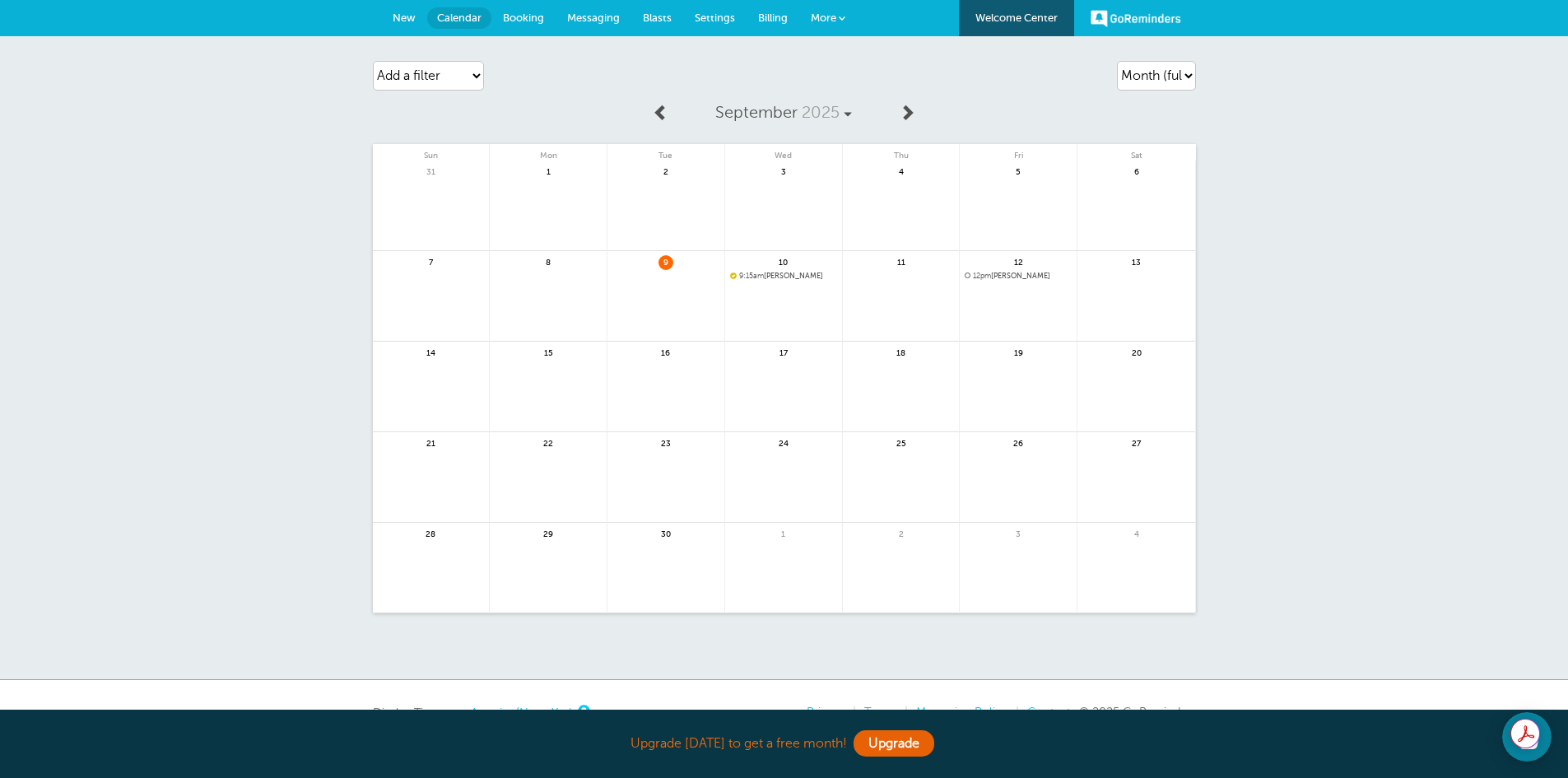
click at [581, 14] on span "Messaging" at bounding box center [593, 17] width 53 height 13
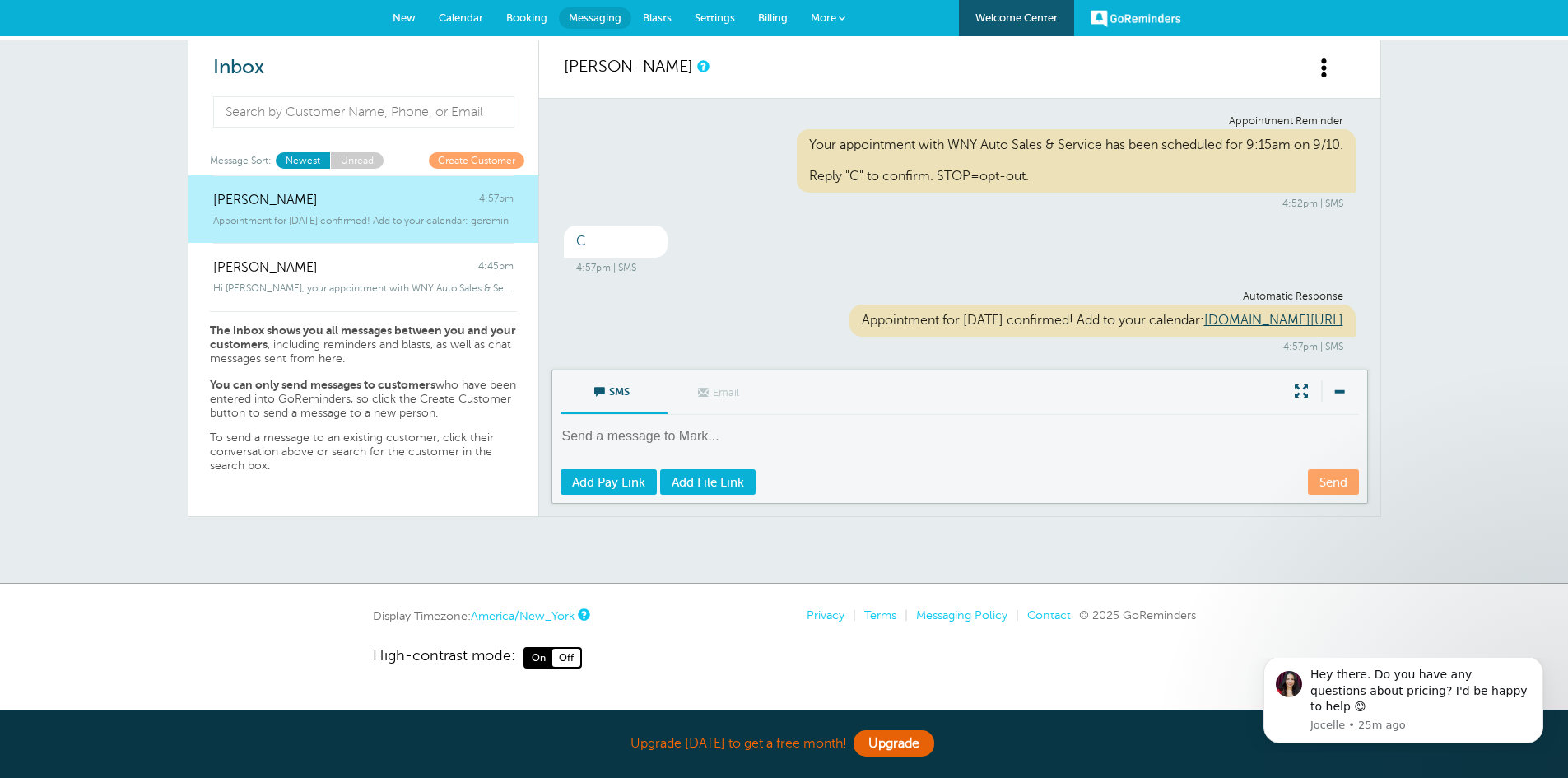
click at [714, 14] on span "Settings" at bounding box center [715, 17] width 41 height 13
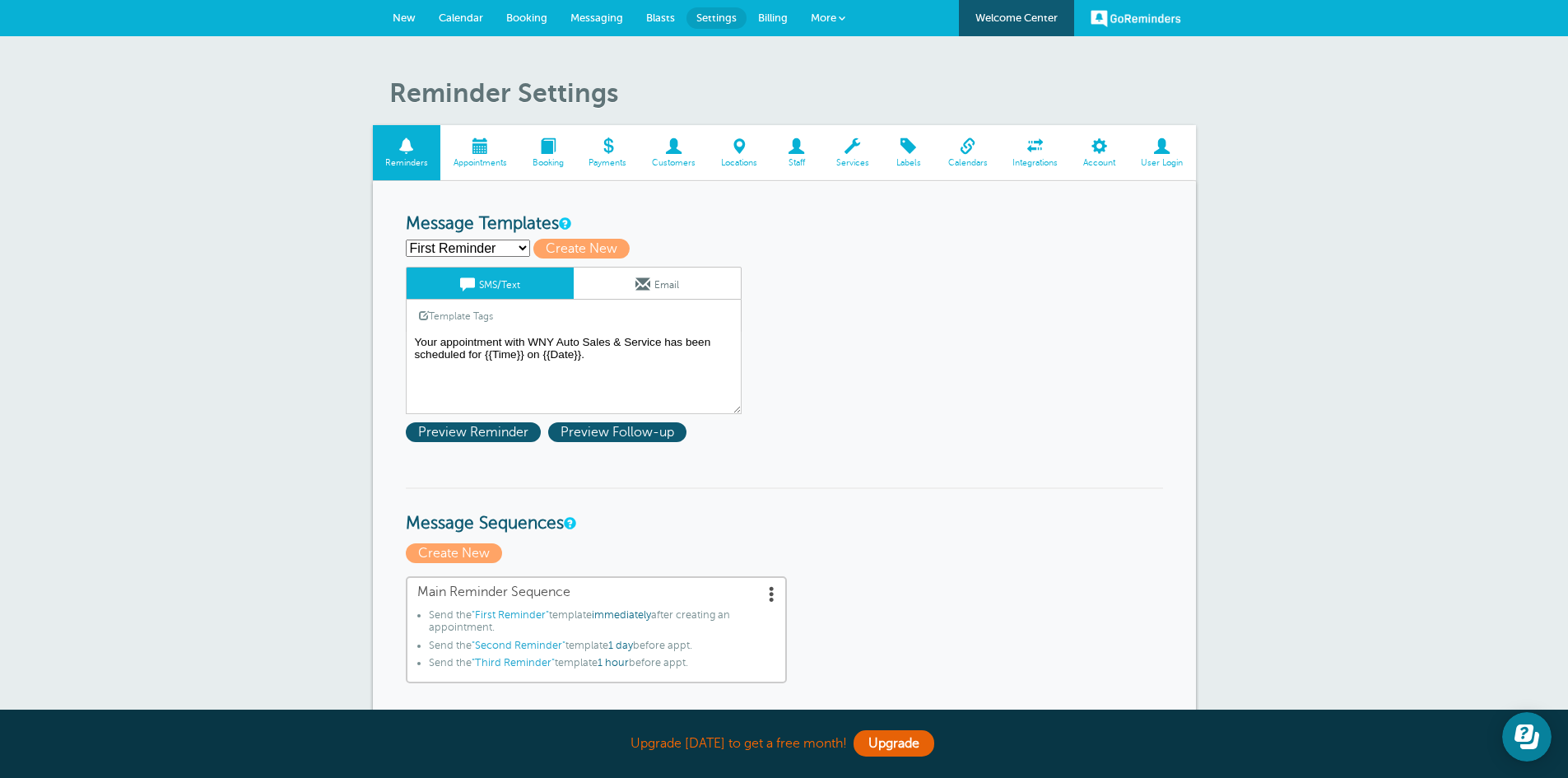
scroll to position [82, 0]
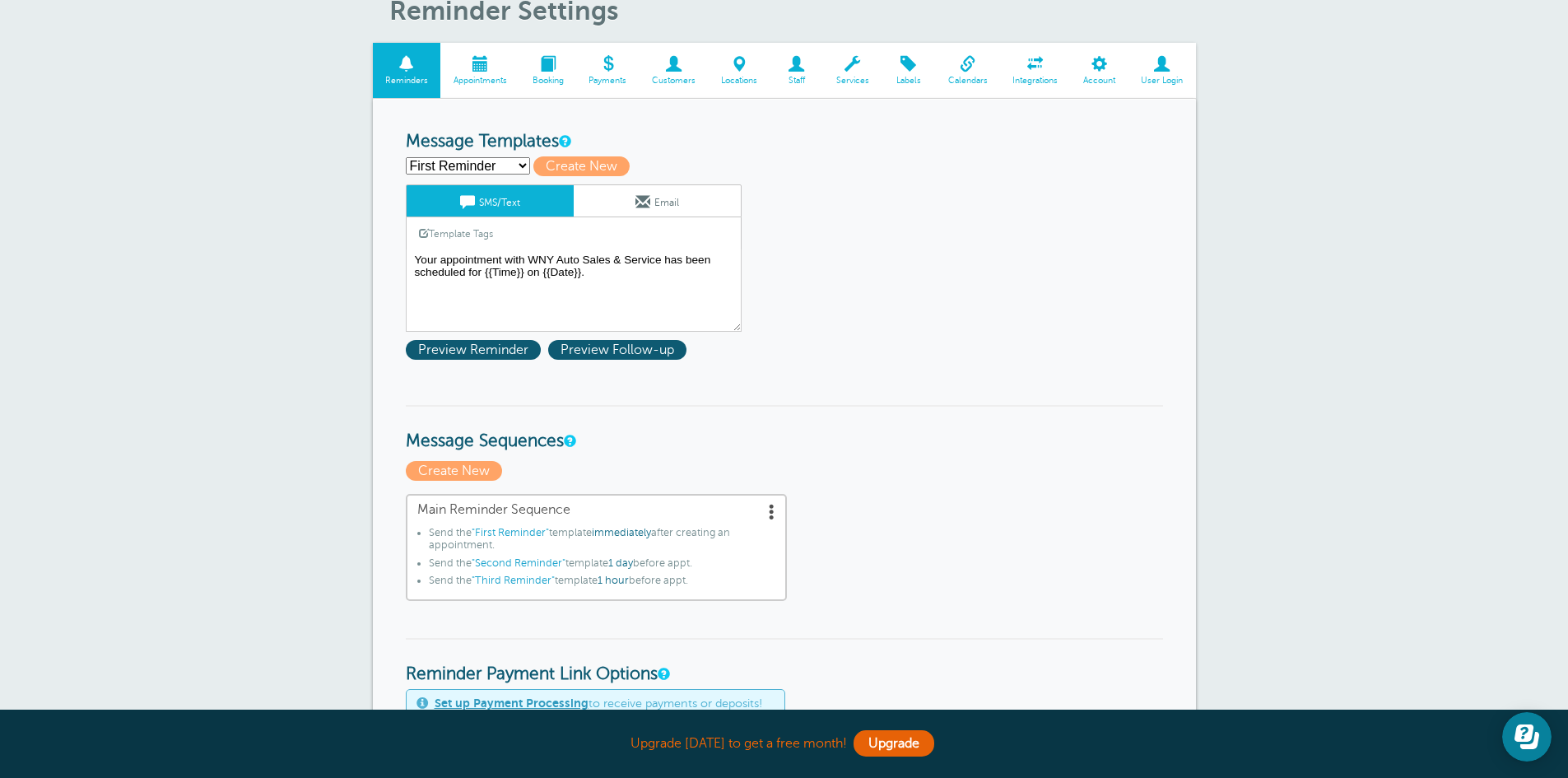
click at [474, 62] on span at bounding box center [480, 64] width 79 height 15
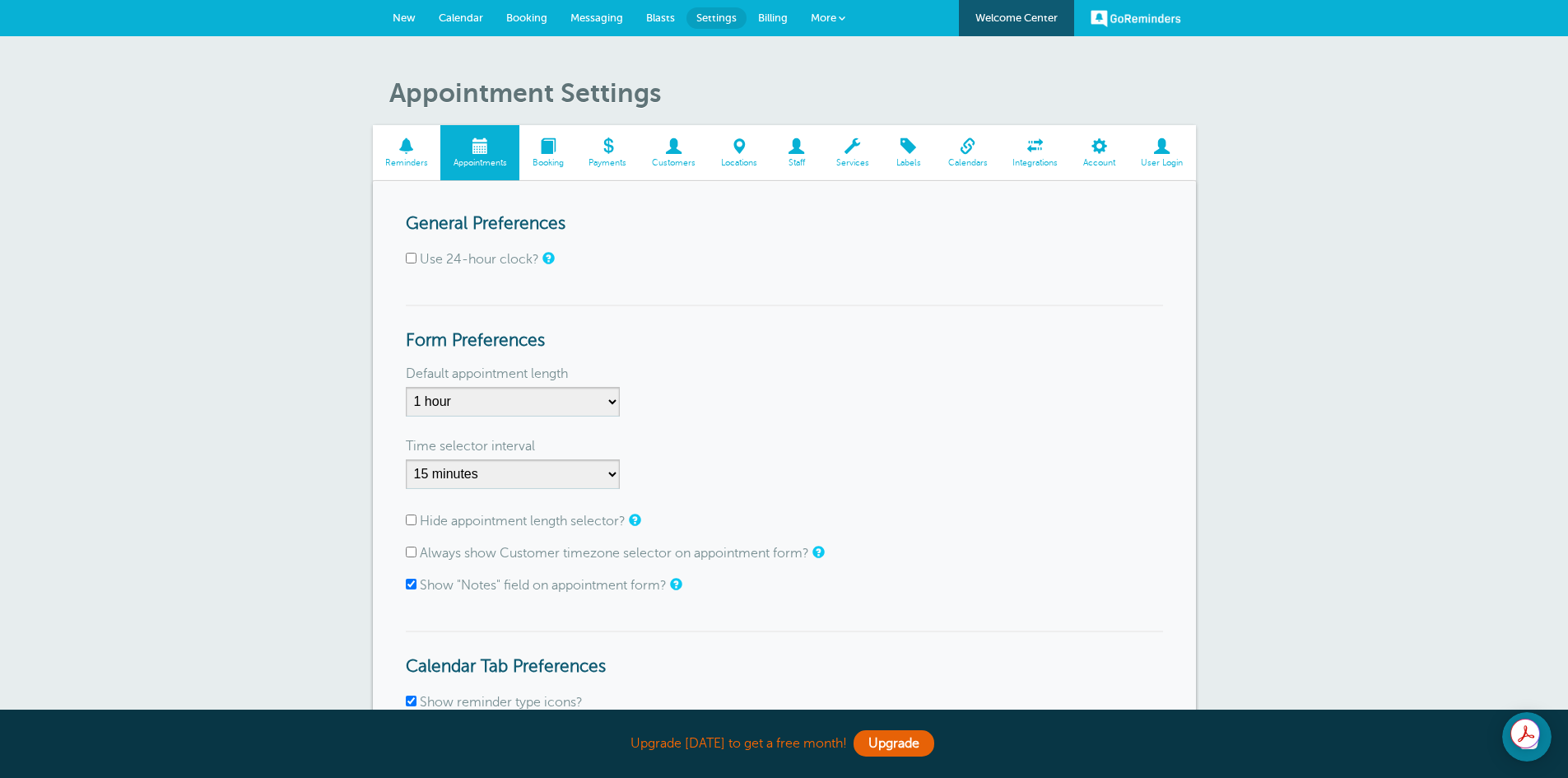
click at [458, 18] on span "Calendar" at bounding box center [461, 17] width 44 height 13
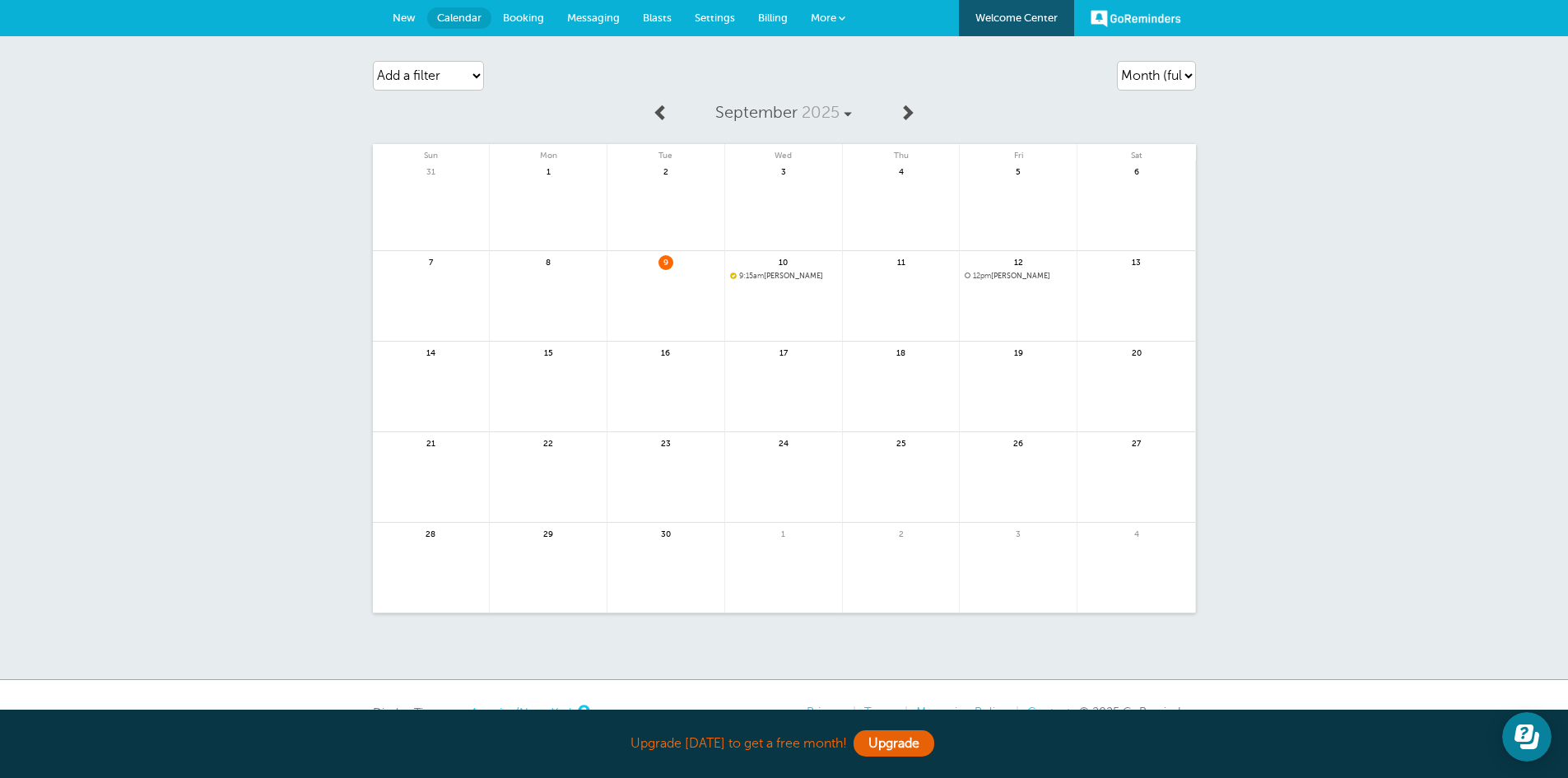
click at [1137, 15] on link "GoReminders" at bounding box center [1136, 17] width 91 height 36
click at [908, 114] on span at bounding box center [906, 111] width 16 height 16
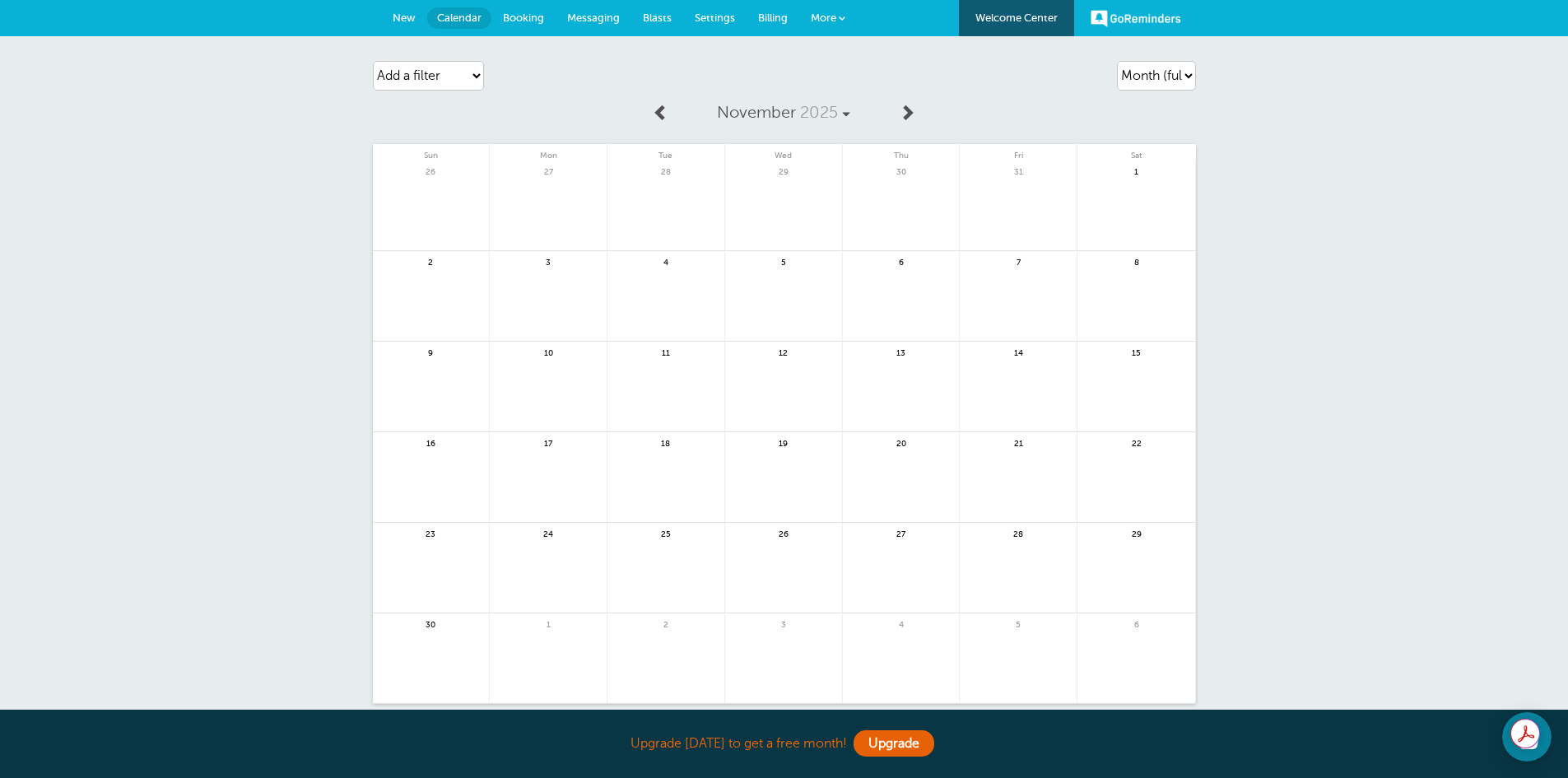
click at [655, 109] on span at bounding box center [660, 111] width 16 height 16
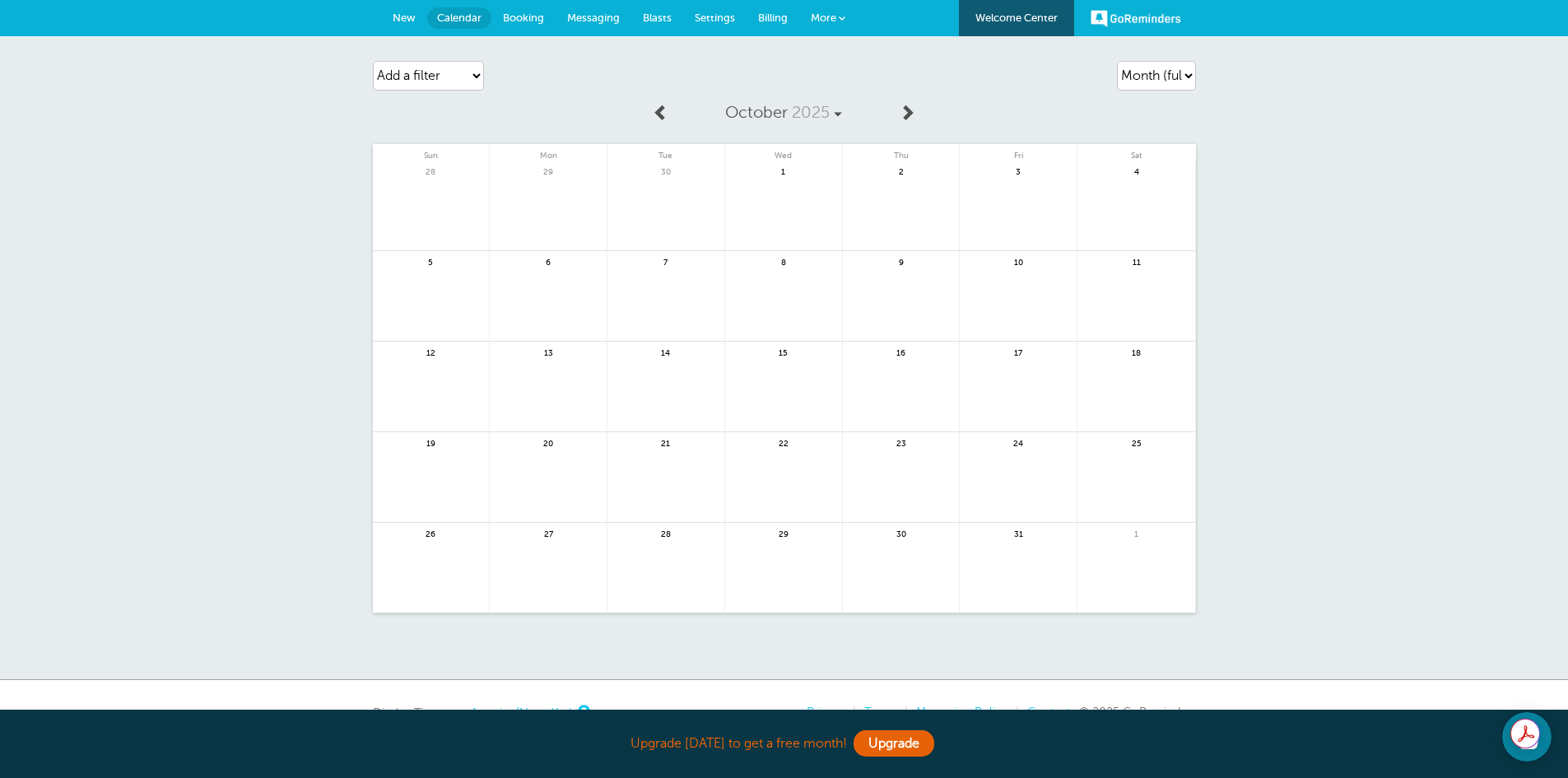
click at [655, 109] on span at bounding box center [660, 111] width 16 height 16
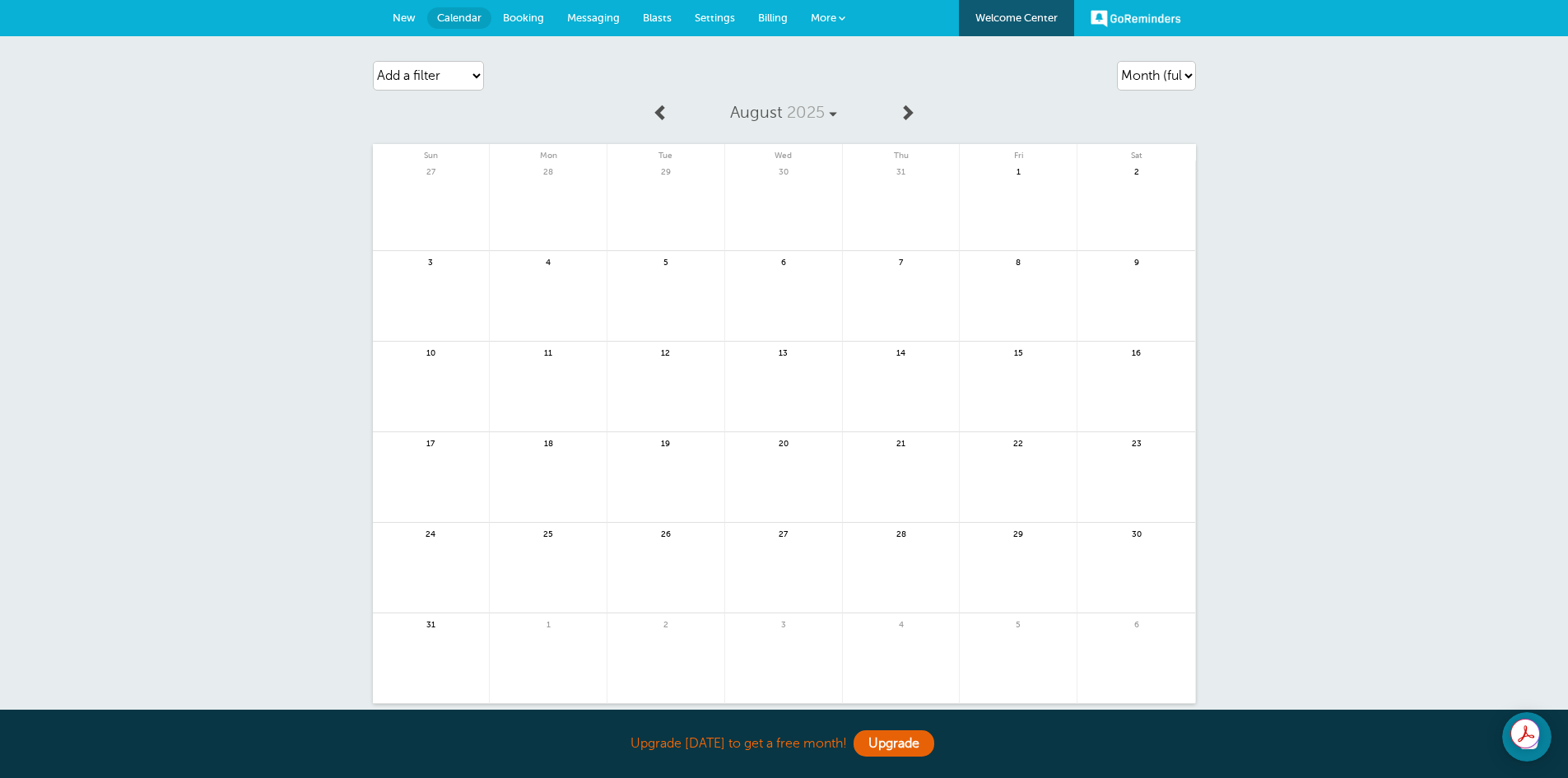
click at [907, 114] on span at bounding box center [906, 111] width 16 height 16
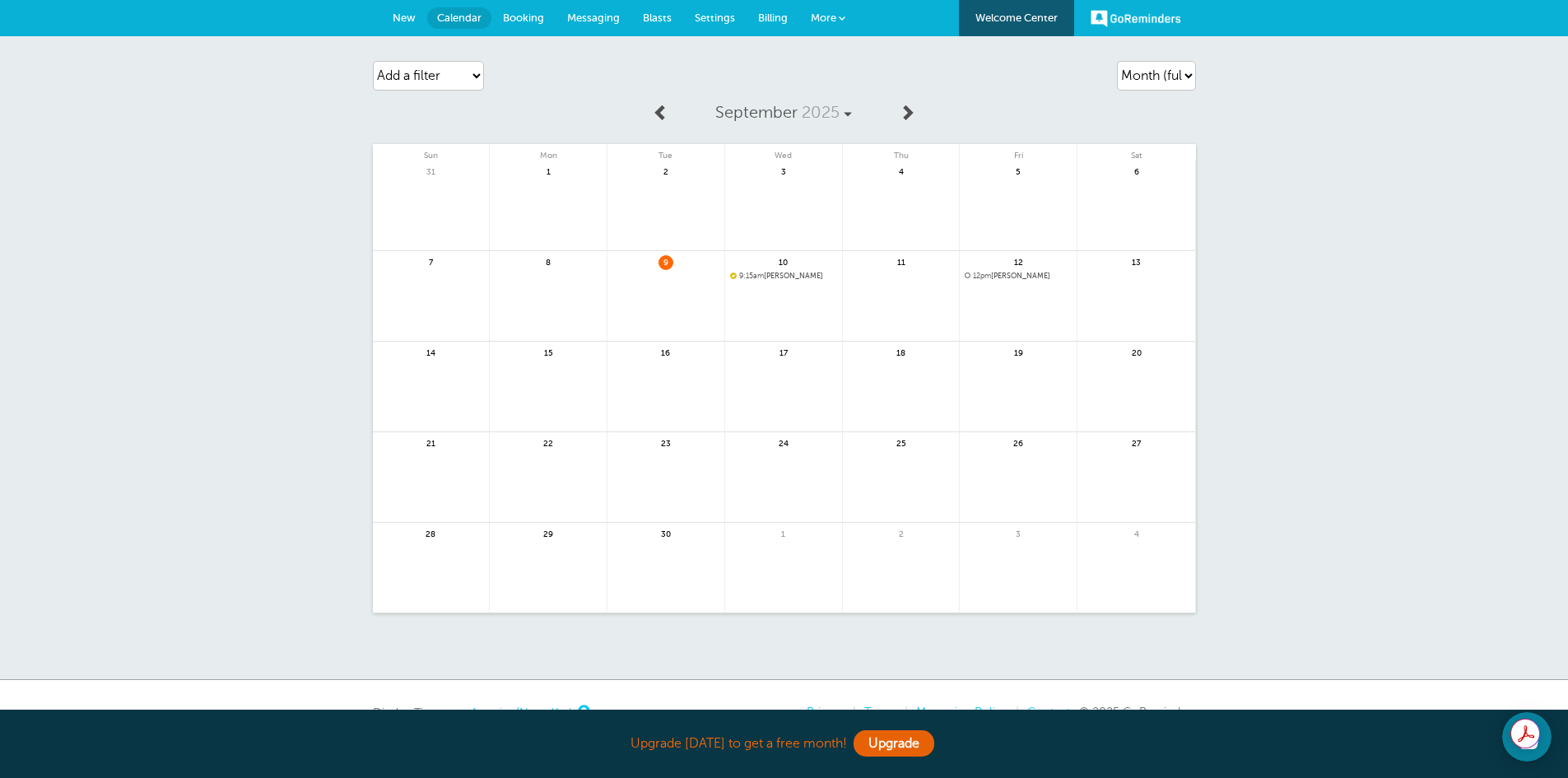
click at [849, 111] on span at bounding box center [847, 114] width 9 height 9
